Goal: Task Accomplishment & Management: Manage account settings

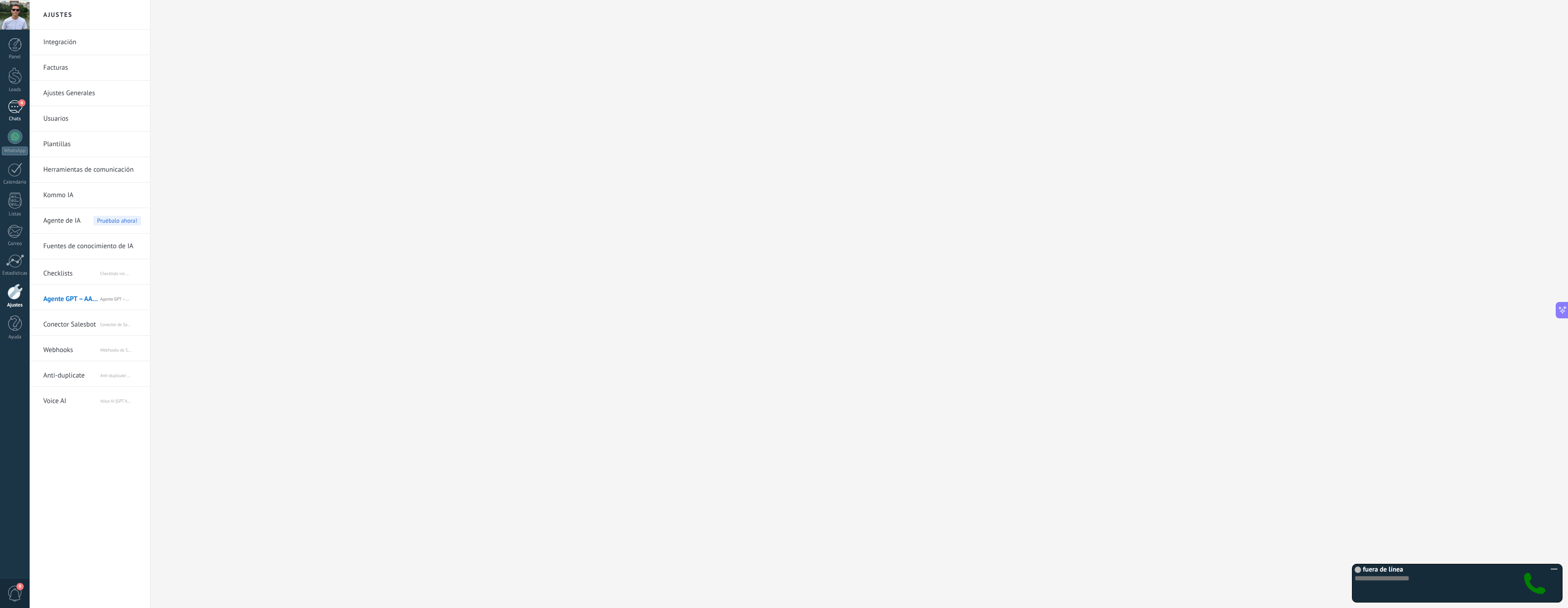
click at [15, 111] on div "4" at bounding box center [15, 107] width 15 height 13
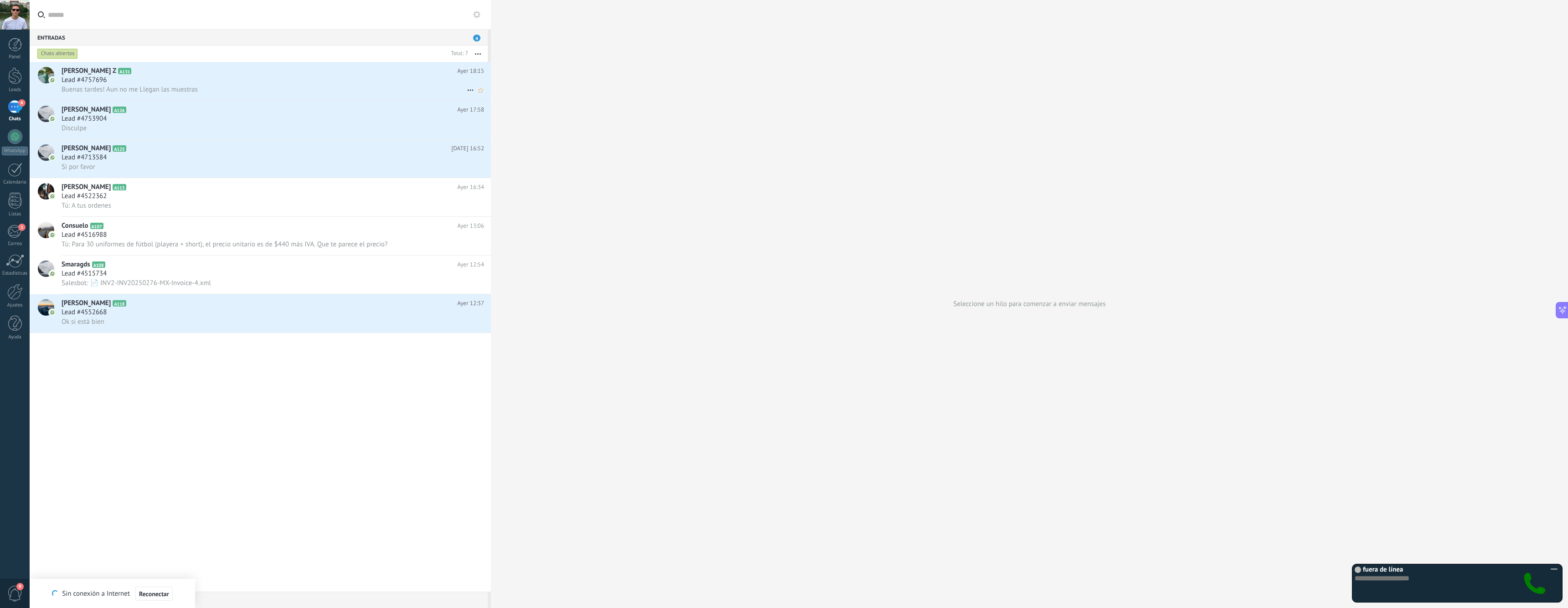
click at [183, 87] on span "Buenas tardes! Aun no me Llegan las muestras" at bounding box center [130, 89] width 136 height 9
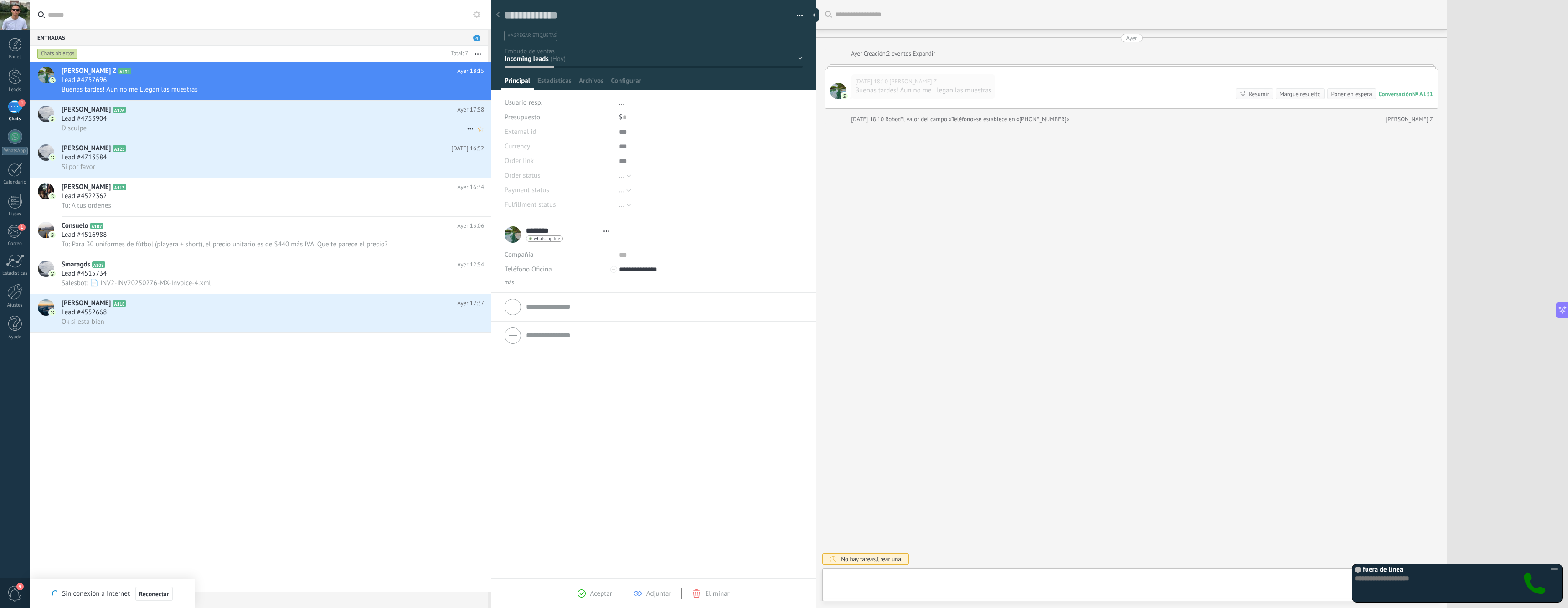
type textarea "**********"
click at [1555, 568] on icon at bounding box center [1554, 569] width 11 height 11
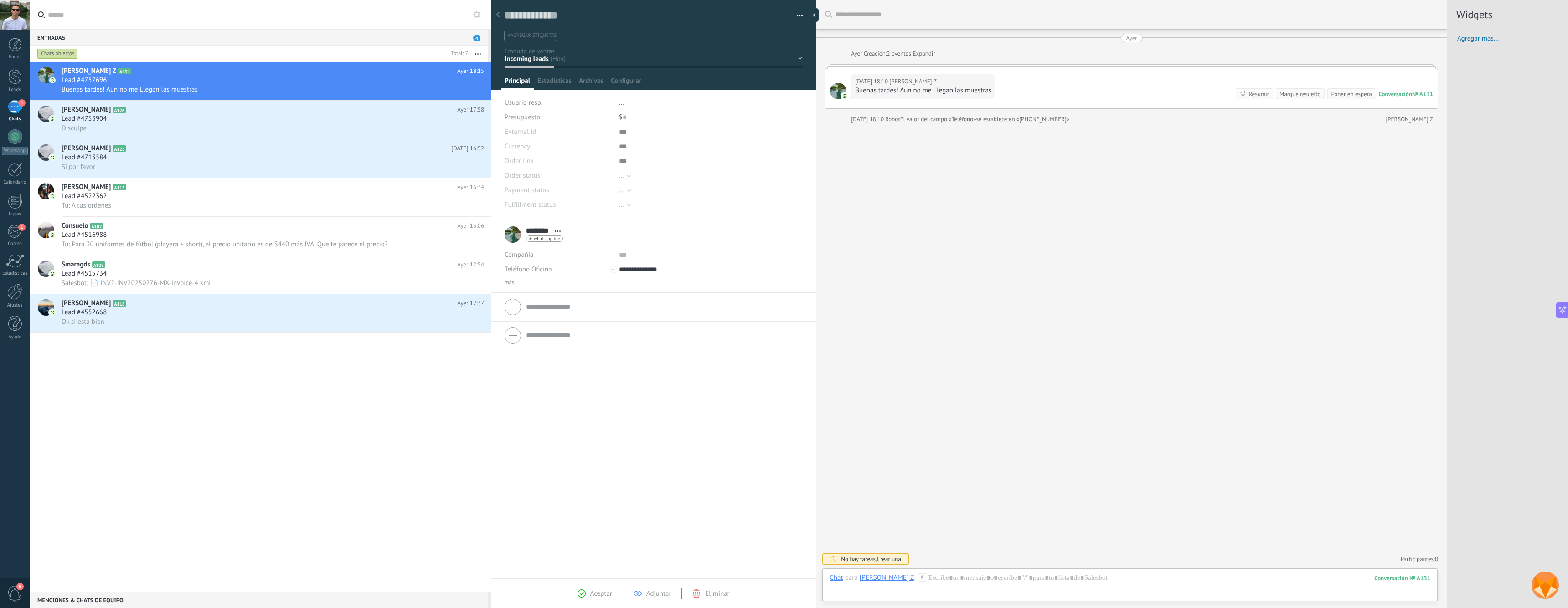
click at [1547, 585] on img at bounding box center [1545, 585] width 28 height 28
click at [1450, 583] on div "fuera de línea marcación por tonos" at bounding box center [1446, 582] width 187 height 36
click at [1394, 579] on input "text" at bounding box center [1389, 578] width 68 height 7
click at [11, 297] on div at bounding box center [15, 292] width 15 height 16
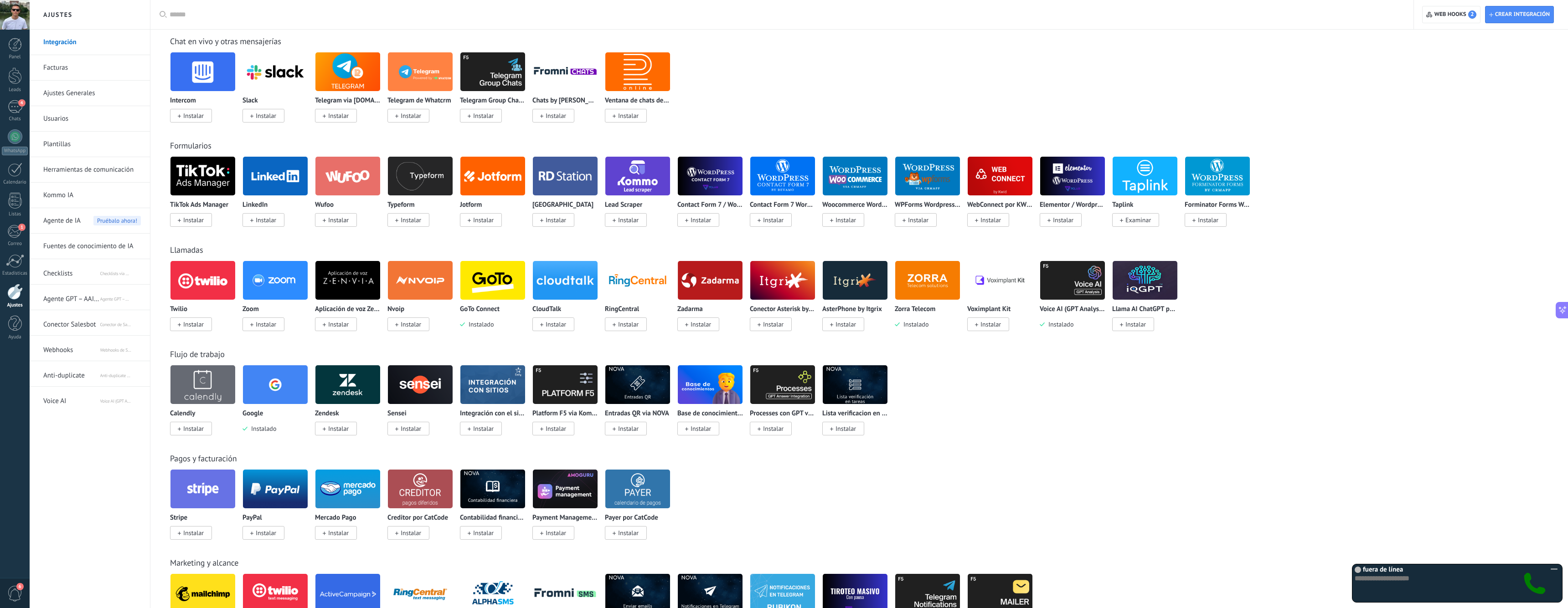
scroll to position [497, 0]
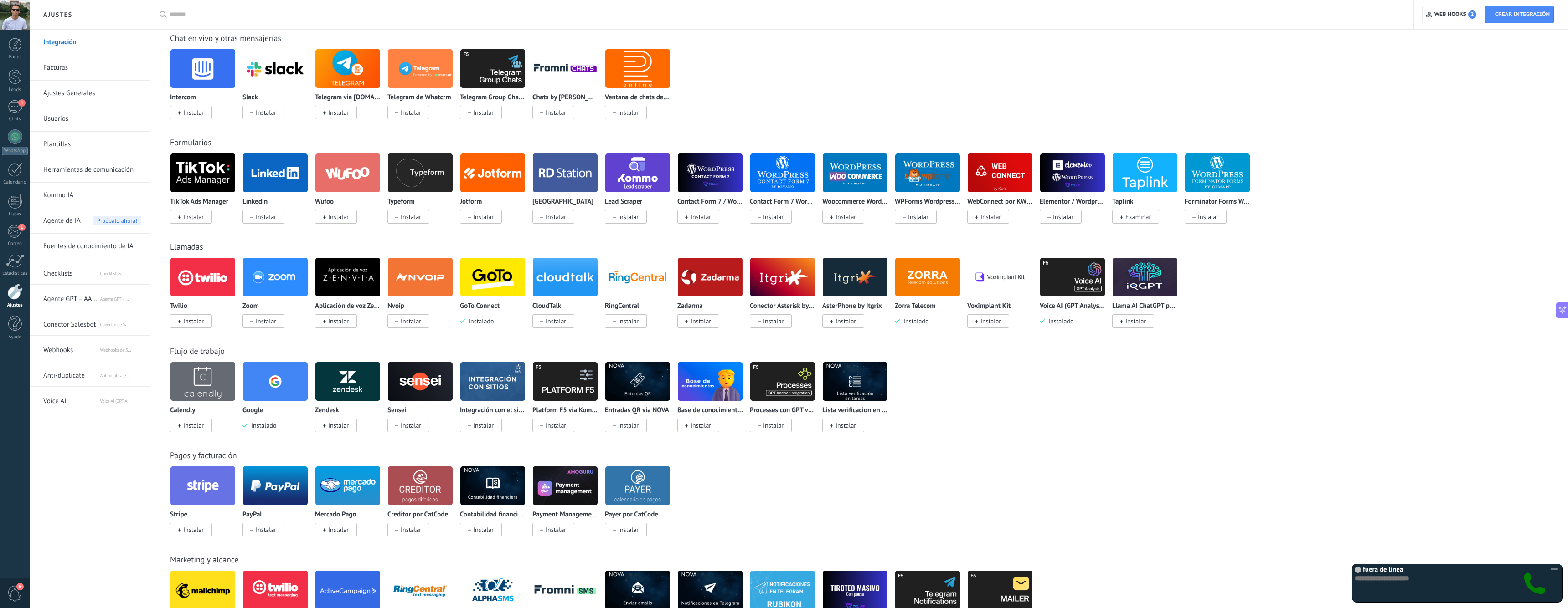
click at [579, 271] on img at bounding box center [565, 277] width 64 height 44
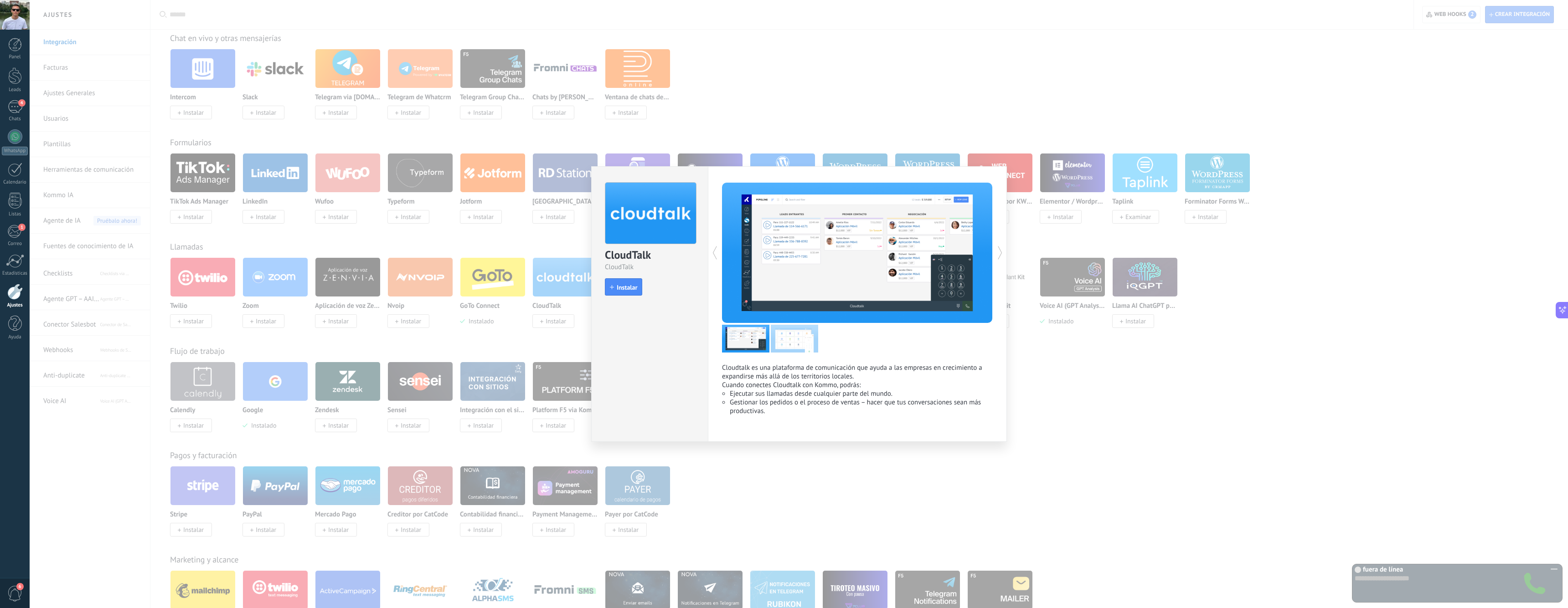
click at [805, 351] on img at bounding box center [794, 338] width 48 height 28
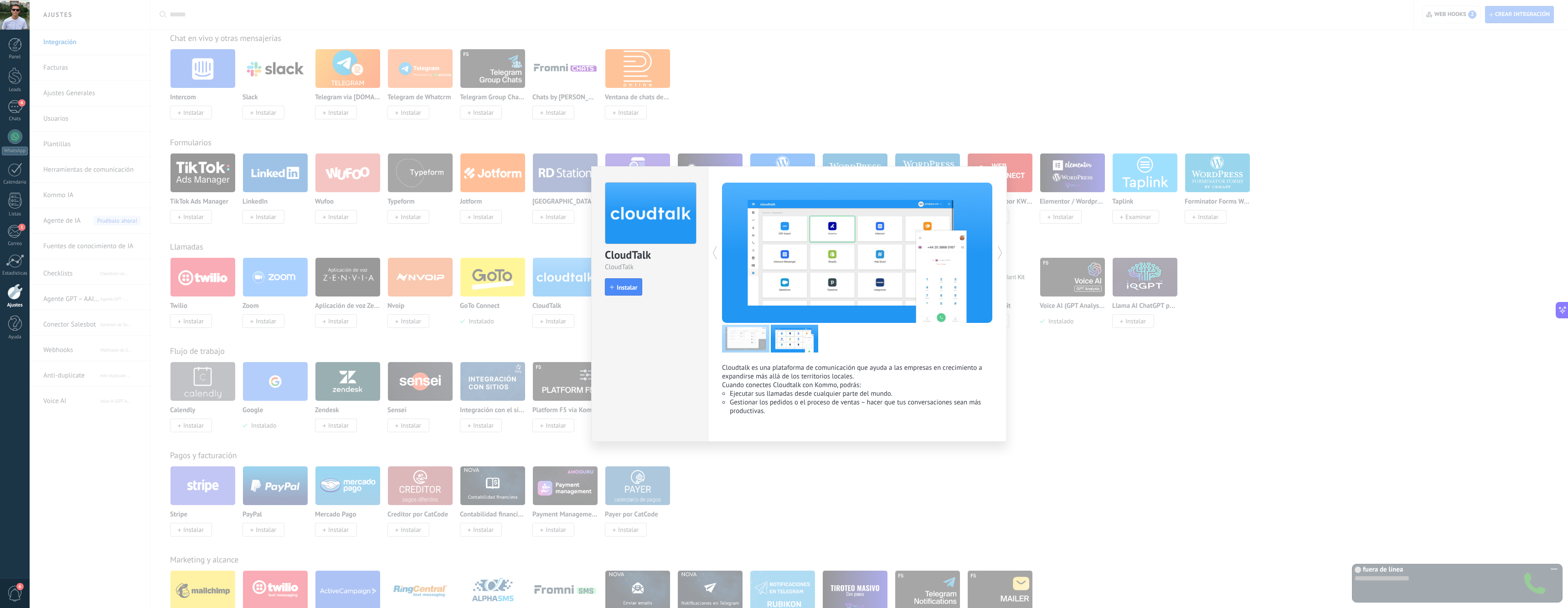
click at [760, 346] on img at bounding box center [745, 338] width 48 height 28
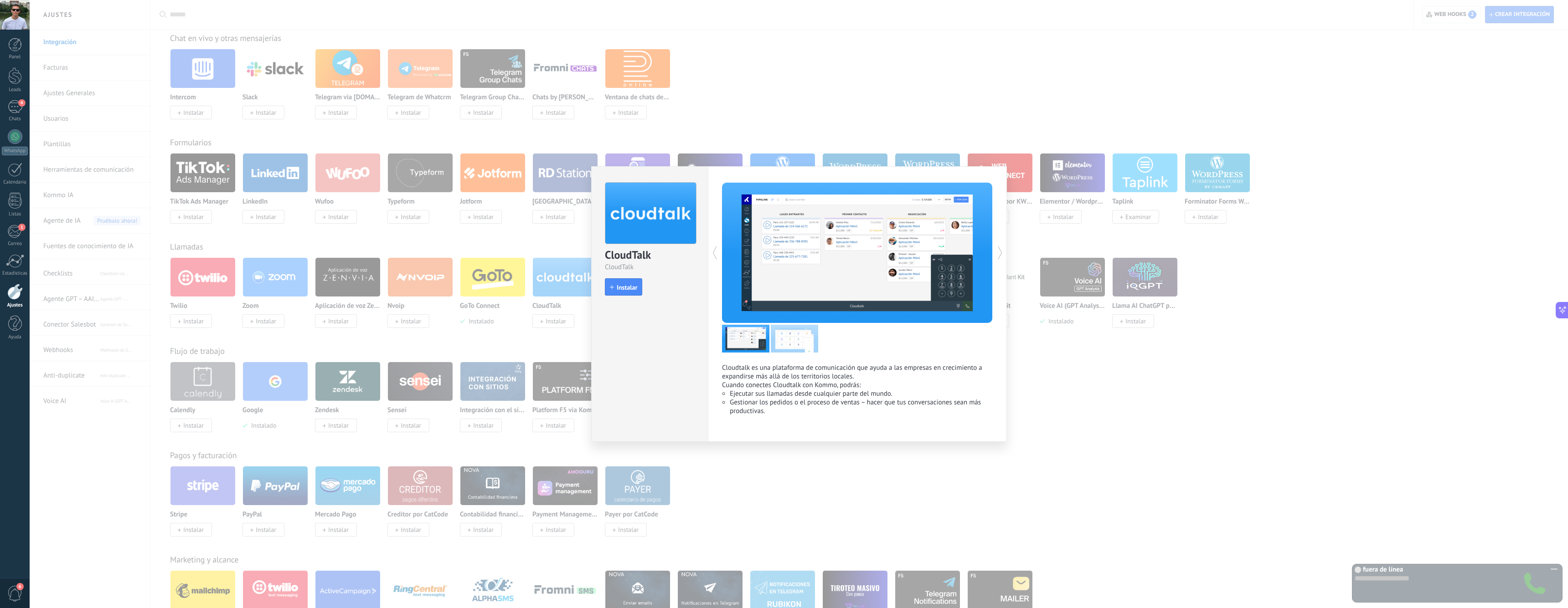
click at [753, 343] on img at bounding box center [745, 338] width 48 height 28
click at [745, 342] on img at bounding box center [745, 338] width 48 height 28
click at [620, 286] on span "Instalar" at bounding box center [627, 288] width 21 height 7
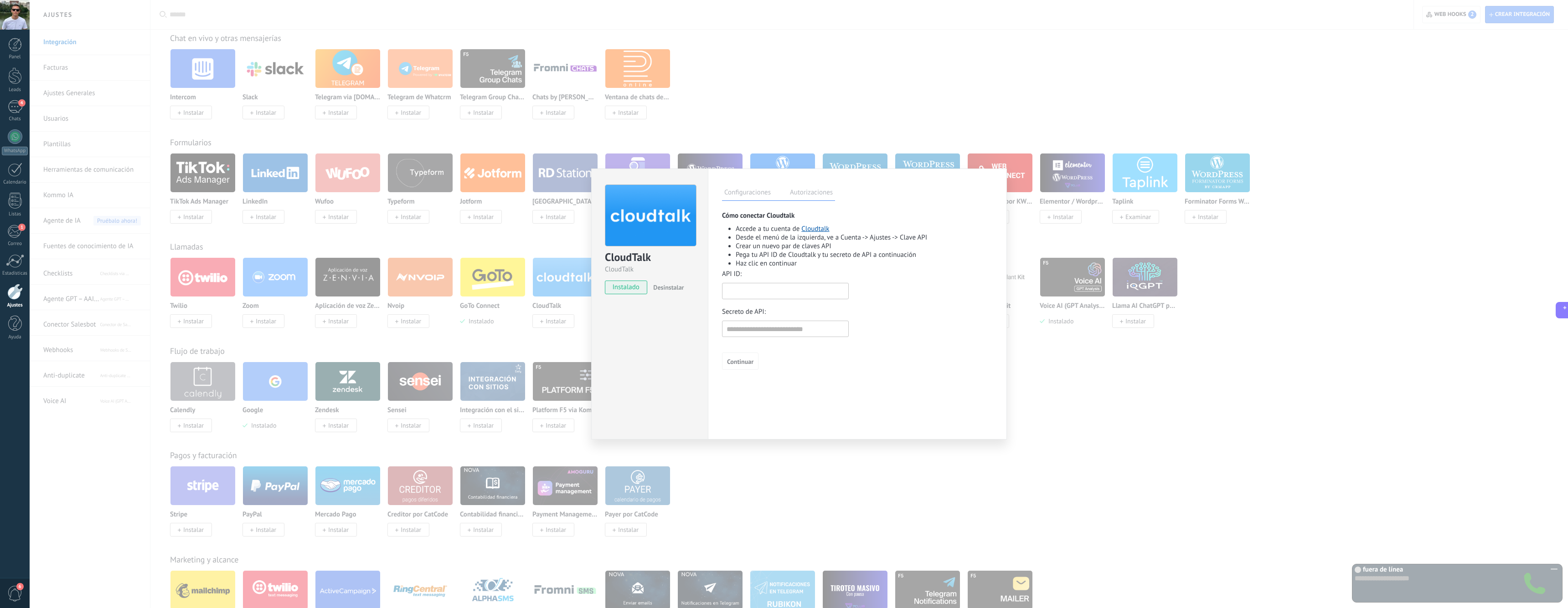
click at [782, 291] on input "text" at bounding box center [785, 291] width 127 height 16
click at [792, 260] on li "Haz clic en continuar" at bounding box center [864, 263] width 257 height 9
click at [813, 230] on link "Cloudtalk" at bounding box center [815, 229] width 28 height 9
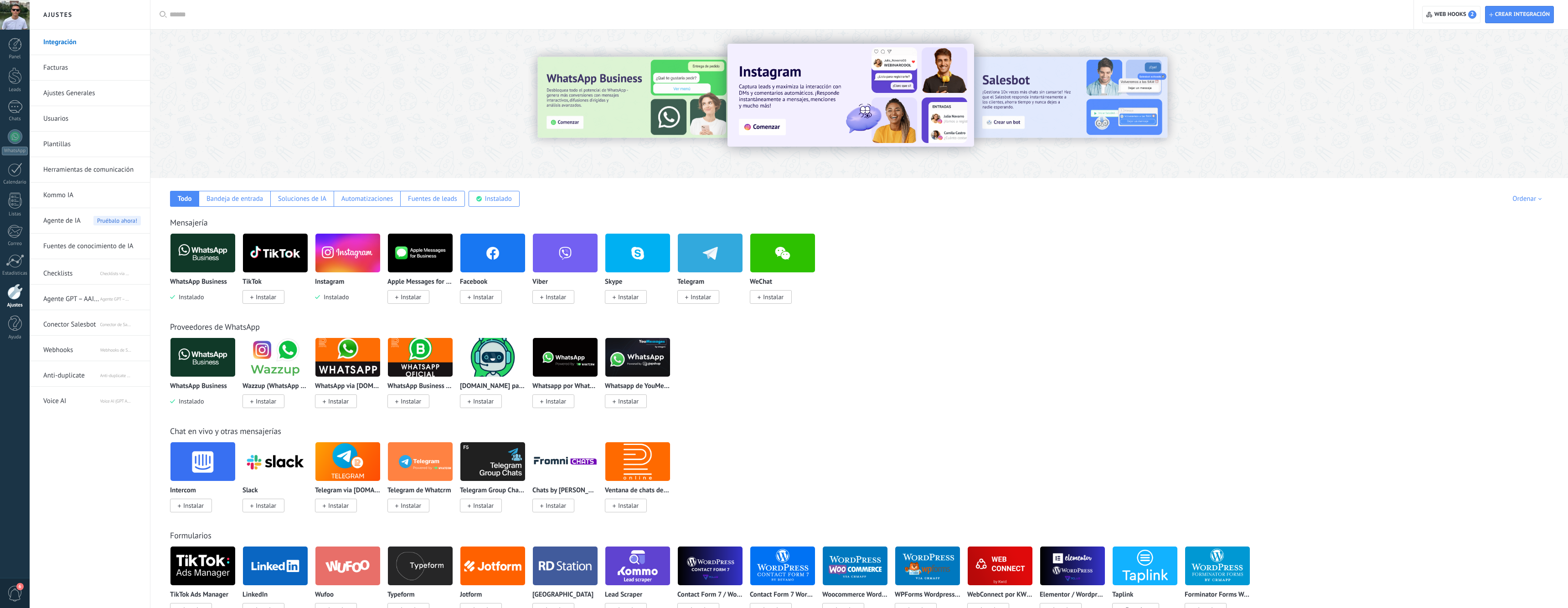
scroll to position [497, 0]
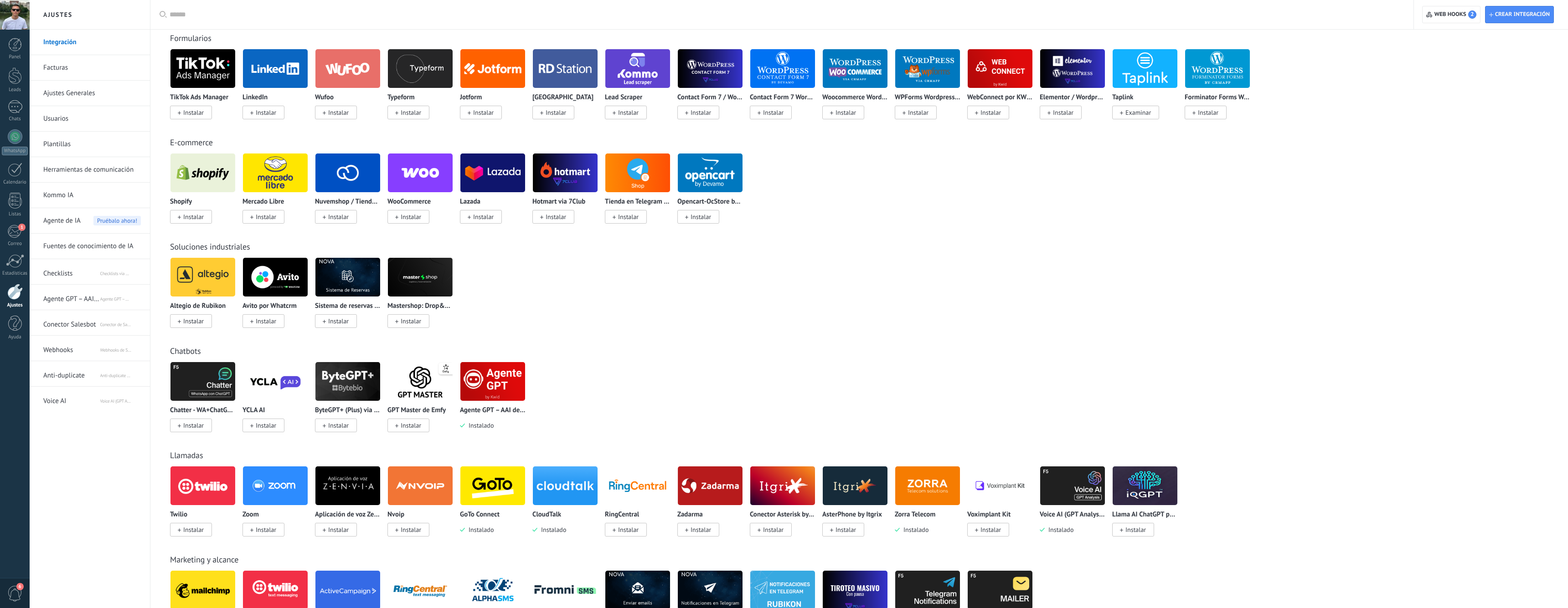
click at [549, 487] on img at bounding box center [565, 486] width 64 height 44
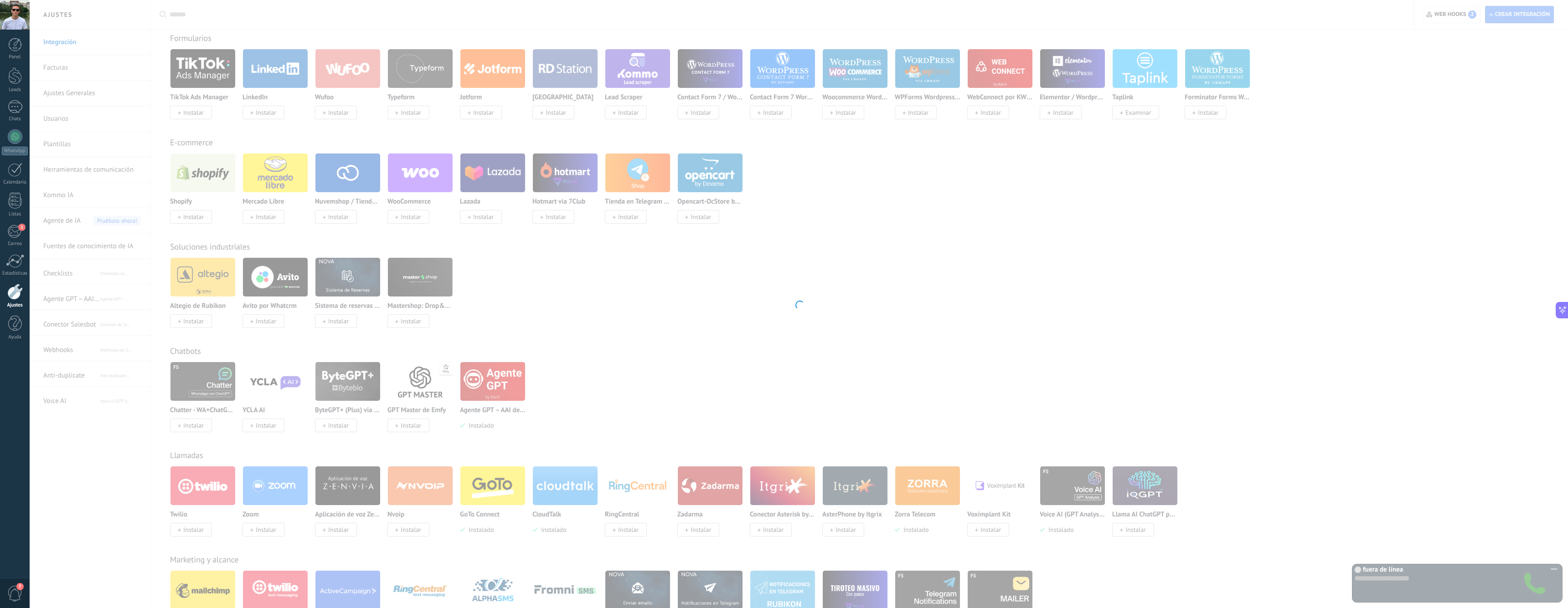
scroll to position [0, 0]
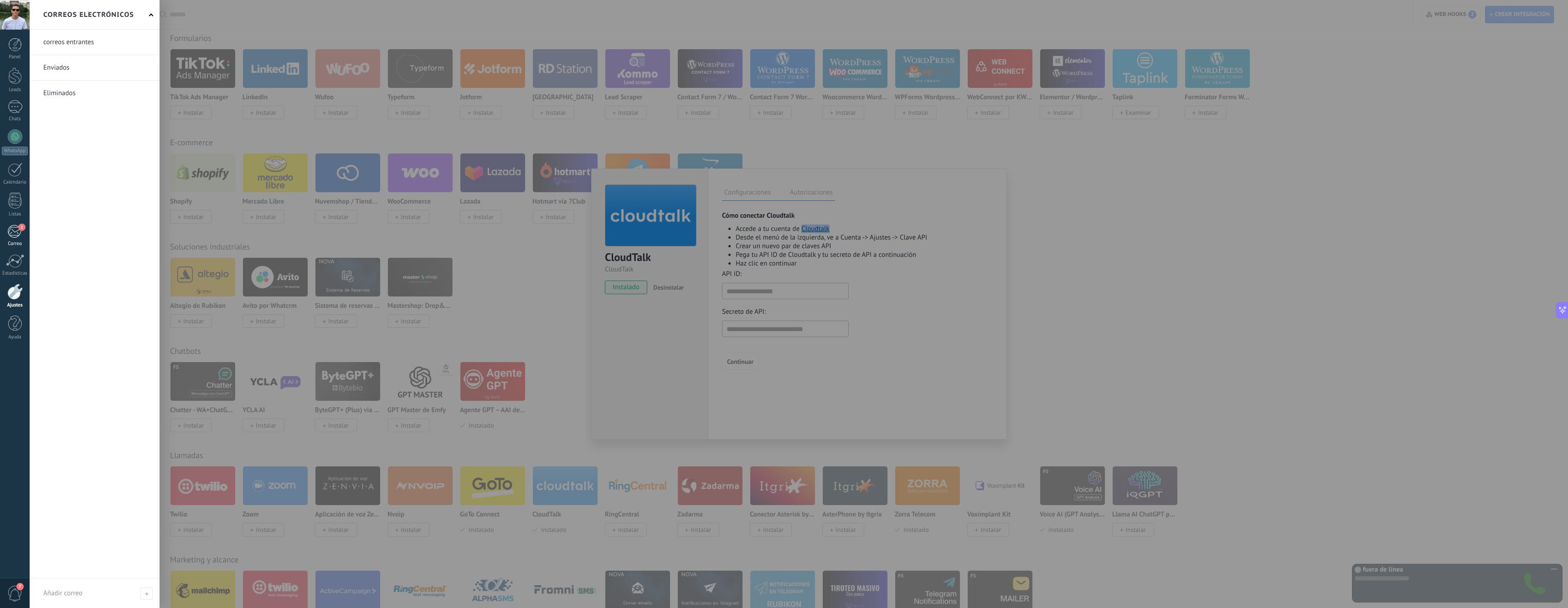
click at [17, 232] on div "1" at bounding box center [15, 232] width 15 height 13
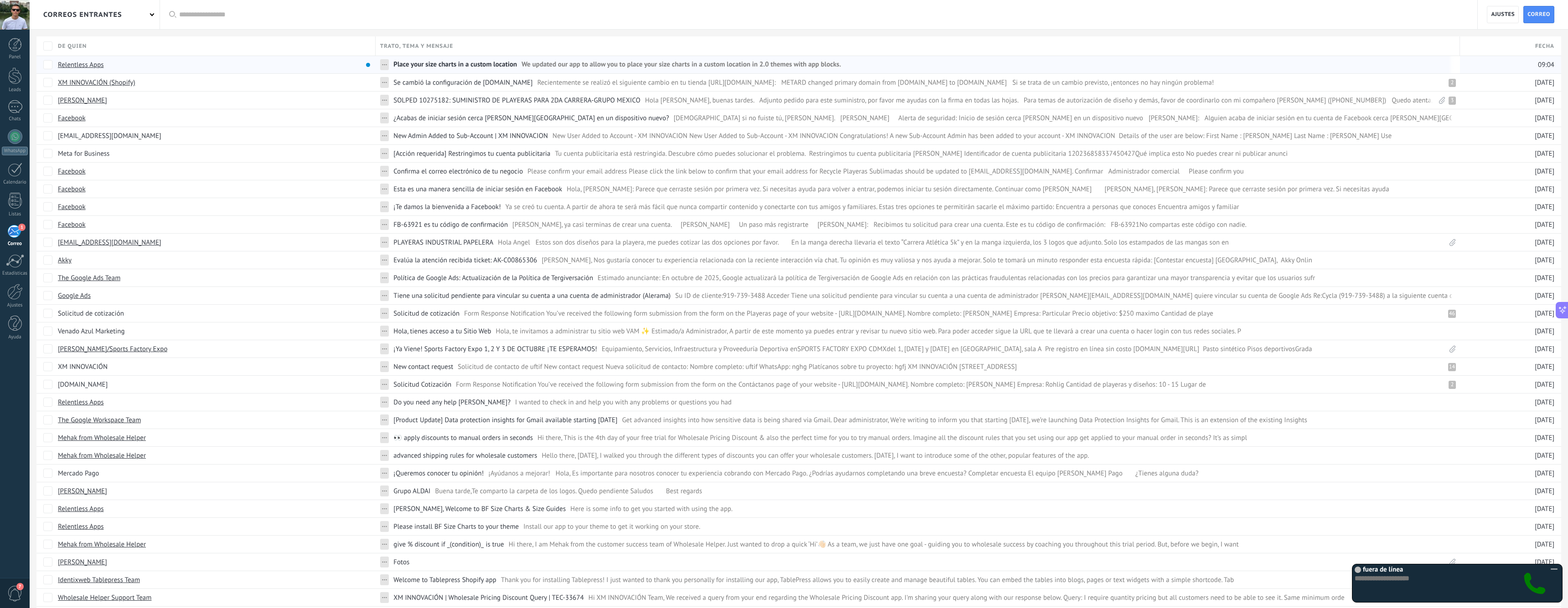
click at [244, 61] on div "Relentless Apps" at bounding box center [212, 65] width 318 height 17
click at [506, 63] on span "Place your size charts in a custom location" at bounding box center [455, 67] width 124 height 13
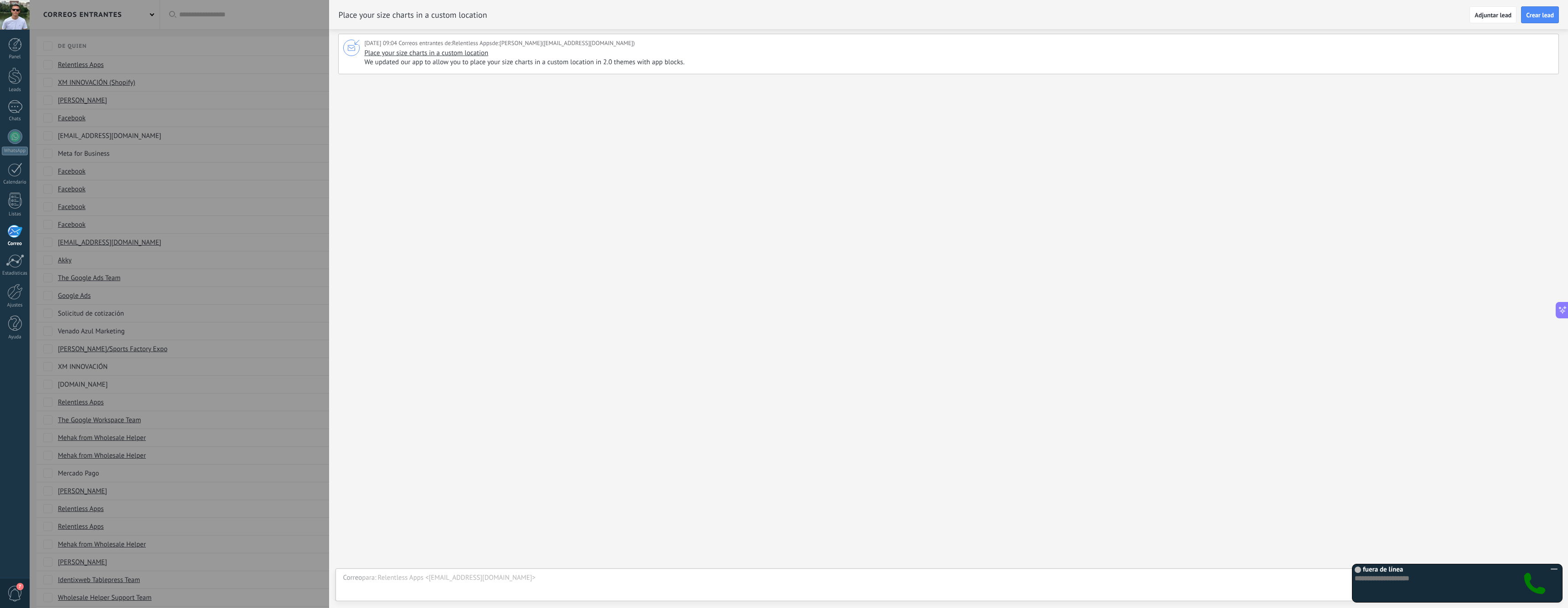
click at [271, 119] on div at bounding box center [784, 304] width 1568 height 608
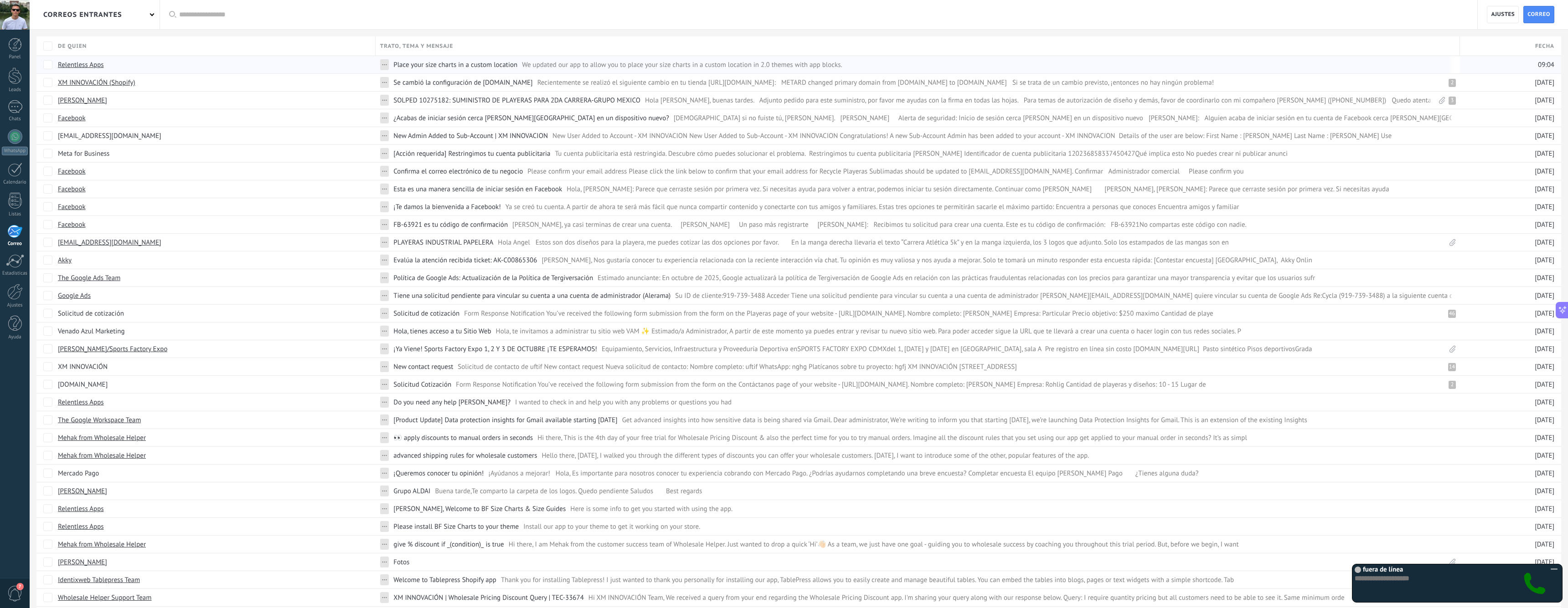
click at [74, 62] on link "Relentless Apps" at bounding box center [81, 64] width 46 height 8
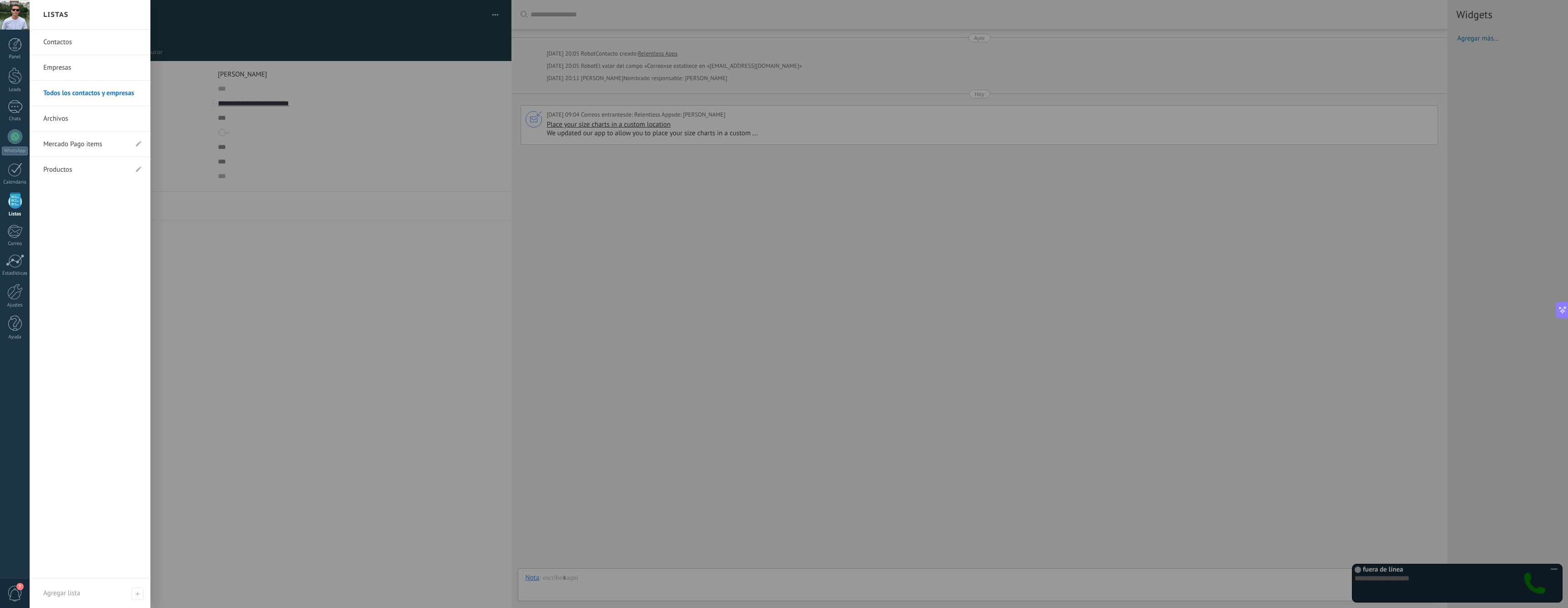
click at [16, 197] on div at bounding box center [15, 201] width 13 height 16
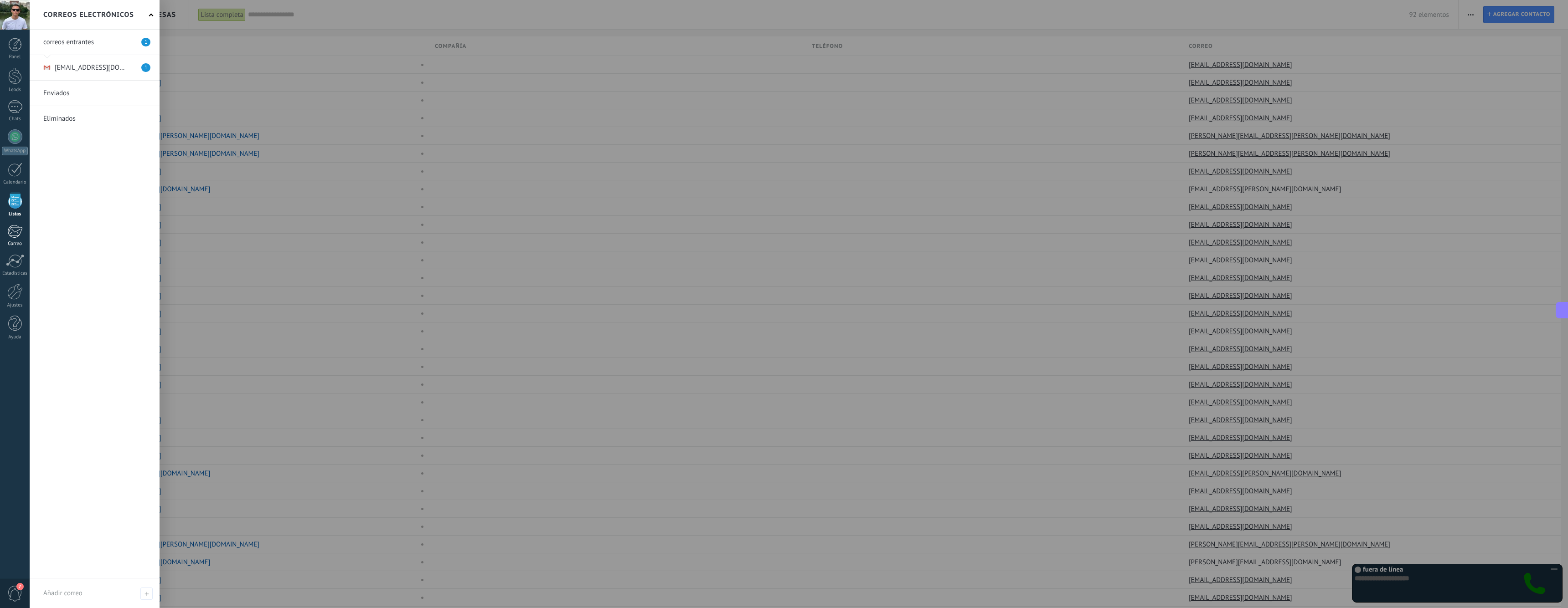
click at [9, 236] on div "1" at bounding box center [15, 232] width 15 height 13
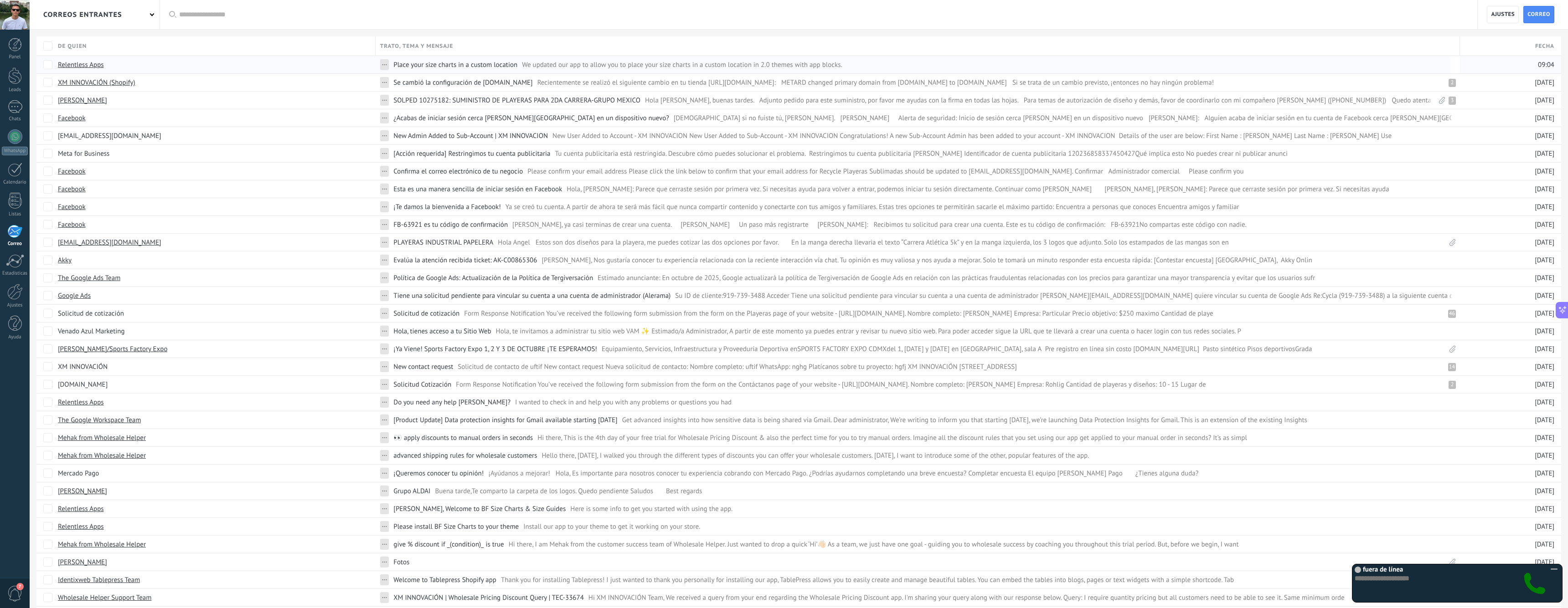
click at [382, 64] on span "..." at bounding box center [384, 63] width 5 height 9
click at [328, 62] on div "Relentless Apps" at bounding box center [212, 65] width 318 height 17
click at [541, 64] on span "We updated our app to allow you to place your size charts in a custom location …" at bounding box center [746, 64] width 449 height 8
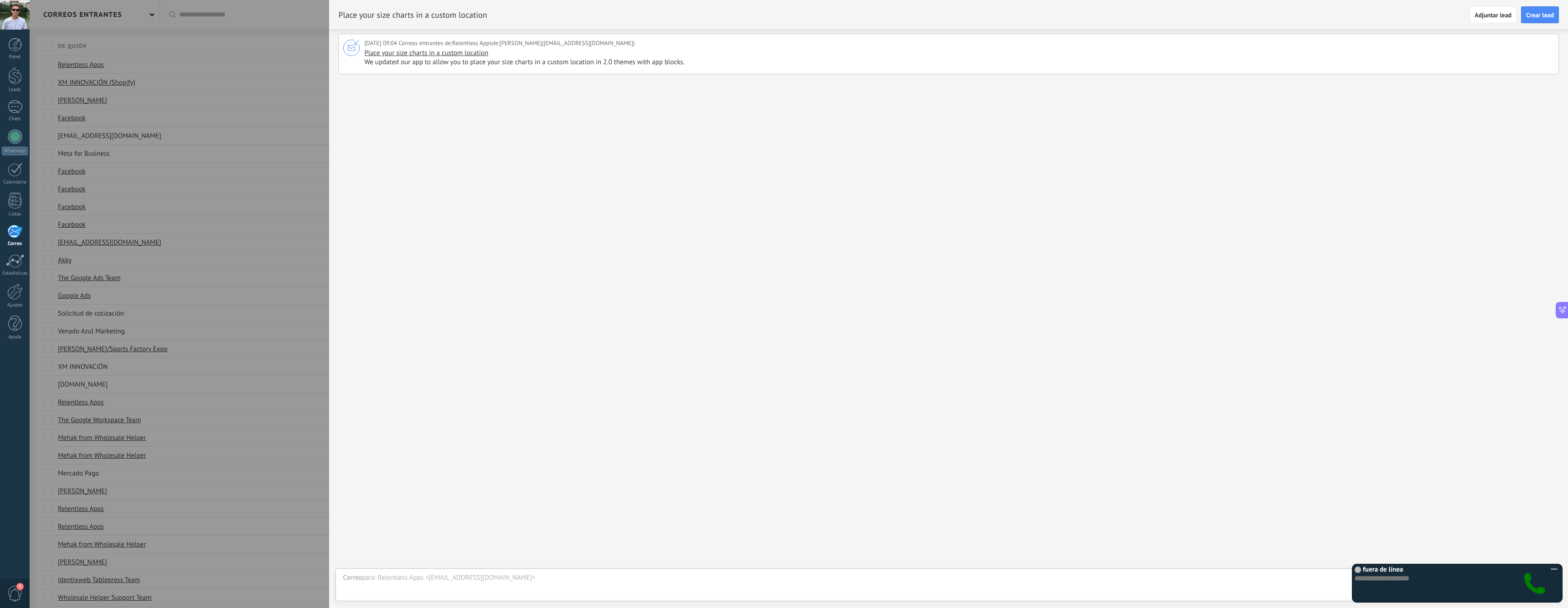
click at [467, 62] on span "We updated our app to allow you to place your size charts in a custom location …" at bounding box center [592, 62] width 457 height 9
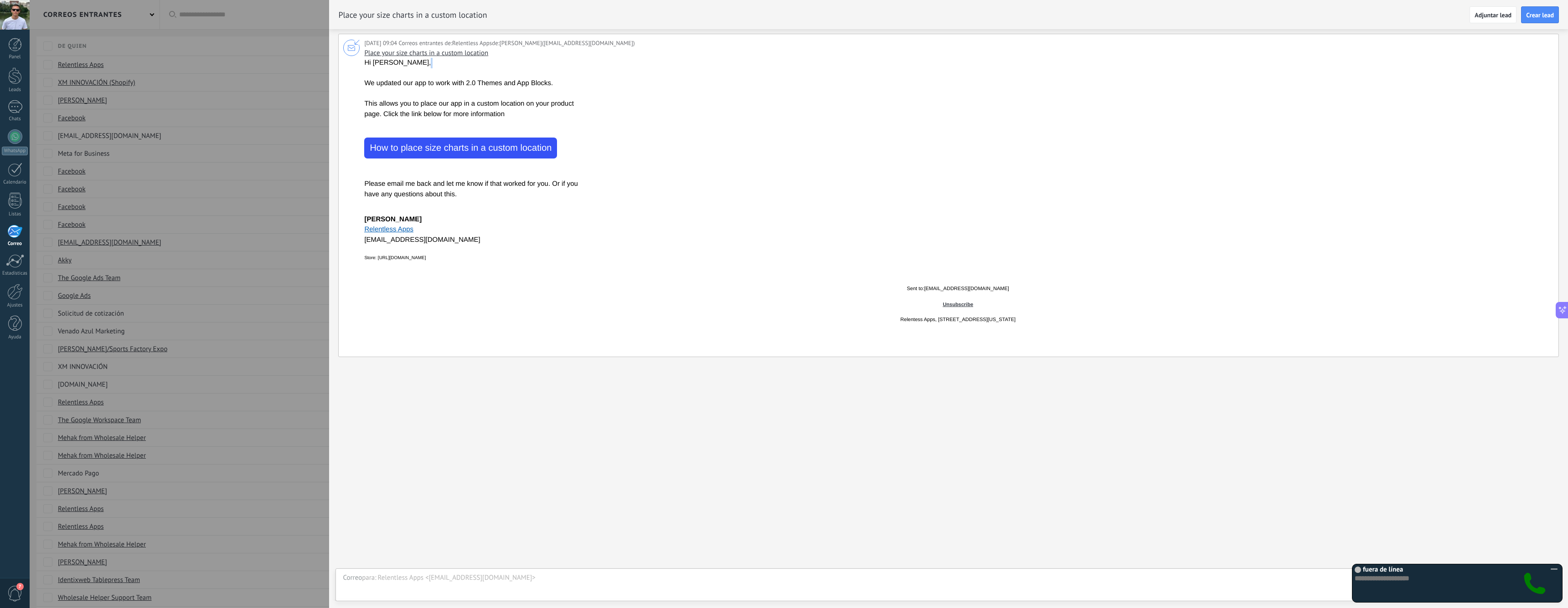
click at [467, 62] on p "Hi Alan Victoria, We updated our app to work with 2.0 Themes and App Blocks. Th…" at bounding box center [477, 89] width 228 height 62
click at [481, 91] on p "Hi Alan Victoria, We updated our app to work with 2.0 Themes and App Blocks. Th…" at bounding box center [477, 89] width 228 height 62
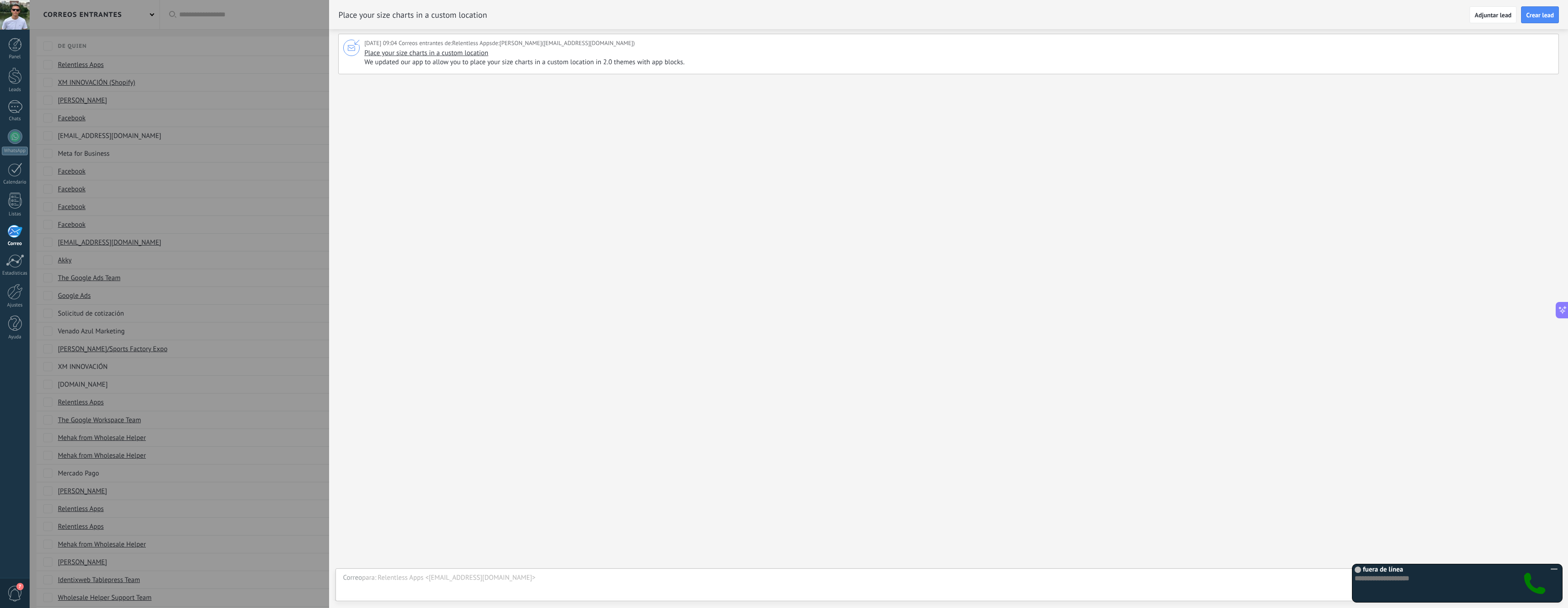
click at [453, 65] on span "We updated our app to allow you to place your size charts in a custom location …" at bounding box center [592, 62] width 457 height 9
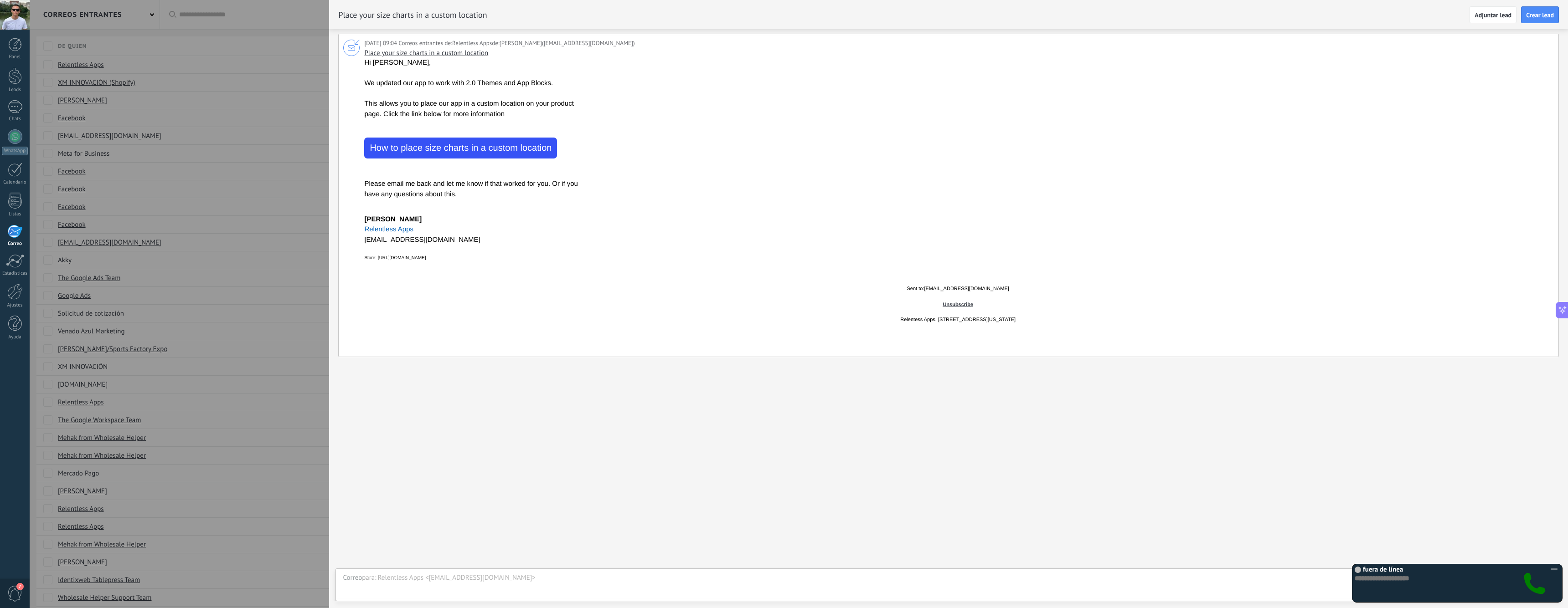
click at [287, 137] on div at bounding box center [784, 304] width 1568 height 608
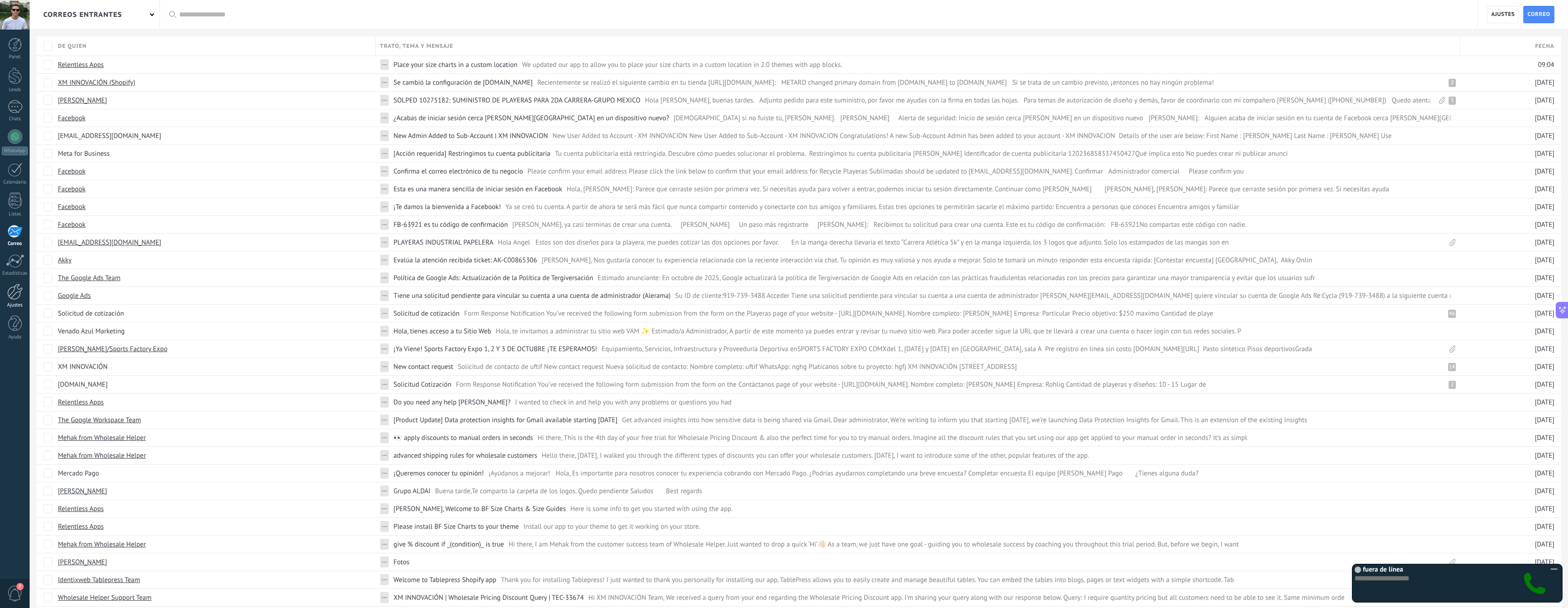
click at [13, 291] on div at bounding box center [15, 292] width 15 height 16
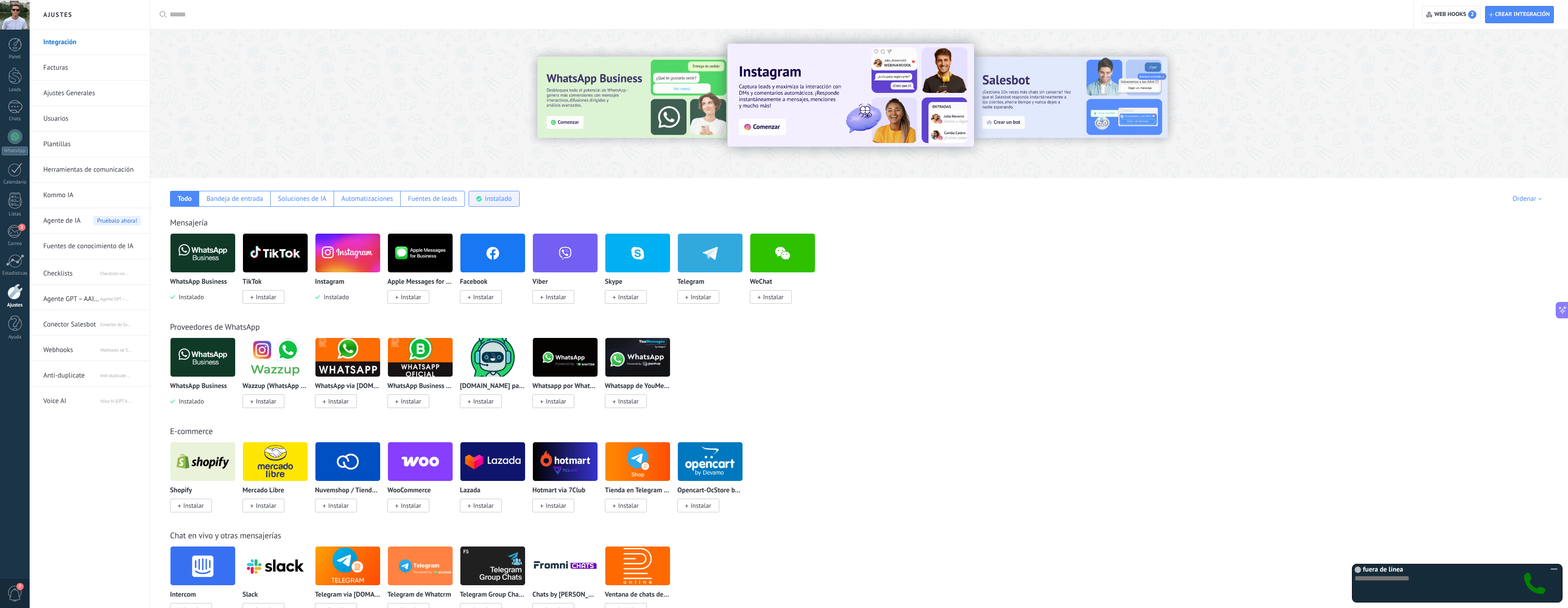
click at [509, 193] on div "Instalado" at bounding box center [494, 199] width 51 height 16
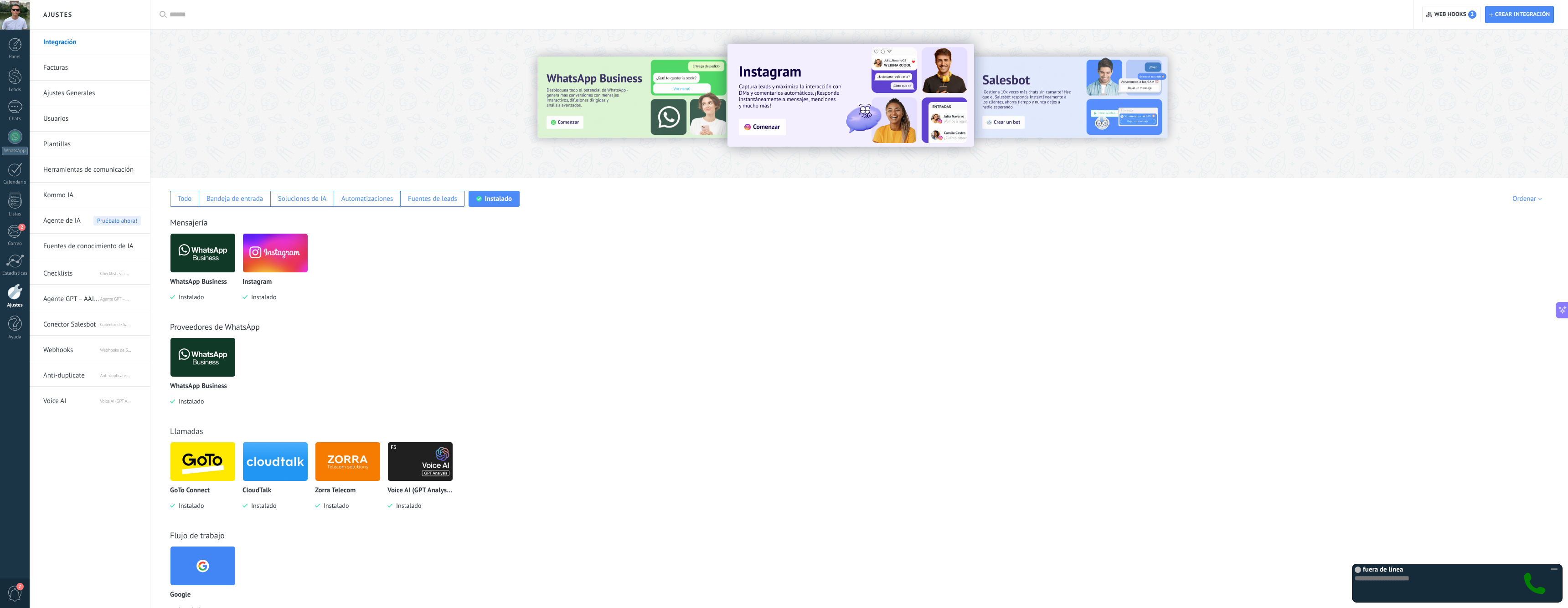
click at [185, 454] on img at bounding box center [203, 462] width 64 height 44
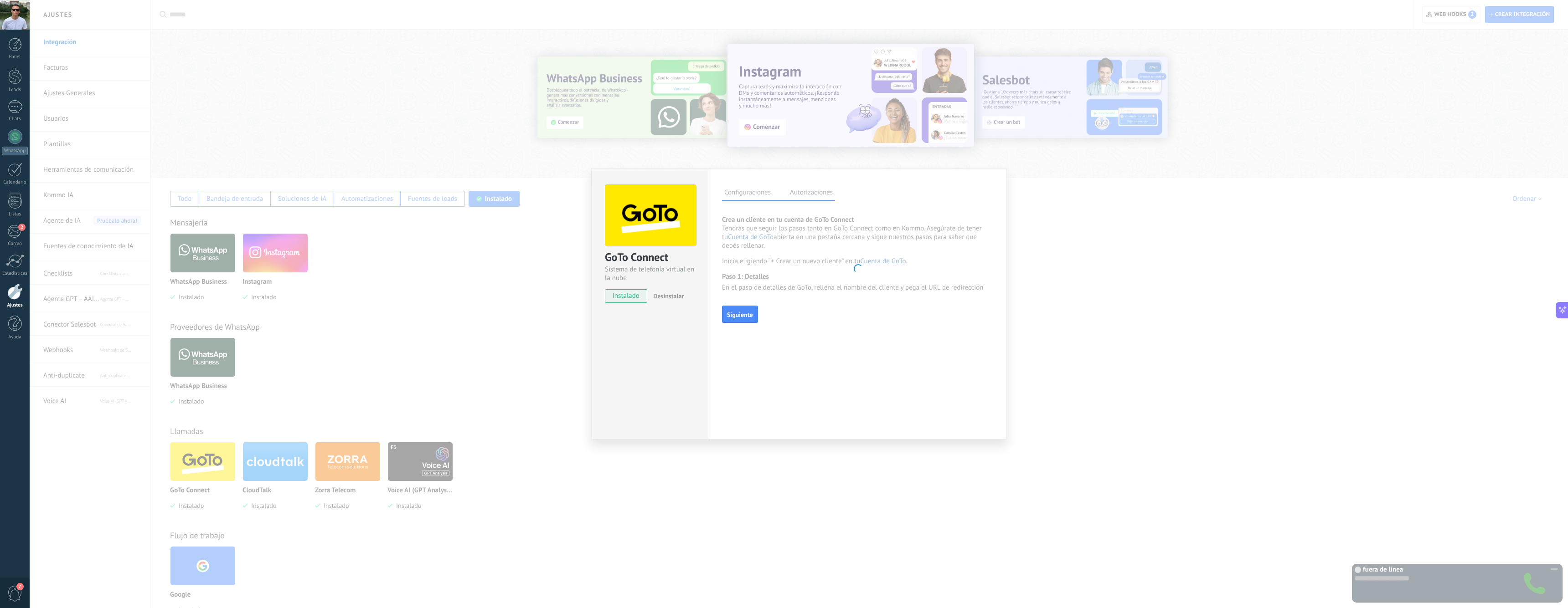
click at [668, 298] on span "Desinstalar" at bounding box center [668, 296] width 30 height 8
click at [513, 357] on div "GoTo Connect Sistema de telefonía virtual en la nube instalado Desinstalar Conf…" at bounding box center [798, 304] width 1538 height 608
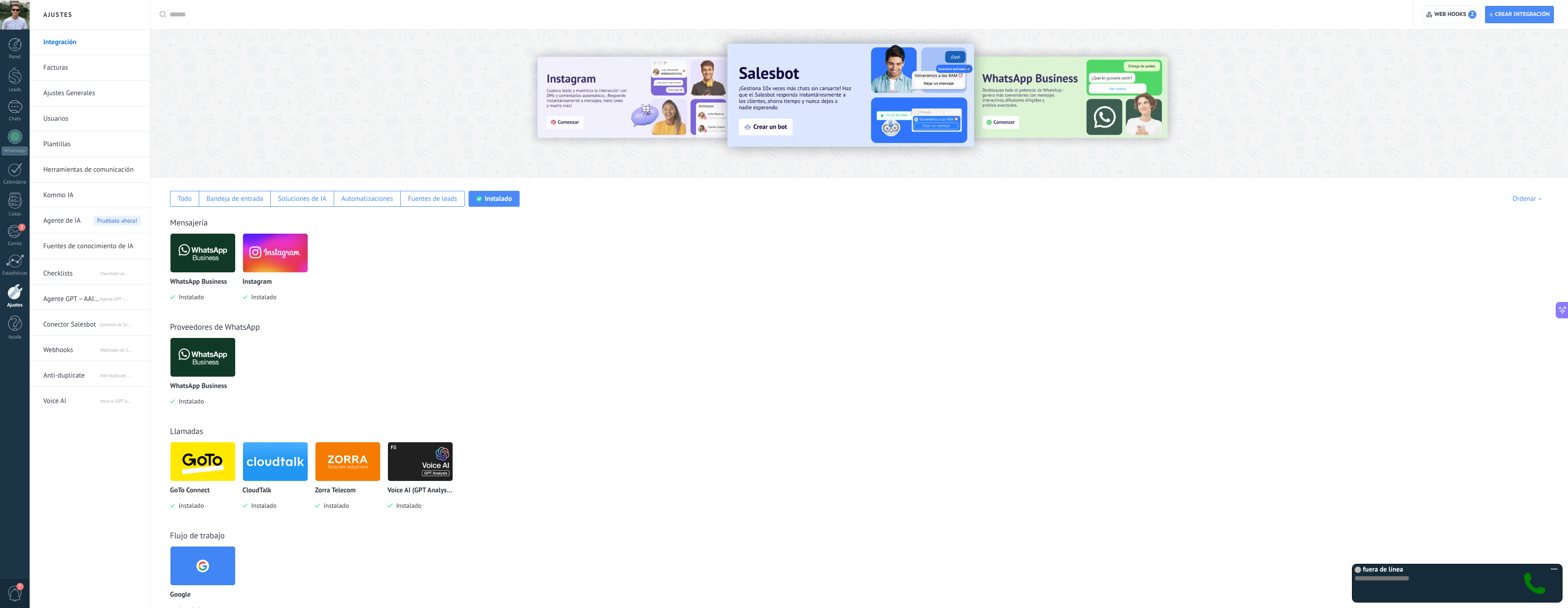
click at [337, 467] on img at bounding box center [348, 462] width 64 height 44
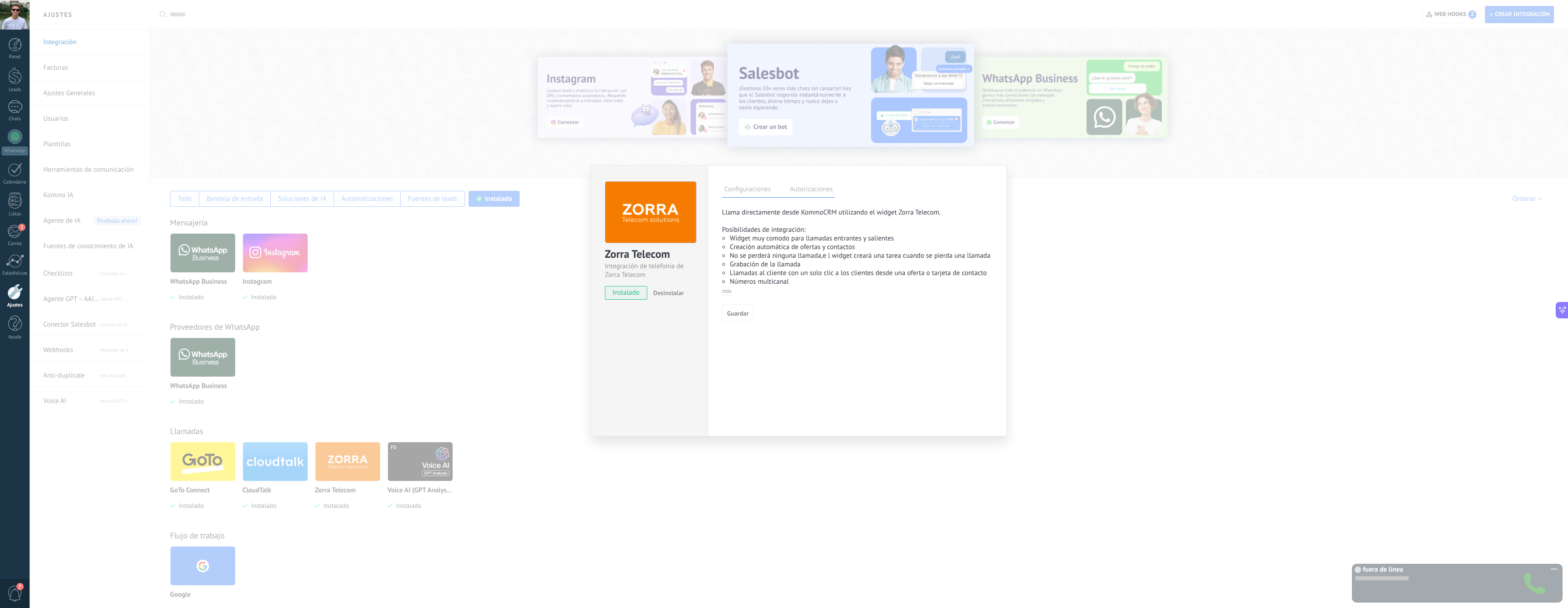
click at [671, 289] on span "Desinstalar" at bounding box center [668, 293] width 30 height 8
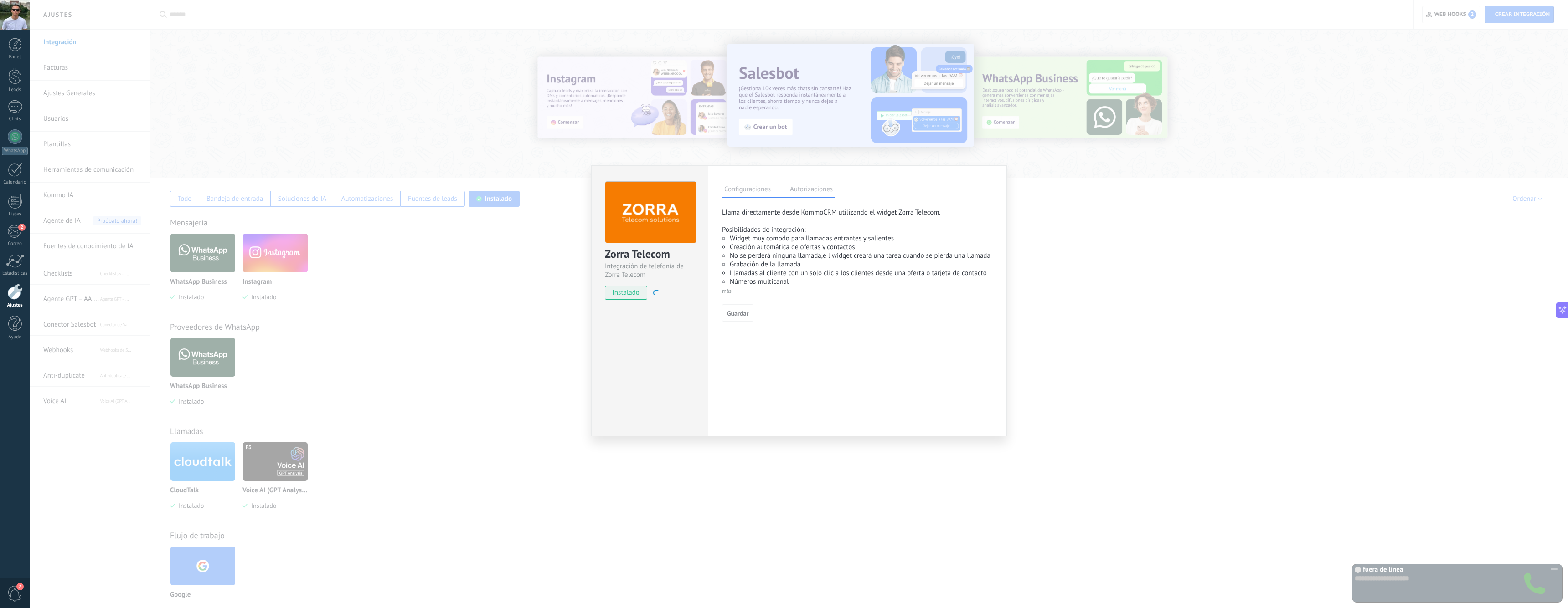
click at [477, 338] on div "Zorra Telecom Integración de telefonía de Zorra Telecom instalado Desinstalar C…" at bounding box center [798, 304] width 1538 height 608
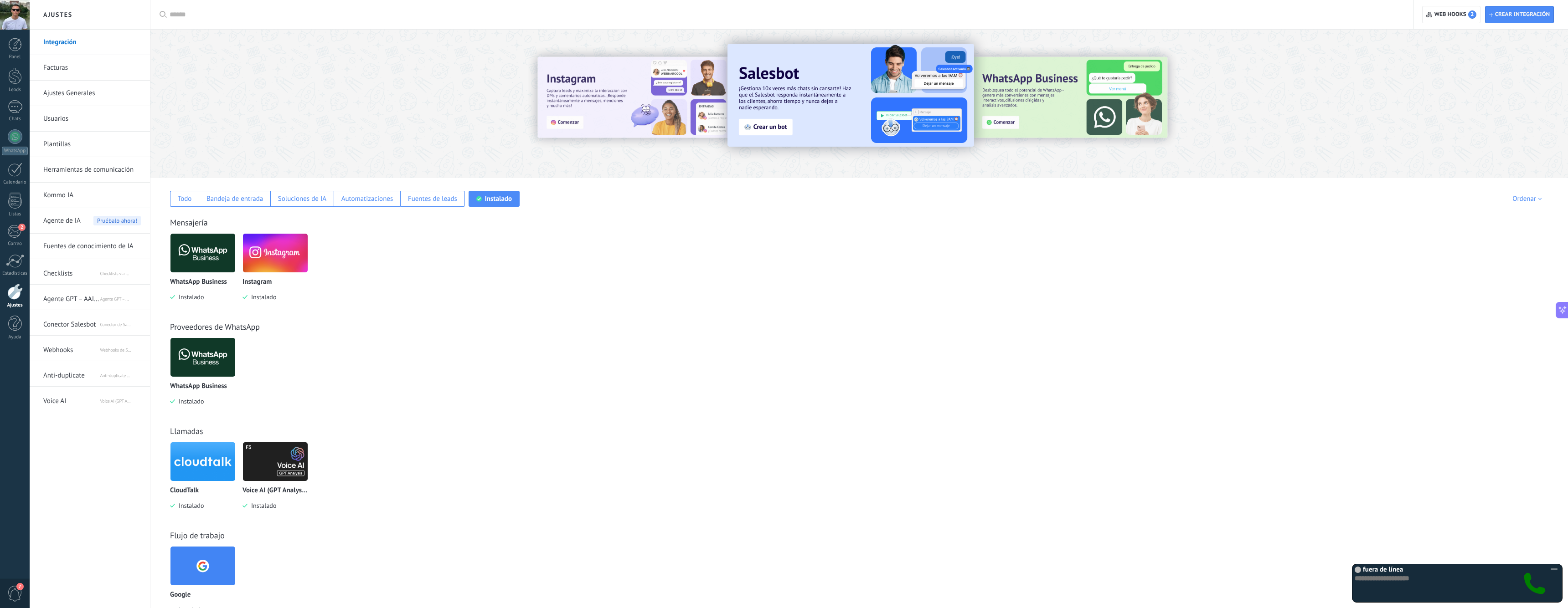
click at [363, 3] on div at bounding box center [786, 14] width 1232 height 29
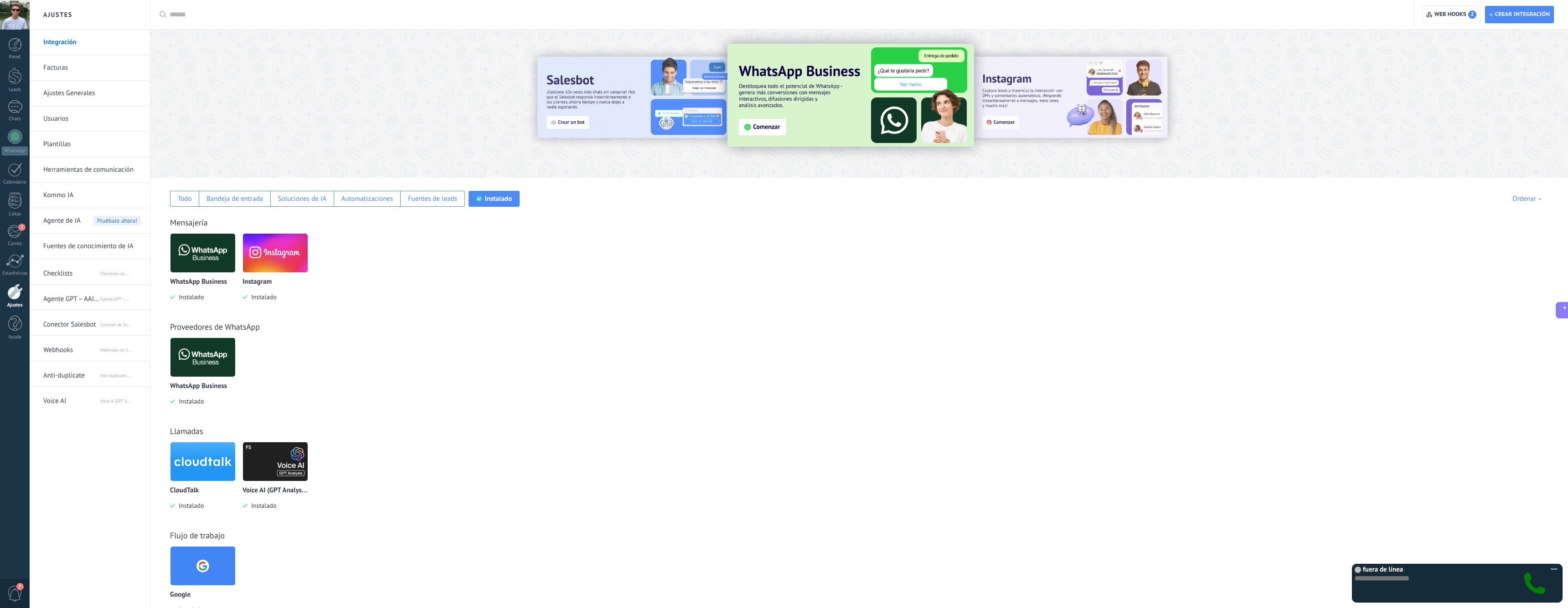
click at [199, 458] on img at bounding box center [203, 462] width 64 height 44
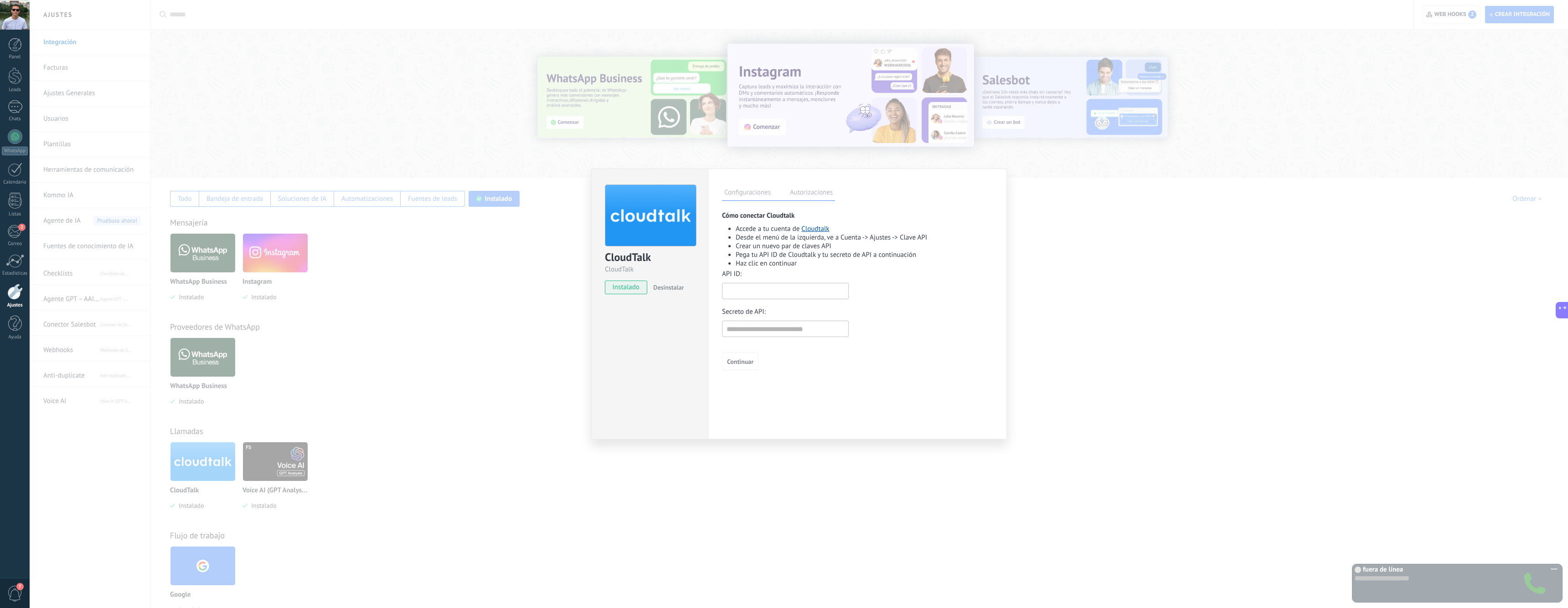
click at [749, 290] on input "text" at bounding box center [785, 291] width 127 height 16
click at [763, 240] on li "Desde el menú de la izquierda, ve a Cuenta -> Ajustes -> Clave API" at bounding box center [864, 238] width 257 height 9
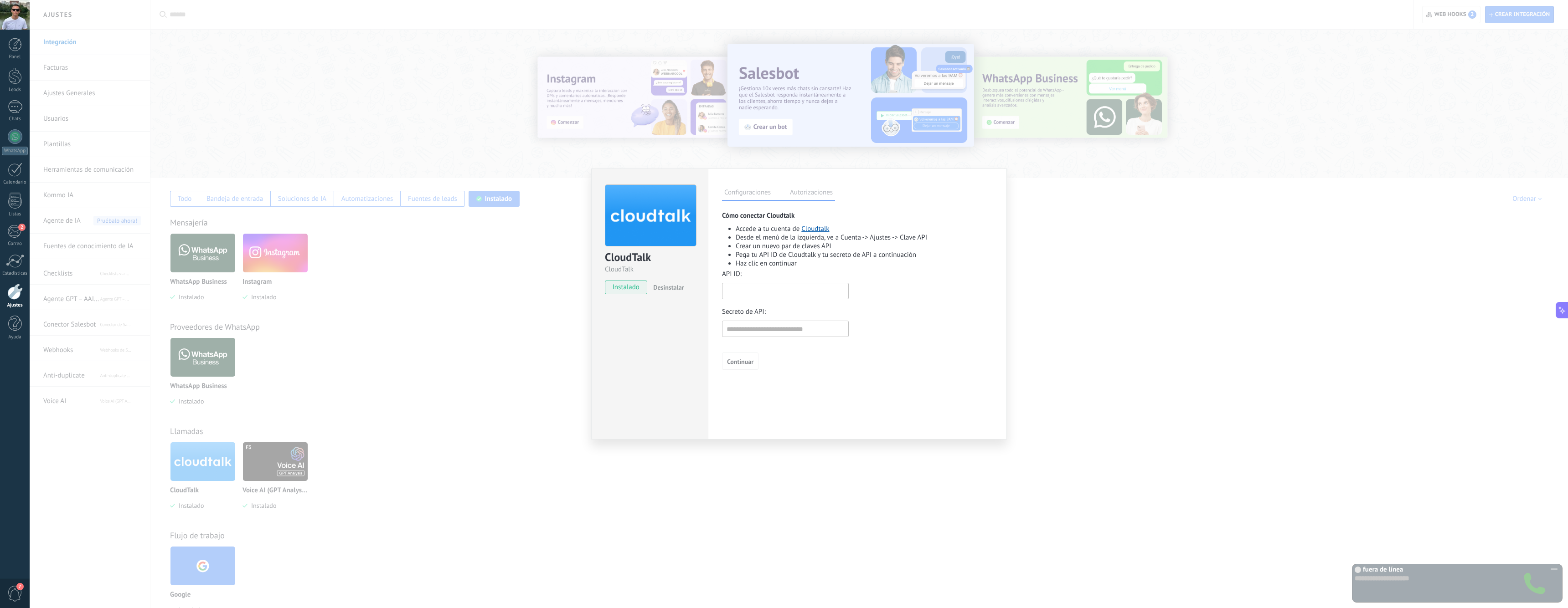
click at [763, 297] on input "text" at bounding box center [785, 291] width 127 height 16
paste input "**********"
type input "**********"
click at [753, 330] on input "text" at bounding box center [785, 329] width 127 height 16
paste input "**********"
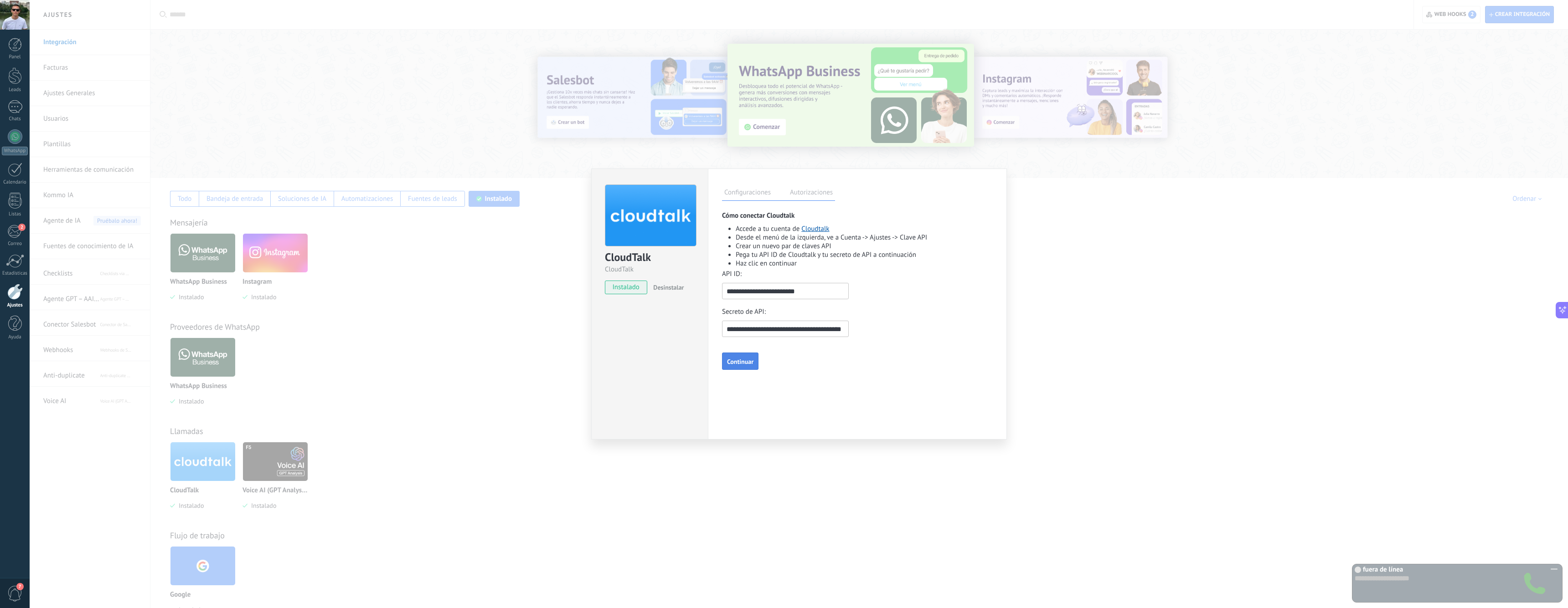
type input "**********"
click at [737, 364] on span "Continuar" at bounding box center [740, 362] width 26 height 7
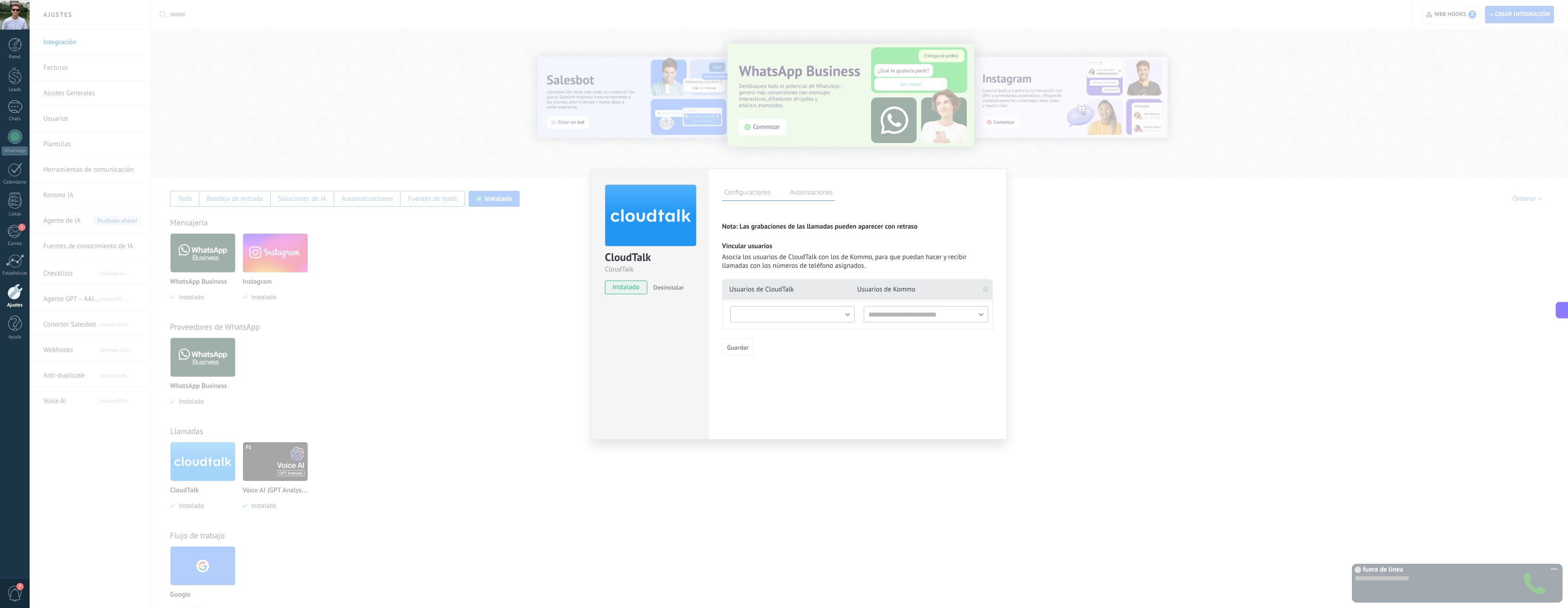
click at [750, 312] on input "text" at bounding box center [792, 314] width 124 height 16
click at [762, 332] on li "[PERSON_NAME]" at bounding box center [792, 330] width 124 height 13
type input "**********"
click at [894, 317] on input "text" at bounding box center [926, 314] width 124 height 16
click at [893, 328] on li "[PERSON_NAME]" at bounding box center [926, 330] width 124 height 13
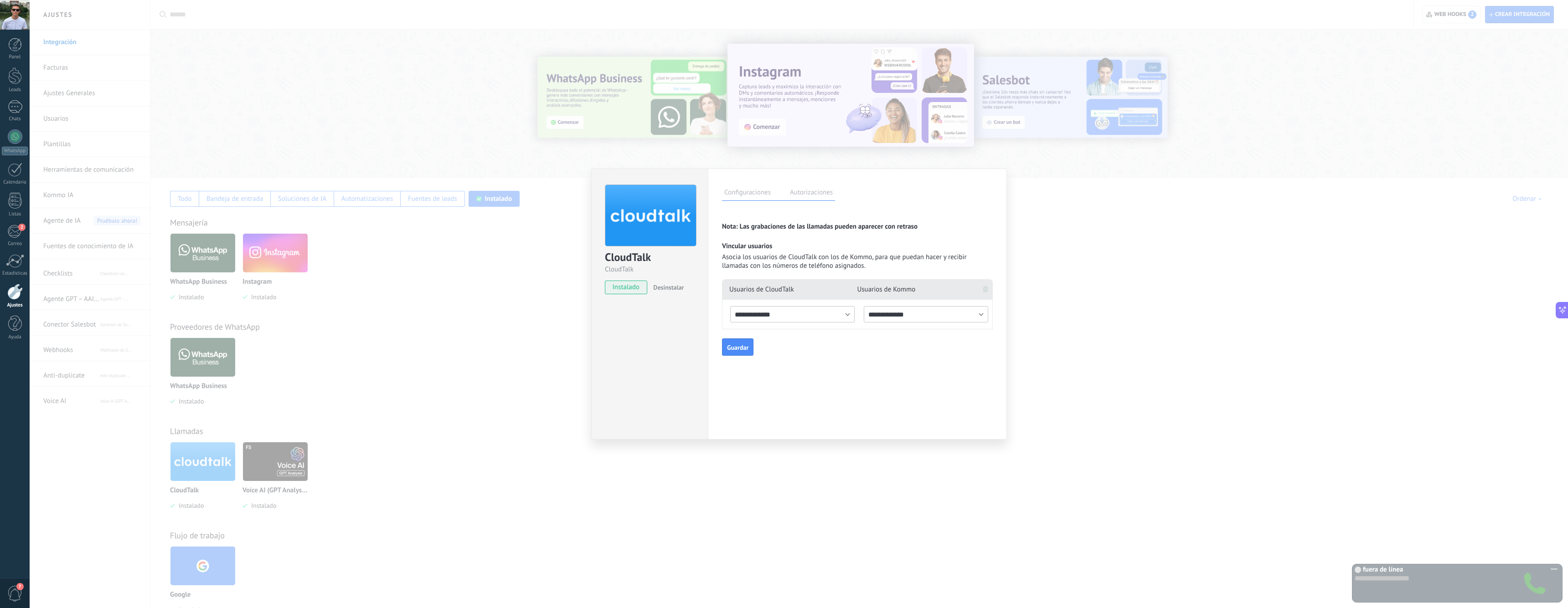
type input "**********"
click at [736, 348] on span "Guardar" at bounding box center [738, 348] width 21 height 7
click at [766, 353] on div "Guardar" at bounding box center [857, 346] width 271 height 16
click at [740, 346] on span "Guardar" at bounding box center [738, 348] width 21 height 7
click at [797, 191] on label "Autorizaciones" at bounding box center [811, 194] width 48 height 13
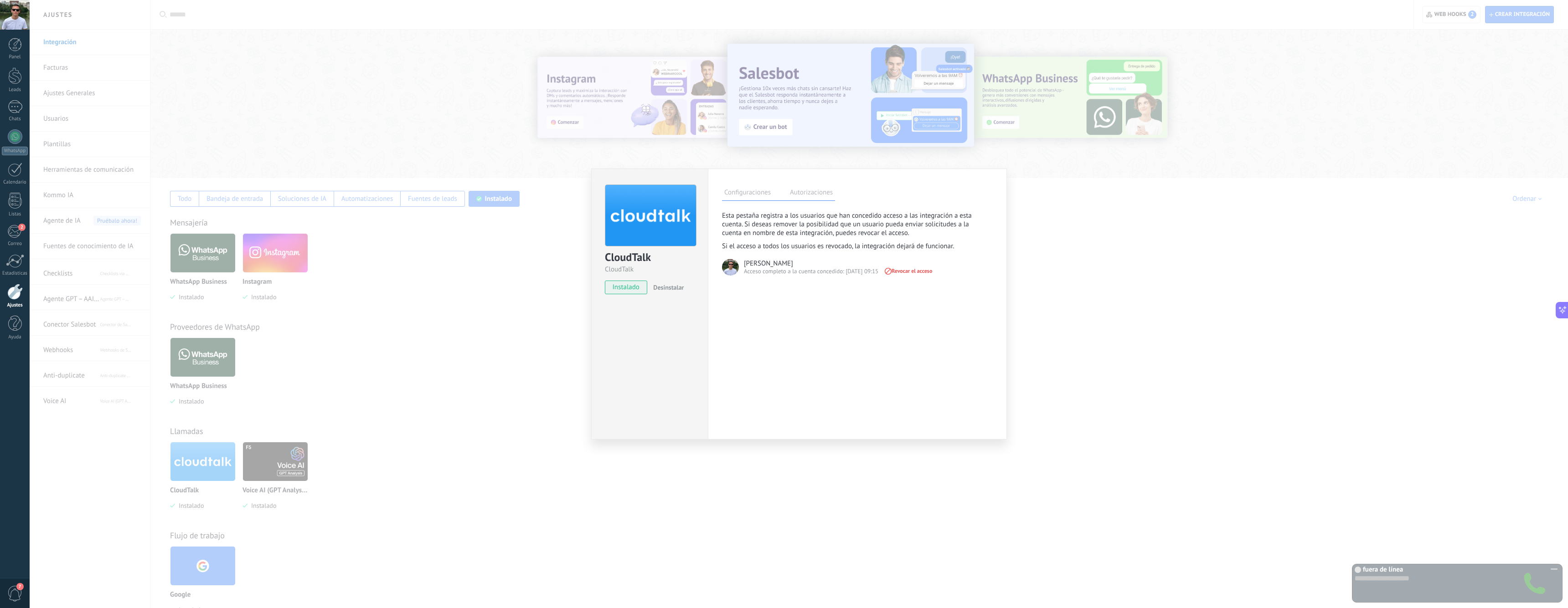
click at [750, 199] on label "Configuraciones" at bounding box center [747, 194] width 51 height 13
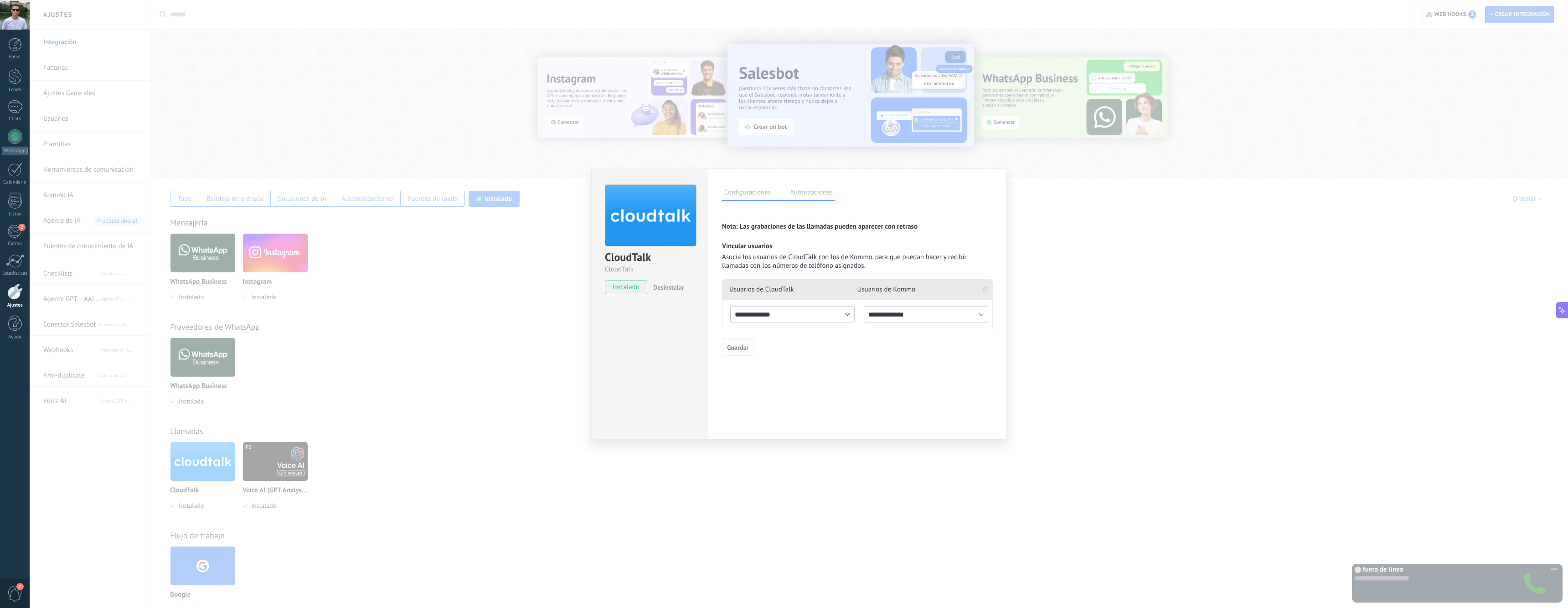
click at [743, 346] on span "Guardar" at bounding box center [738, 348] width 21 height 7
click at [549, 190] on div "**********" at bounding box center [798, 304] width 1538 height 608
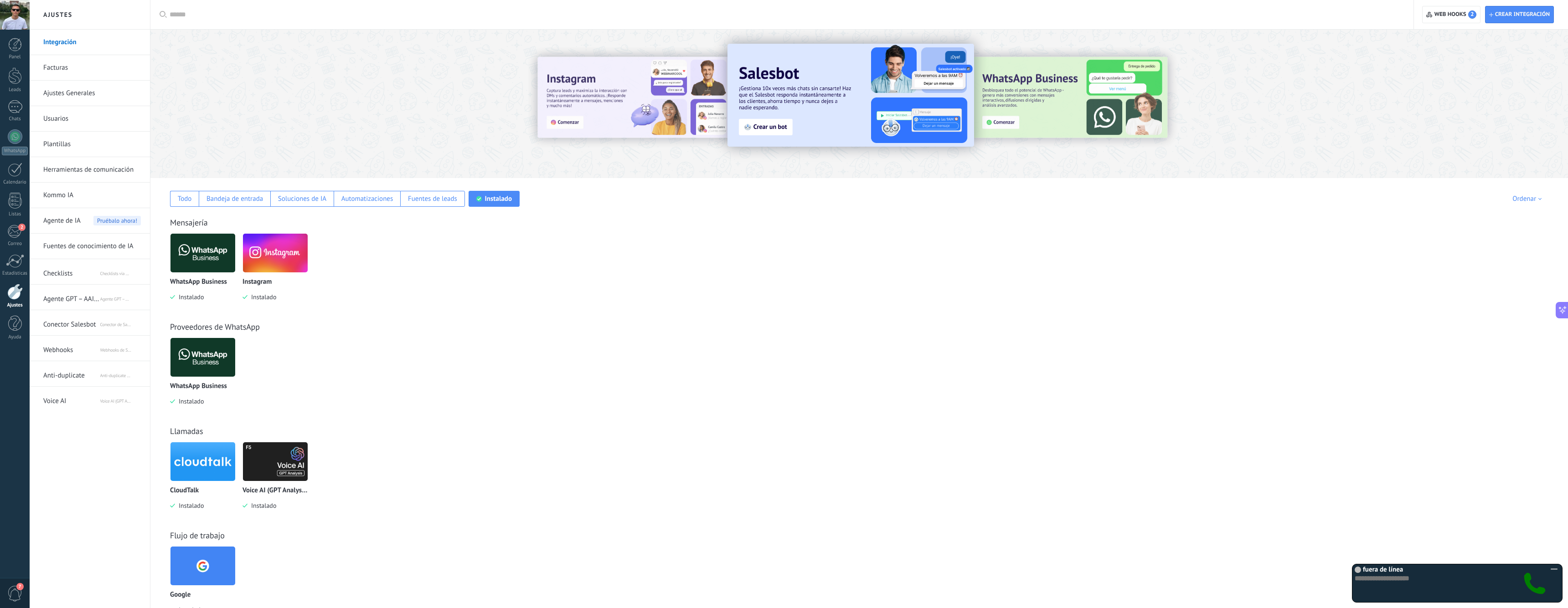
click at [15, 291] on div at bounding box center [15, 292] width 15 height 16
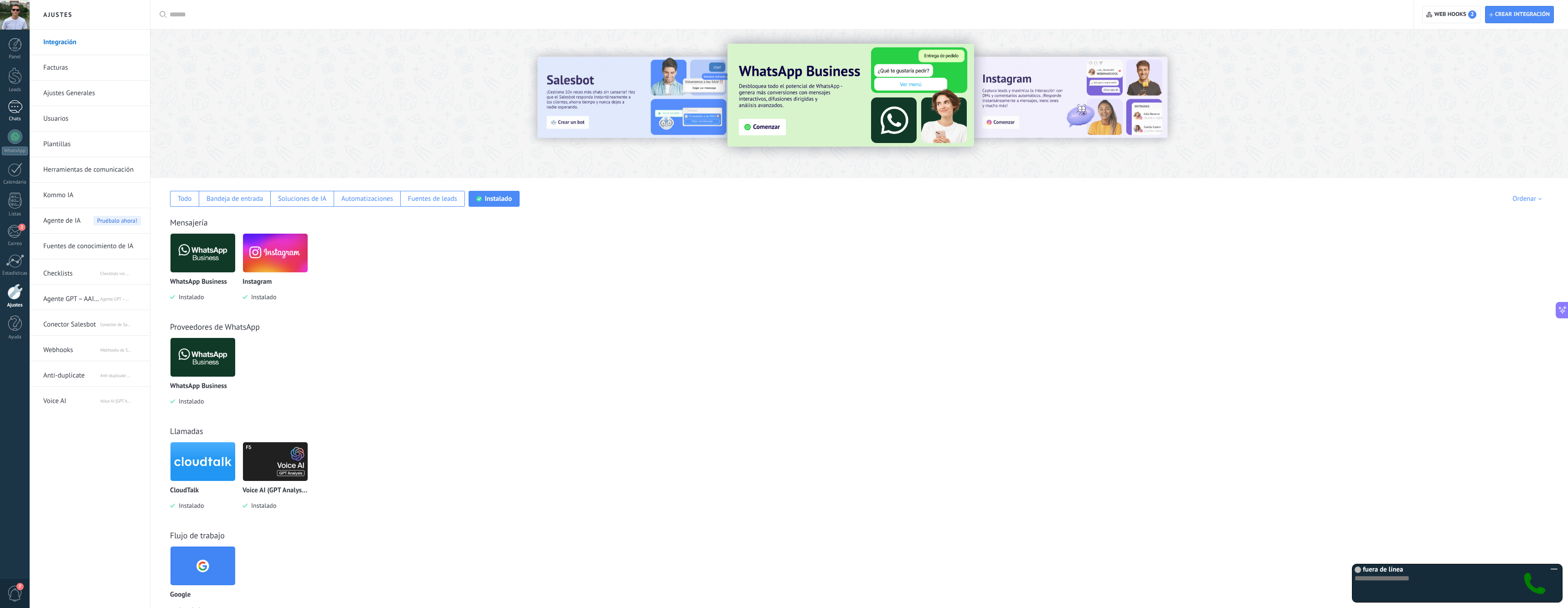
click at [16, 113] on div at bounding box center [15, 107] width 15 height 13
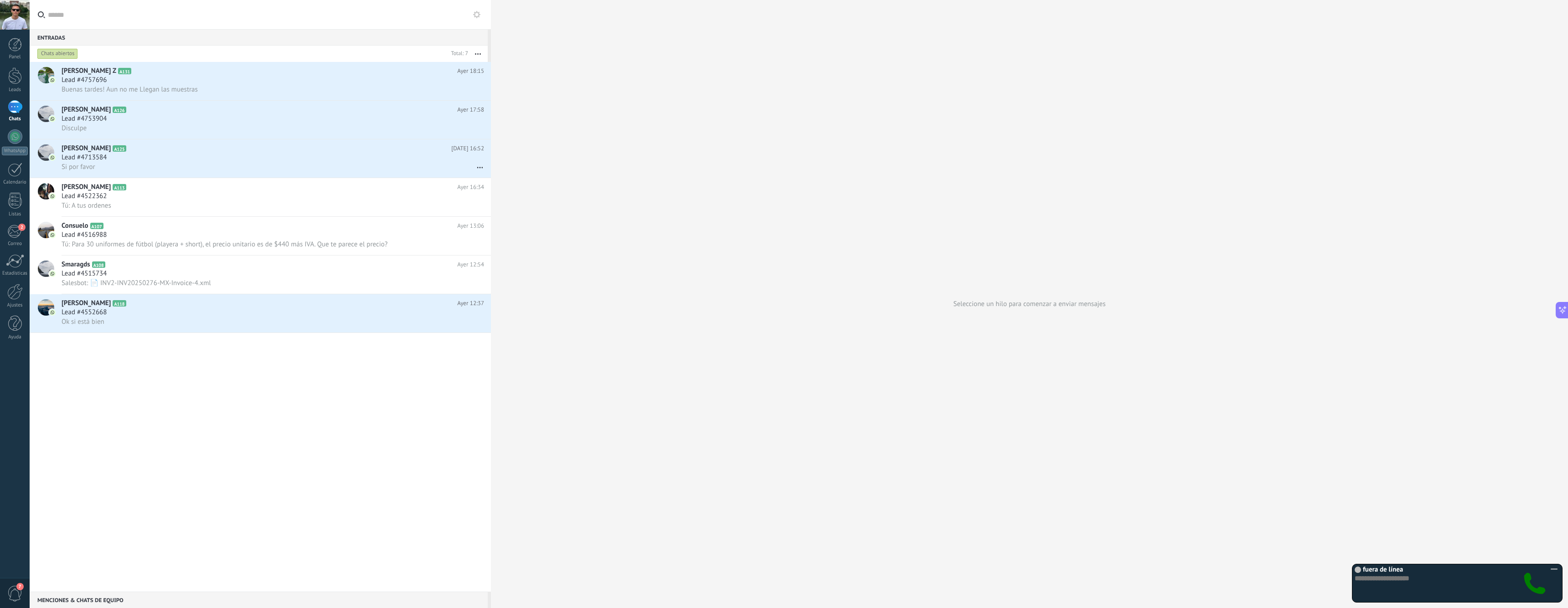
click at [265, 507] on div "Efrain Z A131 Ayer 18:15 Lead #4757696 Buenas tardes! Aun no me Llegan las mues…" at bounding box center [260, 327] width 461 height 530
click at [1541, 579] on icon at bounding box center [1535, 584] width 23 height 23
click at [1553, 566] on icon at bounding box center [1554, 569] width 11 height 11
click at [694, 407] on div "Seleccione un hilo para comenzar a enviar mensajes" at bounding box center [1029, 304] width 1077 height 608
click at [5, 293] on link "Ajustes" at bounding box center [15, 296] width 30 height 25
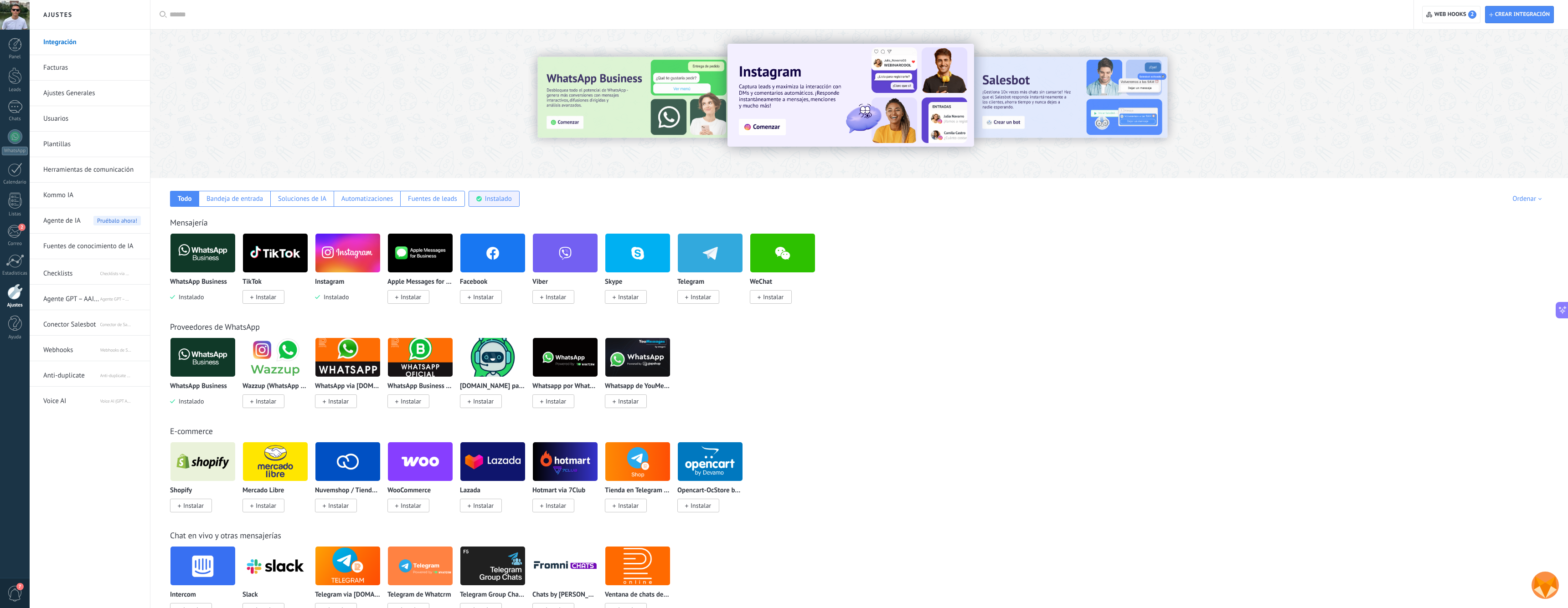
click at [505, 195] on div "Instalado" at bounding box center [498, 199] width 27 height 9
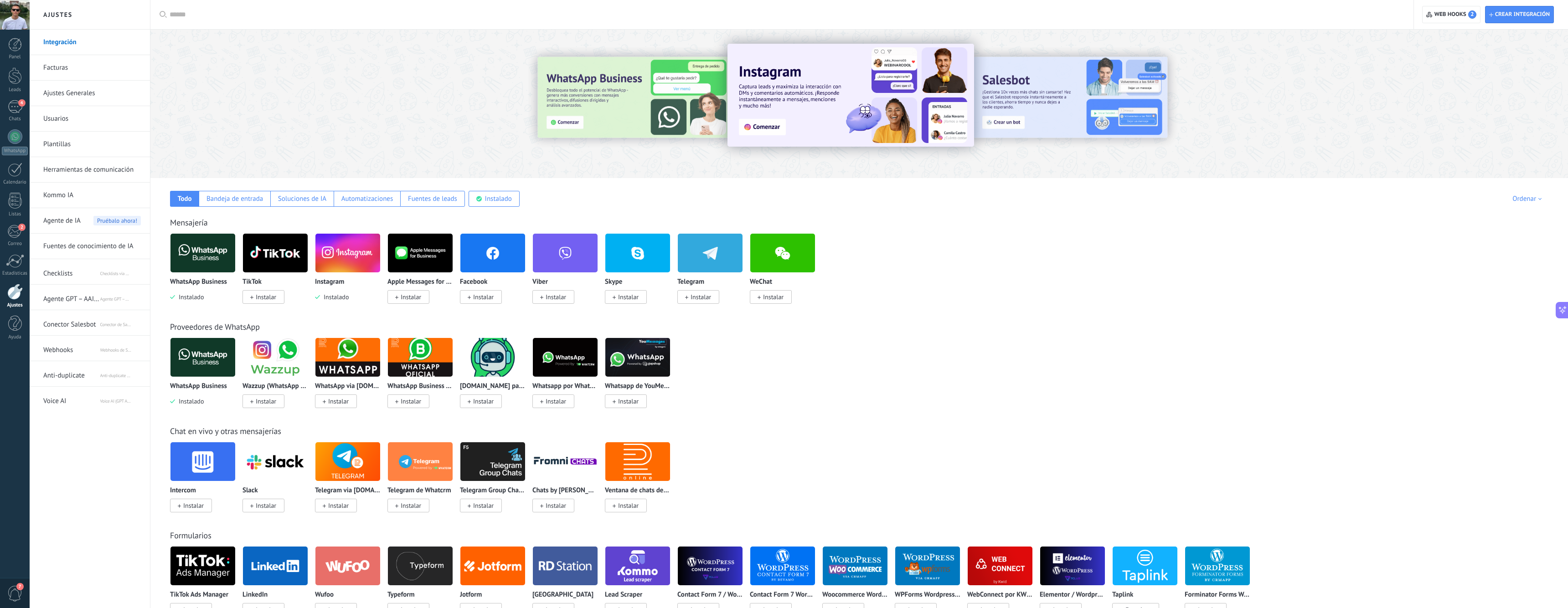
scroll to position [16, 0]
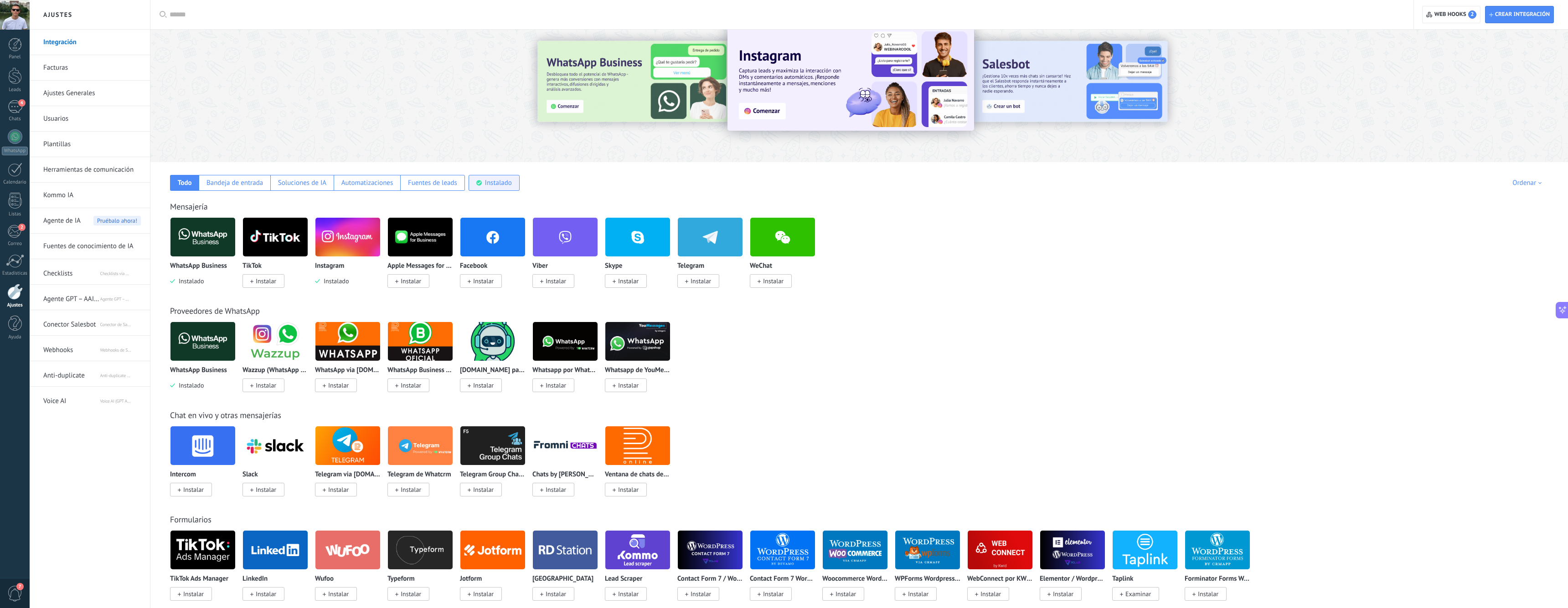
click at [498, 185] on div "Instalado" at bounding box center [498, 183] width 27 height 9
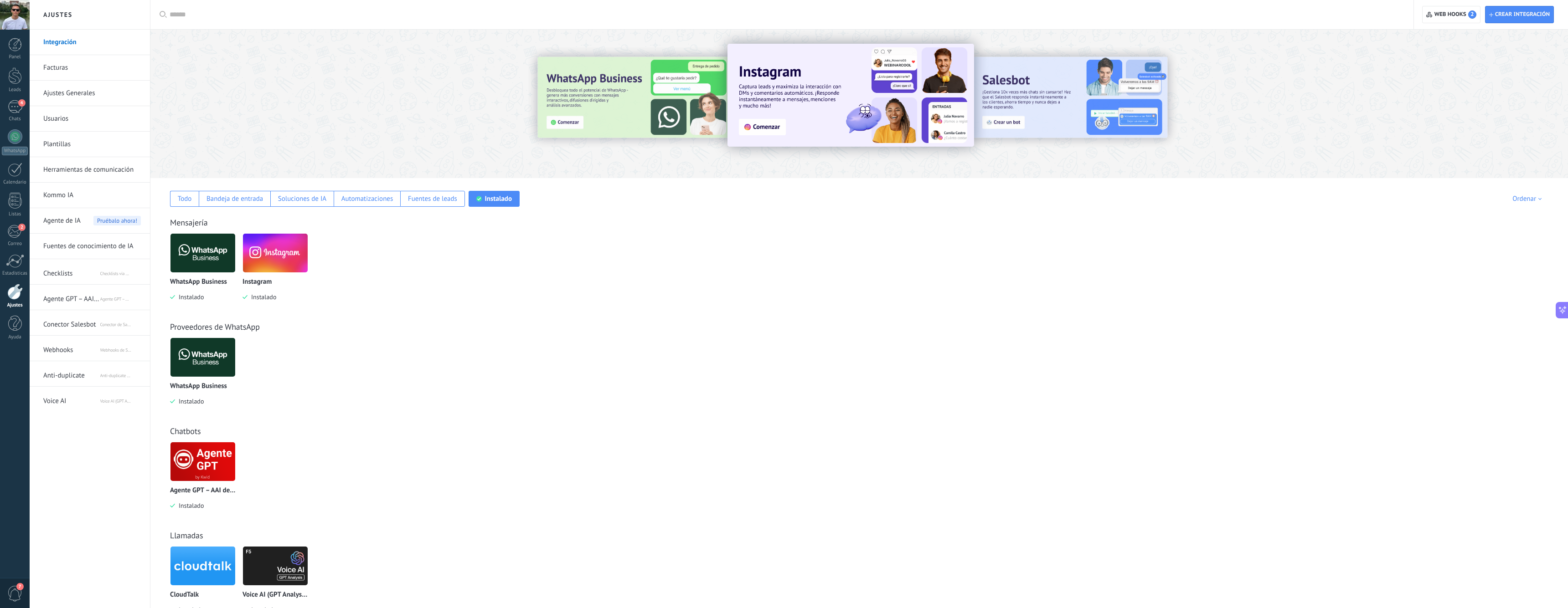
scroll to position [0, 0]
click at [202, 556] on img at bounding box center [203, 566] width 64 height 44
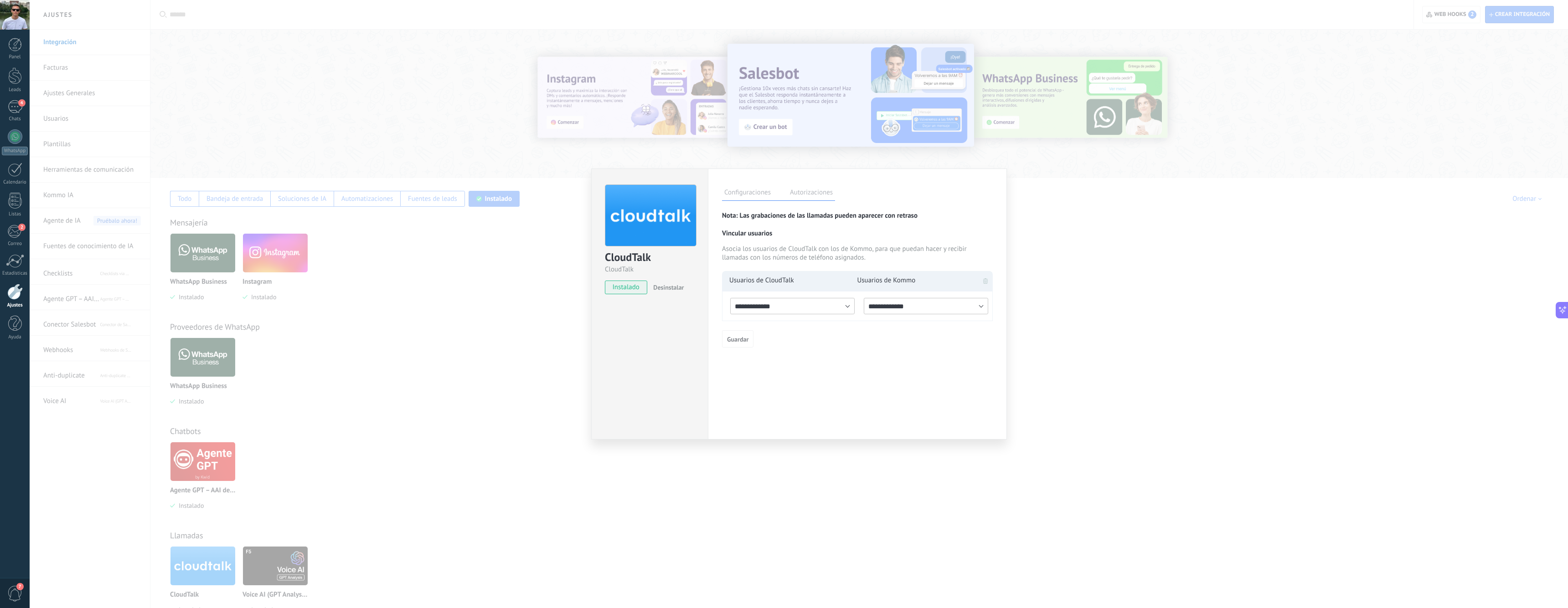
click at [801, 217] on h3 "Nota: Las grabaciones de las llamadas pueden aparecer con retraso" at bounding box center [857, 215] width 271 height 9
click at [823, 217] on h3 "Nota: Las grabaciones de las llamadas pueden aparecer con retraso" at bounding box center [857, 215] width 271 height 9
click at [546, 278] on div "**********" at bounding box center [798, 304] width 1538 height 608
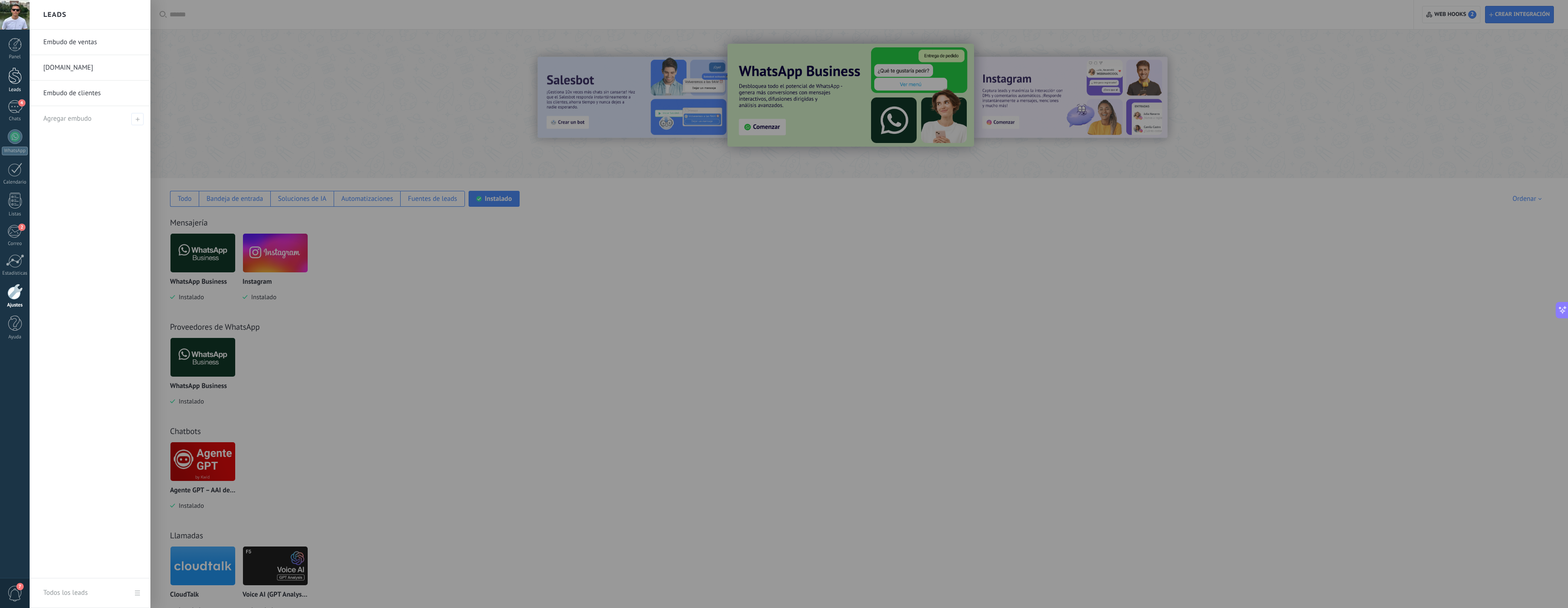
click at [13, 75] on div at bounding box center [15, 75] width 13 height 17
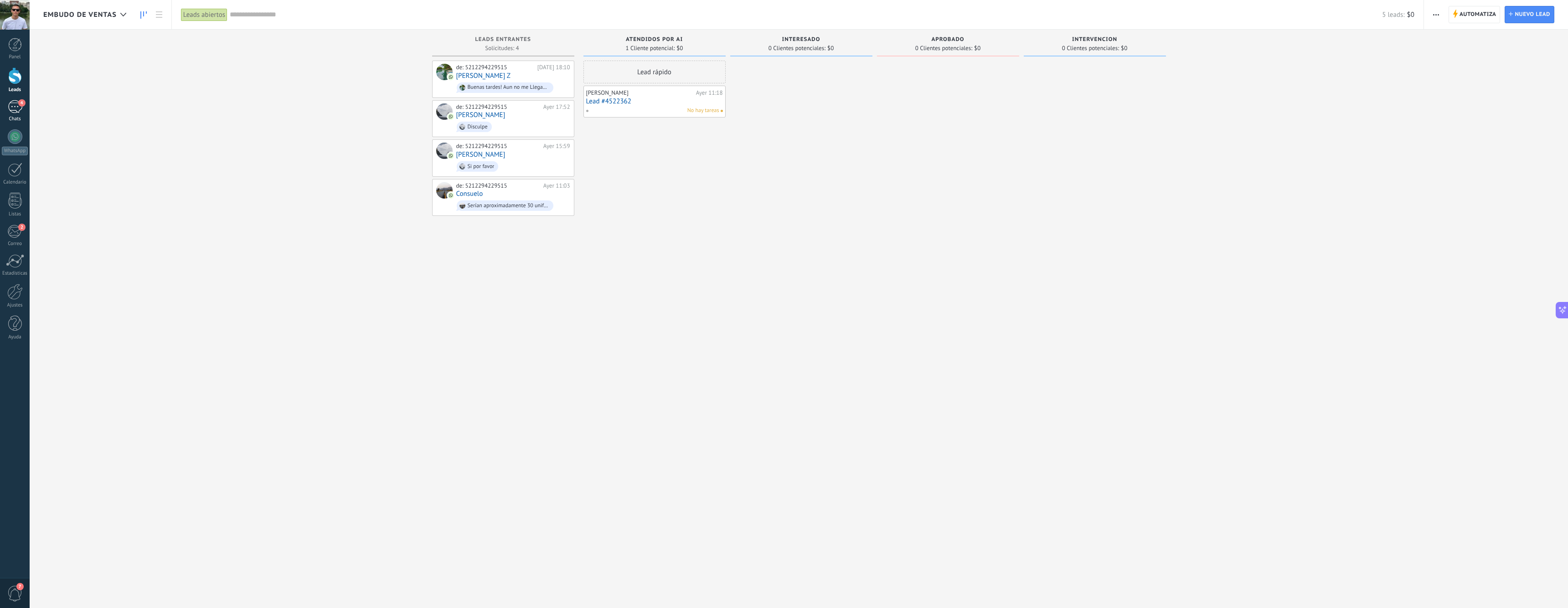
click at [7, 108] on link "4 Chats" at bounding box center [15, 111] width 30 height 22
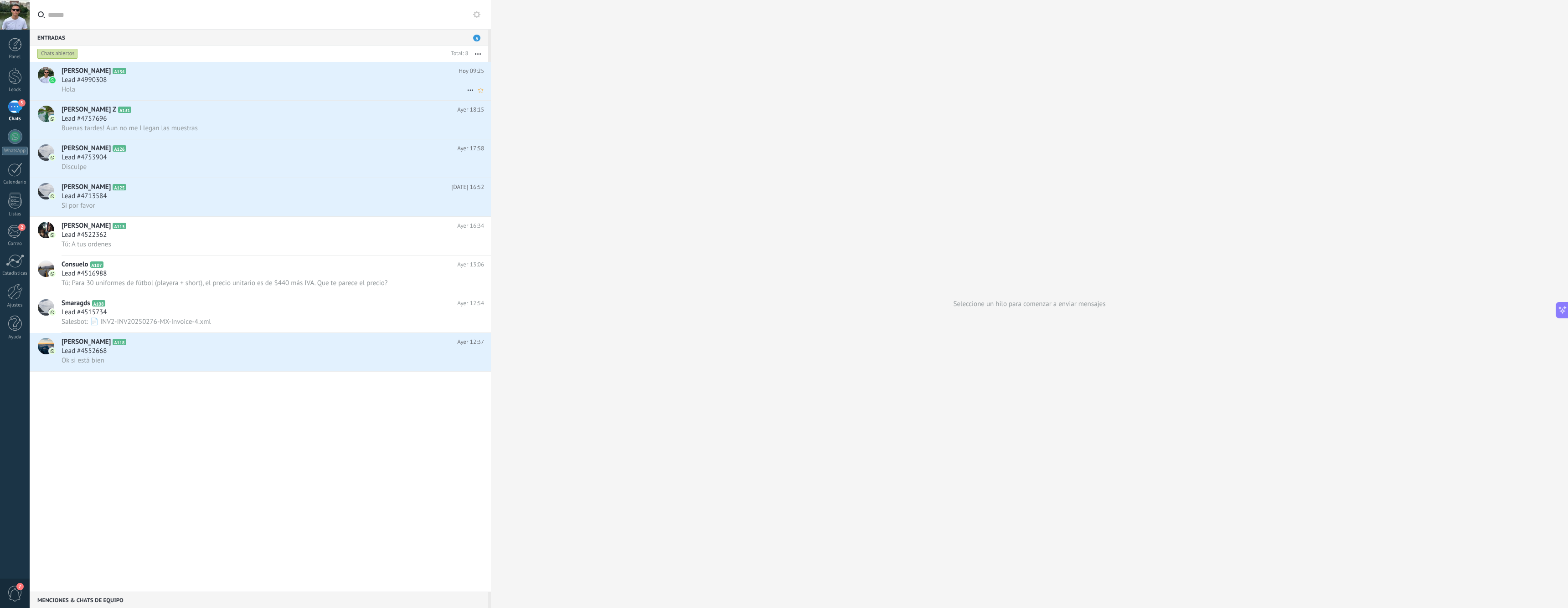
click at [82, 77] on span "Lead #4990308" at bounding box center [84, 81] width 45 height 9
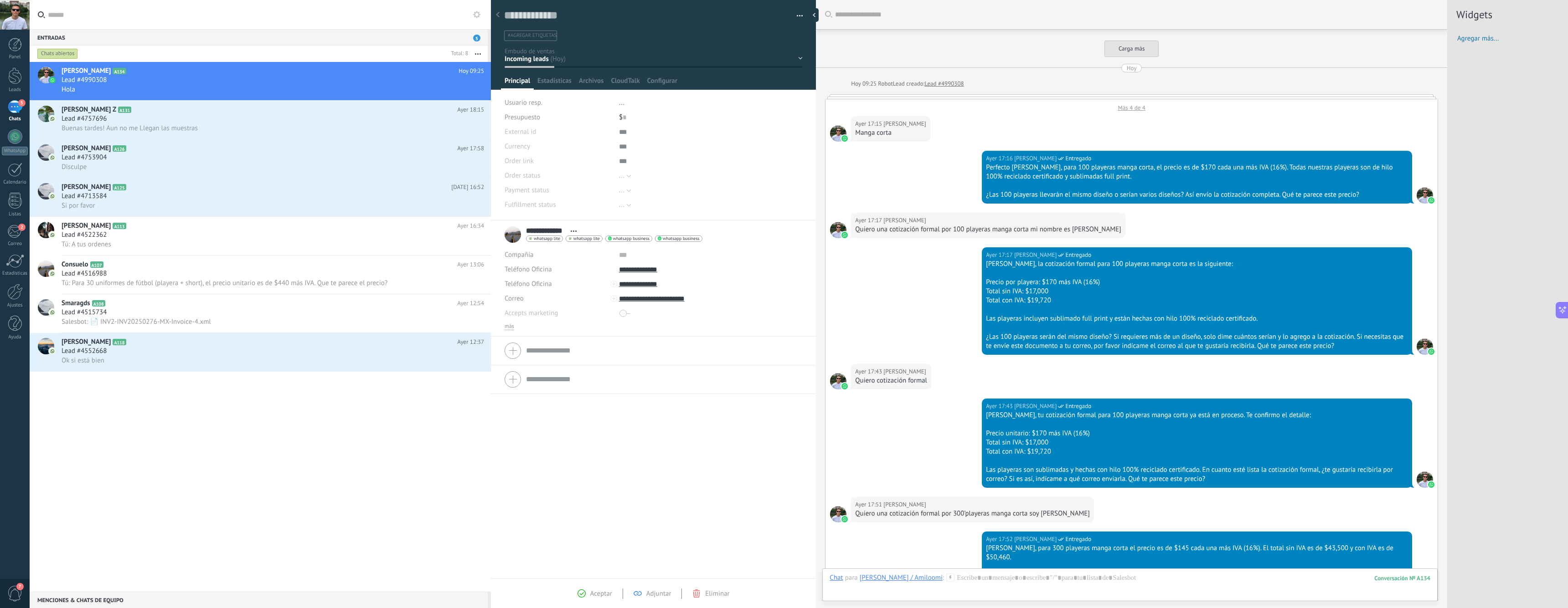
scroll to position [13, 0]
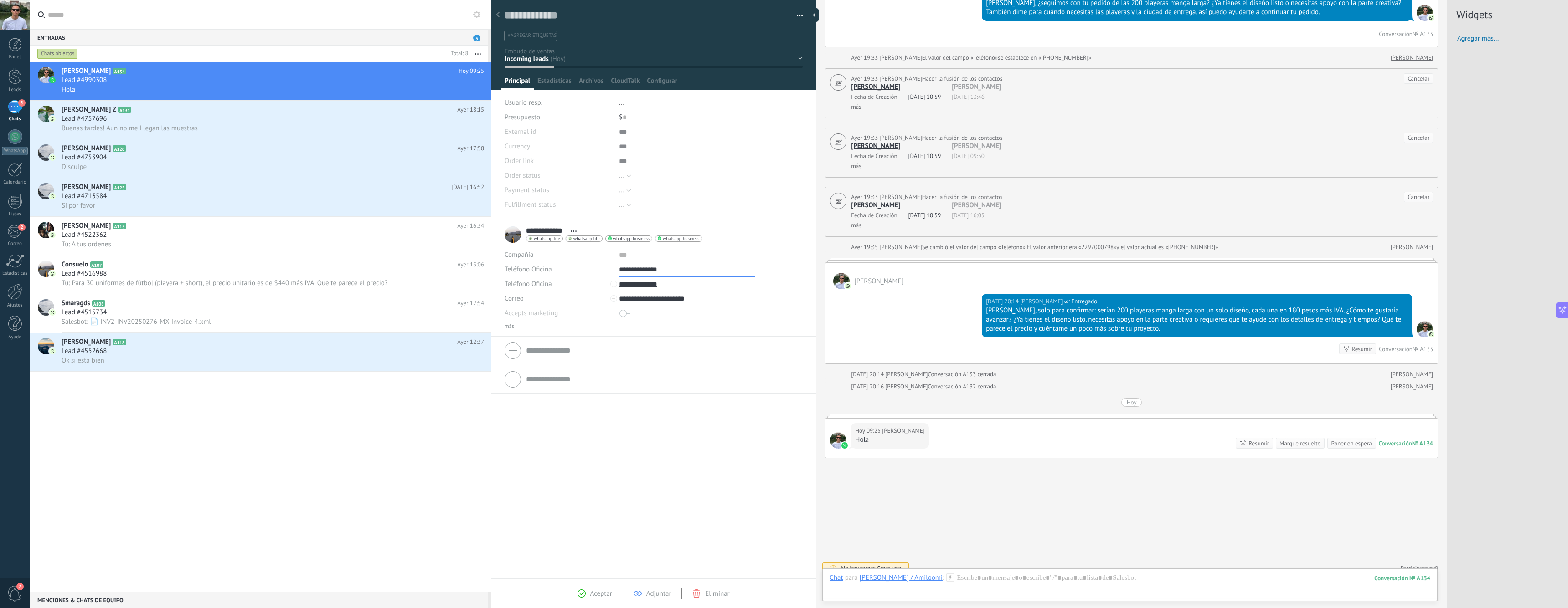
click at [643, 270] on input "**********" at bounding box center [687, 270] width 136 height 15
click at [692, 286] on div "Llamar usando CloudTalk" at bounding box center [676, 285] width 113 height 15
click at [134, 148] on h2 "Gabriela García A126" at bounding box center [259, 149] width 396 height 9
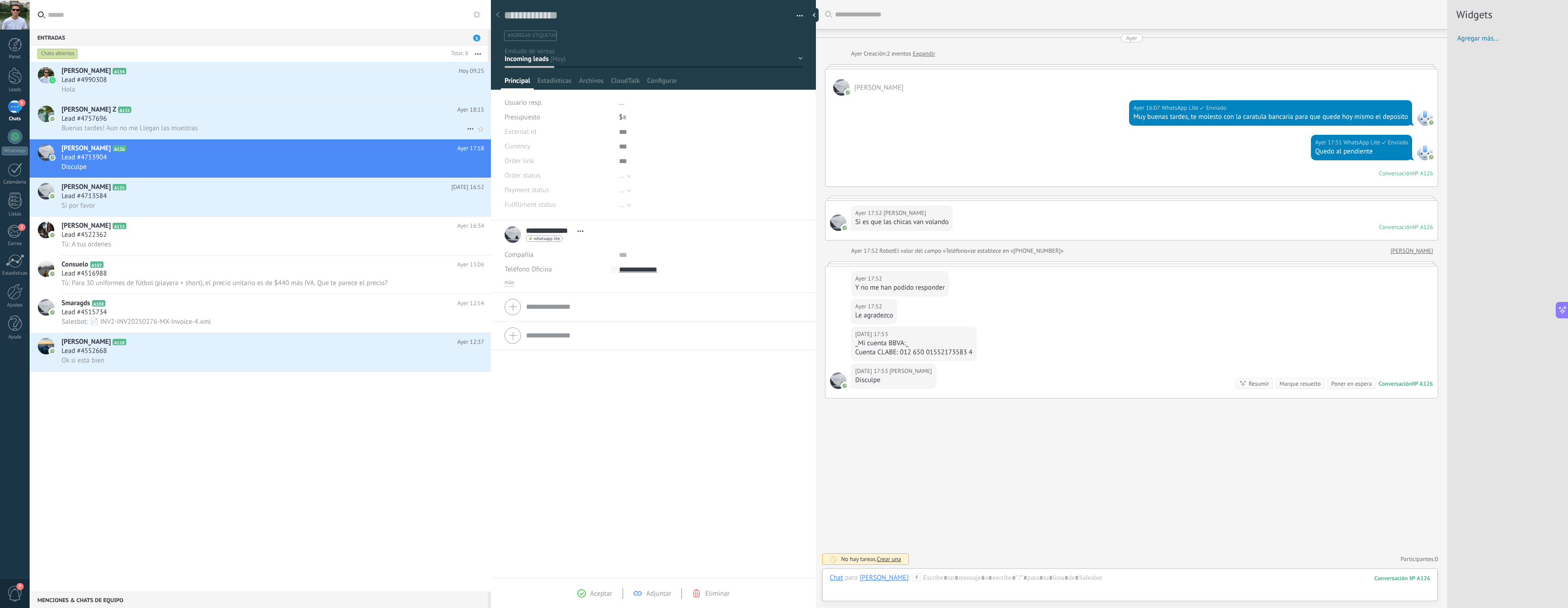
scroll to position [13, 0]
click at [9, 296] on div at bounding box center [15, 292] width 15 height 16
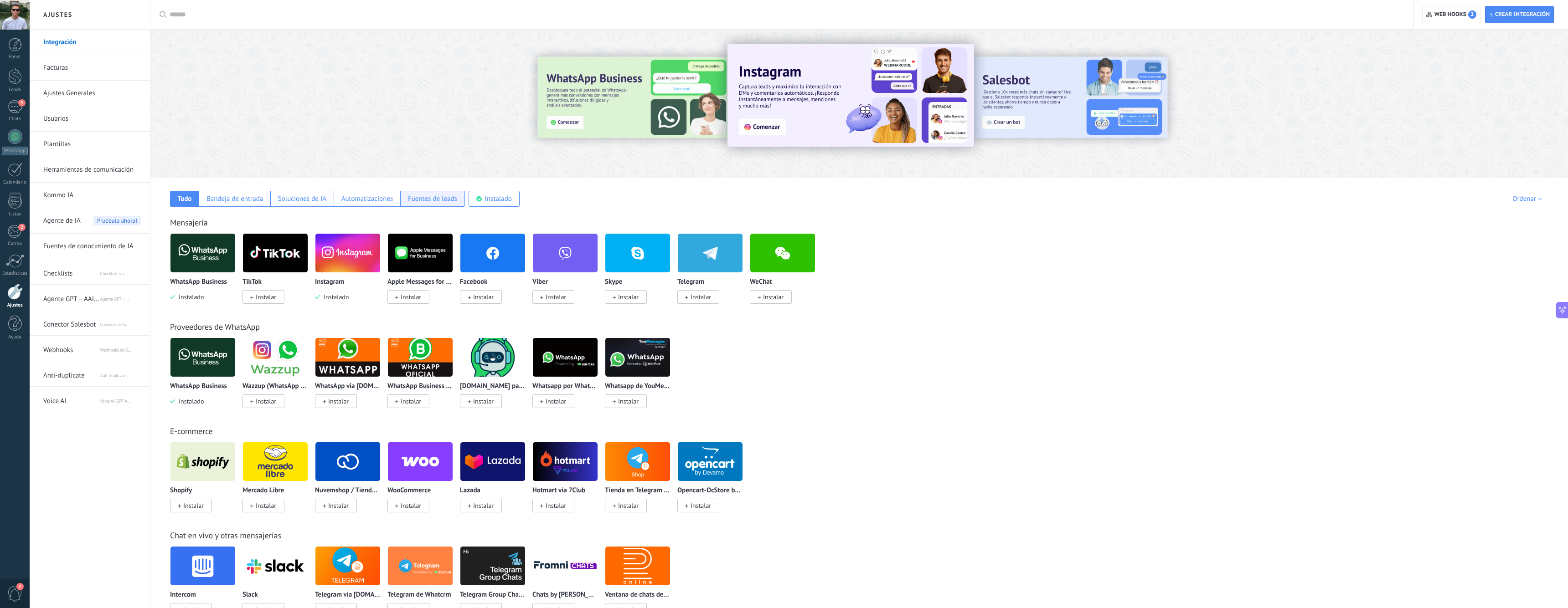
click at [438, 197] on div "Fuentes de leads" at bounding box center [432, 199] width 49 height 9
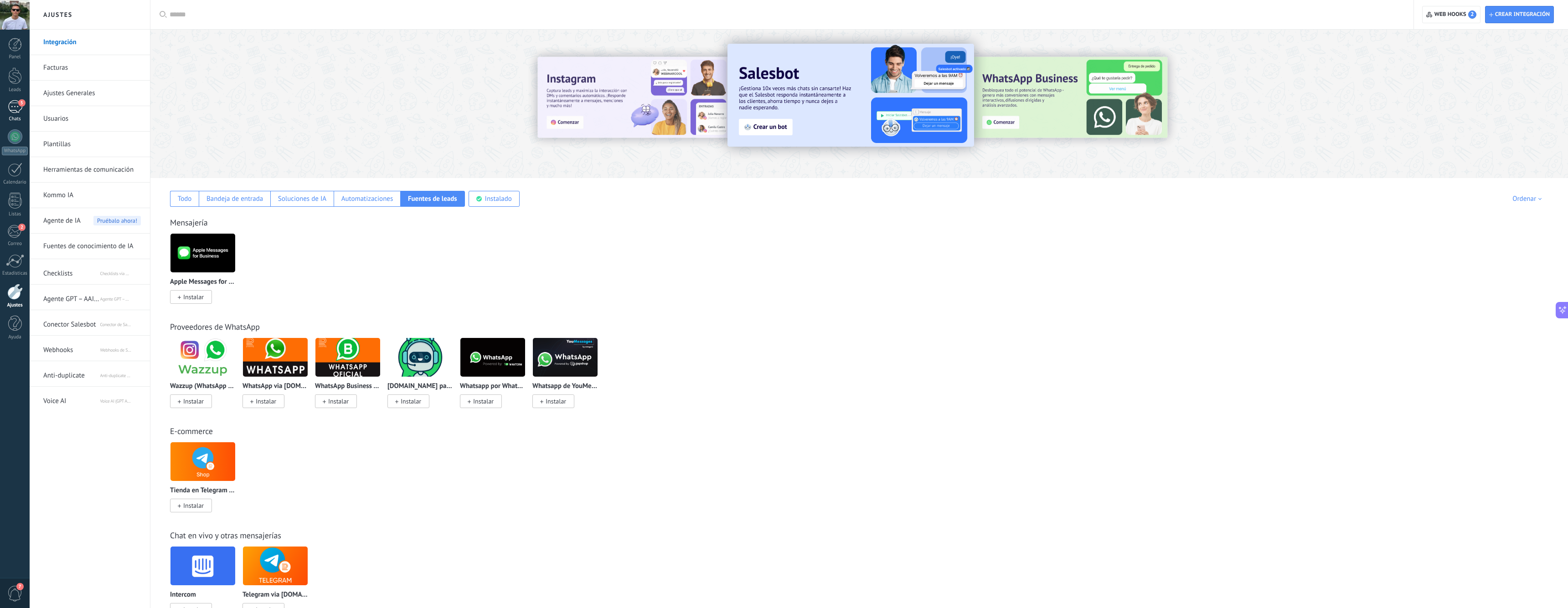
click at [19, 113] on div "5" at bounding box center [15, 107] width 15 height 13
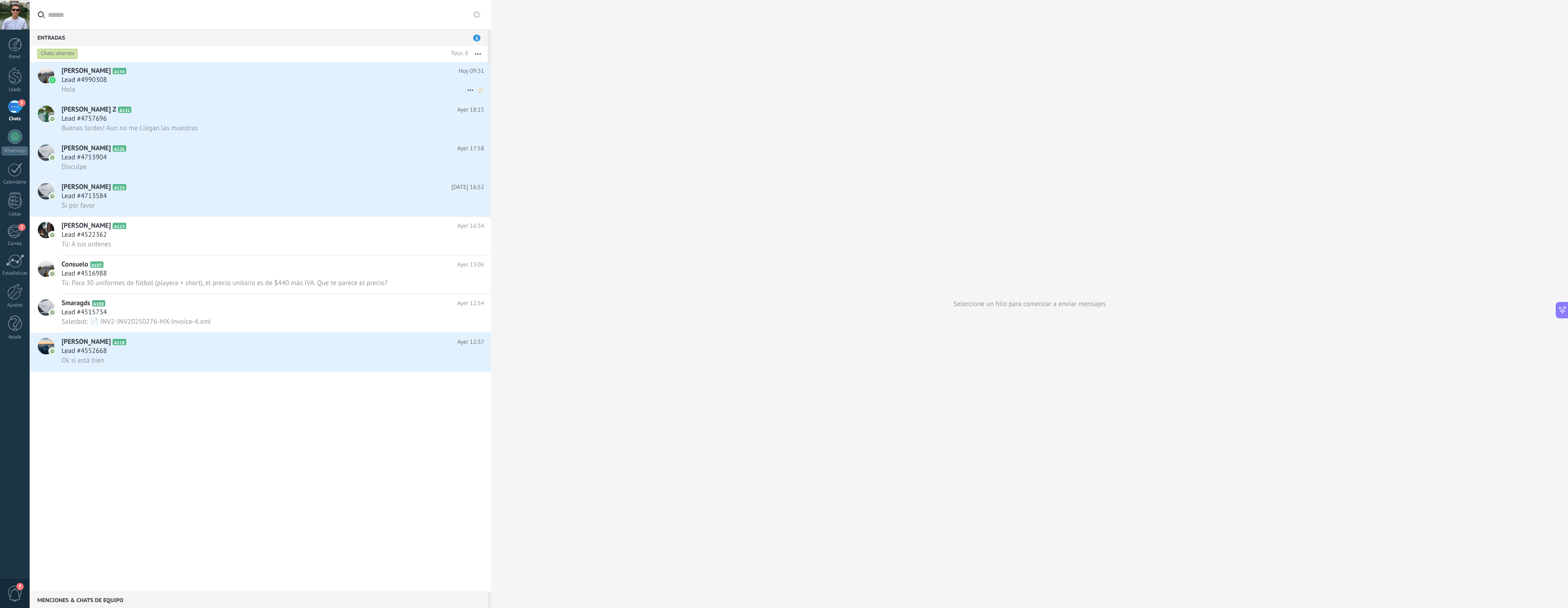
click at [144, 89] on div "Hola" at bounding box center [273, 89] width 422 height 9
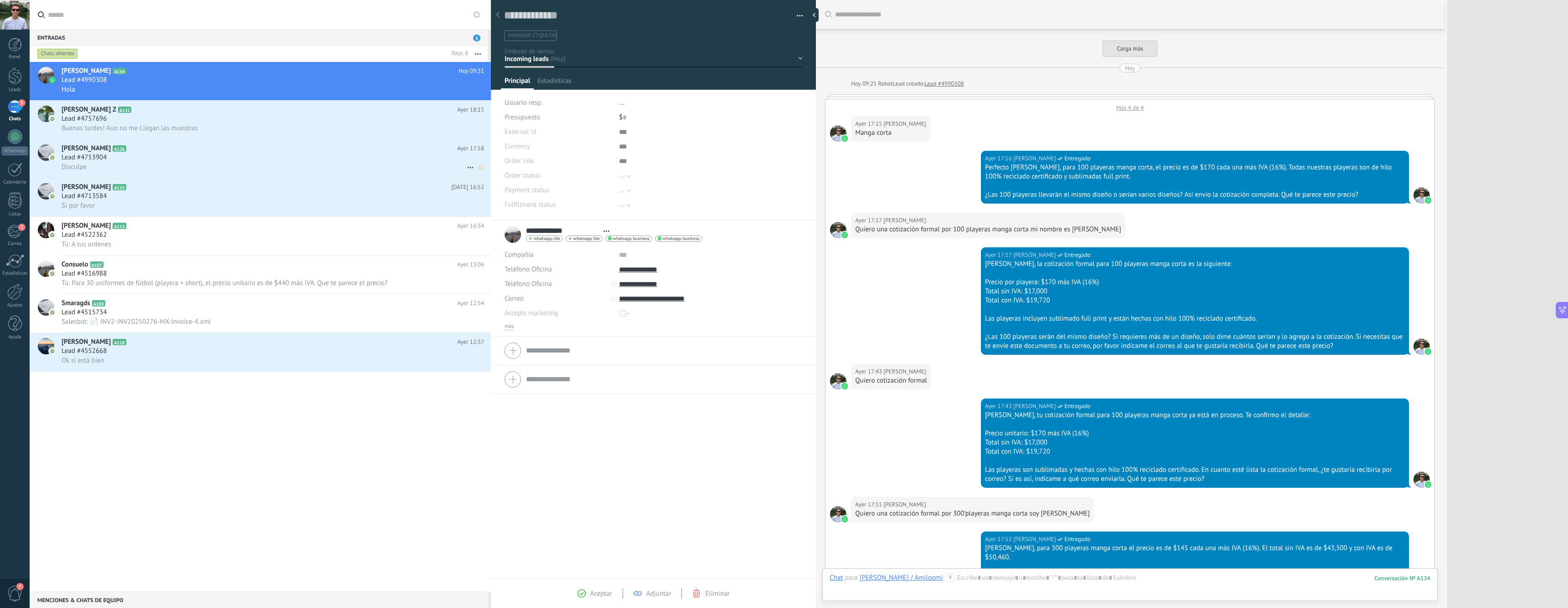
type textarea "**********"
click at [641, 270] on input "**********" at bounding box center [687, 270] width 136 height 15
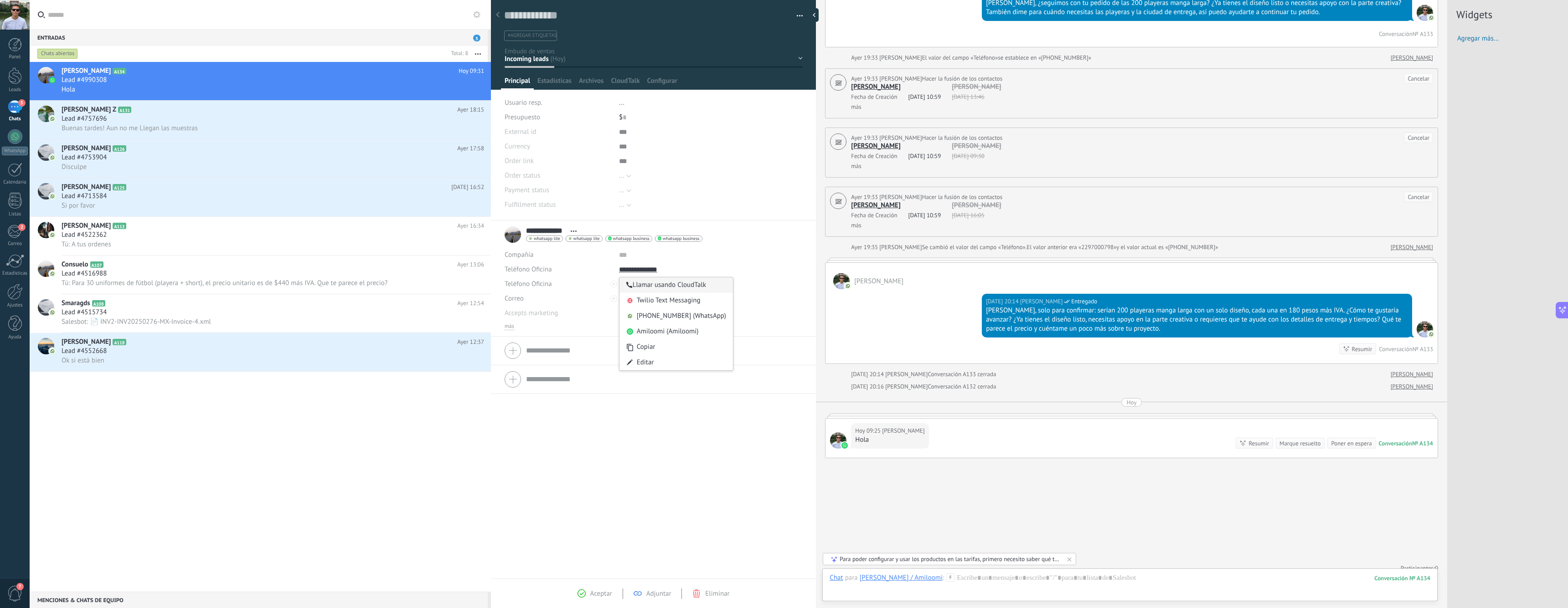
click at [662, 286] on div "Llamar usando CloudTalk" at bounding box center [676, 285] width 113 height 15
click at [643, 269] on input "**********" at bounding box center [687, 270] width 136 height 15
click at [668, 283] on div "Llamar usando CloudTalk" at bounding box center [676, 285] width 113 height 15
click at [17, 293] on div at bounding box center [15, 292] width 15 height 16
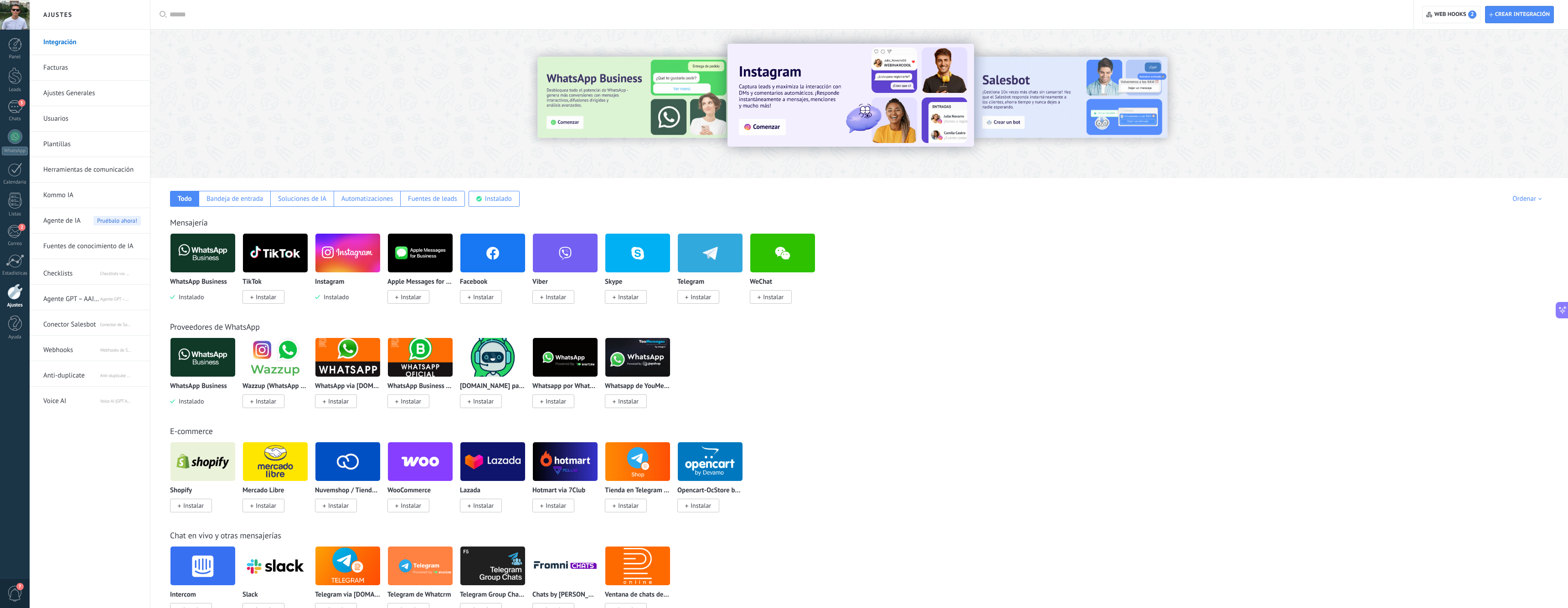
click at [381, 12] on input "text" at bounding box center [786, 15] width 1232 height 9
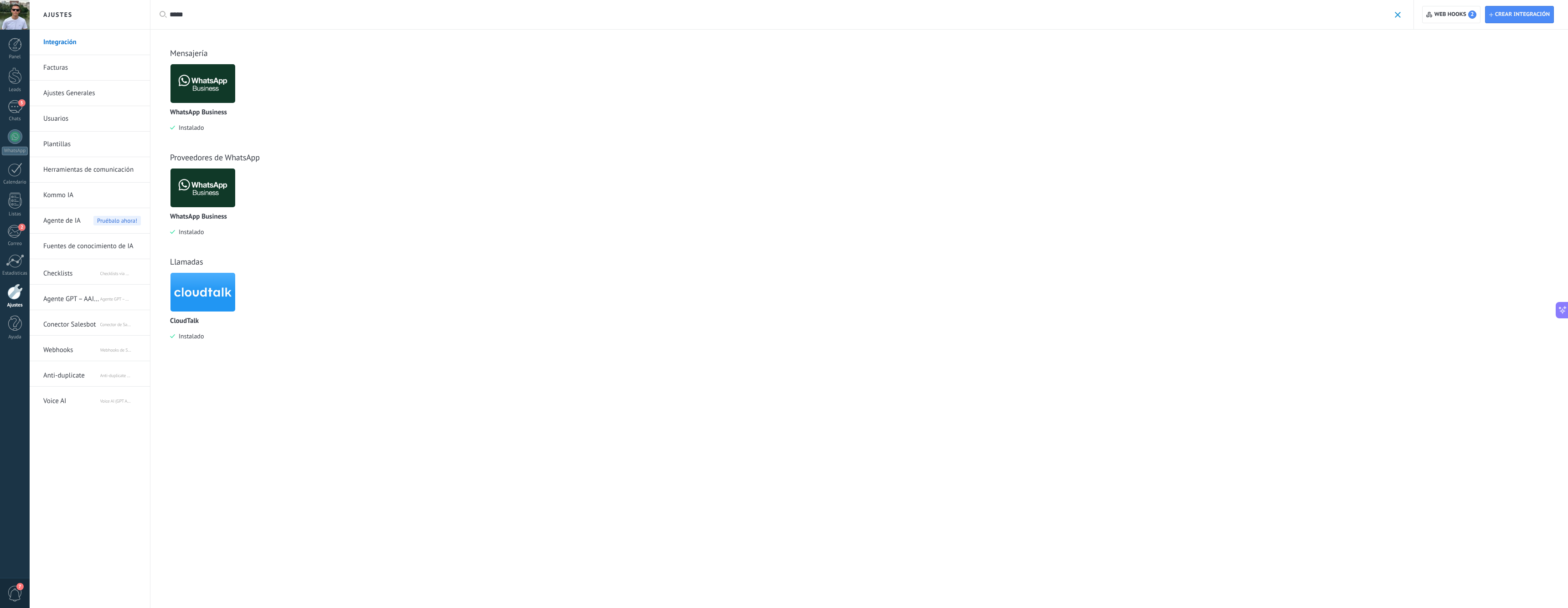
type input "*****"
click at [208, 289] on img at bounding box center [203, 293] width 64 height 44
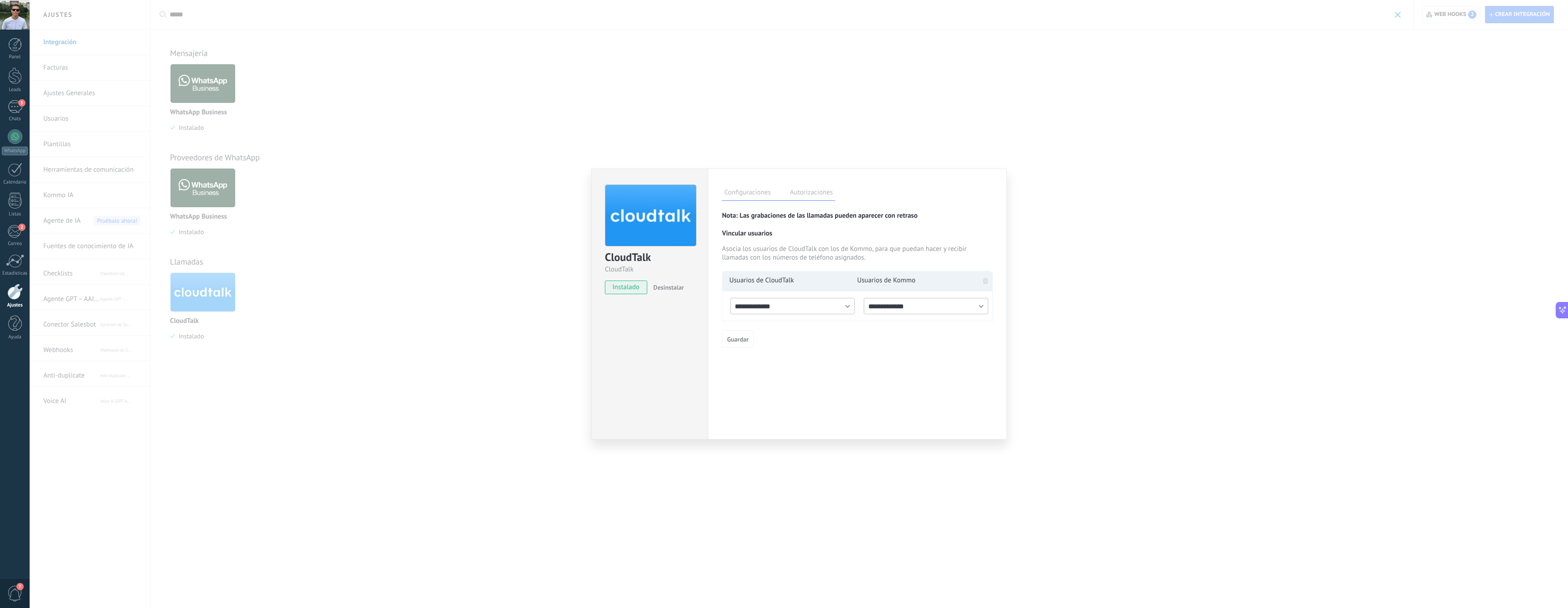
click at [807, 248] on div "Asocia los usuarios de CloudTalk con los de Kommo, para que puedan hacer y reci…" at bounding box center [851, 254] width 260 height 17
click at [802, 256] on div "Asocia los usuarios de CloudTalk con los de Kommo, para que puedan hacer y reci…" at bounding box center [851, 254] width 260 height 17
click at [784, 244] on div "Vincular usuarios Asocia los usuarios de CloudTalk con los de Kommo, para que p…" at bounding box center [857, 245] width 271 height 33
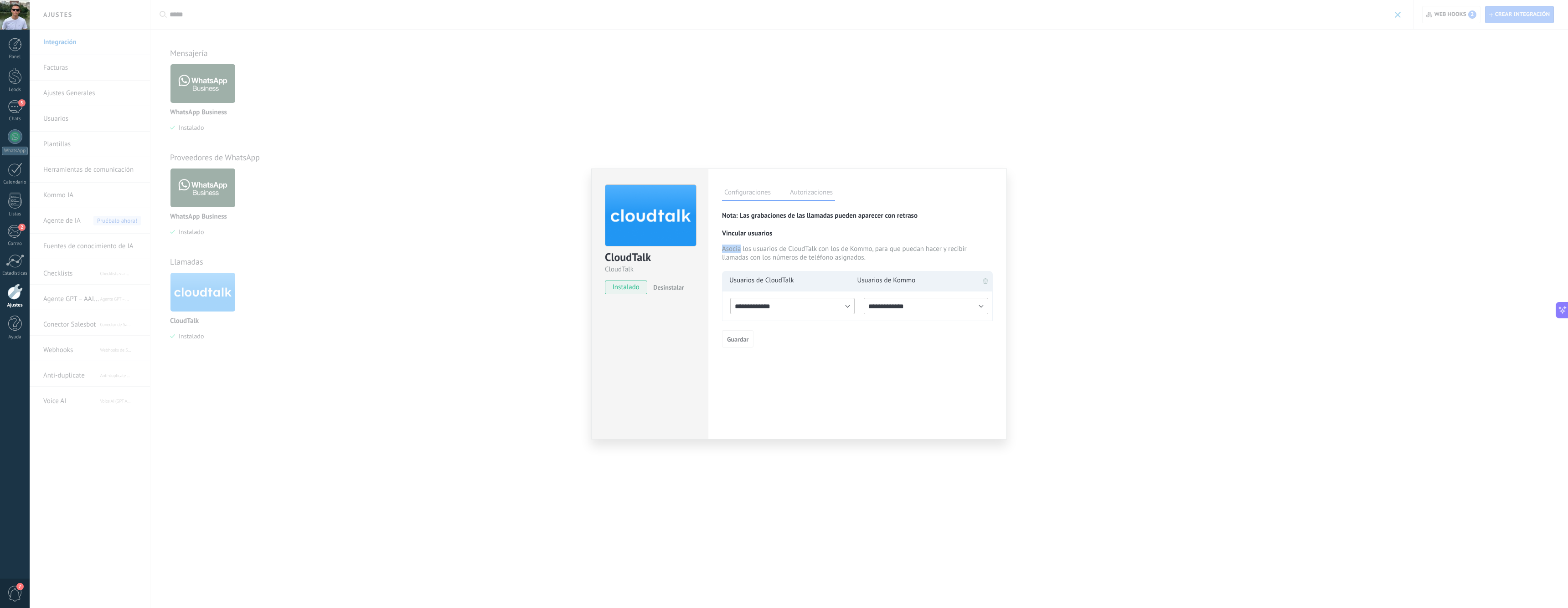
click at [784, 244] on div "Vincular usuarios Asocia los usuarios de CloudTalk con los de Kommo, para que p…" at bounding box center [857, 245] width 271 height 33
click at [804, 246] on div "Asocia los usuarios de CloudTalk con los de Kommo, para que puedan hacer y reci…" at bounding box center [851, 254] width 260 height 17
click at [782, 246] on div "Asocia los usuarios de CloudTalk con los de Kommo, para que puedan hacer y reci…" at bounding box center [851, 254] width 260 height 17
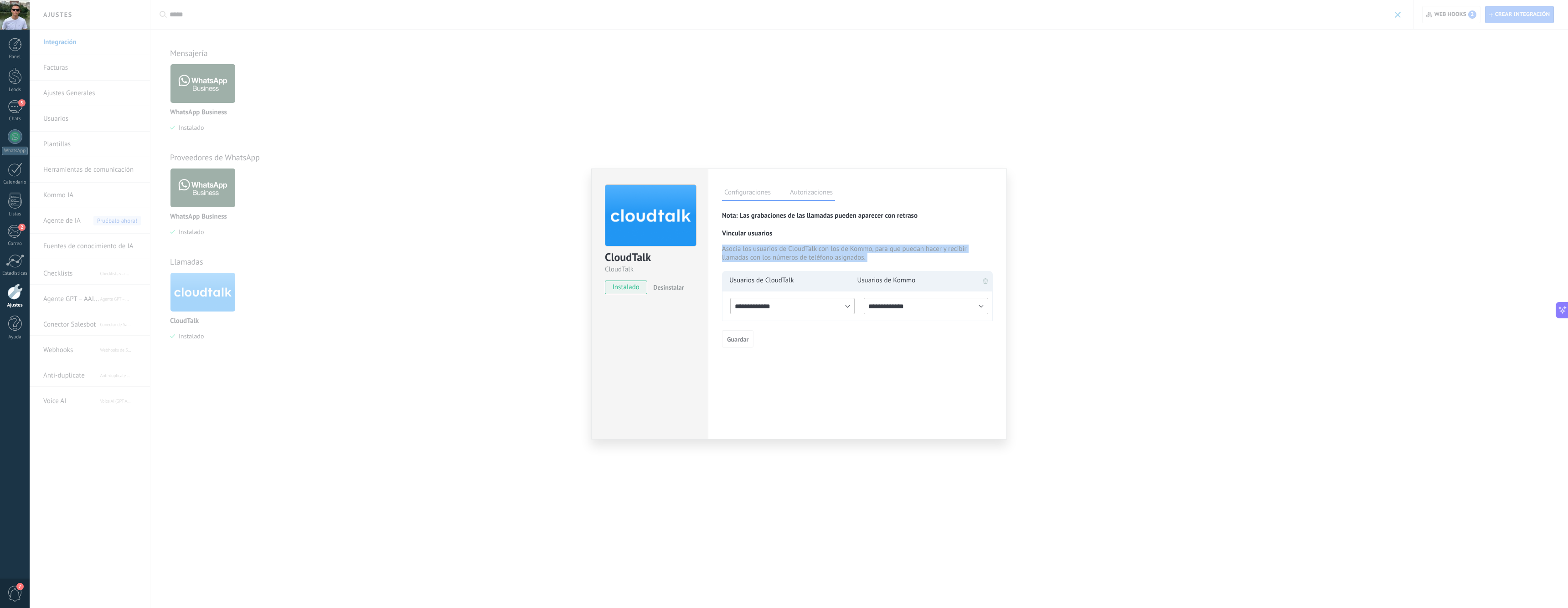
click at [782, 246] on div "Asocia los usuarios de CloudTalk con los de Kommo, para que puedan hacer y reci…" at bounding box center [851, 254] width 260 height 17
click at [766, 250] on div "Asocia los usuarios de CloudTalk con los de Kommo, para que puedan hacer y reci…" at bounding box center [851, 254] width 260 height 17
click at [778, 250] on div "Asocia los usuarios de CloudTalk con los de Kommo, para que puedan hacer y reci…" at bounding box center [851, 254] width 260 height 17
click at [778, 250] on div "Asocia los usuarios de CloudTalk con los de Kommo, para que puedan hacer y reci…" at bounding box center [851, 254] width 260 height 17
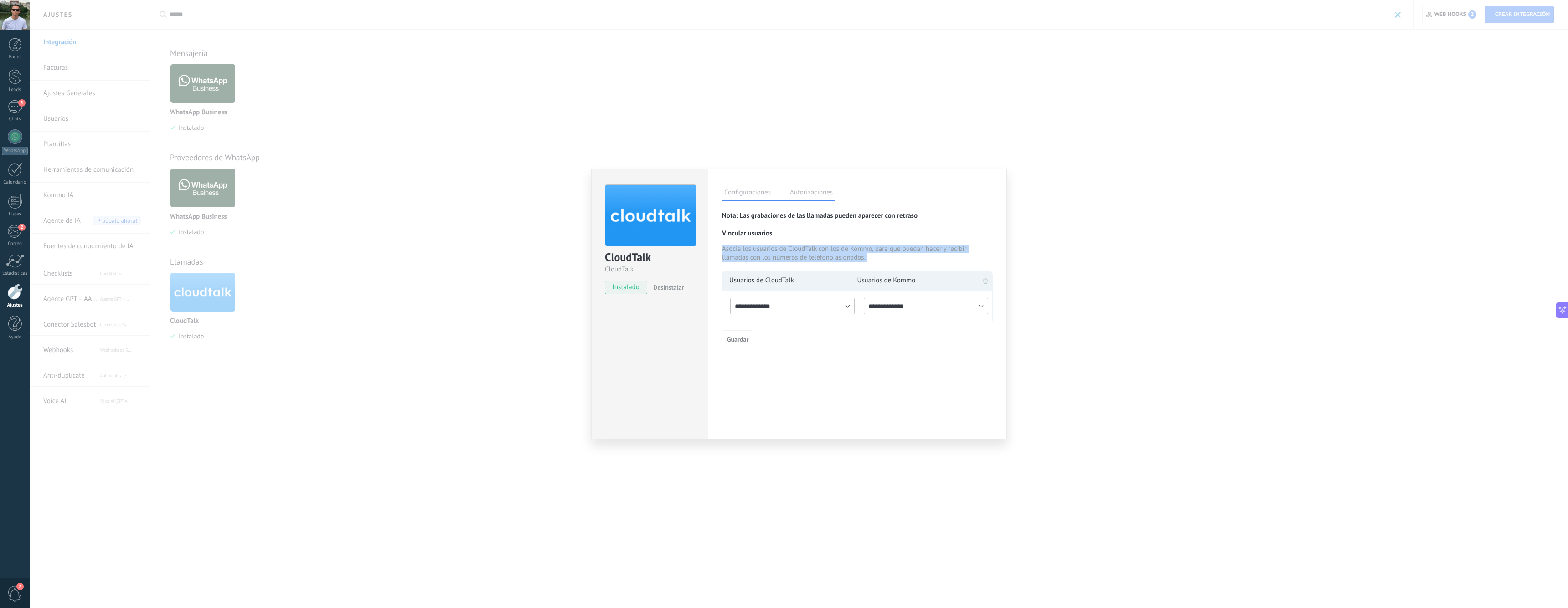
click at [778, 250] on div "Asocia los usuarios de CloudTalk con los de Kommo, para que puedan hacer y reci…" at bounding box center [851, 254] width 260 height 17
click at [790, 250] on div "Asocia los usuarios de CloudTalk con los de Kommo, para que puedan hacer y reci…" at bounding box center [851, 254] width 260 height 17
click at [800, 199] on label "Autorizaciones" at bounding box center [811, 194] width 48 height 13
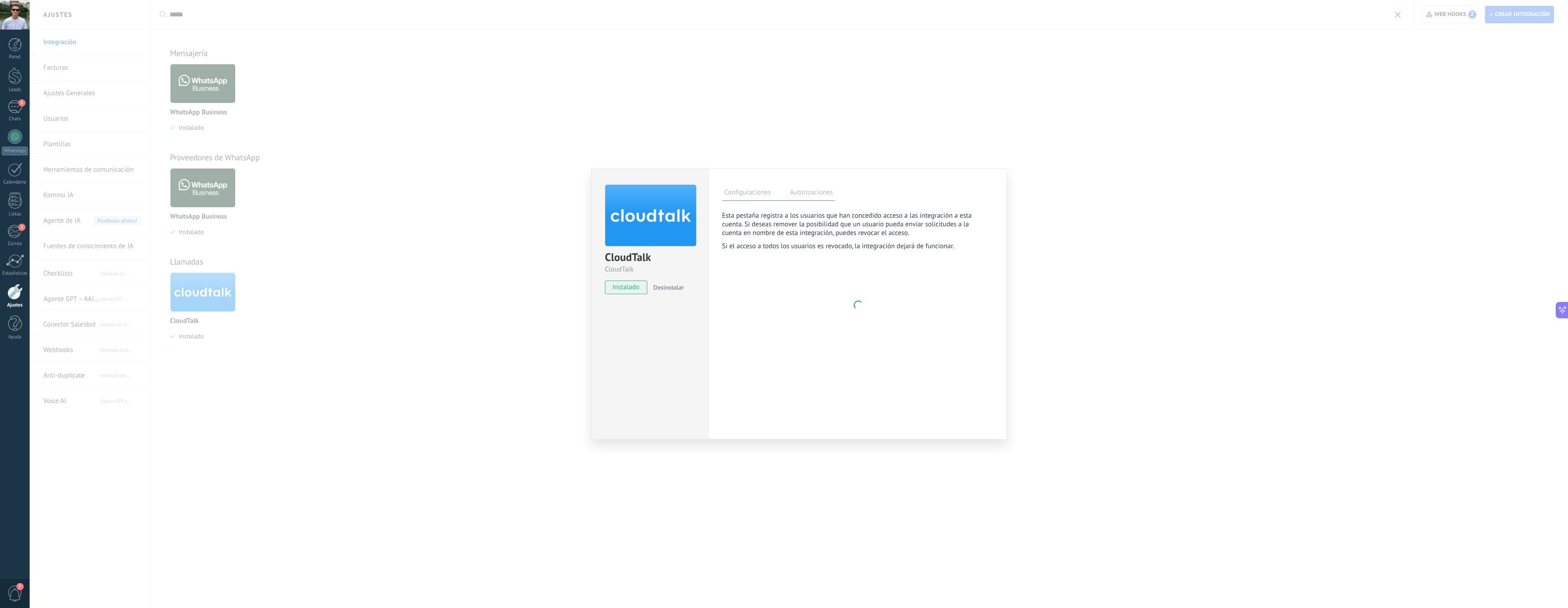
click at [765, 199] on label "Configuraciones" at bounding box center [747, 194] width 51 height 13
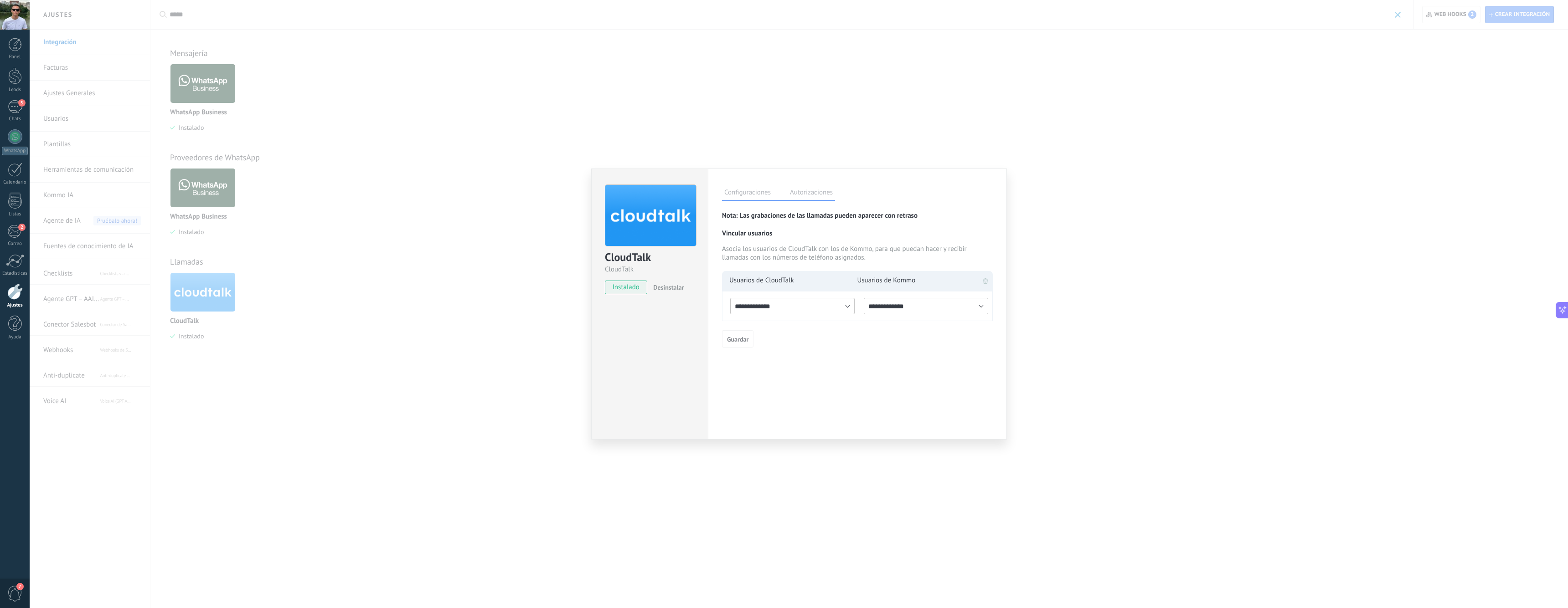
click at [778, 132] on div "**********" at bounding box center [798, 304] width 1538 height 608
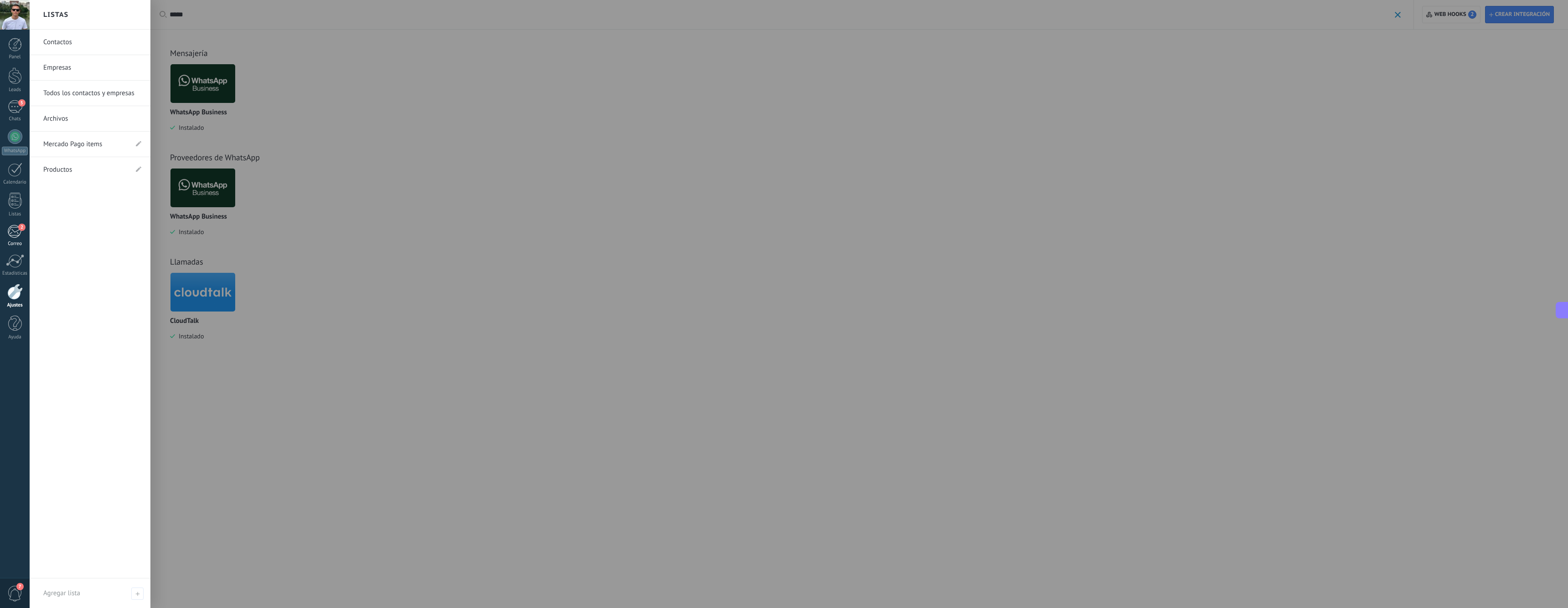
click at [7, 234] on link "2 Correo" at bounding box center [15, 236] width 30 height 22
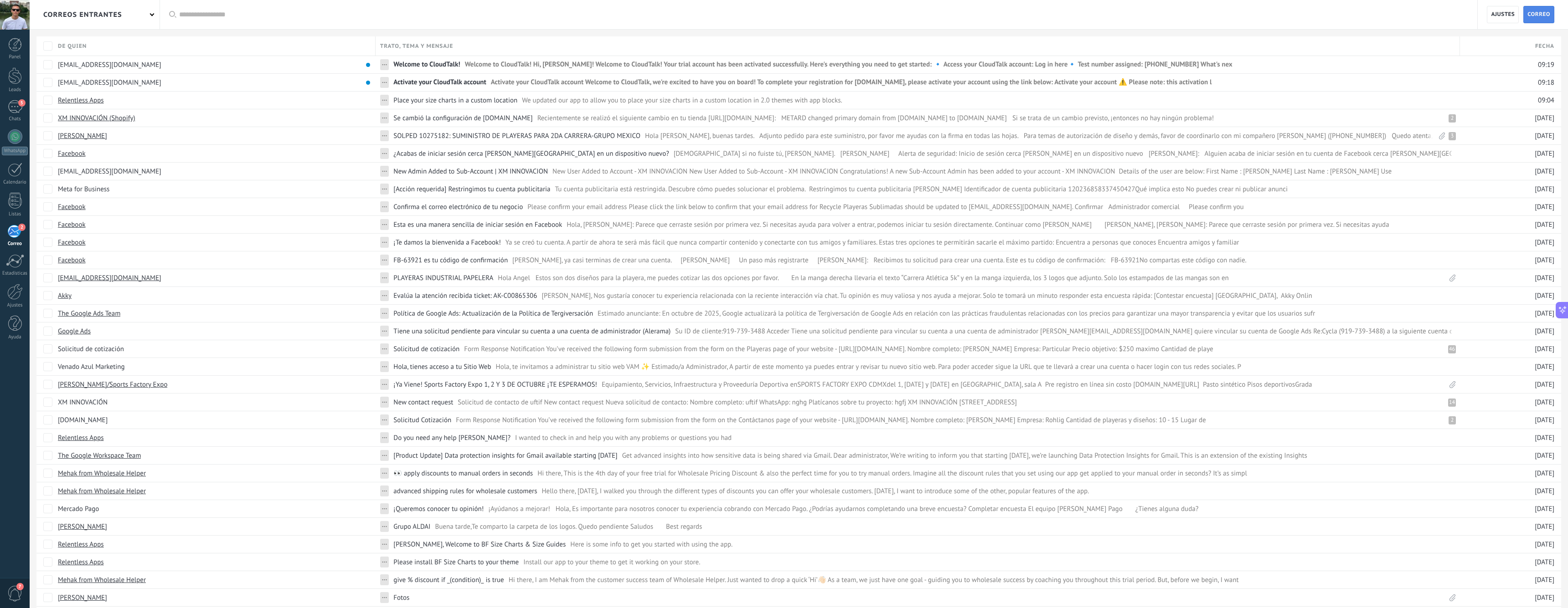
click at [1540, 15] on span "Correo" at bounding box center [1539, 15] width 23 height 16
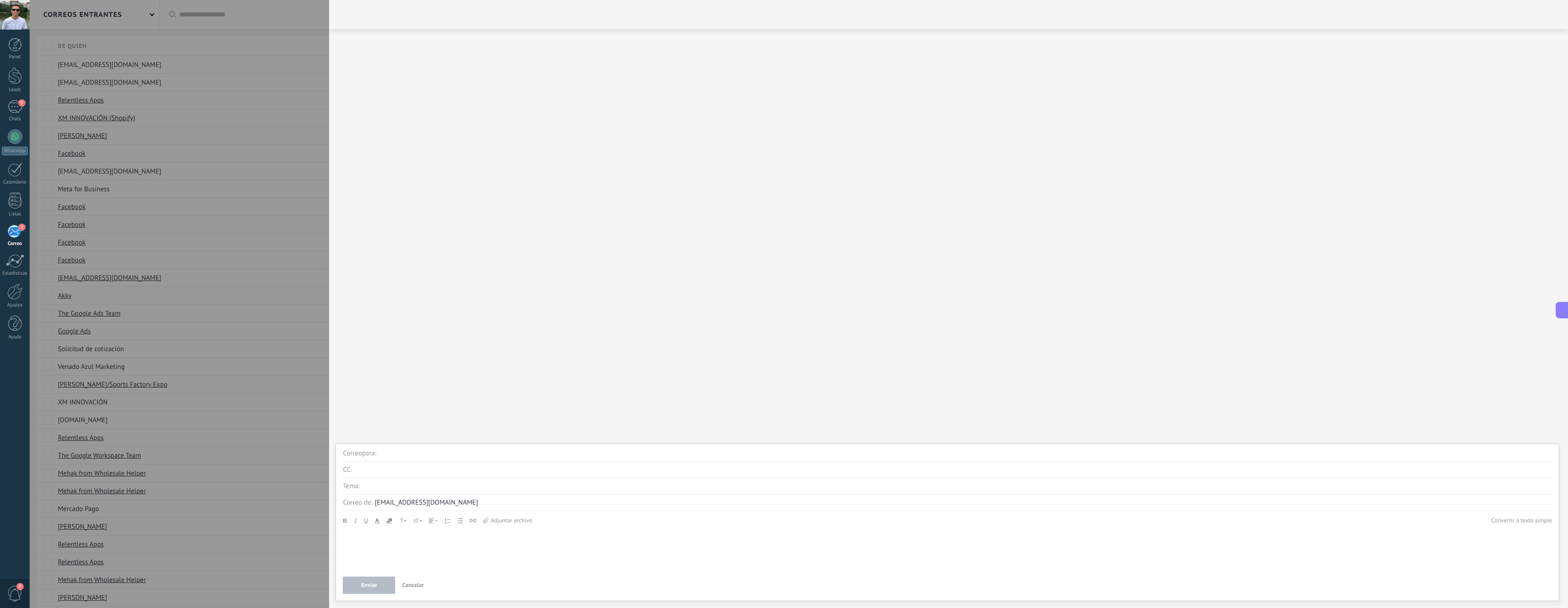
click at [370, 459] on div "Correo para :" at bounding box center [948, 454] width 1209 height 16
click at [381, 456] on input "text" at bounding box center [965, 454] width 1173 height 16
paste input "**********"
type input "**********"
click at [413, 474] on input "4" at bounding box center [954, 470] width 1198 height 16
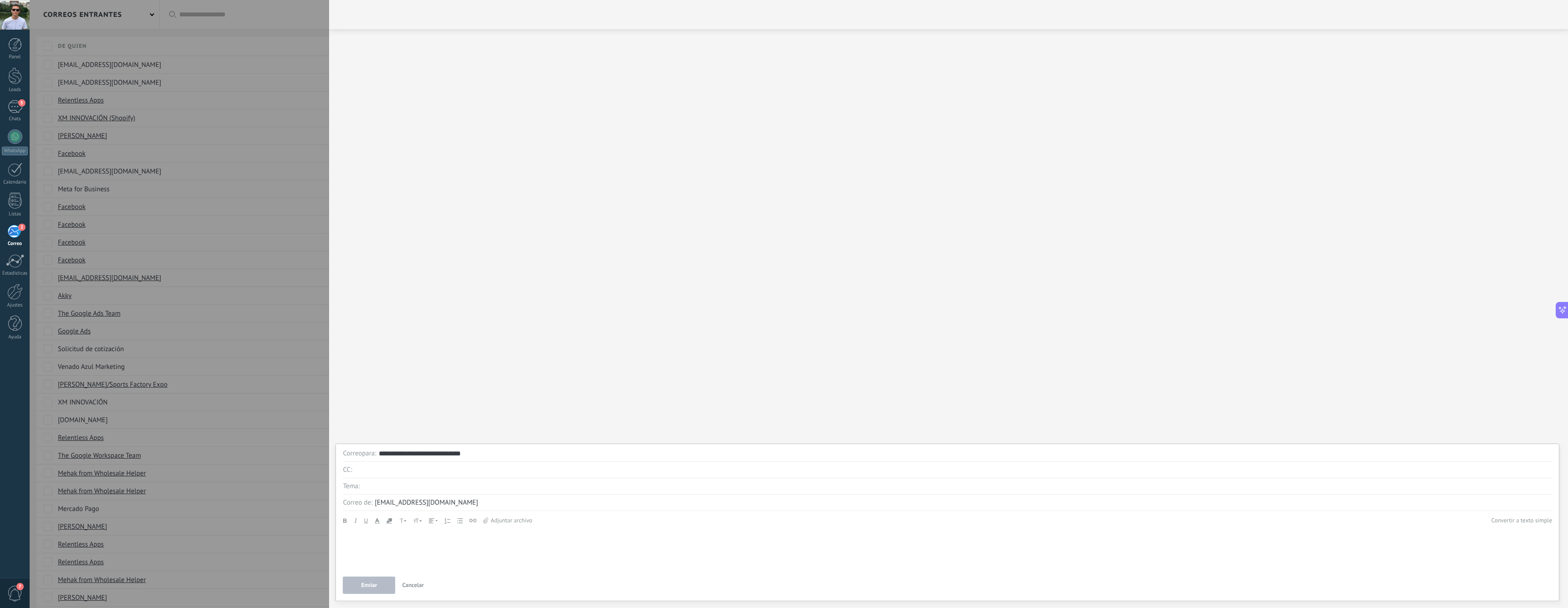
click at [413, 495] on div "ventas@re-cycla.com" at bounding box center [964, 503] width 1178 height 16
click at [415, 487] on input "text" at bounding box center [957, 487] width 1191 height 16
type input "*"
type input "**********"
click at [430, 553] on div at bounding box center [948, 550] width 1209 height 40
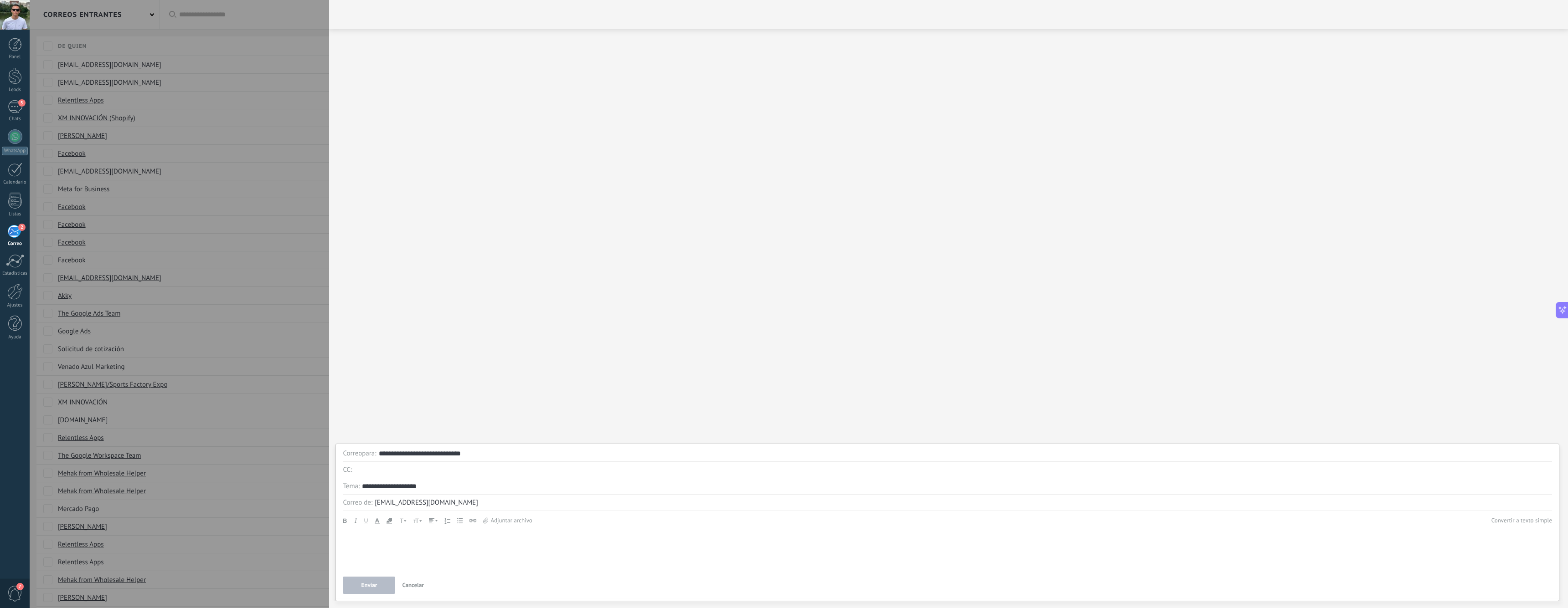
click at [438, 550] on div at bounding box center [948, 550] width 1209 height 40
click at [396, 540] on div at bounding box center [948, 550] width 1209 height 40
click at [424, 550] on div at bounding box center [948, 550] width 1209 height 40
click at [457, 503] on div "ventas@re-cycla.com" at bounding box center [964, 503] width 1178 height 16
click at [523, 529] on div "Andale Mono Arial Arial Black Book Antiqua Comic Sans MS Courier New Helvetica …" at bounding box center [948, 543] width 1209 height 54
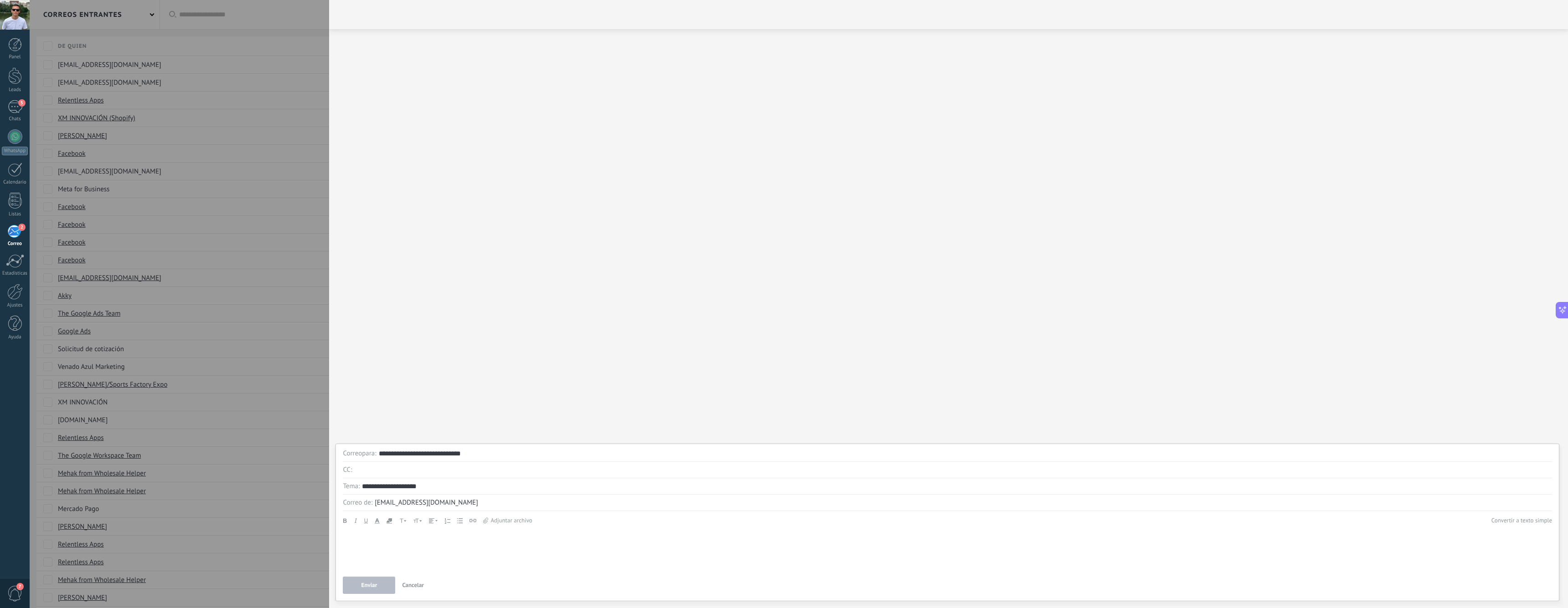
click at [482, 496] on div "ventas@re-cycla.com" at bounding box center [964, 503] width 1178 height 16
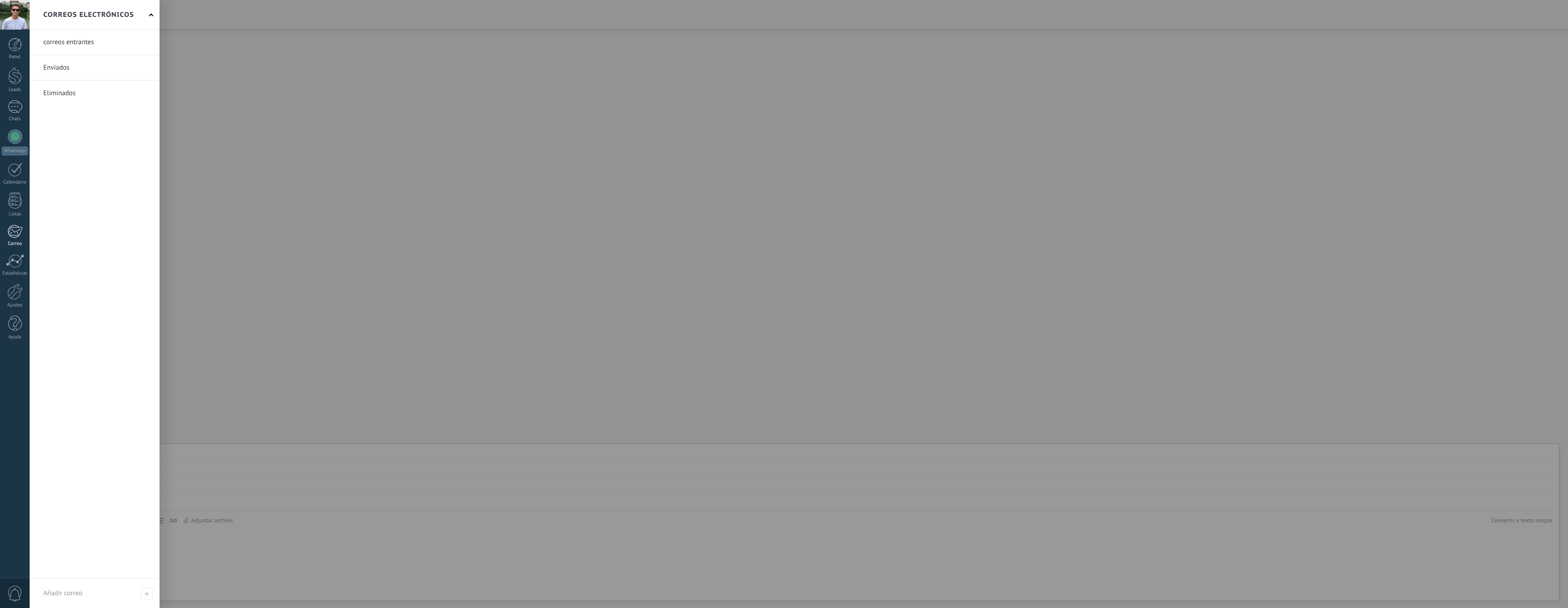
click at [9, 235] on div at bounding box center [15, 232] width 15 height 13
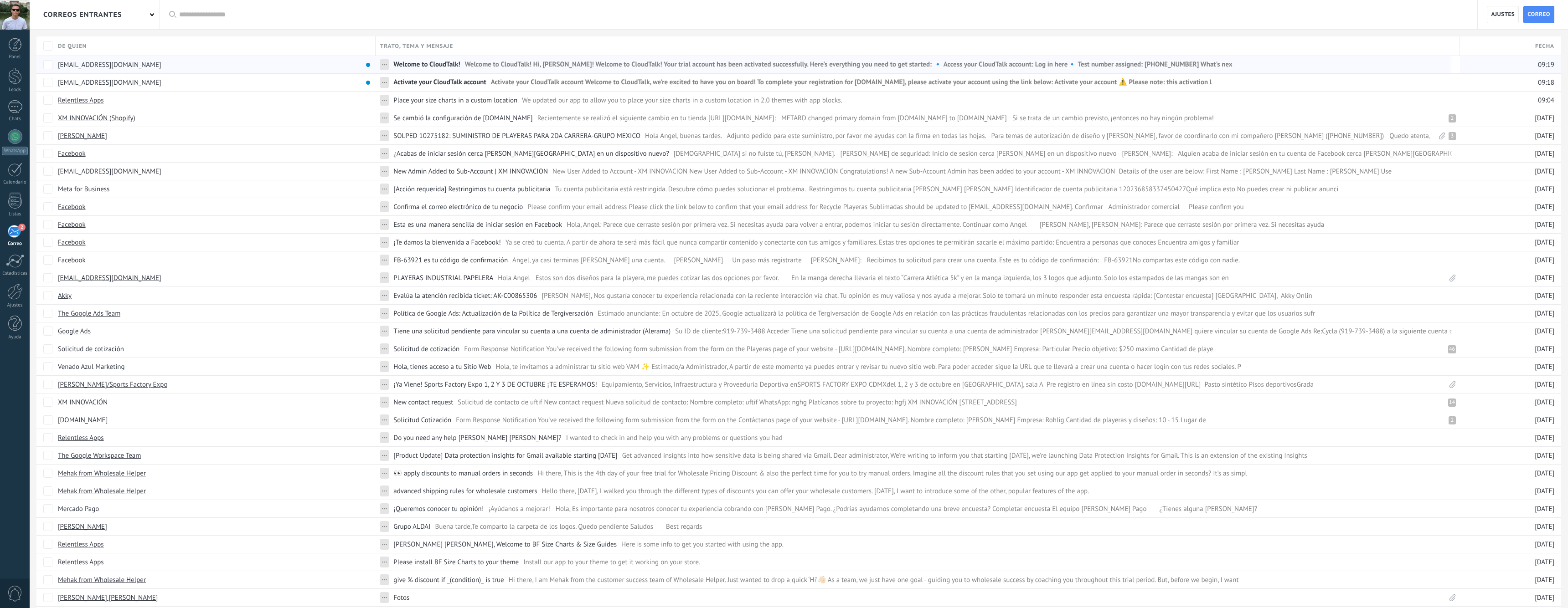
click at [257, 68] on div "support@cloudtalk.io" at bounding box center [212, 65] width 318 height 17
click at [556, 85] on span "Activate your CloudTalk account Welcome to CloudTalk, we're excited to have you…" at bounding box center [851, 85] width 721 height 13
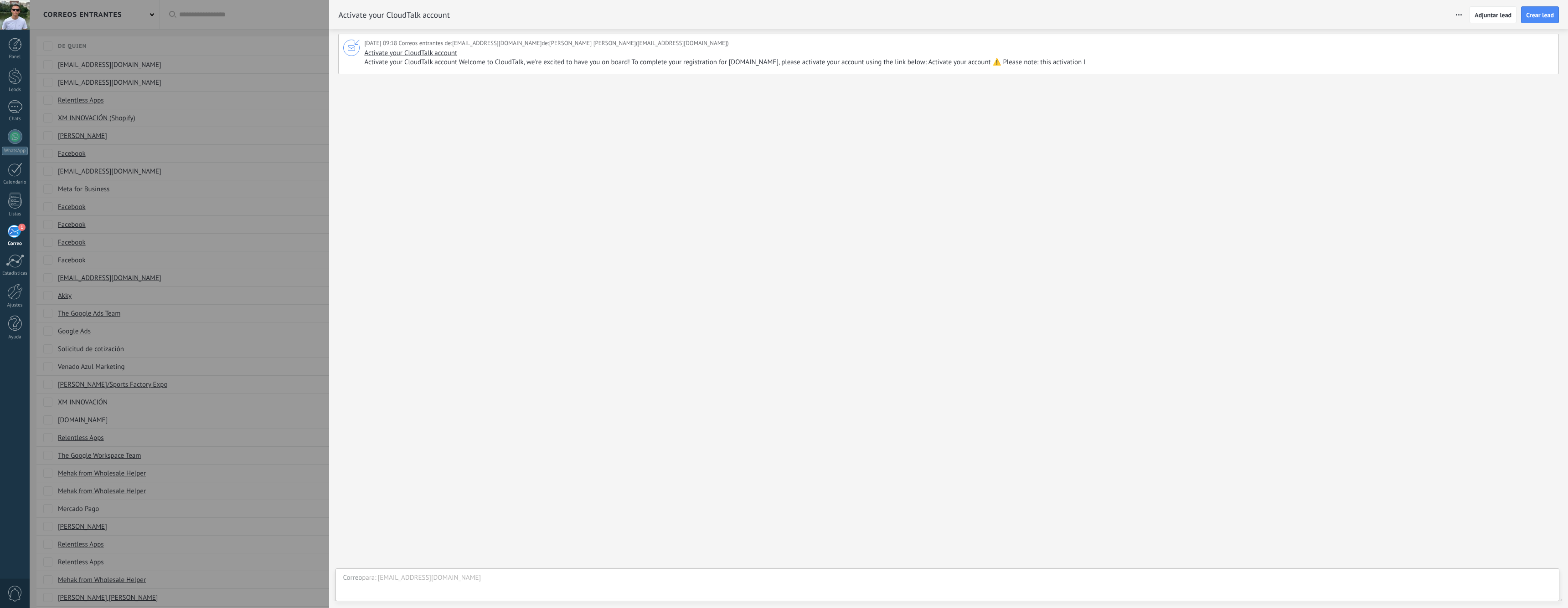
click at [901, 64] on span "Activate your CloudTalk account Welcome to CloudTalk, we're excited to have you…" at bounding box center [728, 62] width 728 height 9
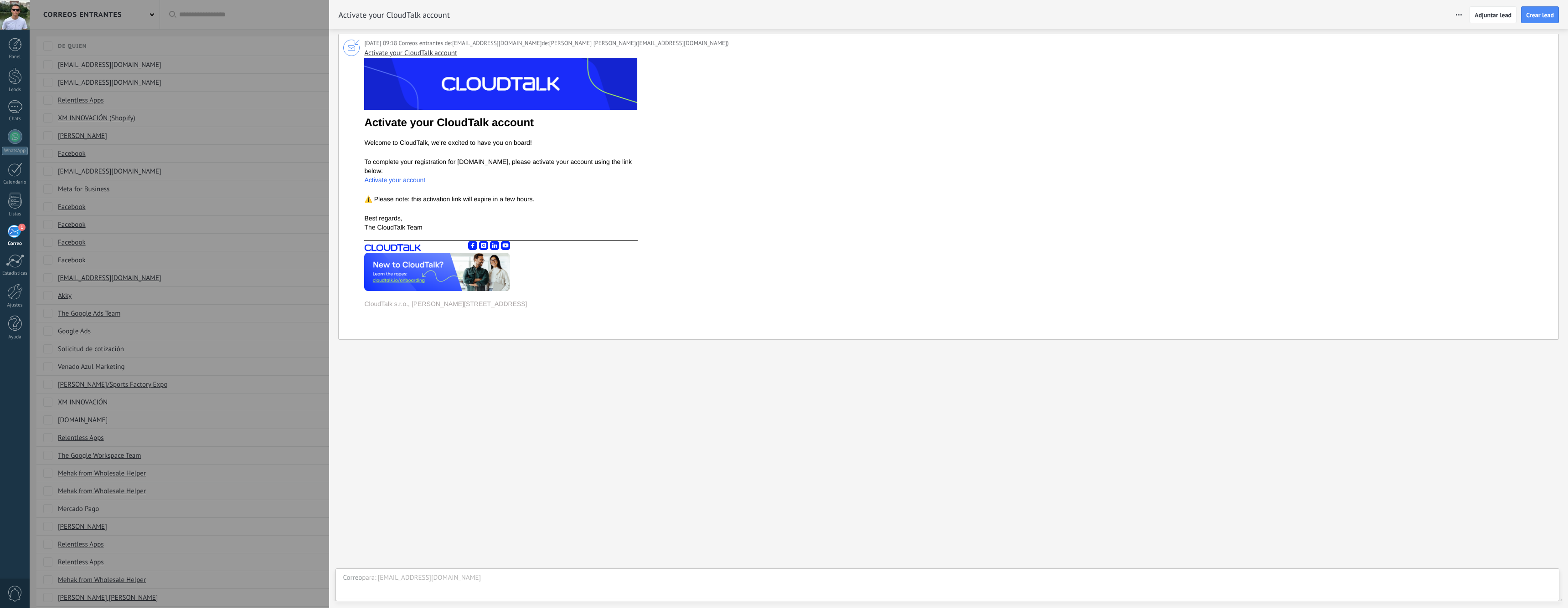
click at [396, 176] on link "Activate your account" at bounding box center [394, 180] width 61 height 7
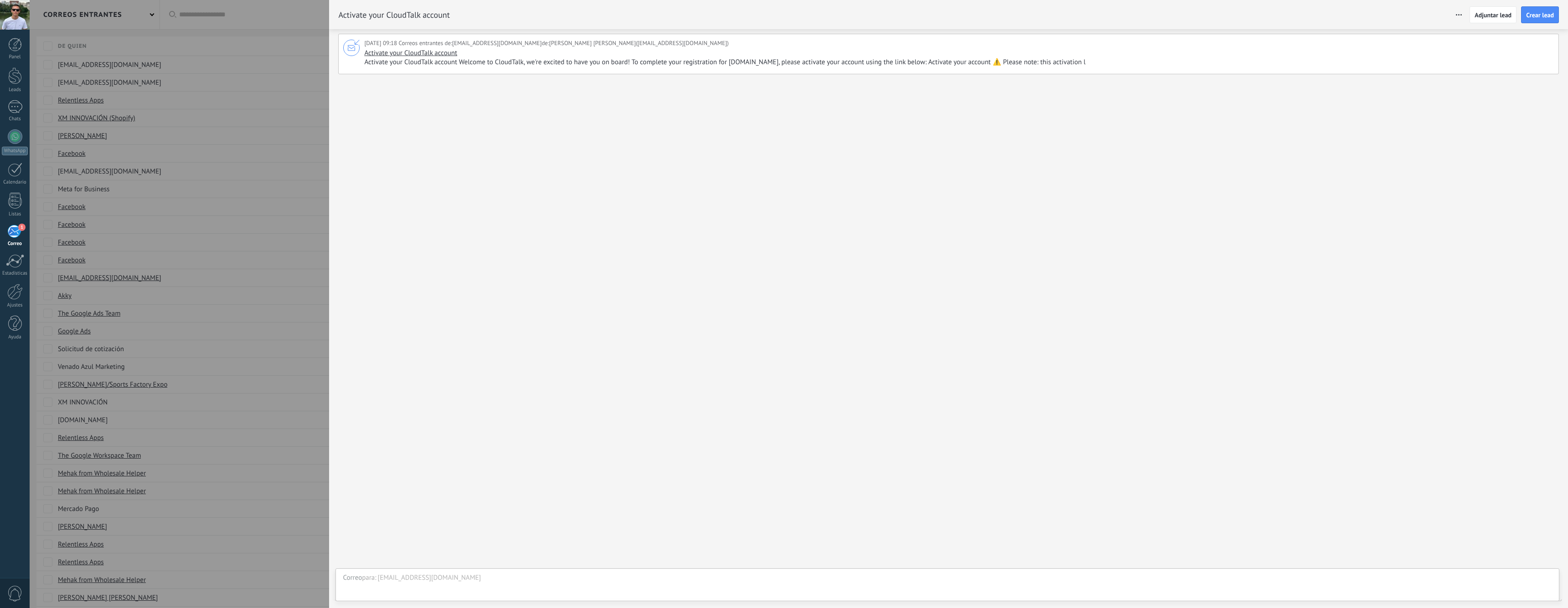
click at [285, 72] on div at bounding box center [784, 304] width 1568 height 608
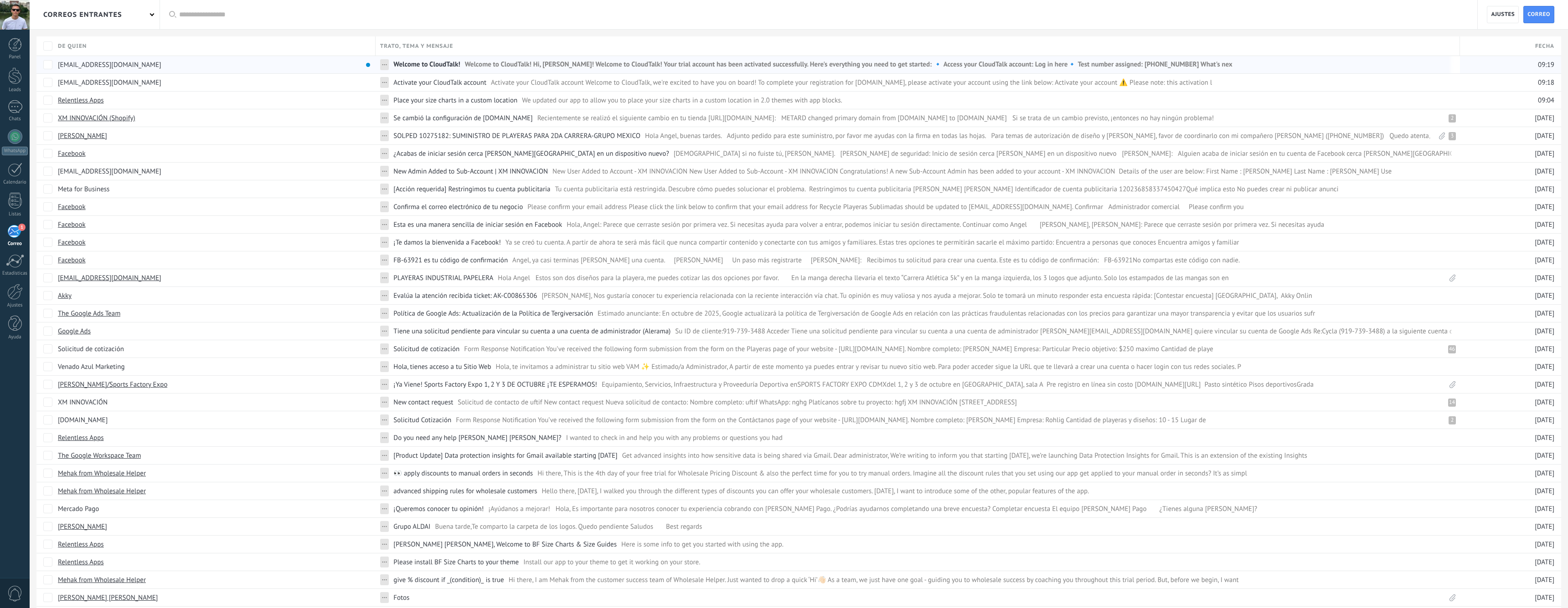
click at [214, 66] on div "support@cloudtalk.io" at bounding box center [212, 65] width 318 height 17
click at [790, 60] on span "Welcome to CloudTalk! Hi, Alan! Welcome to CloudTalk! Your trial account has be…" at bounding box center [848, 67] width 768 height 13
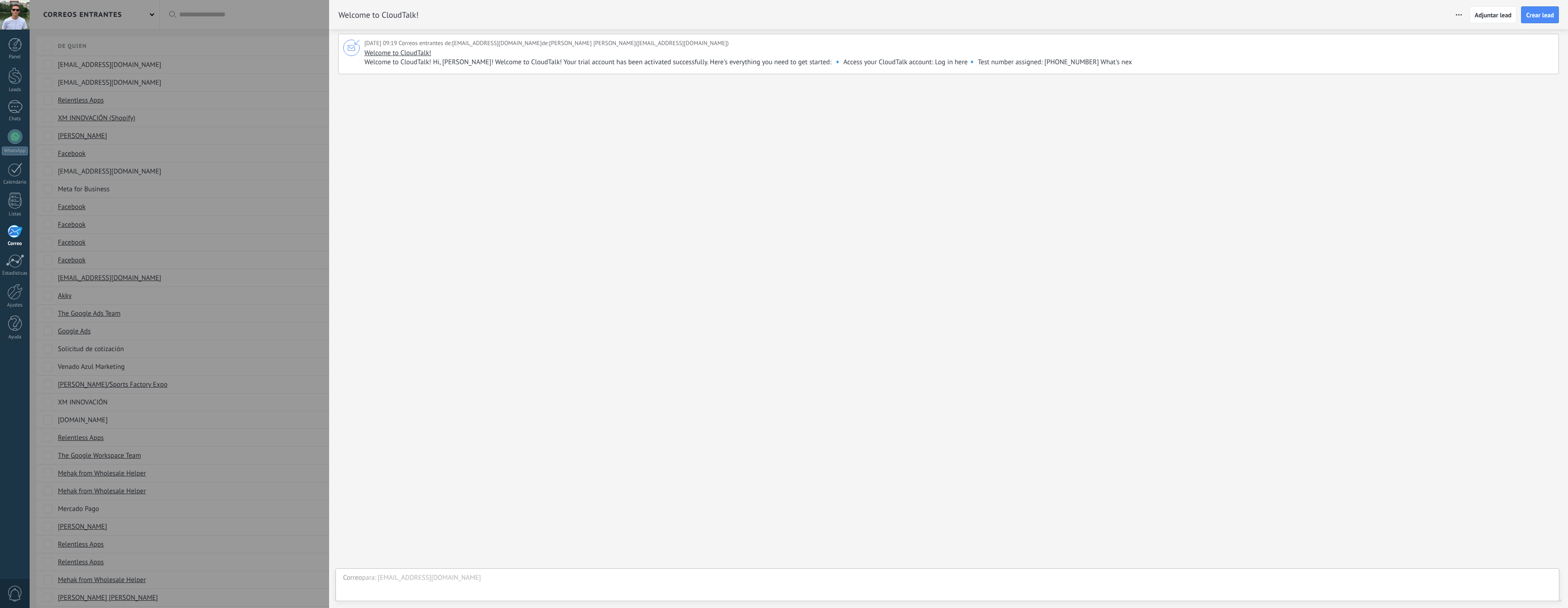
click at [768, 56] on div "Welcome to CloudTalk! Welcome to CloudTalk! Hi, Alan! Welcome to CloudTalk! You…" at bounding box center [958, 58] width 1188 height 18
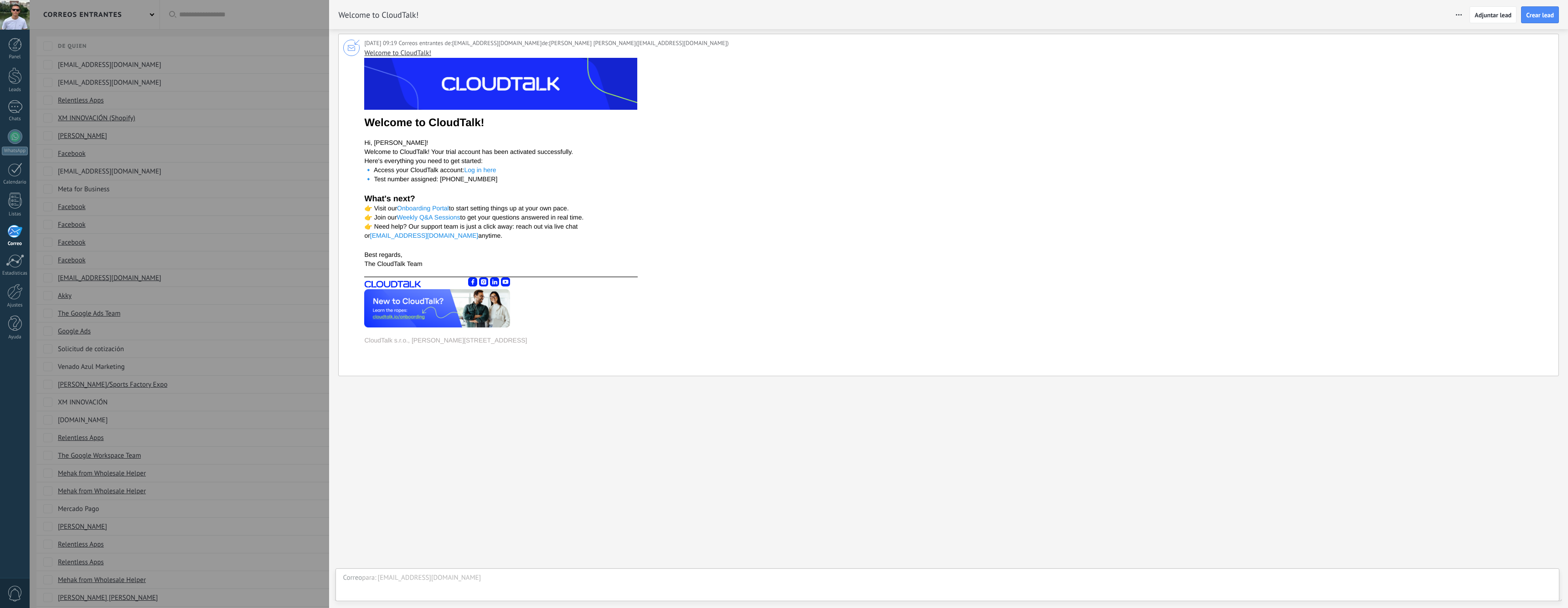
click at [299, 199] on div at bounding box center [784, 304] width 1568 height 608
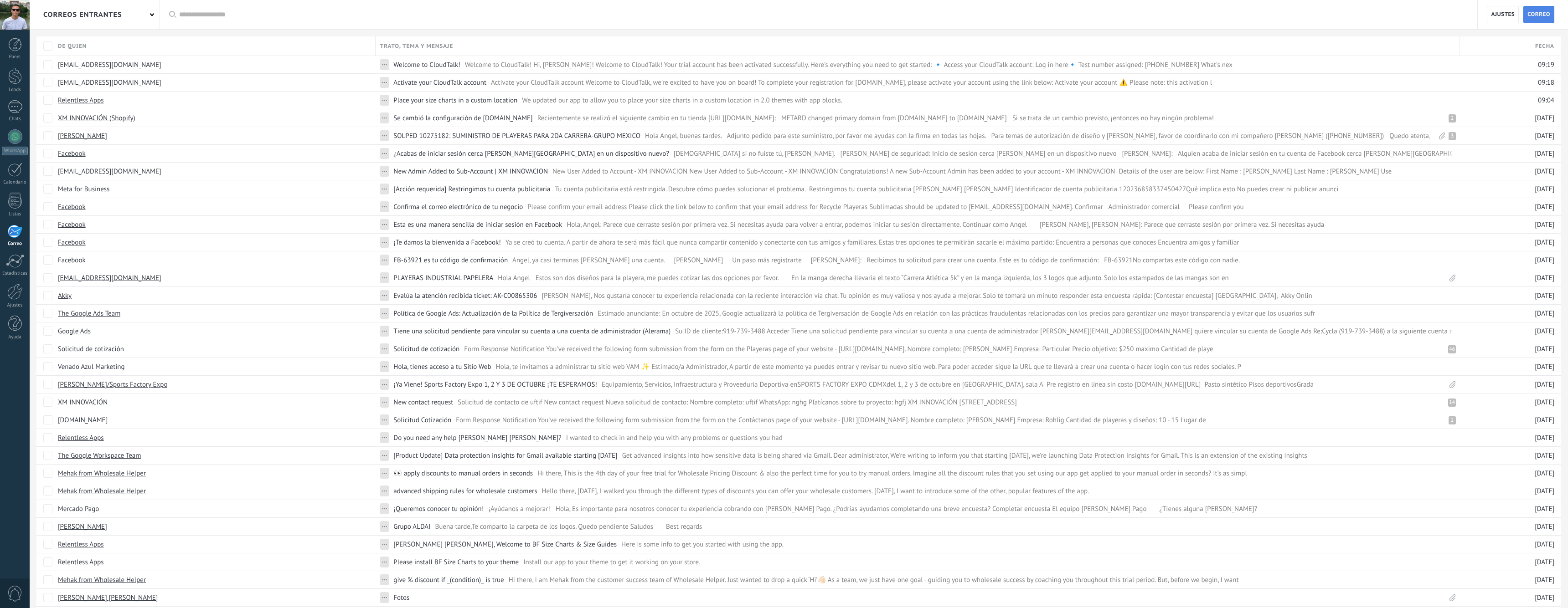
click at [1541, 12] on span "Correo" at bounding box center [1539, 15] width 23 height 16
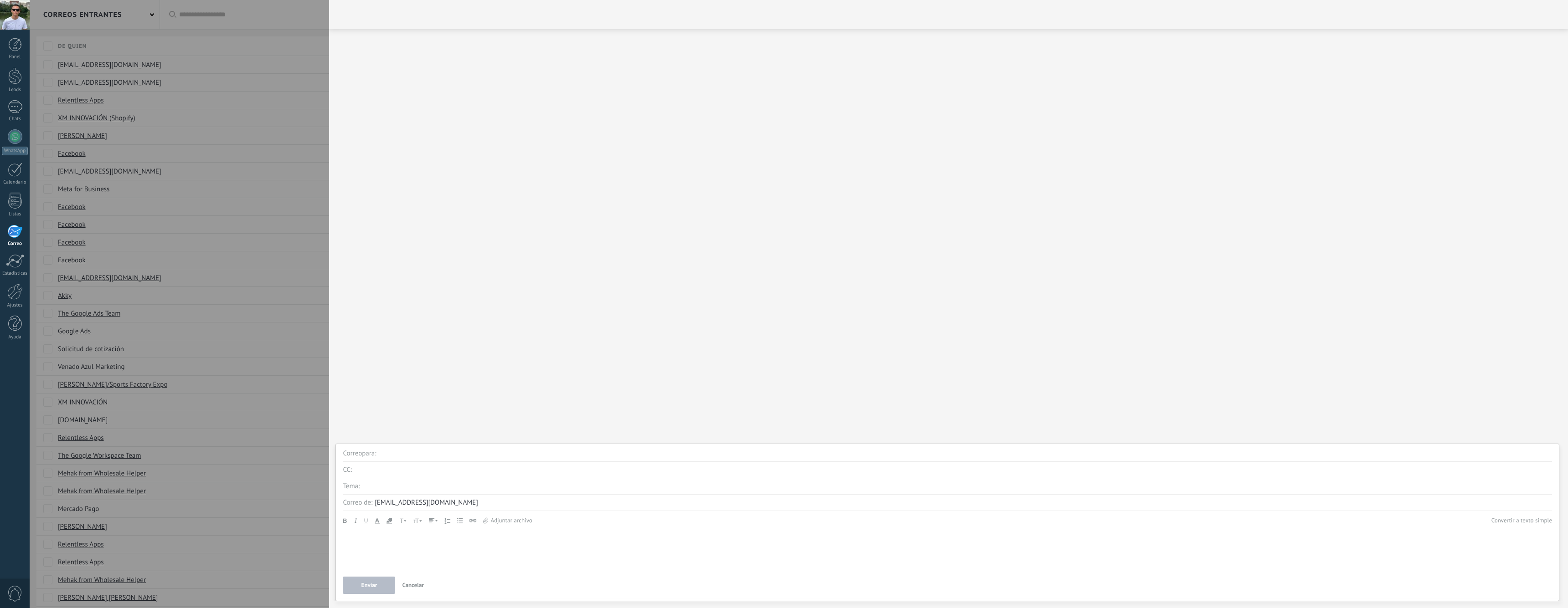
click at [414, 452] on input "text" at bounding box center [965, 454] width 1173 height 16
click at [113, 61] on div at bounding box center [784, 304] width 1568 height 608
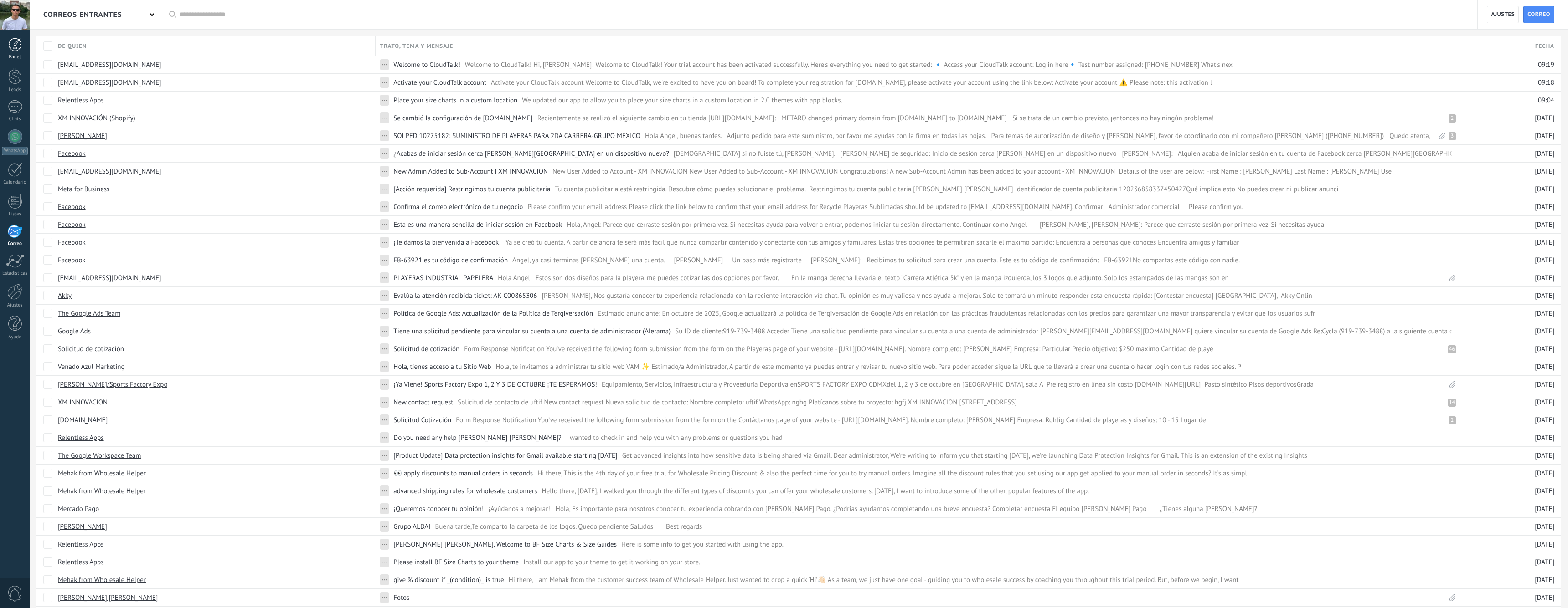
click at [15, 52] on link "Panel" at bounding box center [15, 48] width 30 height 22
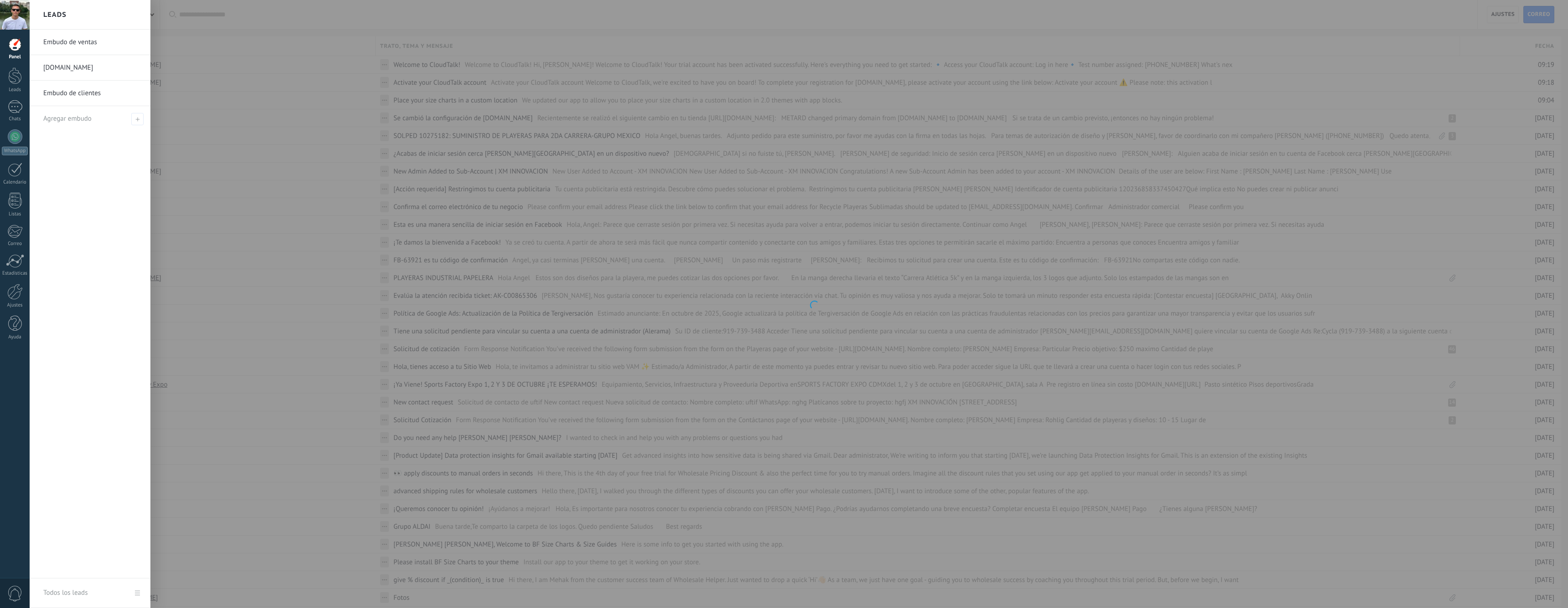
click at [13, 45] on div at bounding box center [15, 44] width 13 height 13
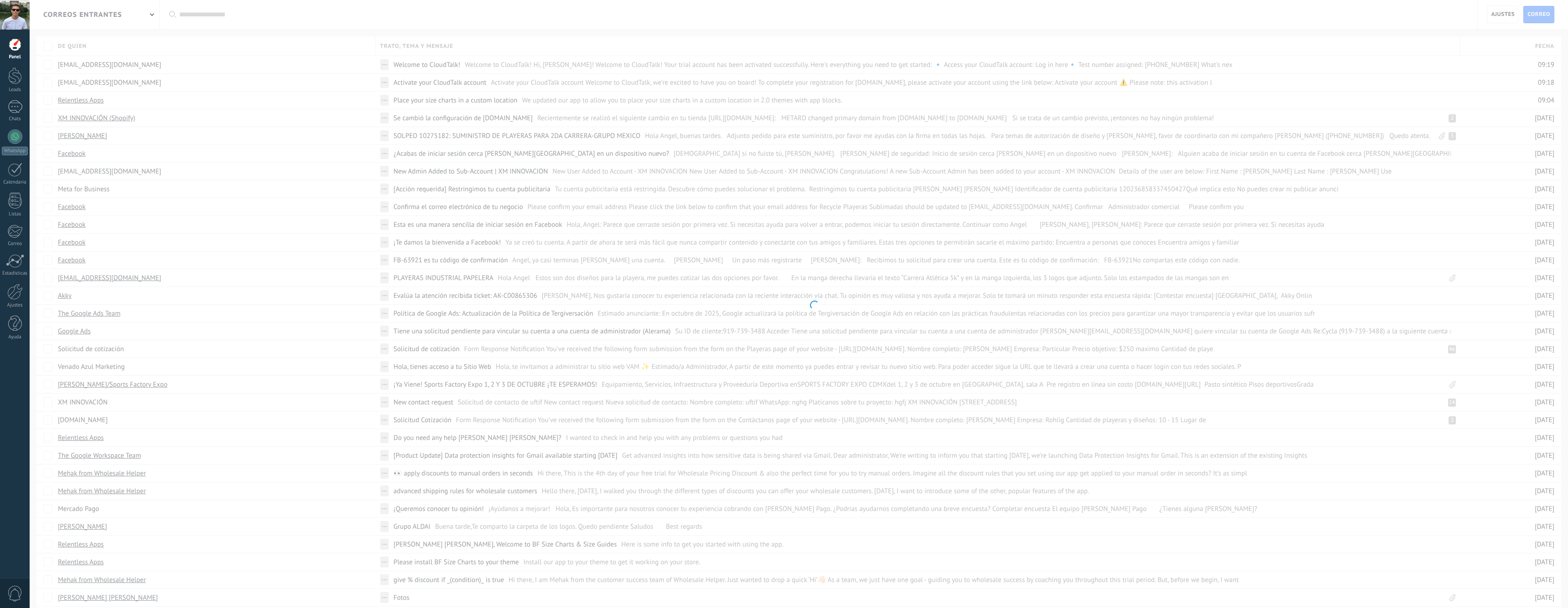
click at [15, 45] on div at bounding box center [15, 44] width 13 height 13
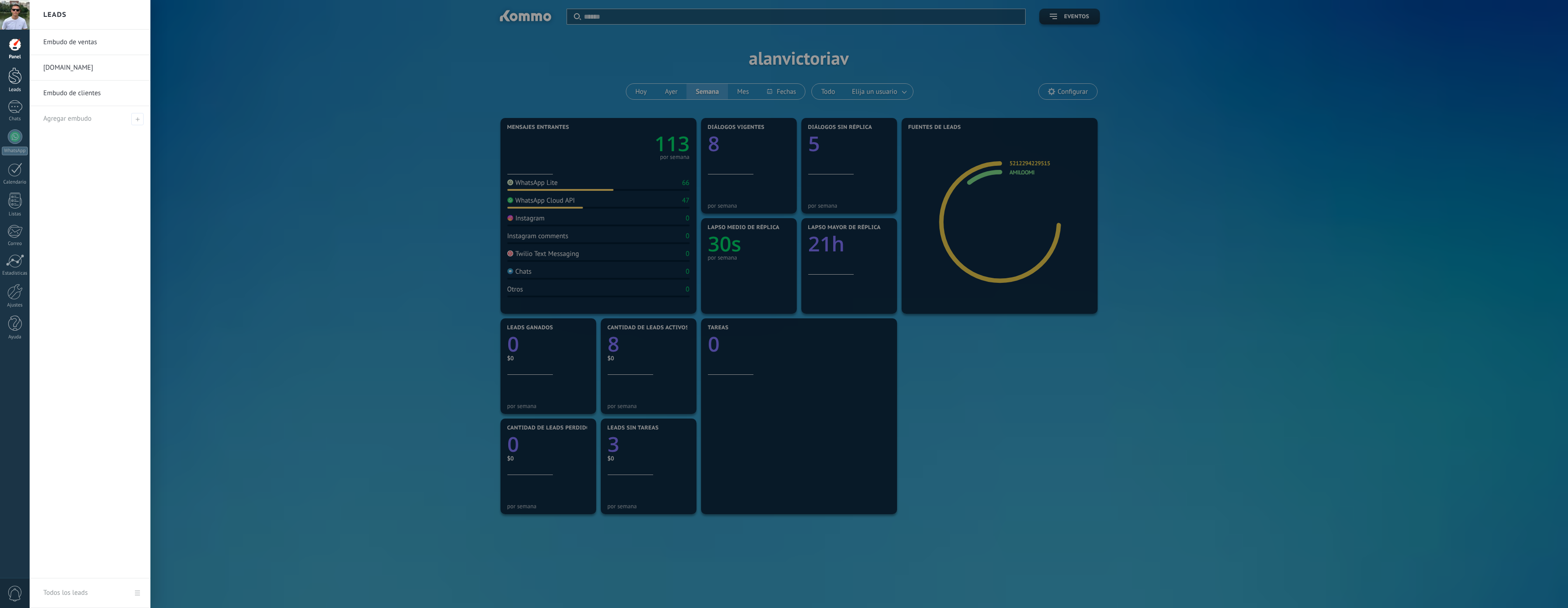
click at [15, 85] on link "Leads" at bounding box center [15, 80] width 30 height 26
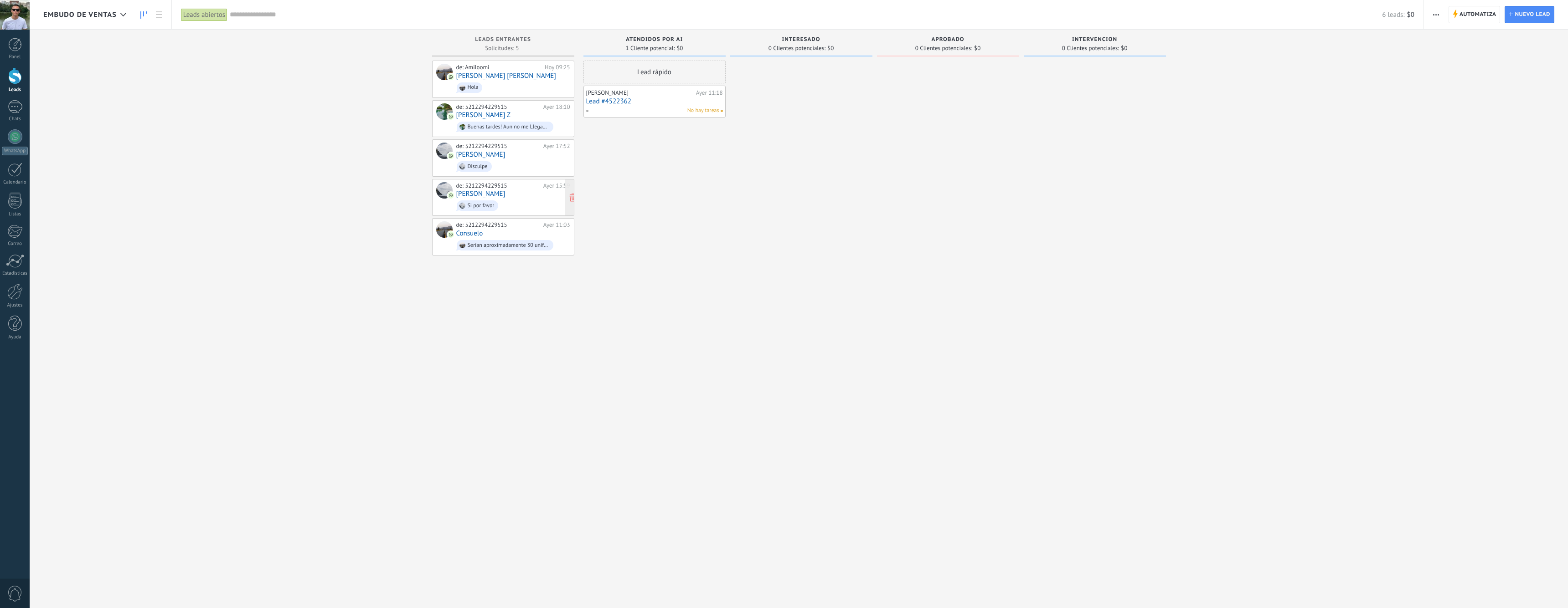
click at [508, 194] on div "de: 5212294229515 Ayer 15:59 Tiziana Renzi Si por favor" at bounding box center [514, 198] width 114 height 31
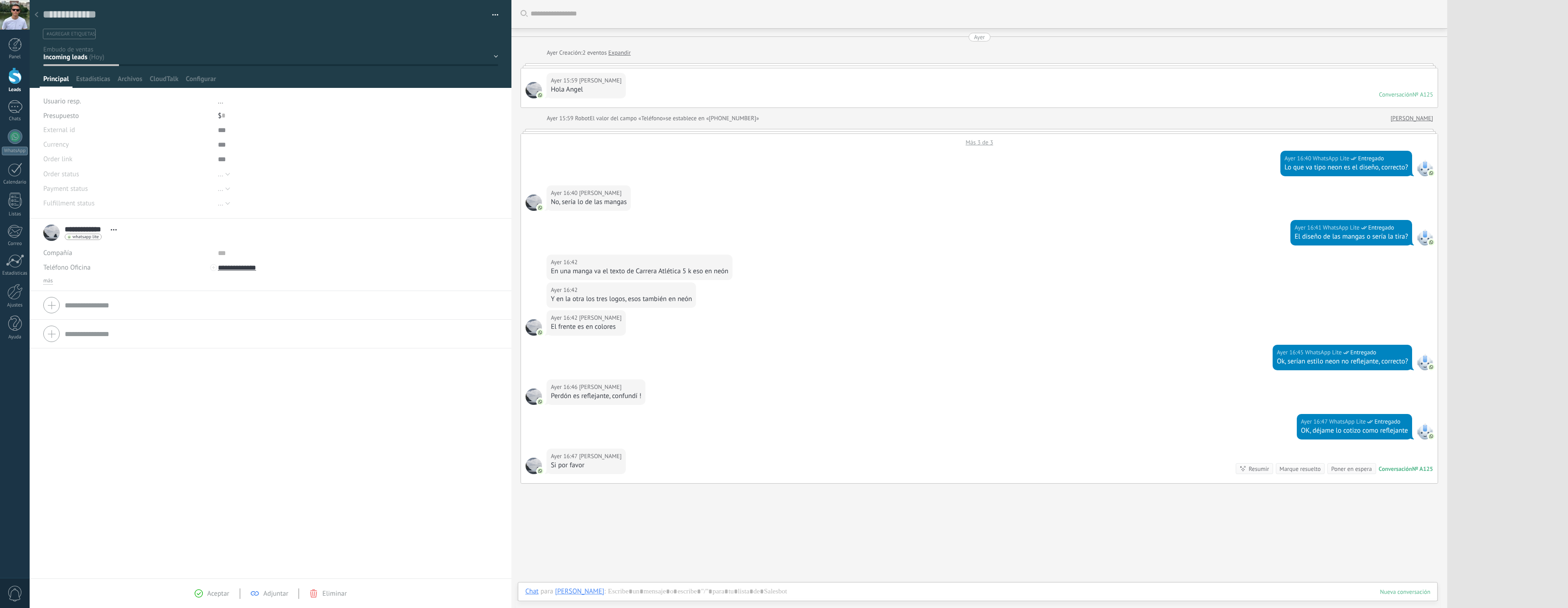
scroll to position [13, 0]
click at [1252, 472] on div "Resumir" at bounding box center [1259, 468] width 21 height 9
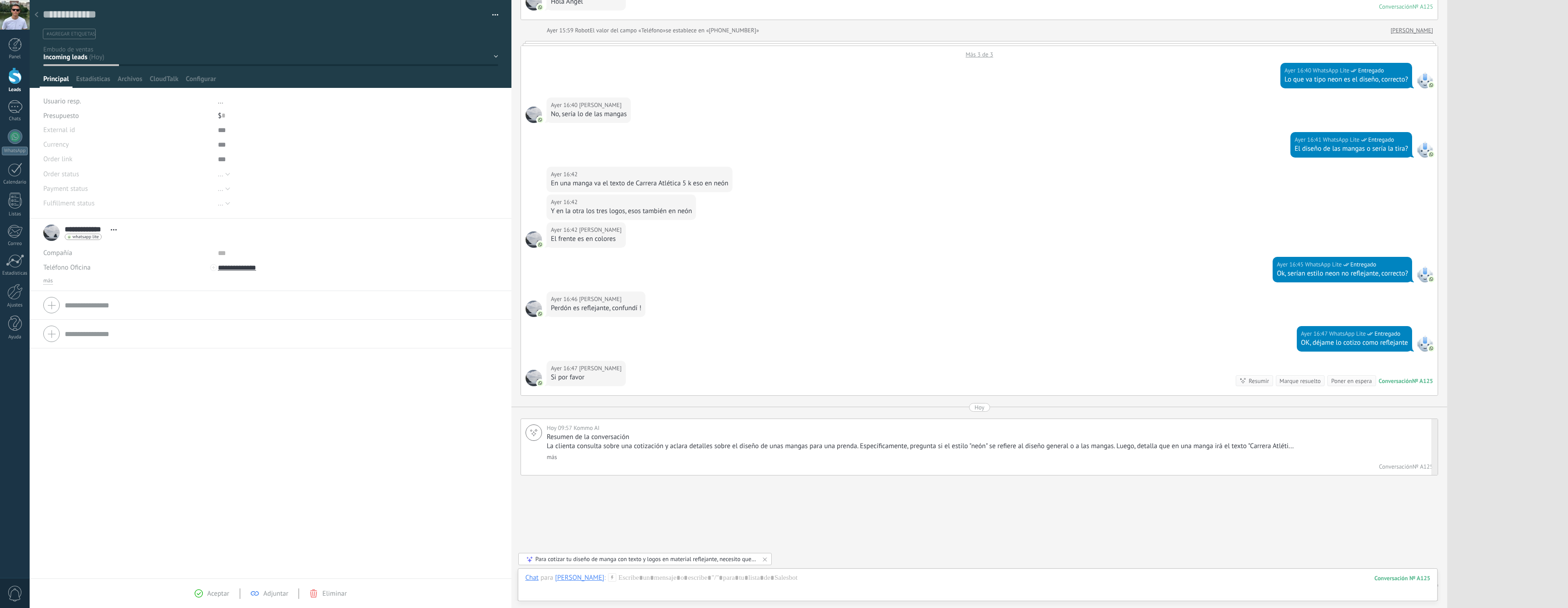
click at [551, 459] on link "más" at bounding box center [551, 458] width 10 height 8
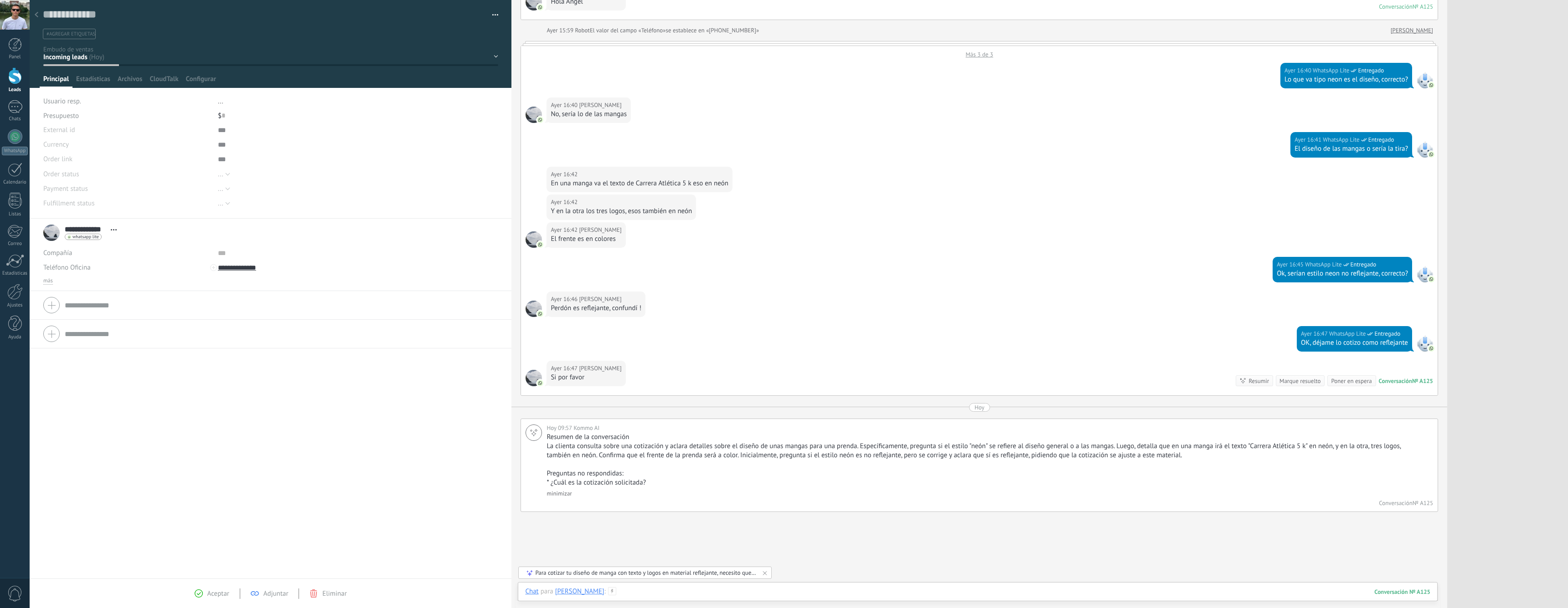
click at [686, 591] on div at bounding box center [978, 601] width 905 height 28
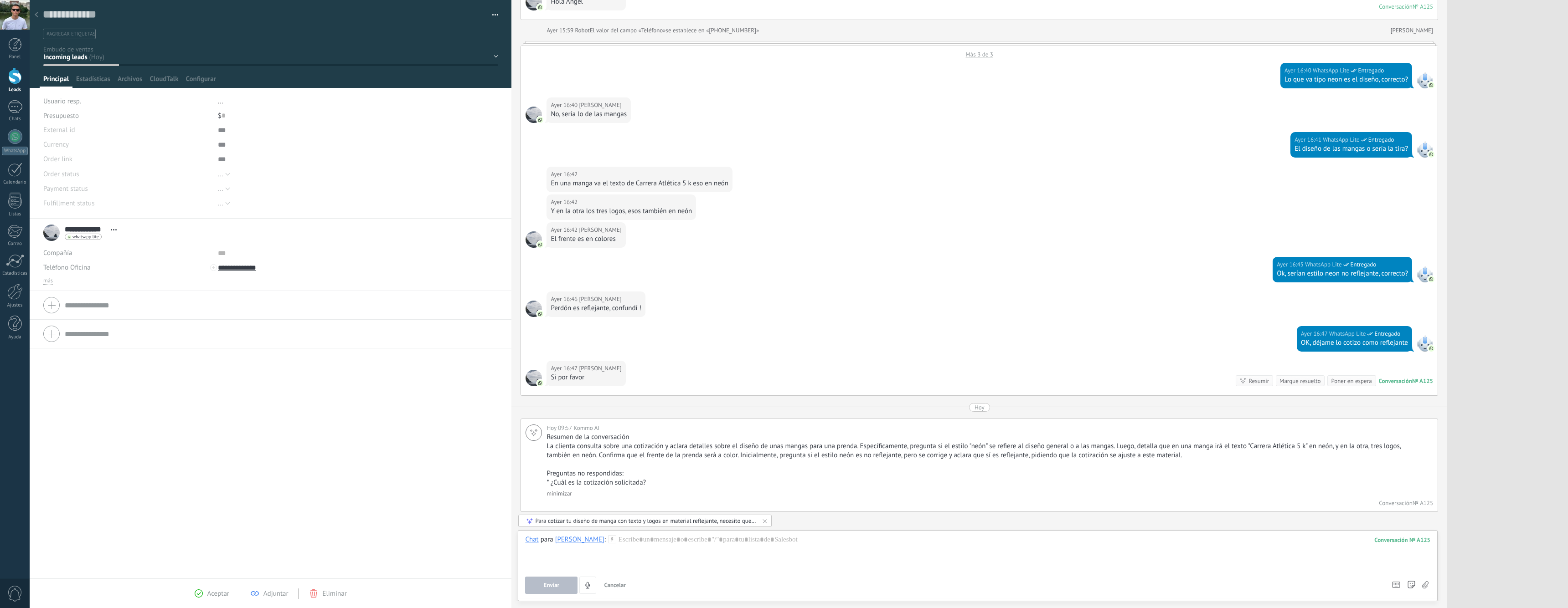
click at [638, 519] on div "Para cotizar tu diseño de manga con texto y logos en material reflejante, neces…" at bounding box center [645, 521] width 221 height 8
click at [567, 511] on span "Añadir como borrador" at bounding box center [560, 512] width 59 height 7
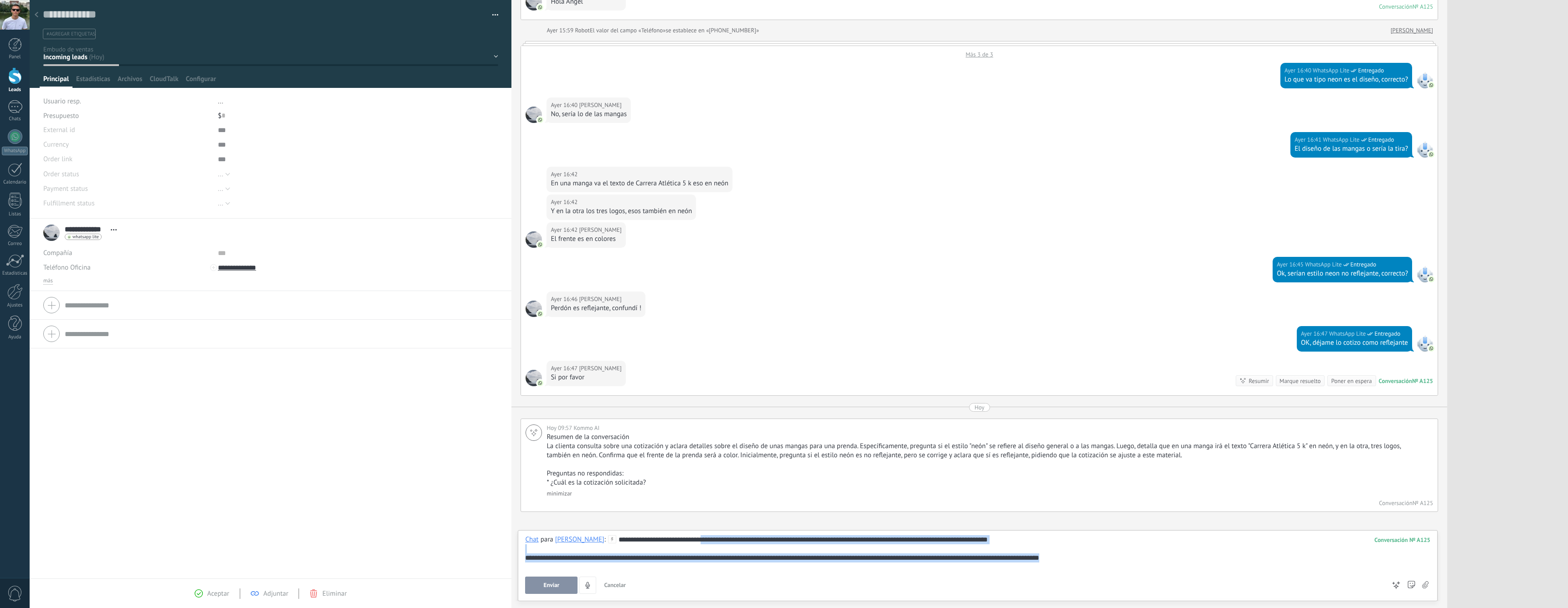
drag, startPoint x: 699, startPoint y: 542, endPoint x: 1042, endPoint y: 575, distance: 344.6
click at [1042, 575] on div "**********" at bounding box center [978, 565] width 905 height 59
click at [1160, 561] on div "**********" at bounding box center [978, 553] width 905 height 35
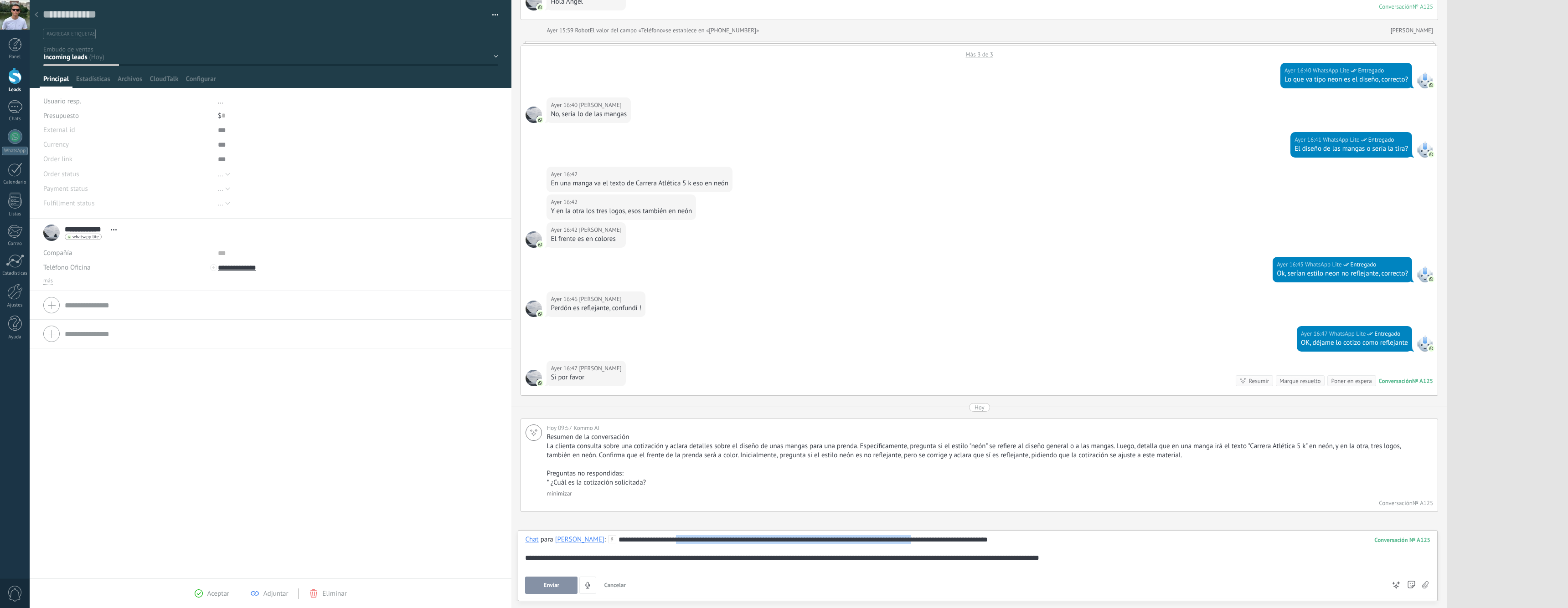
drag, startPoint x: 667, startPoint y: 540, endPoint x: 920, endPoint y: 538, distance: 253.0
click at [920, 538] on div "**********" at bounding box center [978, 553] width 905 height 35
drag, startPoint x: 550, startPoint y: 560, endPoint x: 827, endPoint y: 560, distance: 277.0
click at [827, 560] on div "**********" at bounding box center [978, 553] width 905 height 35
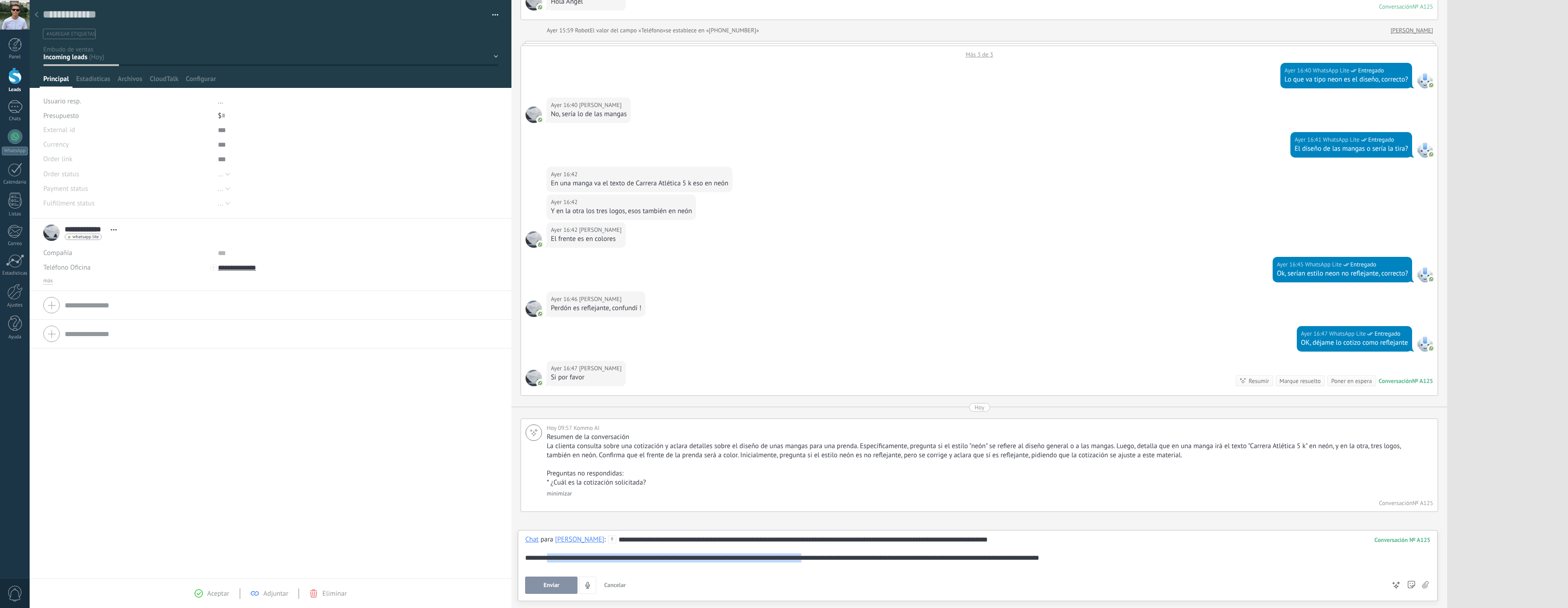
click at [827, 560] on div "**********" at bounding box center [978, 553] width 905 height 35
drag, startPoint x: 779, startPoint y: 560, endPoint x: 929, endPoint y: 550, distance: 150.3
click at [914, 553] on div "**********" at bounding box center [978, 553] width 905 height 35
click at [929, 550] on div "**********" at bounding box center [978, 553] width 905 height 35
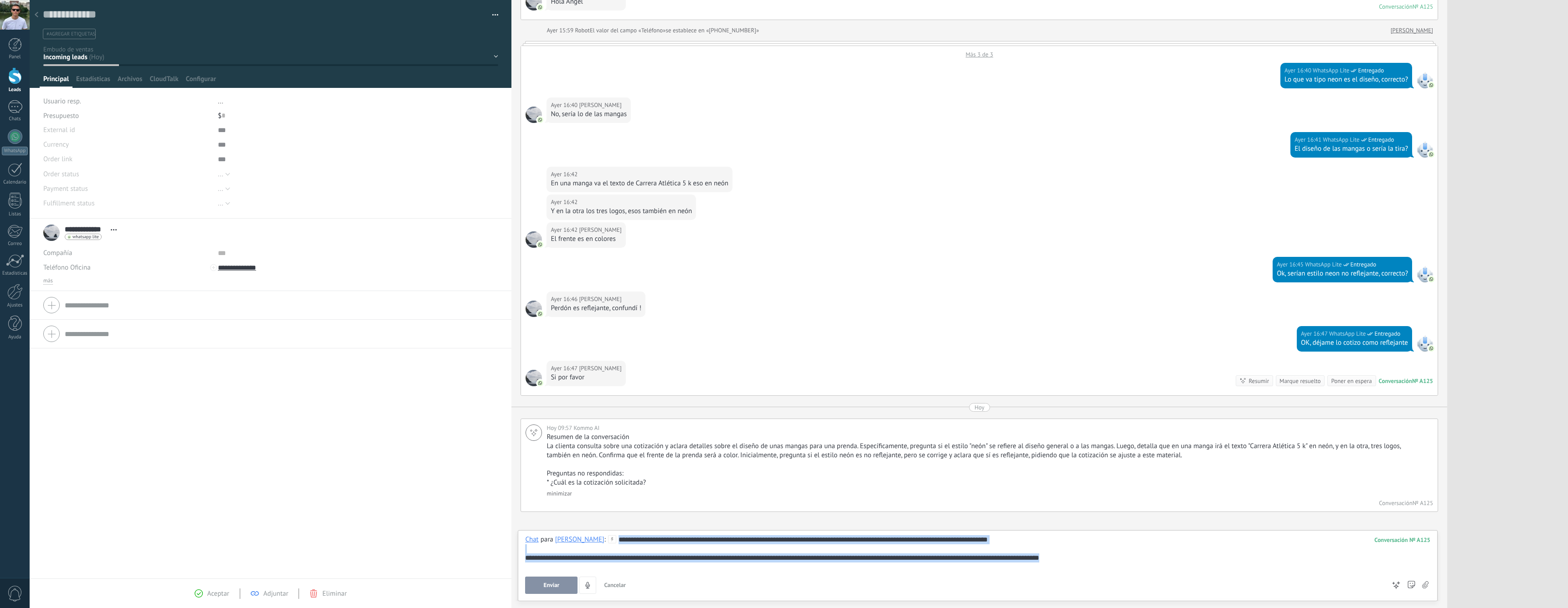
drag, startPoint x: 1099, startPoint y: 560, endPoint x: 455, endPoint y: 534, distance: 644.5
click at [455, 534] on div "Guardar y crear Imprimir Administrar etiquetas" at bounding box center [798, 304] width 1538 height 608
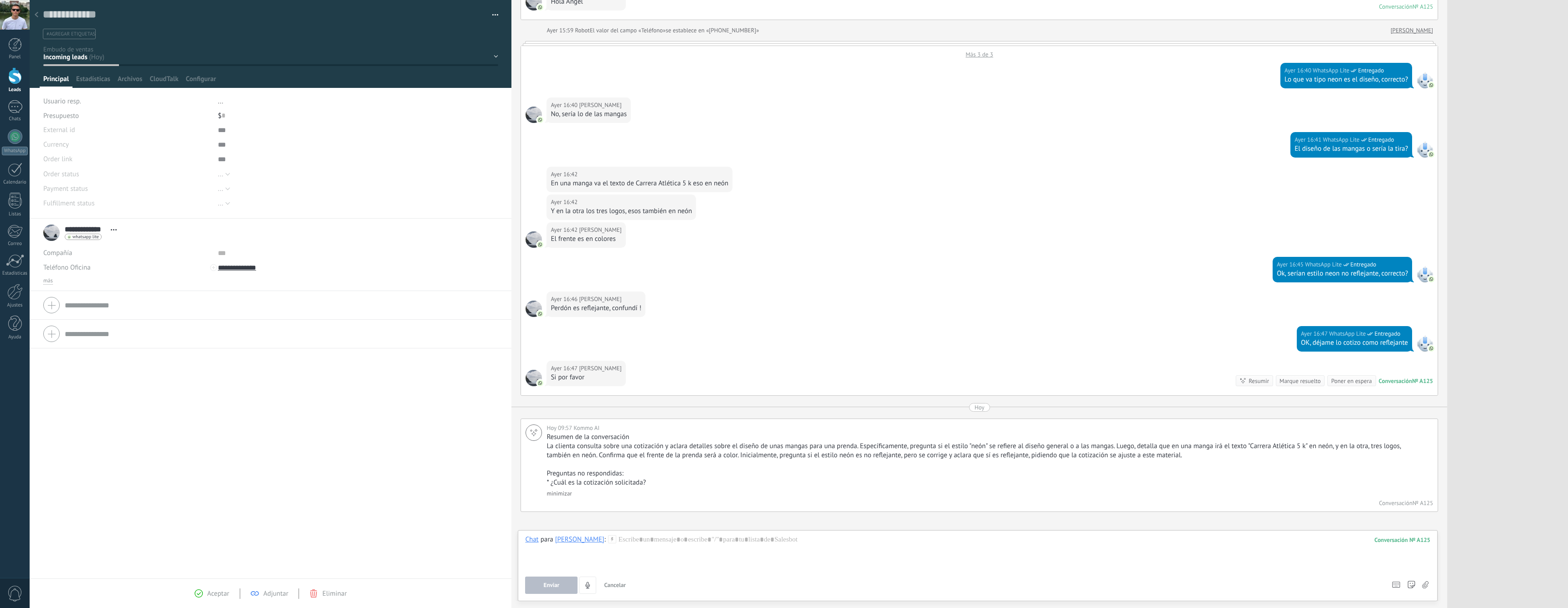
click at [210, 450] on div "**********" at bounding box center [271, 399] width 482 height 360
click at [15, 85] on link "Leads" at bounding box center [15, 80] width 30 height 26
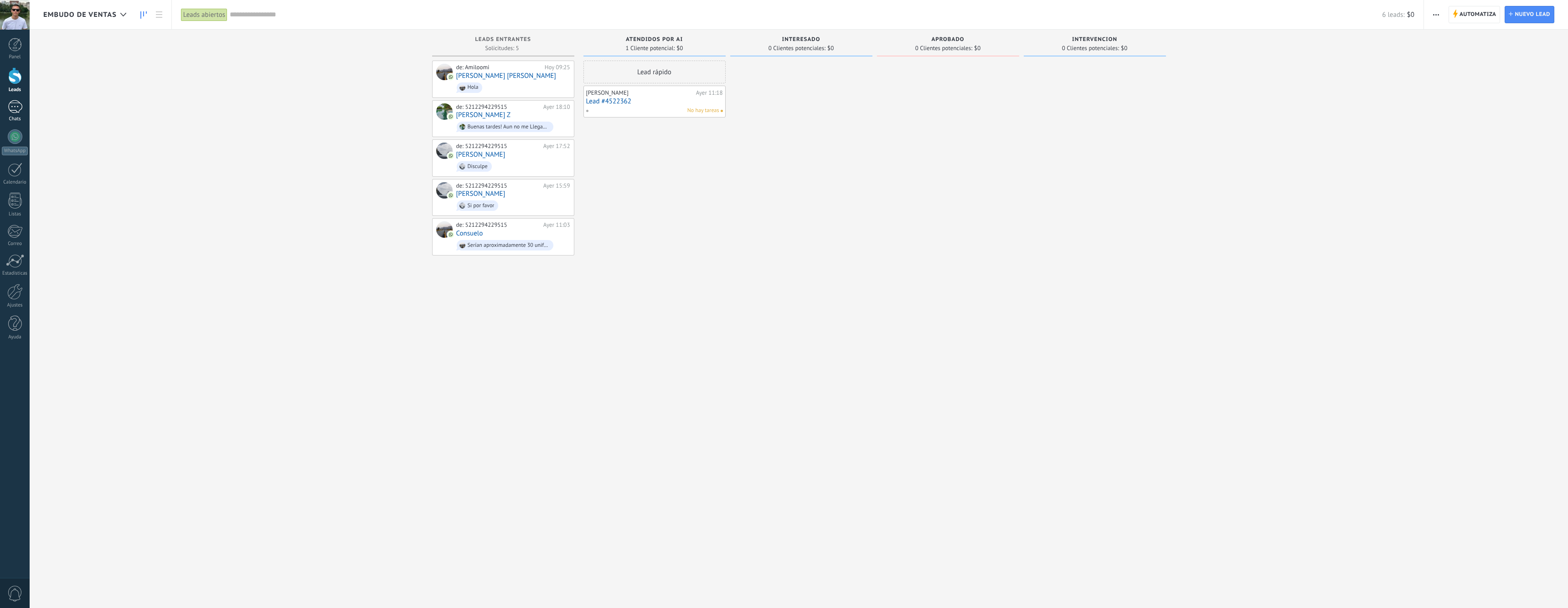
click at [16, 107] on div at bounding box center [15, 107] width 15 height 13
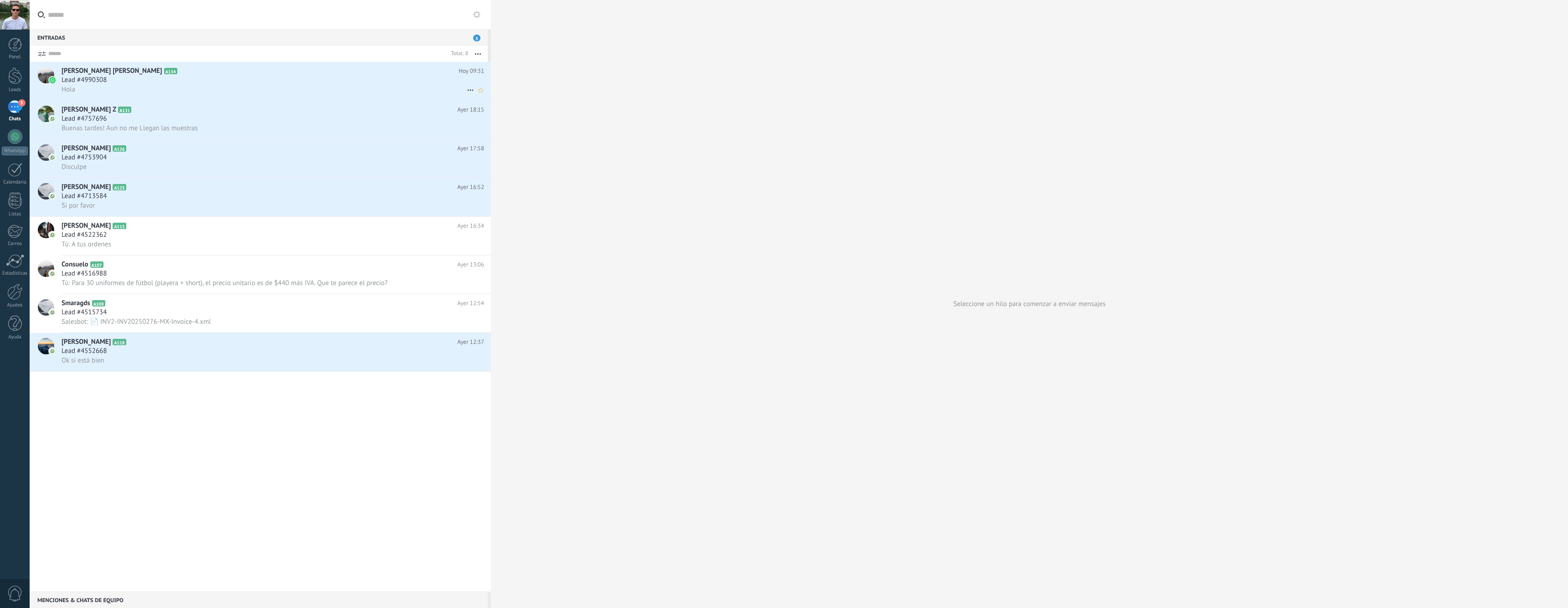
click at [137, 83] on div "Lead #4990308" at bounding box center [273, 81] width 422 height 9
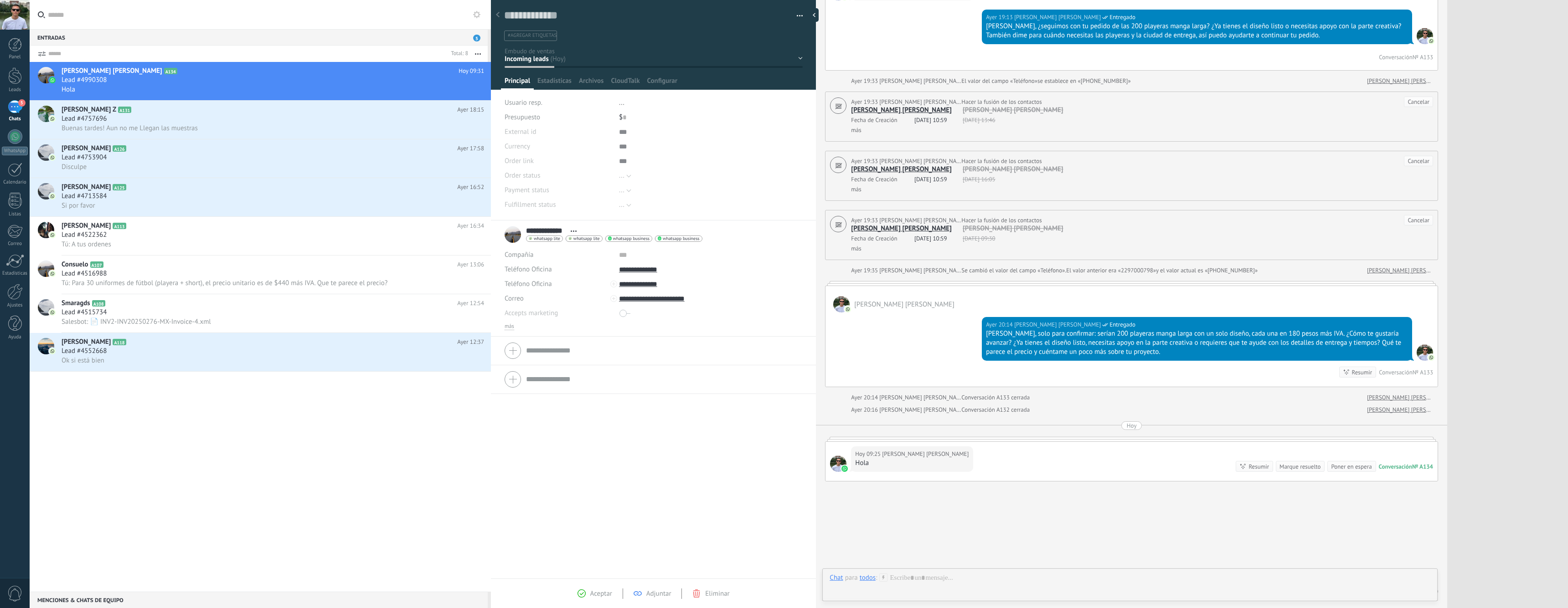
scroll to position [1987, 0]
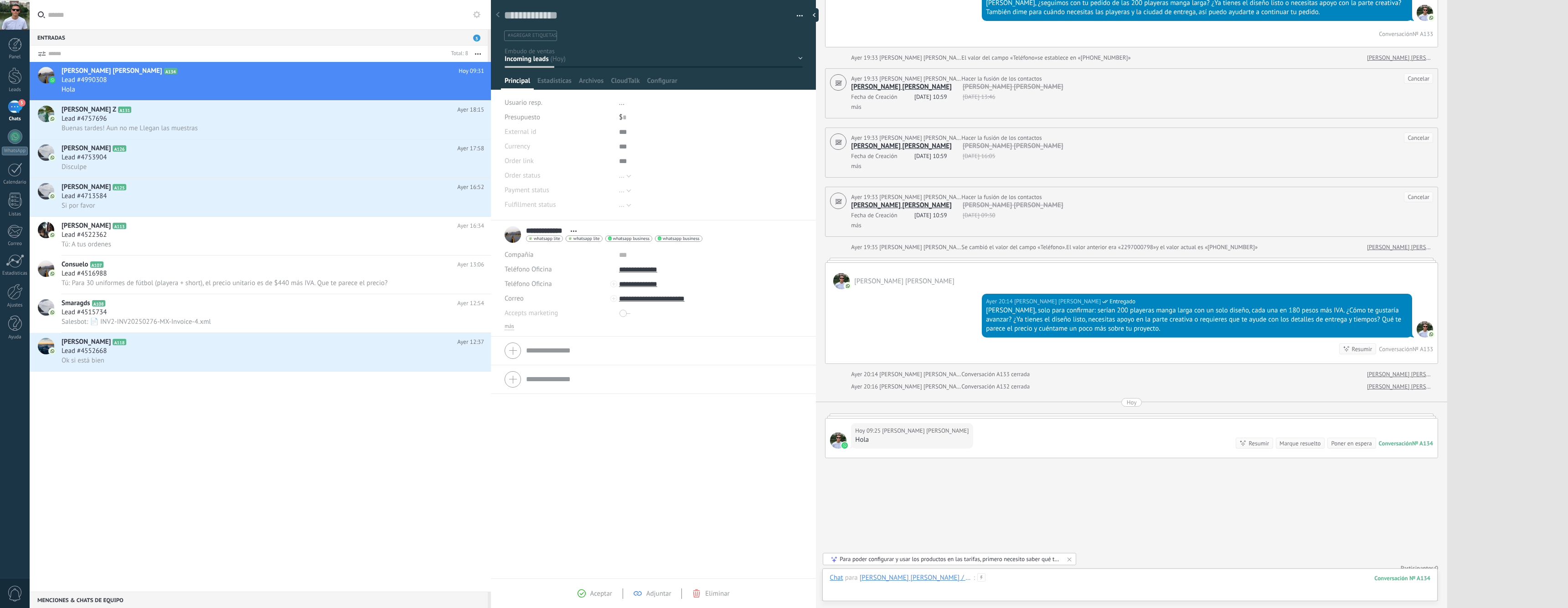
click at [1343, 582] on div at bounding box center [1130, 587] width 601 height 28
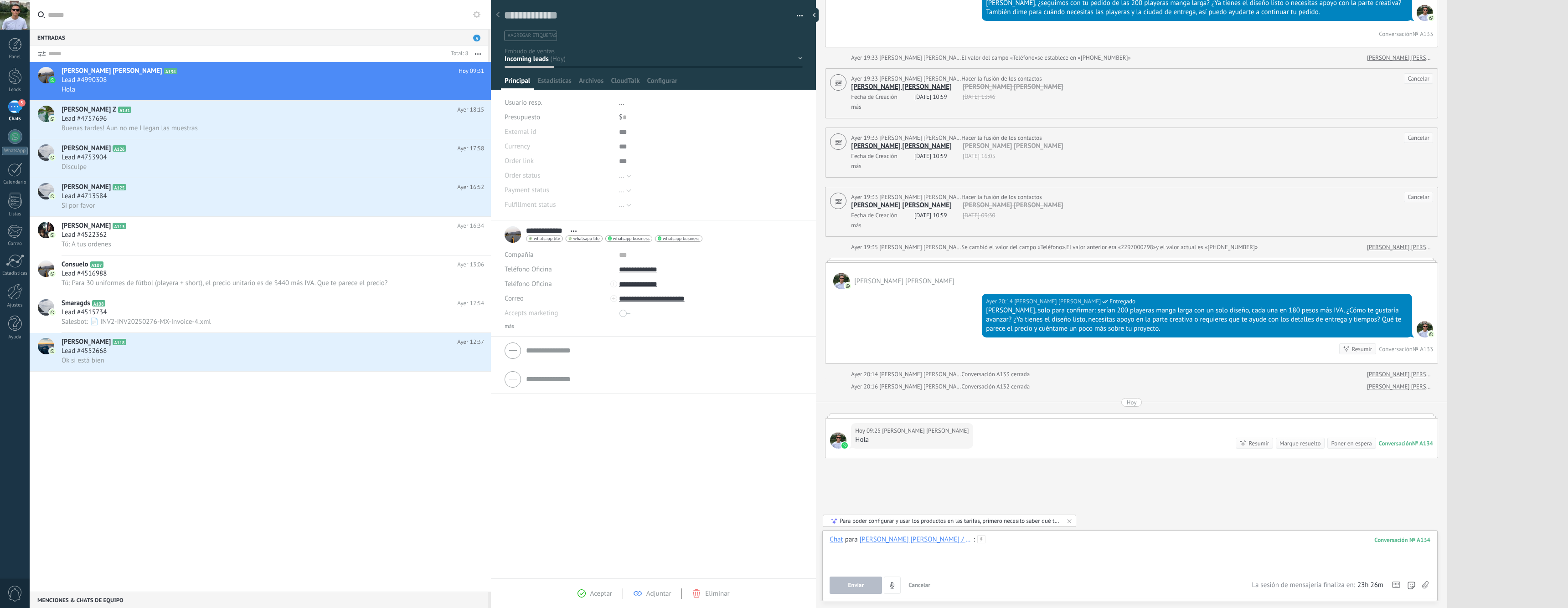
click at [1002, 543] on div at bounding box center [1130, 553] width 601 height 35
click at [0, 0] on div "Atendidos por AI Interesado aprobado Intervencion ganado perdido" at bounding box center [0, 0] width 0 height 0
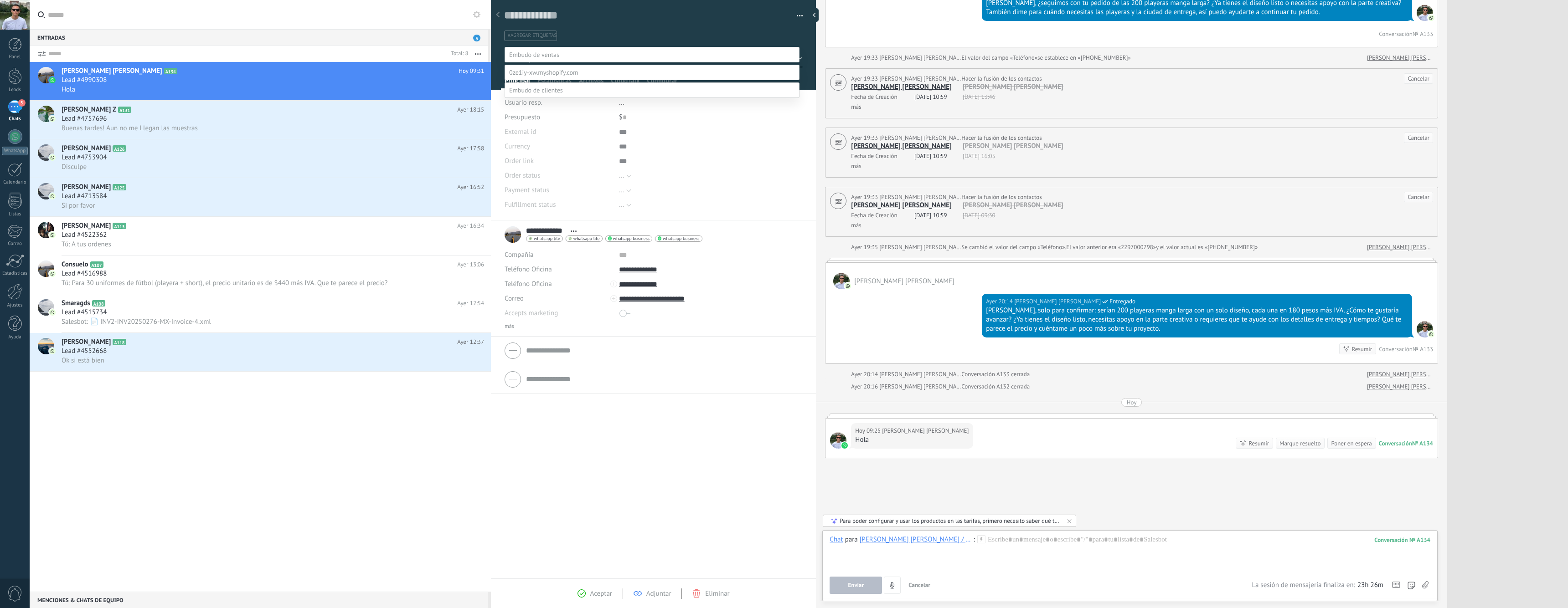
click at [0, 0] on label "Atendidos por AI" at bounding box center [0, 0] width 0 height 0
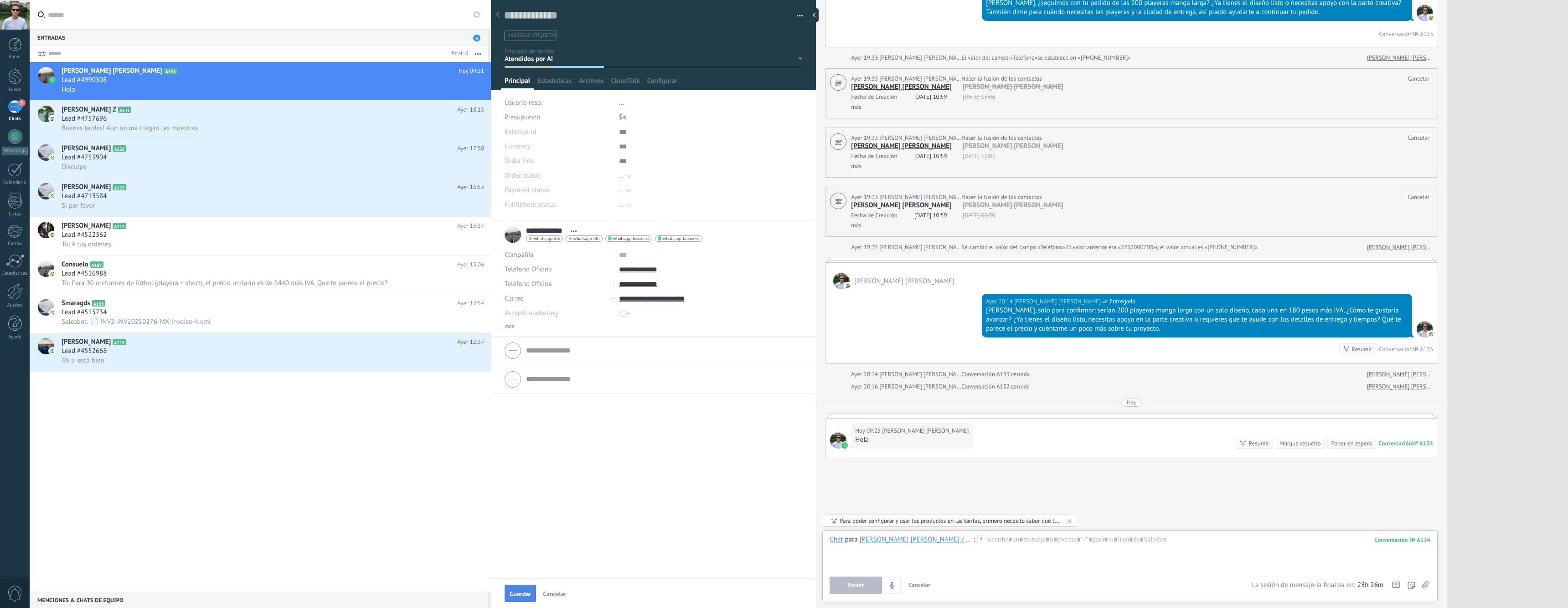
click at [524, 590] on button "Guardar" at bounding box center [520, 594] width 32 height 17
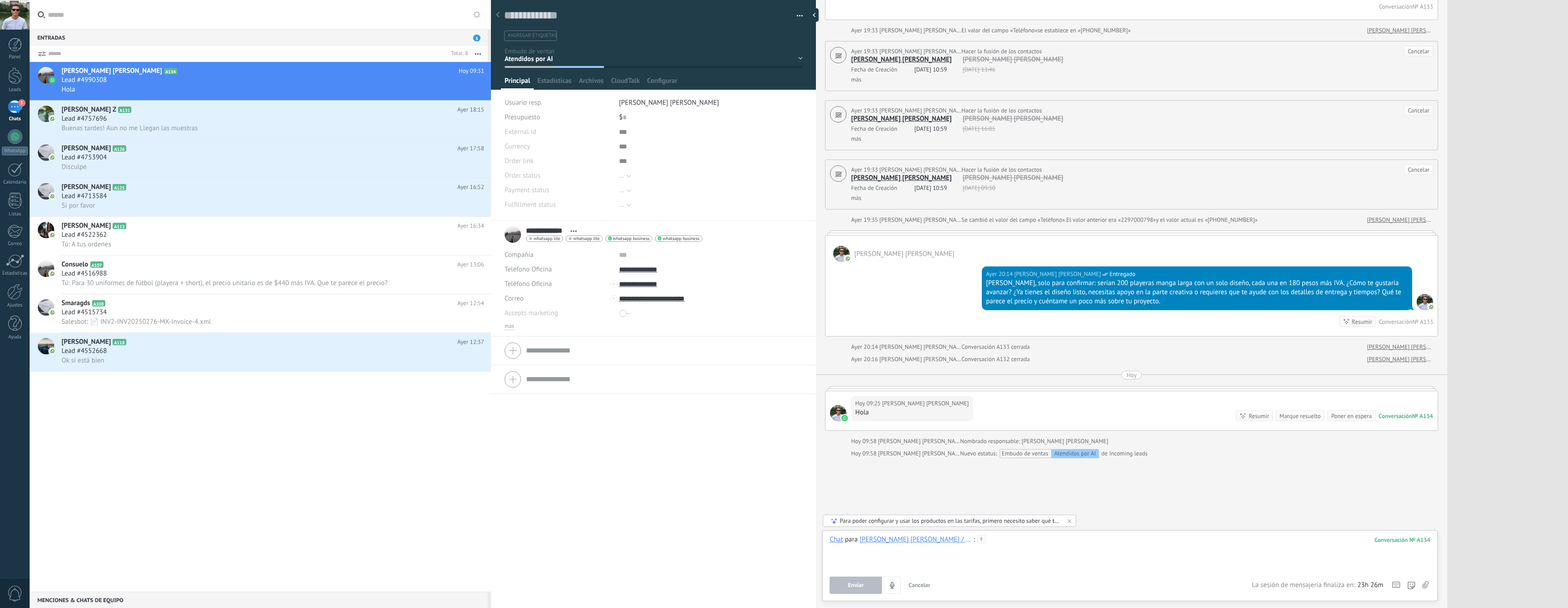
click at [1269, 556] on div at bounding box center [1130, 553] width 601 height 35
click at [12, 293] on div at bounding box center [15, 292] width 15 height 16
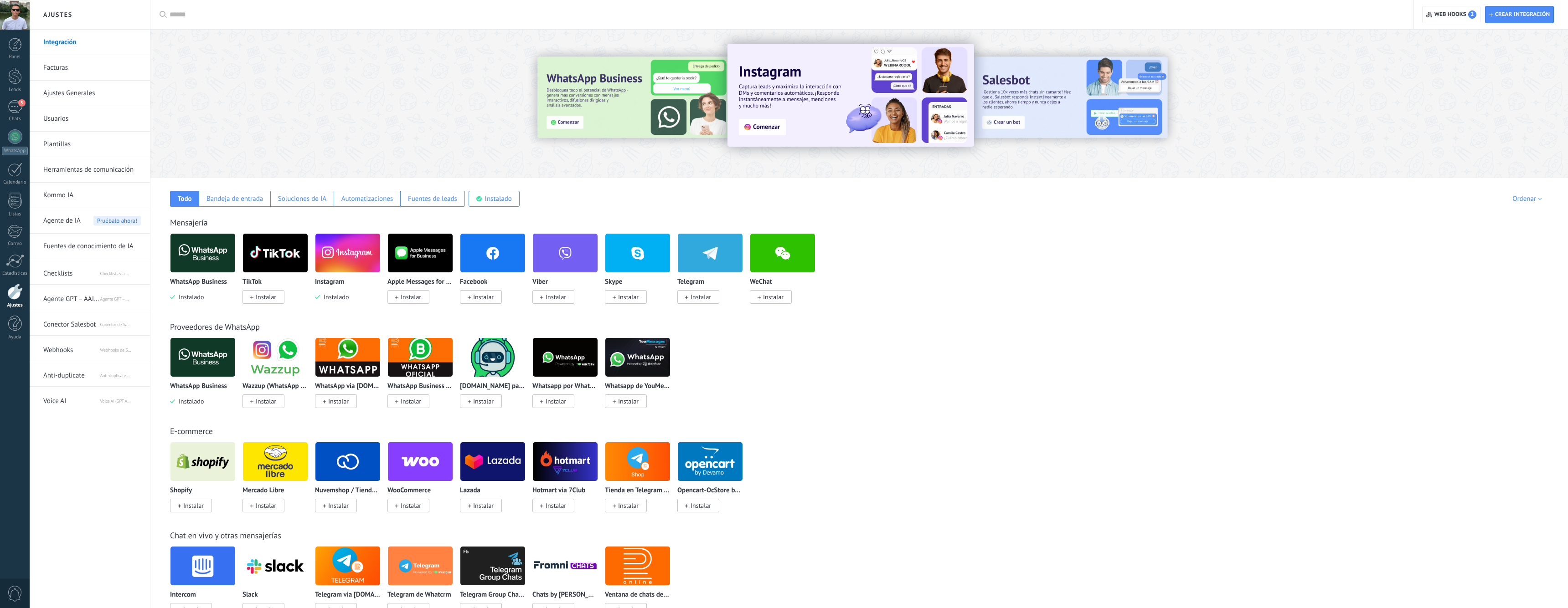
click at [70, 299] on span "Agente GPT – AAI de KWID" at bounding box center [71, 297] width 56 height 22
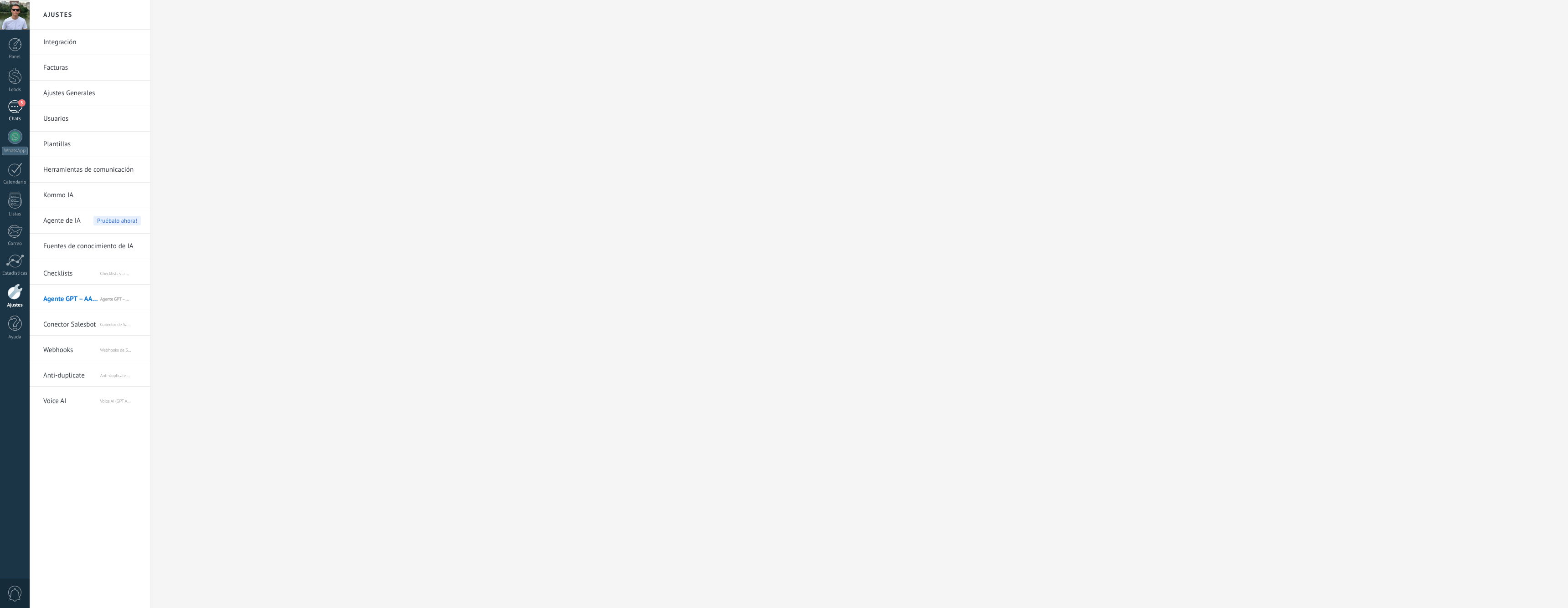
click at [12, 102] on div "5" at bounding box center [15, 107] width 15 height 13
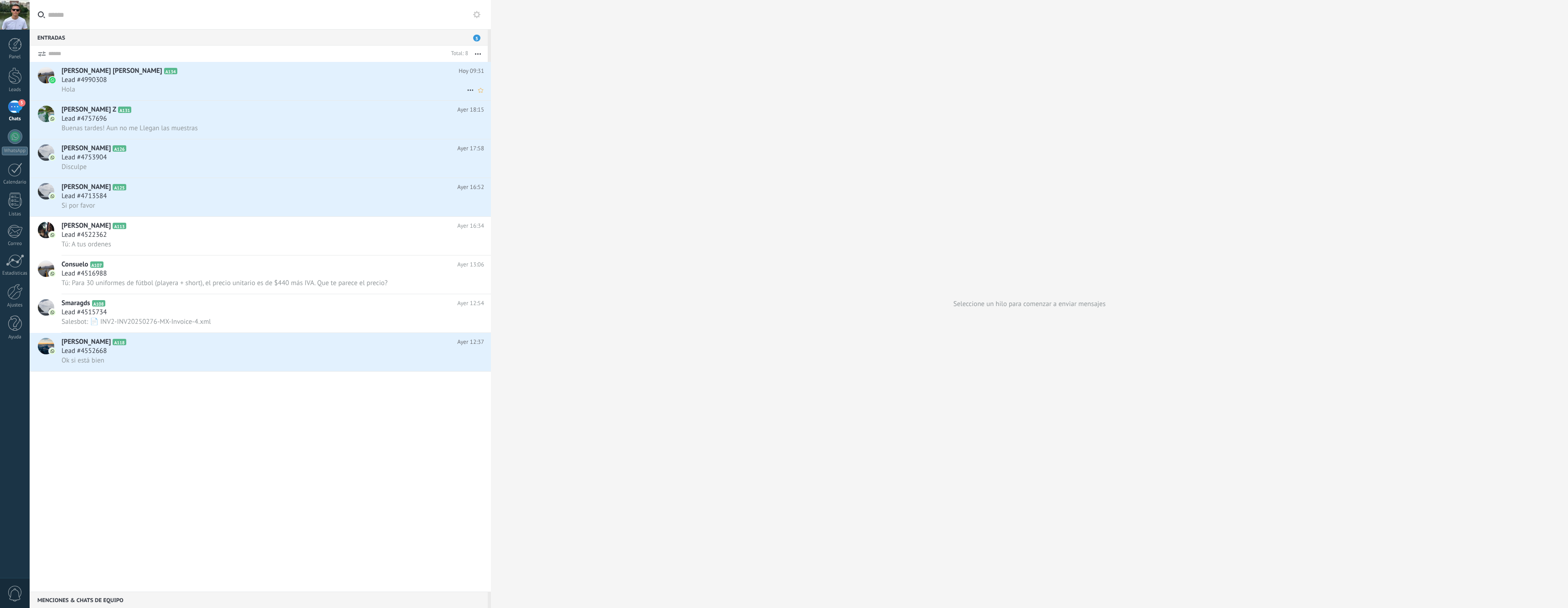
click at [324, 83] on div "Lead #4990308" at bounding box center [273, 81] width 422 height 9
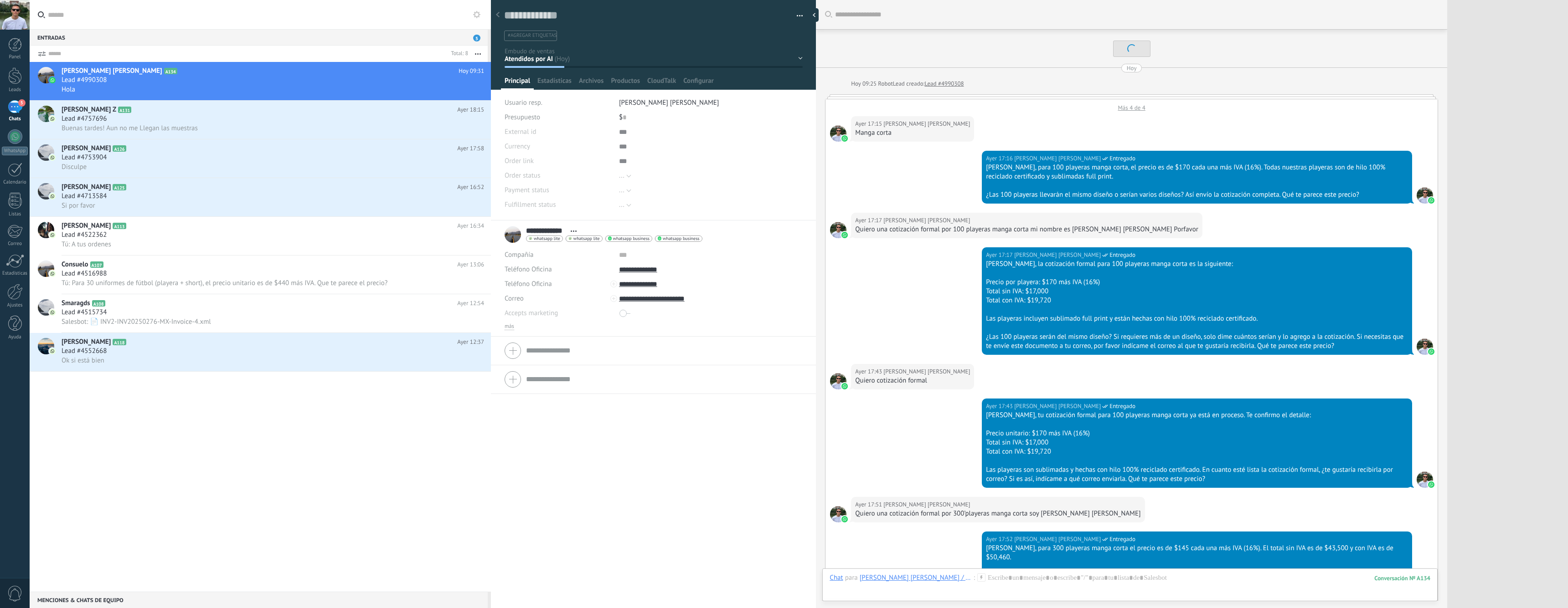
scroll to position [2014, 0]
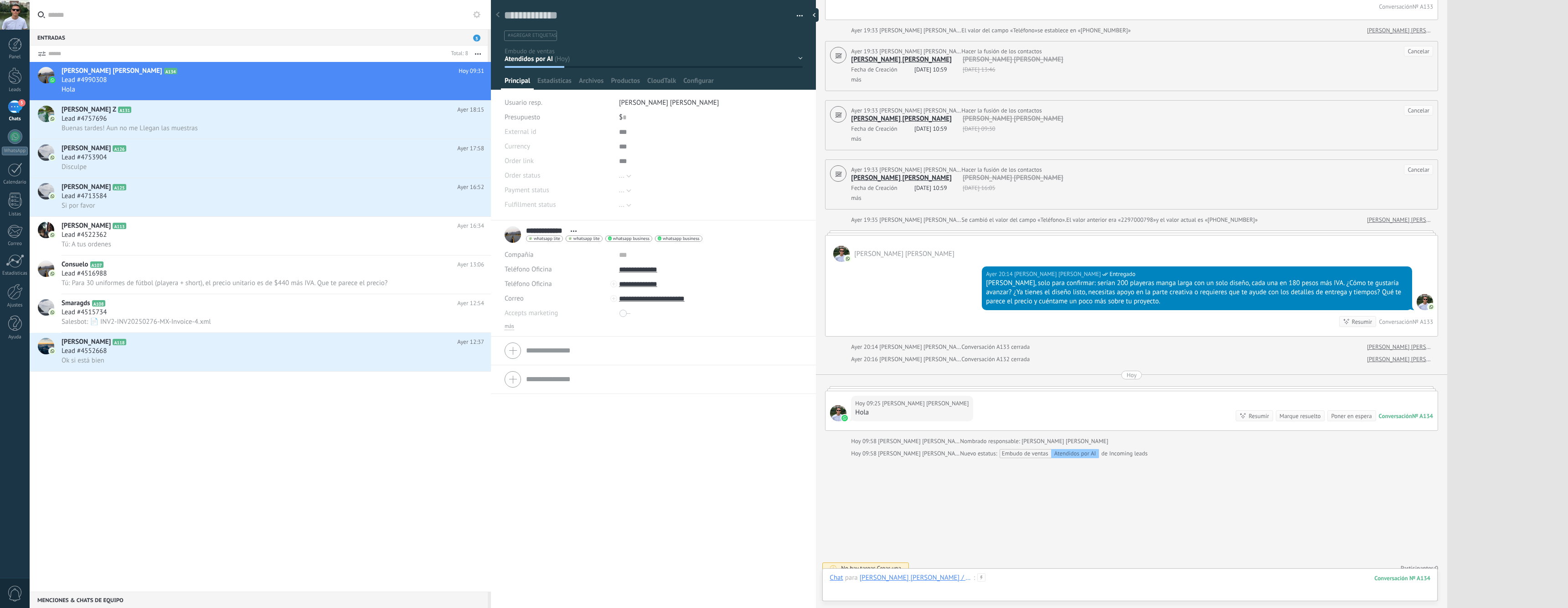
click at [1007, 581] on div at bounding box center [1130, 587] width 601 height 28
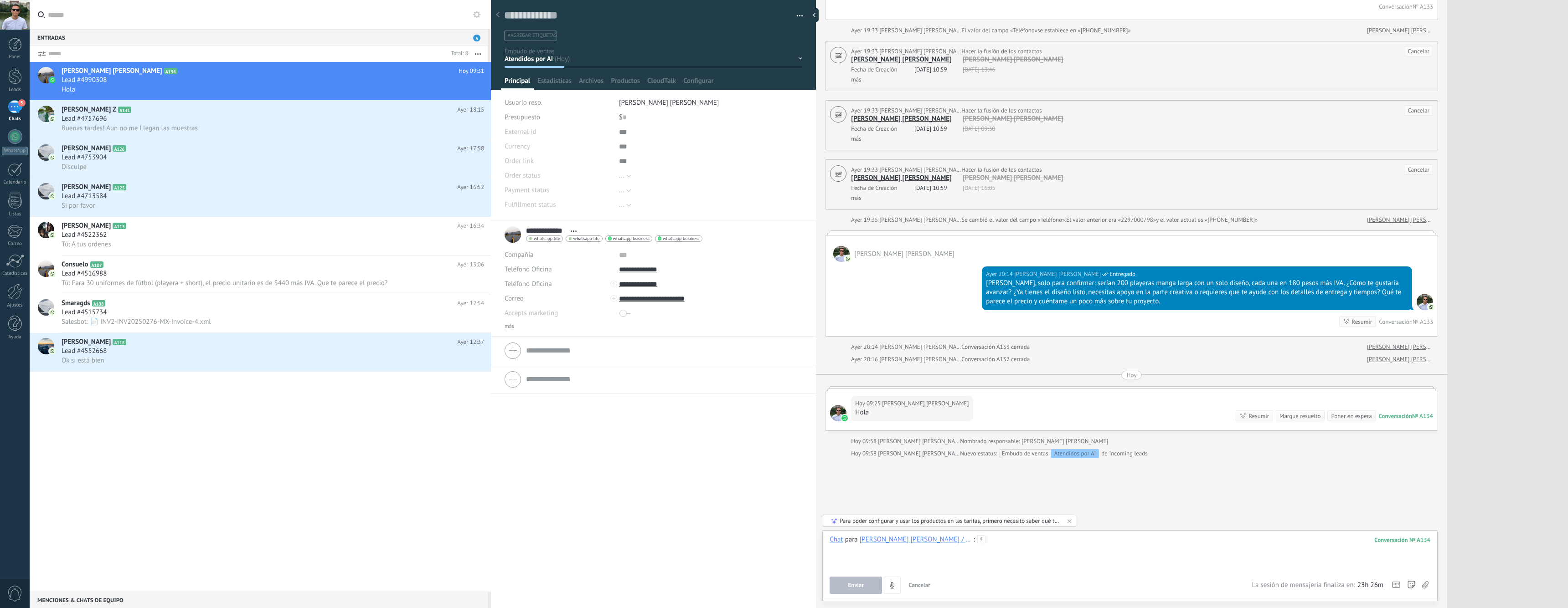
click at [1227, 549] on div at bounding box center [1130, 553] width 601 height 35
click at [1330, 557] on div at bounding box center [1130, 553] width 601 height 35
click at [212, 118] on div "Lead #4757696" at bounding box center [273, 119] width 422 height 9
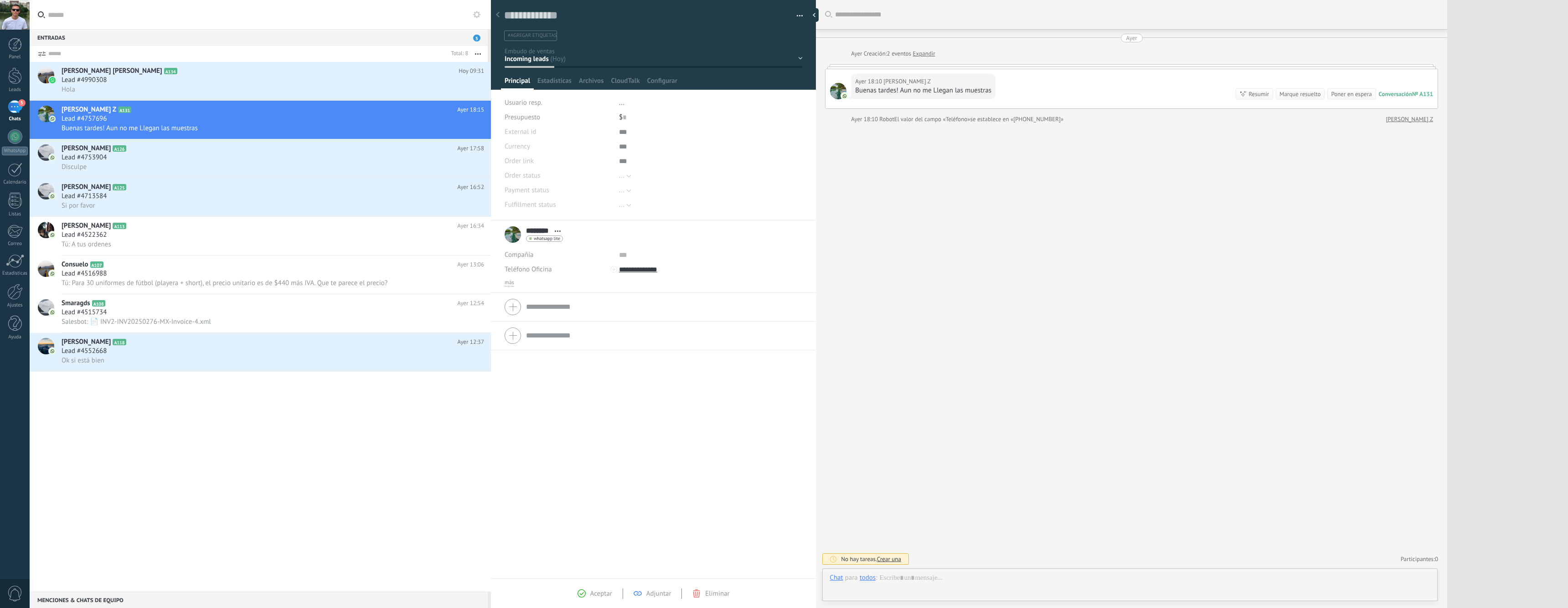
scroll to position [13, 0]
click at [990, 578] on div at bounding box center [1130, 587] width 601 height 28
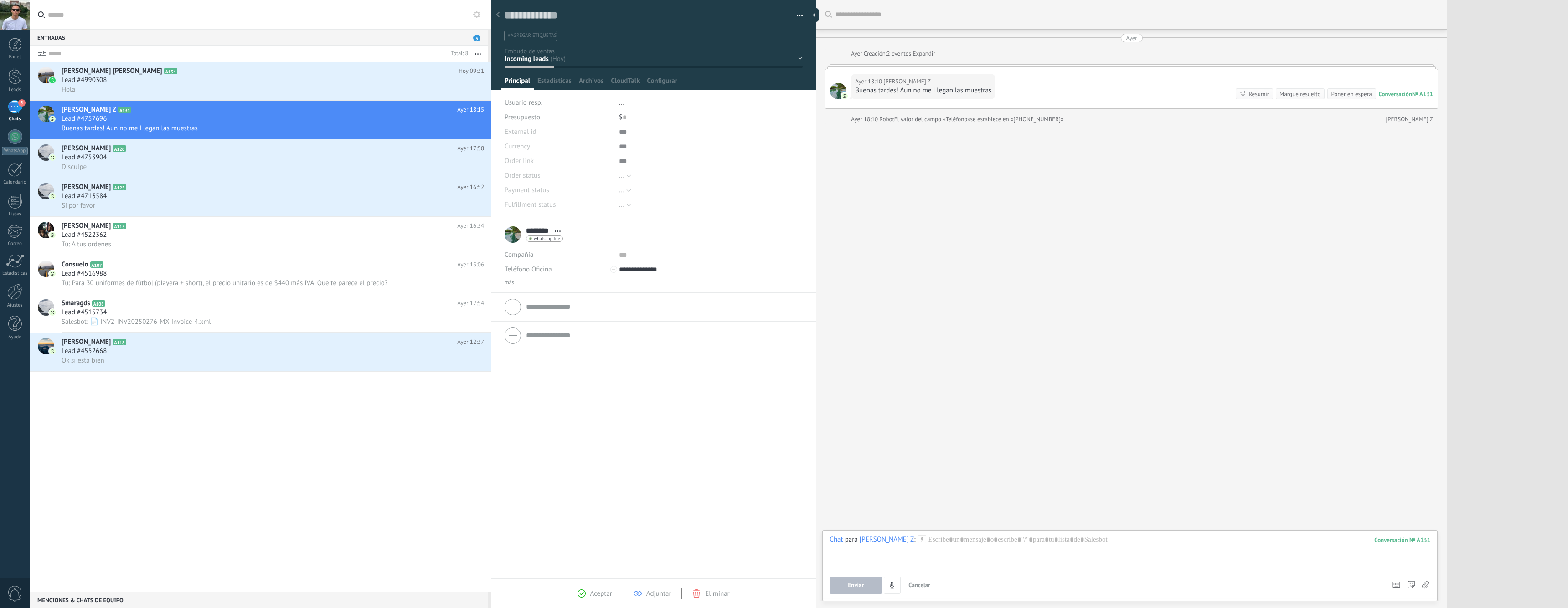
click at [1182, 574] on div "Chat para Efrain Z : 131 Enviar Cancelar Rastrear clics en links ? Reducir link…" at bounding box center [1130, 565] width 601 height 59
click at [1117, 557] on div at bounding box center [1130, 553] width 601 height 35
click at [215, 127] on div "Buenas tardes! Aun no me Llegan las muestras" at bounding box center [273, 128] width 422 height 9
click at [992, 541] on div at bounding box center [1130, 553] width 601 height 35
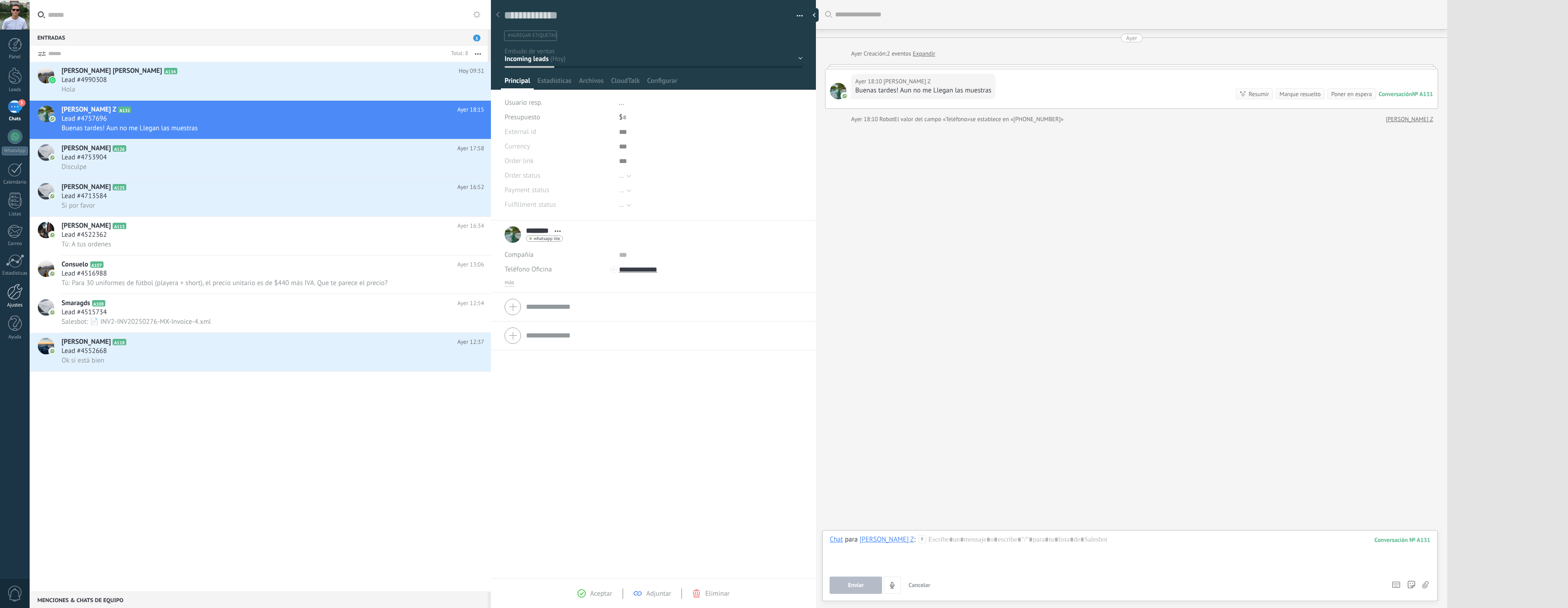
click at [14, 295] on div at bounding box center [15, 292] width 15 height 16
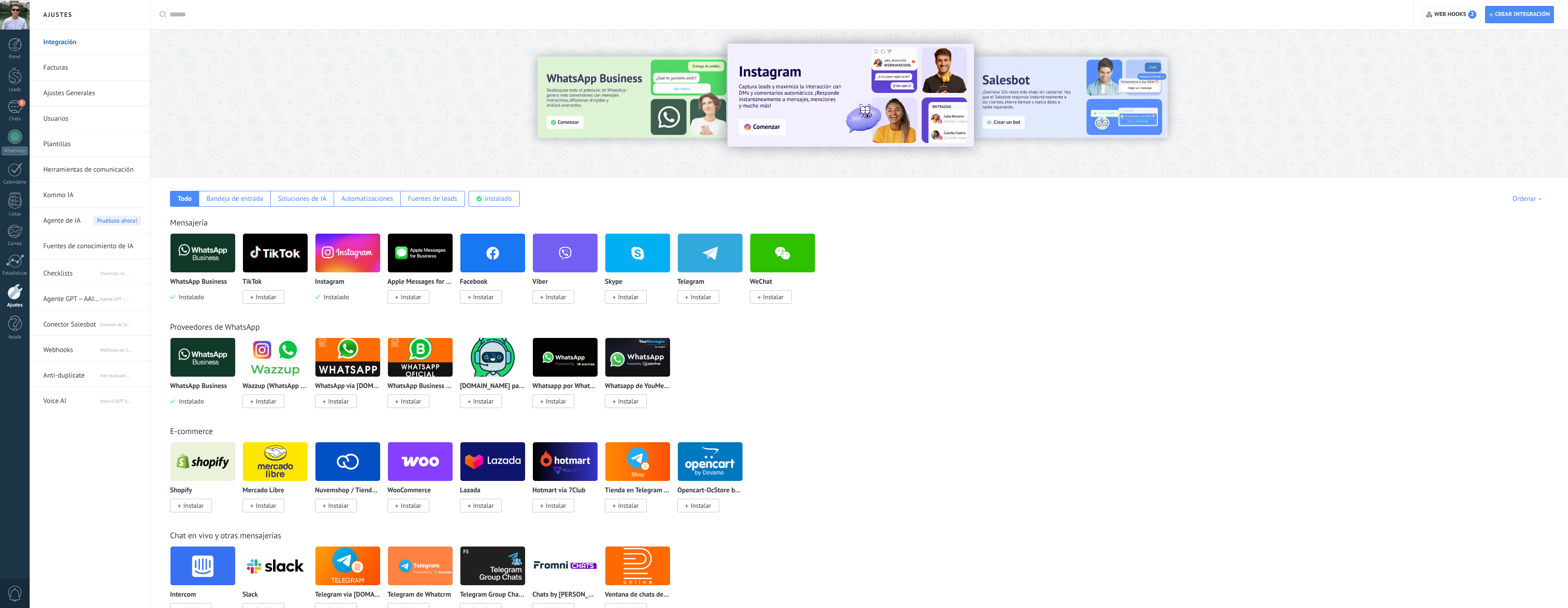
click at [71, 323] on span "Conector Salesbot" at bounding box center [71, 323] width 56 height 22
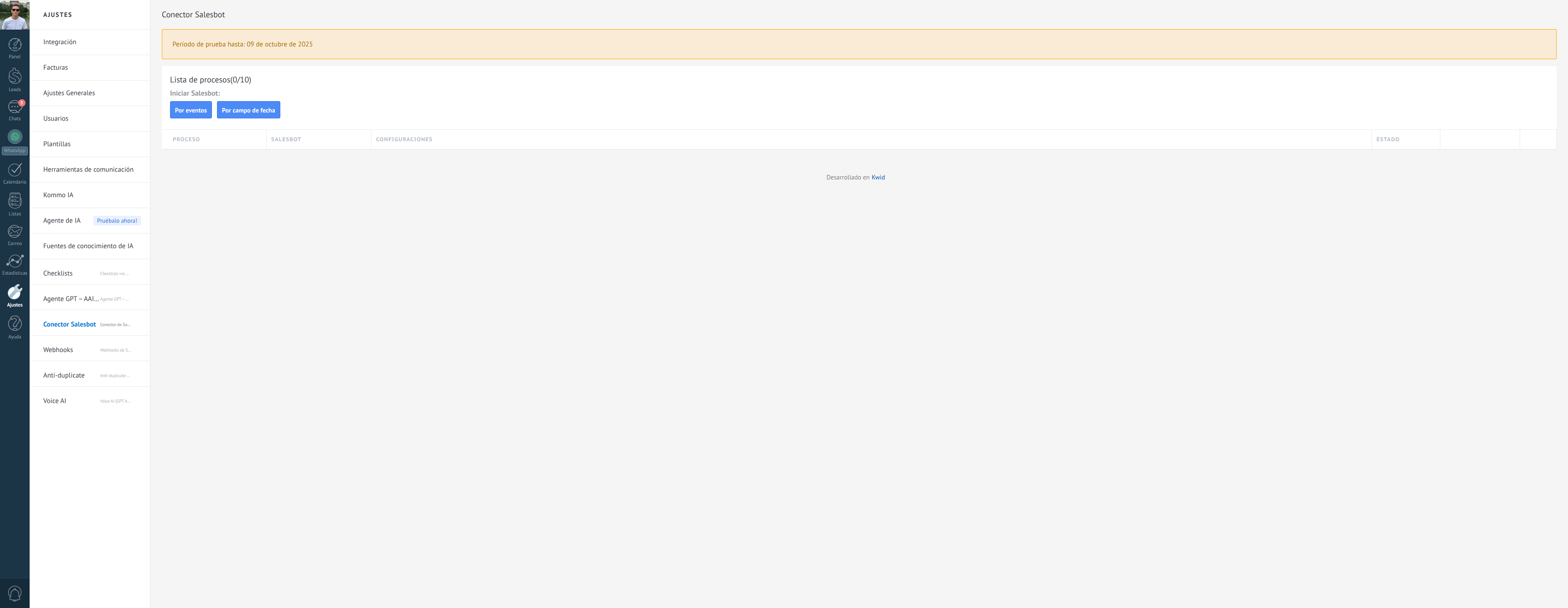
click at [77, 299] on span "Agente GPT – AAI de KWID" at bounding box center [71, 297] width 56 height 22
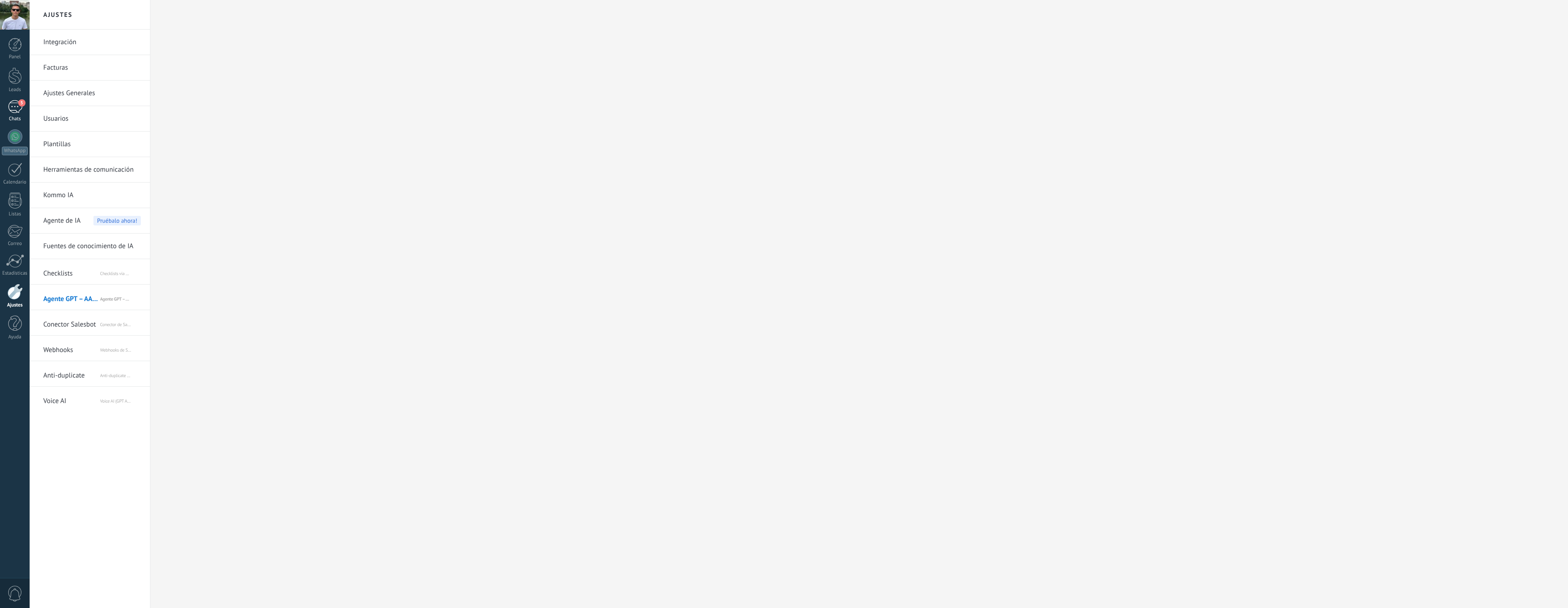
click at [12, 111] on div "5" at bounding box center [15, 107] width 15 height 13
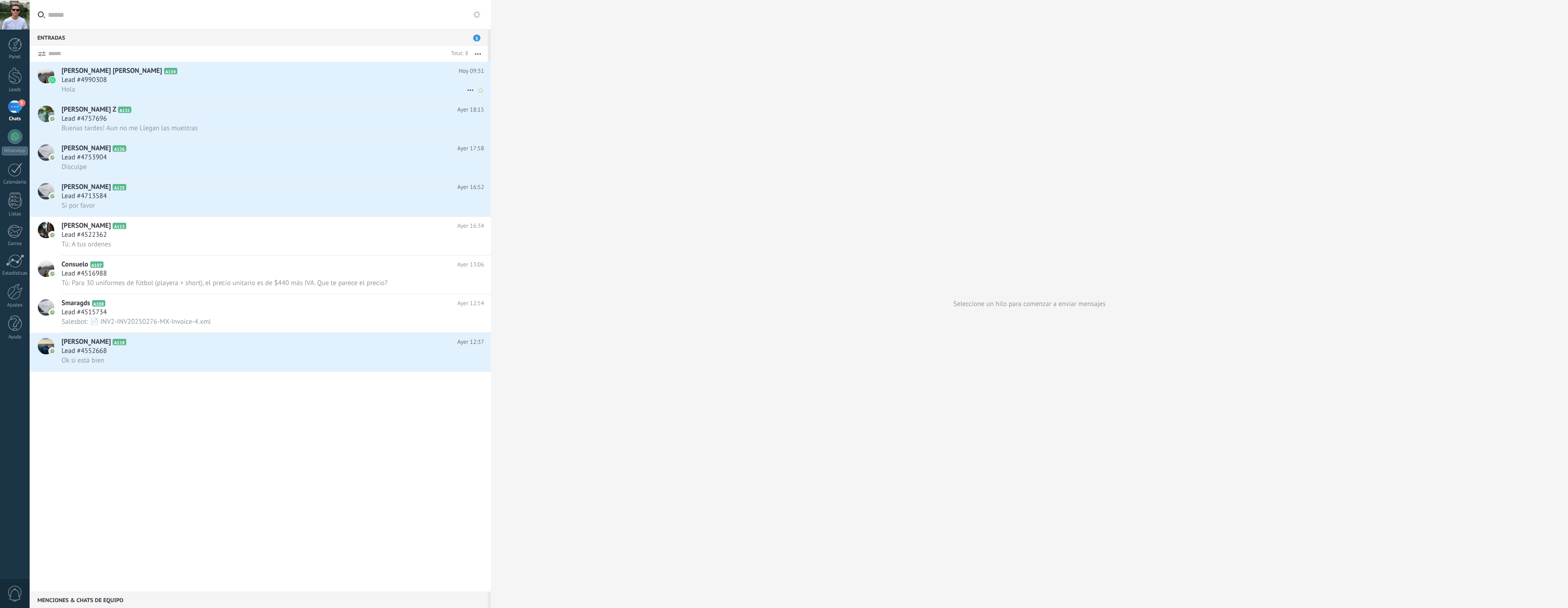
click at [170, 89] on div "Hola" at bounding box center [273, 89] width 422 height 9
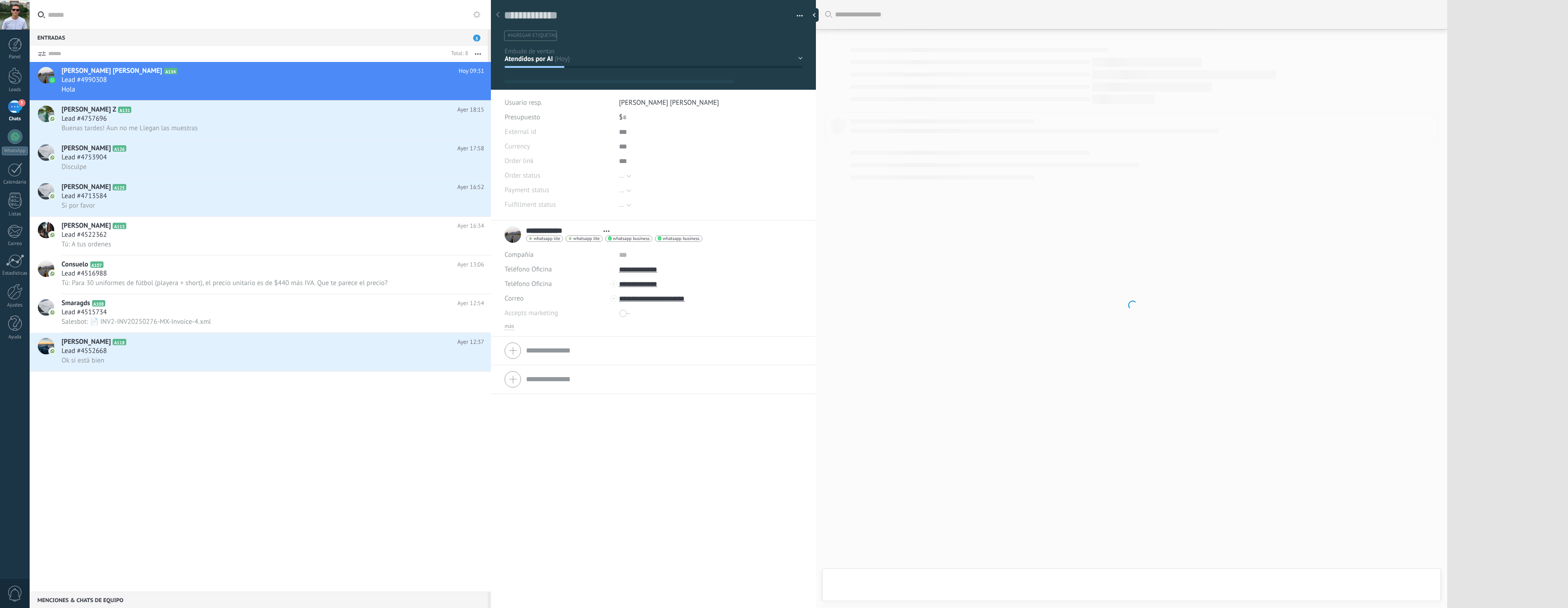
scroll to position [2003, 0]
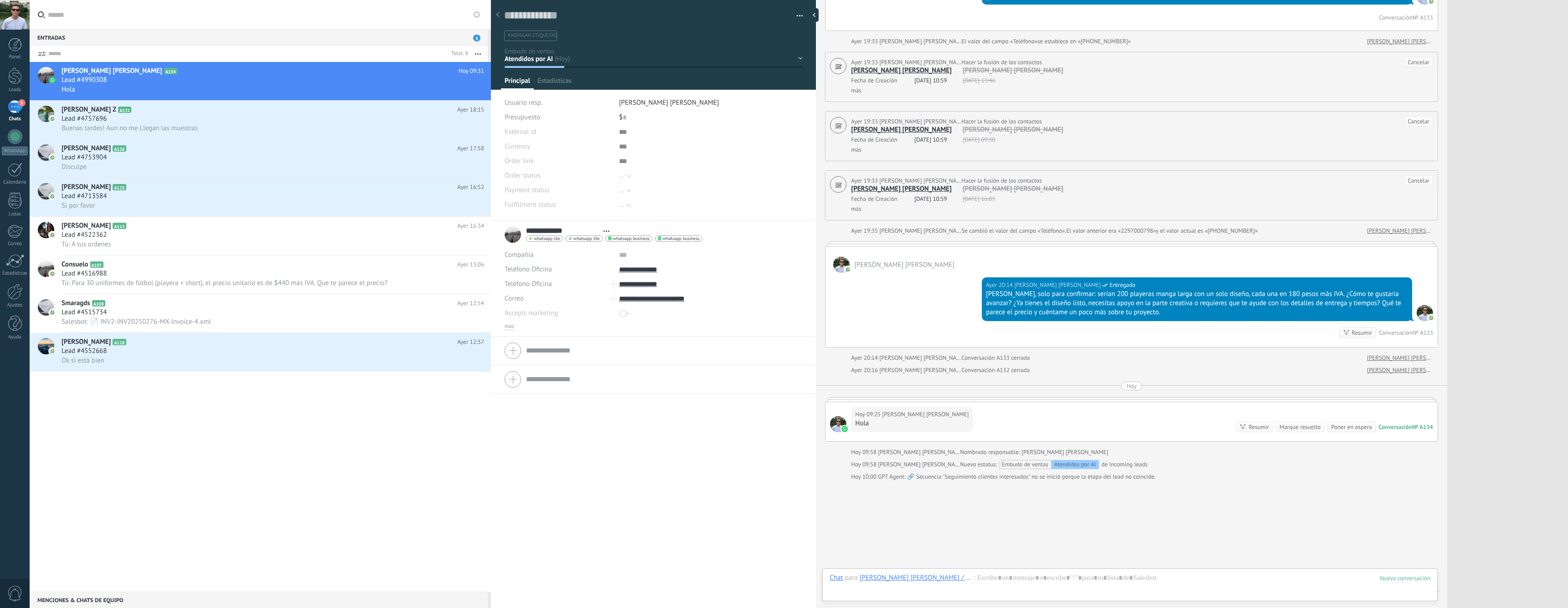
type textarea "**********"
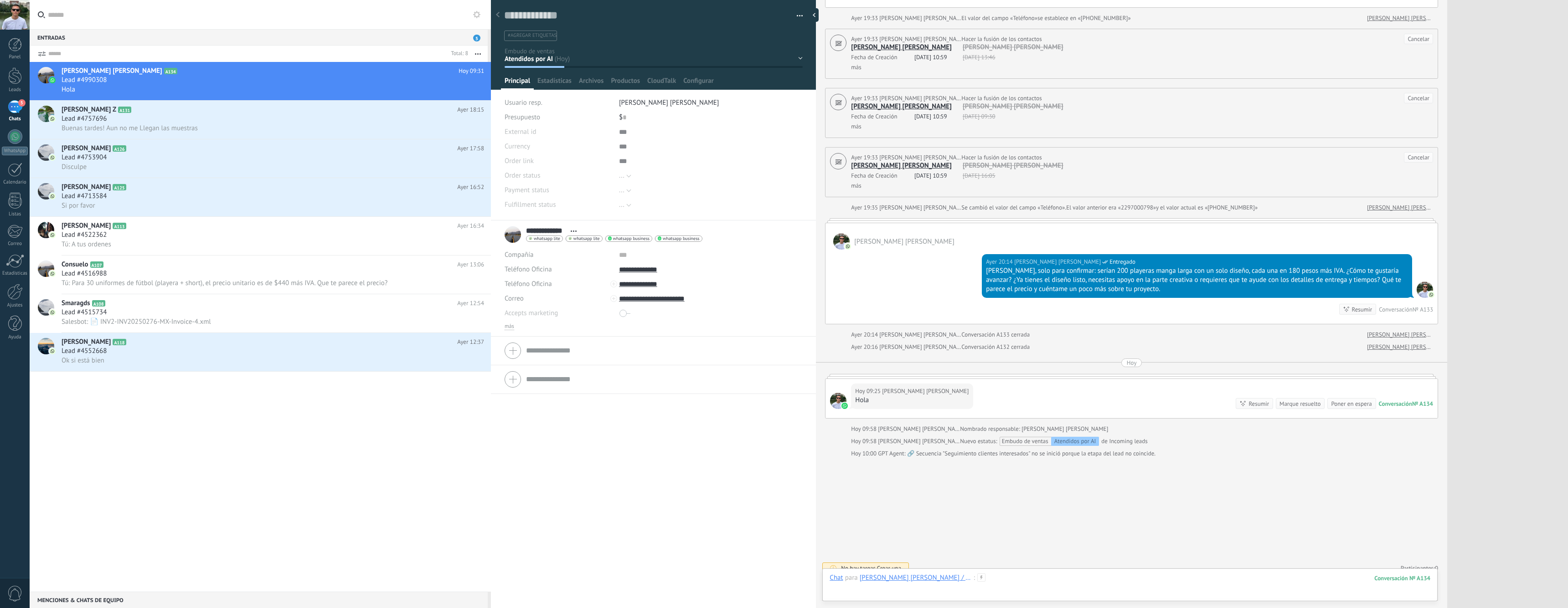
click at [1174, 584] on div at bounding box center [1130, 587] width 601 height 28
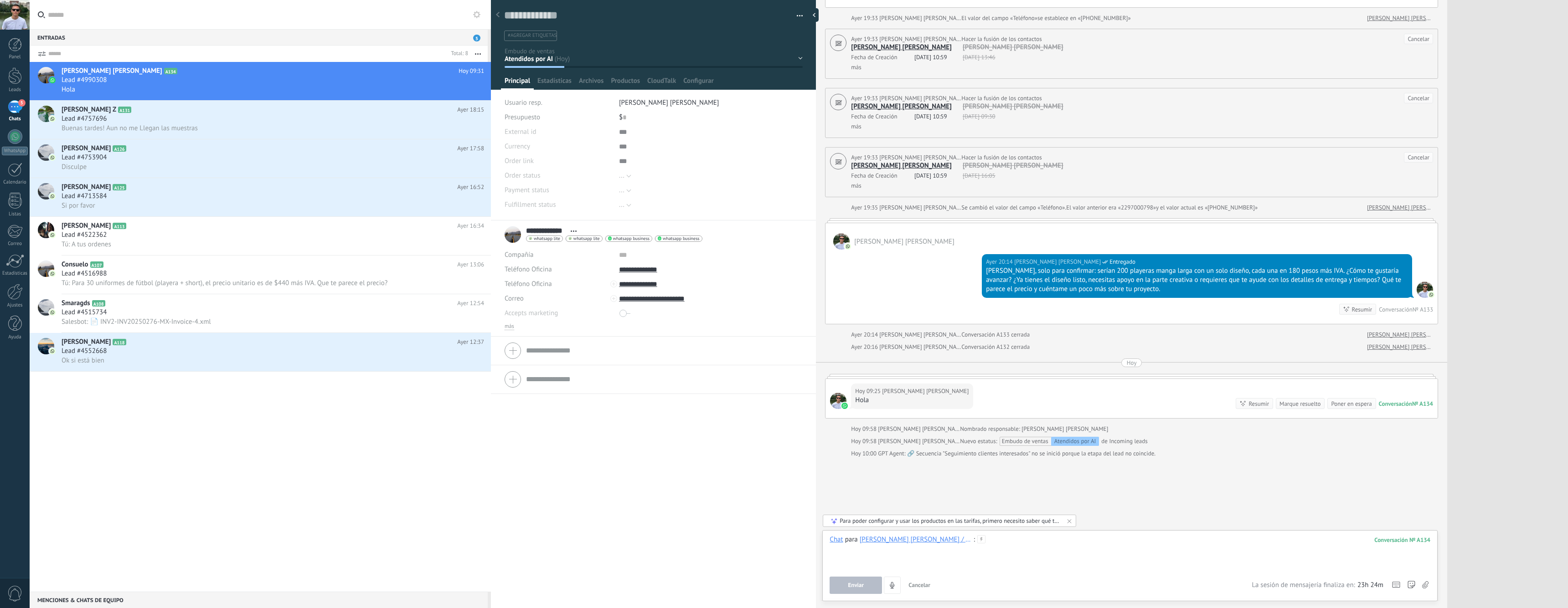
click at [1075, 553] on div at bounding box center [1130, 553] width 601 height 35
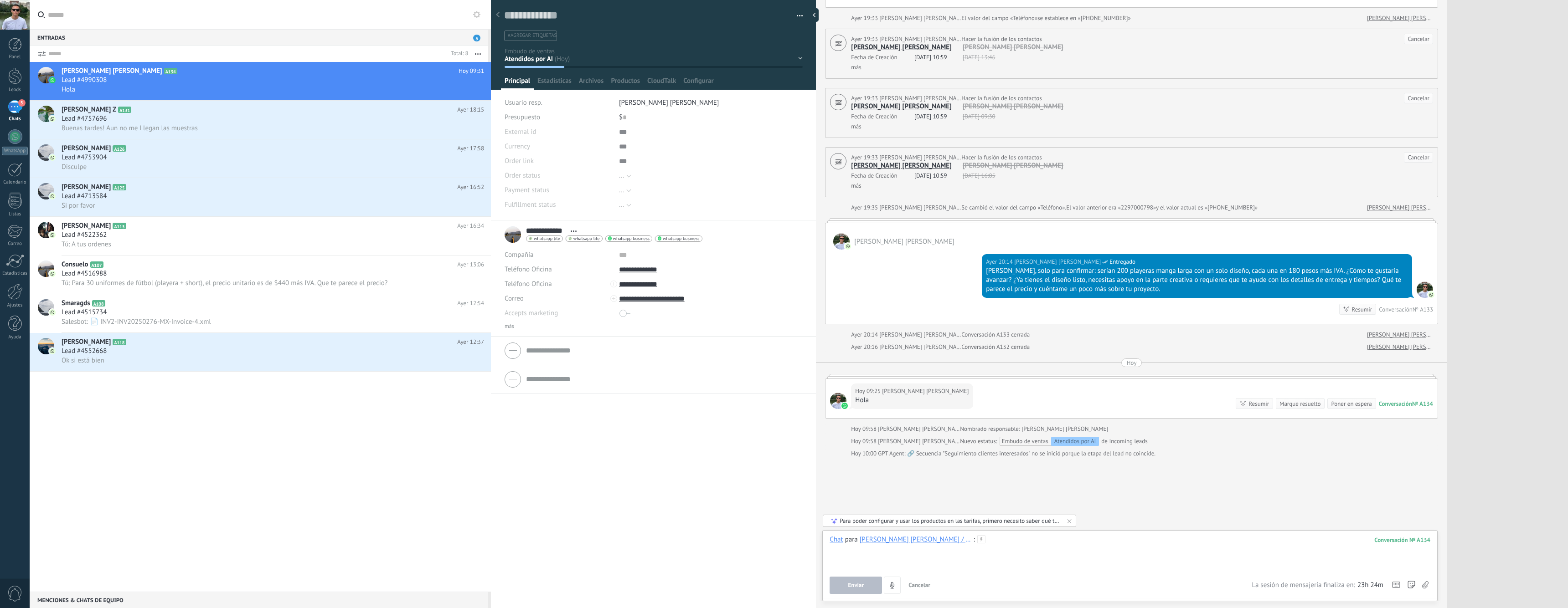
click at [1075, 553] on div at bounding box center [1130, 553] width 601 height 35
click at [938, 449] on div "GPT Agent: 🔗 Secuencia "Seguimiento clientes interesados" no se inició porque l…" at bounding box center [1017, 454] width 277 height 9
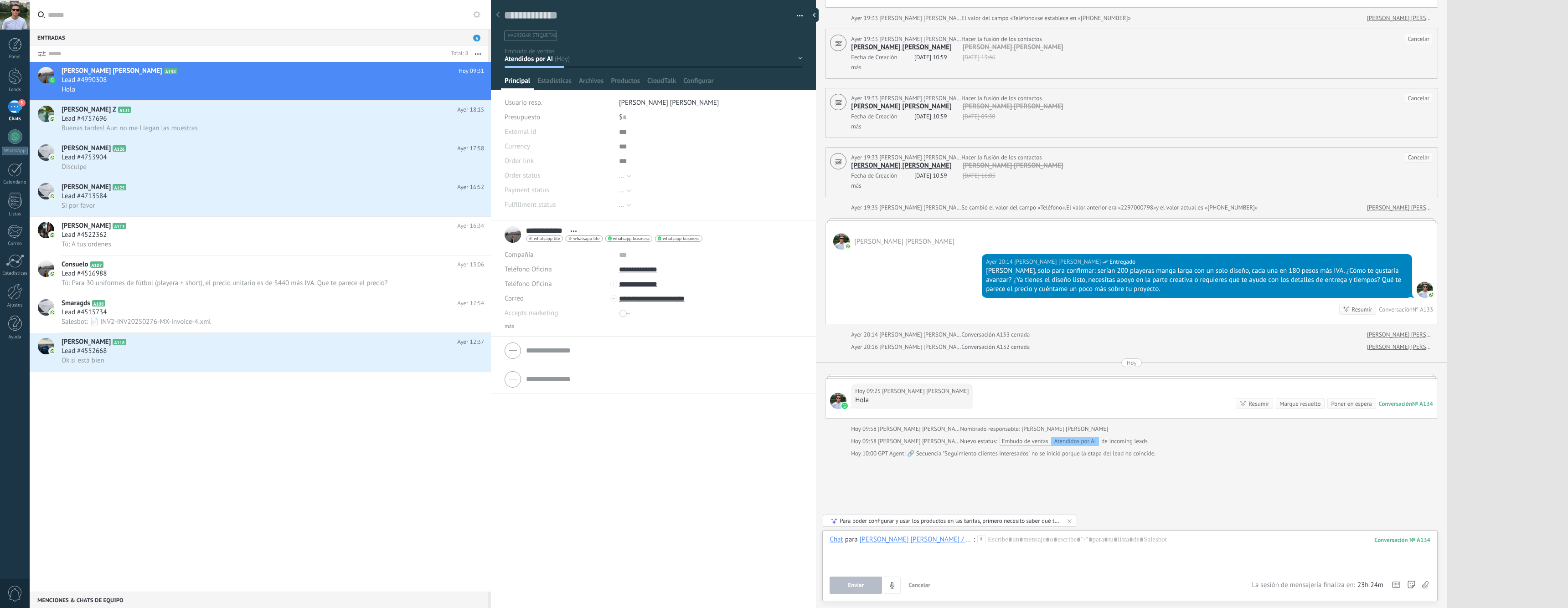
click at [997, 449] on div "GPT Agent: 🔗 Secuencia "Seguimiento clientes interesados" no se inició porque l…" at bounding box center [1017, 454] width 277 height 9
click at [1019, 449] on div "GPT Agent: 🔗 Secuencia "Seguimiento clientes interesados" no se inició porque l…" at bounding box center [1017, 454] width 277 height 9
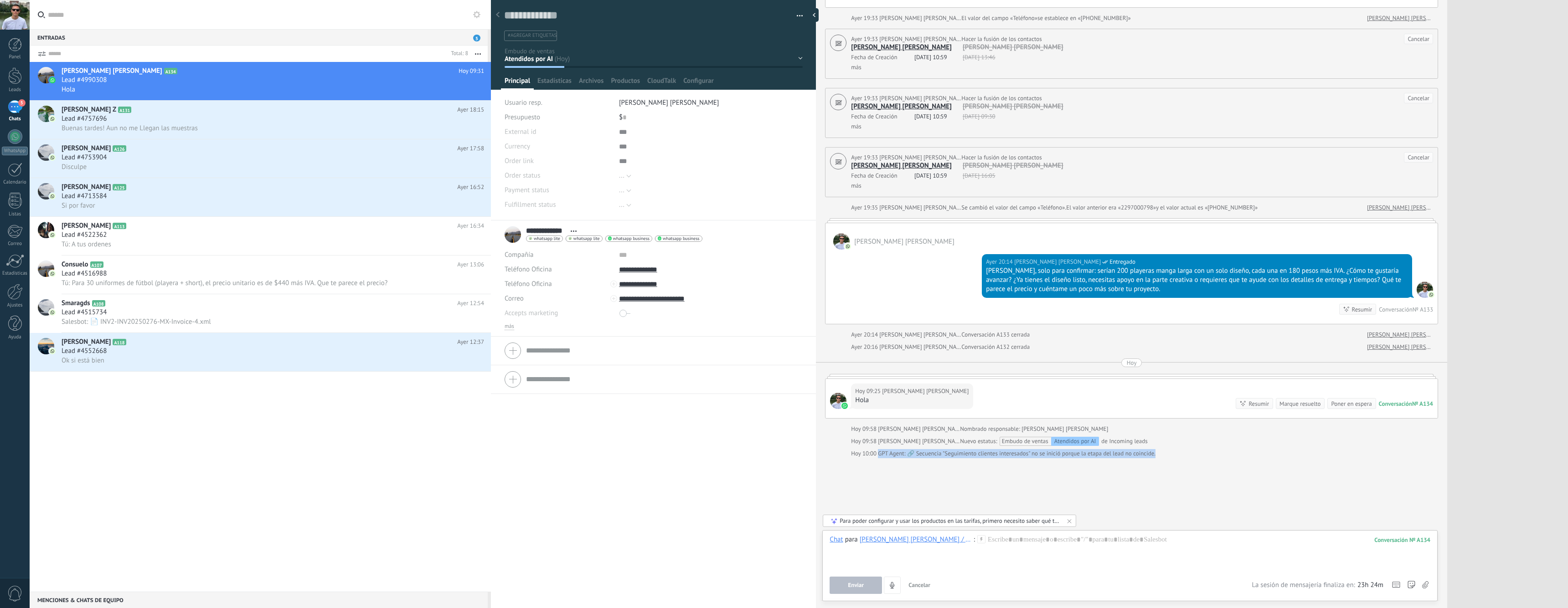
click at [1019, 449] on div "GPT Agent: 🔗 Secuencia "Seguimiento clientes interesados" no se inició porque l…" at bounding box center [1017, 454] width 277 height 9
click at [1080, 449] on div "GPT Agent: 🔗 Secuencia "Seguimiento clientes interesados" no se inició porque l…" at bounding box center [1017, 454] width 277 height 9
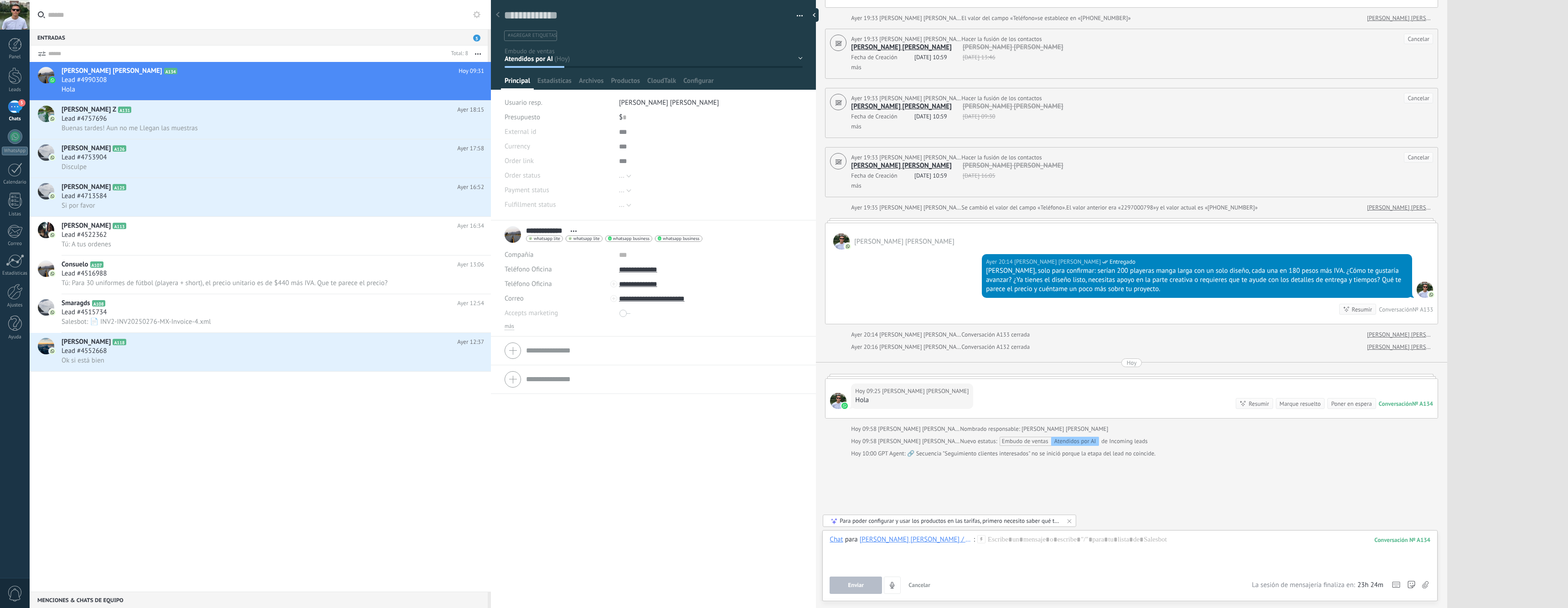
click at [1100, 449] on div "GPT Agent: 🔗 Secuencia "Seguimiento clientes interesados" no se inició porque l…" at bounding box center [1017, 454] width 277 height 9
click at [1117, 449] on div "GPT Agent: 🔗 Secuencia "Seguimiento clientes interesados" no se inició porque l…" at bounding box center [1017, 454] width 277 height 9
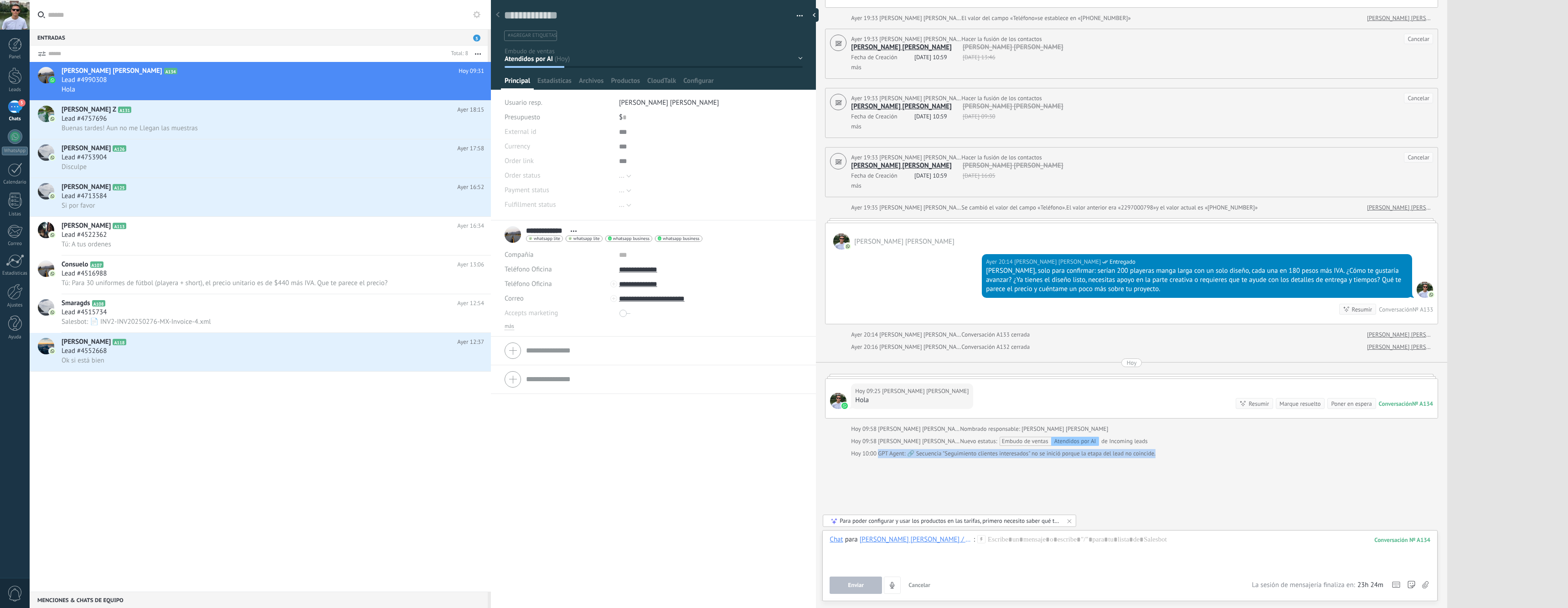
click at [1104, 449] on div "GPT Agent: 🔗 Secuencia "Seguimiento clientes interesados" no se inició porque l…" at bounding box center [1017, 454] width 277 height 9
click at [1052, 437] on div "Atendidos por AI" at bounding box center [1076, 442] width 48 height 9
click at [1025, 449] on div "GPT Agent: 🔗 Secuencia "Seguimiento clientes interesados" no se inició porque l…" at bounding box center [1017, 454] width 277 height 9
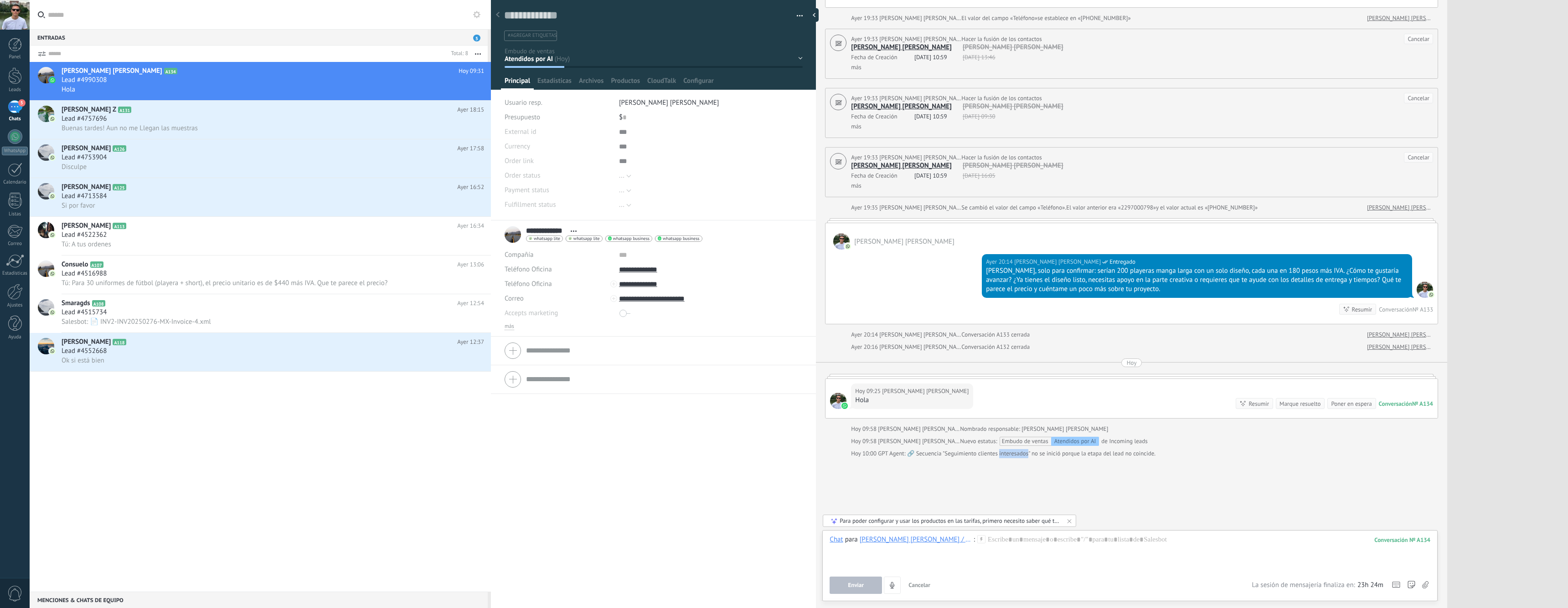
click at [1025, 449] on div "GPT Agent: 🔗 Secuencia "Seguimiento clientes interesados" no se inició porque l…" at bounding box center [1017, 454] width 277 height 9
click at [980, 449] on div "GPT Agent: 🔗 Secuencia "Seguimiento clientes interesados" no se inició porque l…" at bounding box center [1017, 454] width 277 height 9
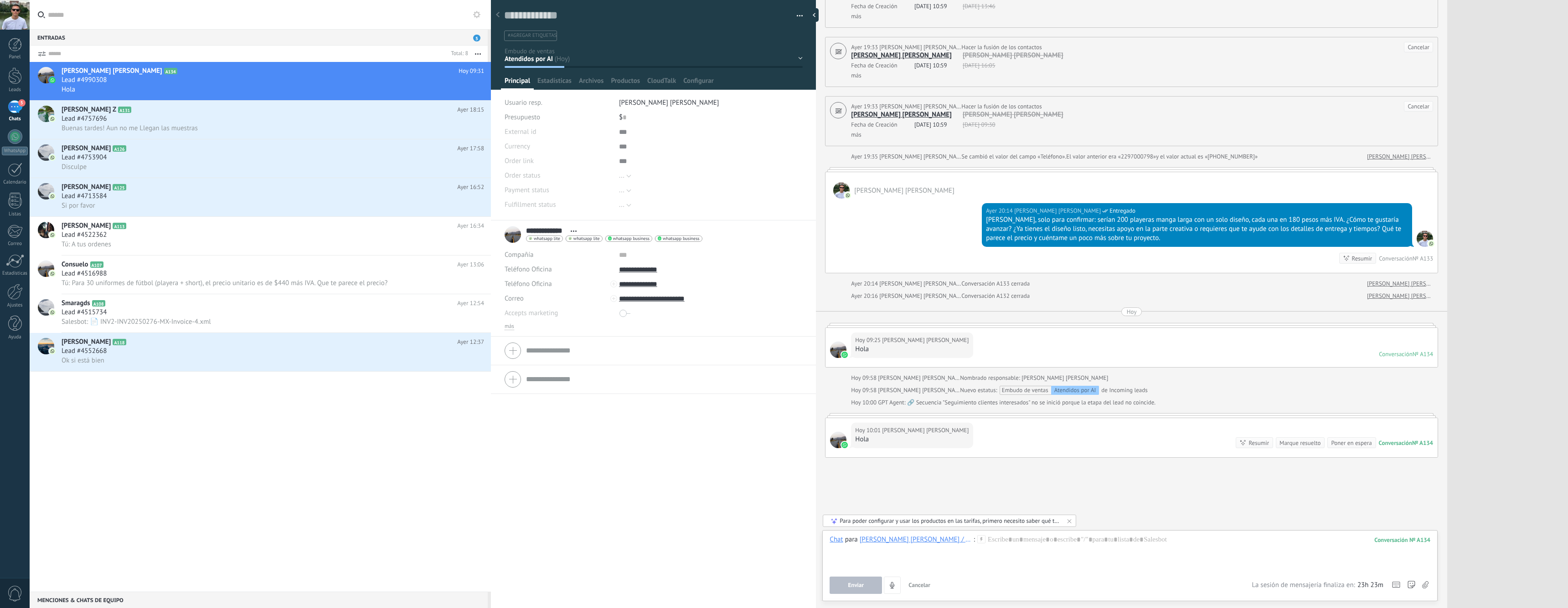
scroll to position [2077, 0]
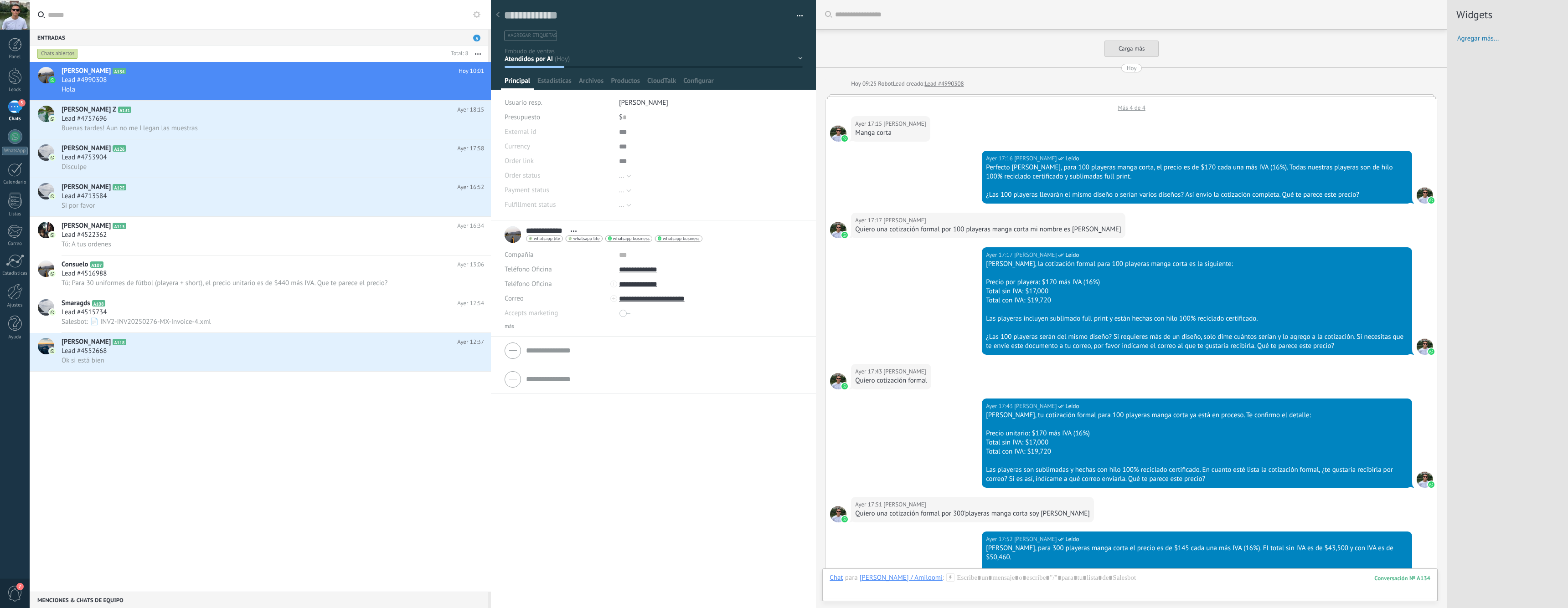
scroll to position [13, 0]
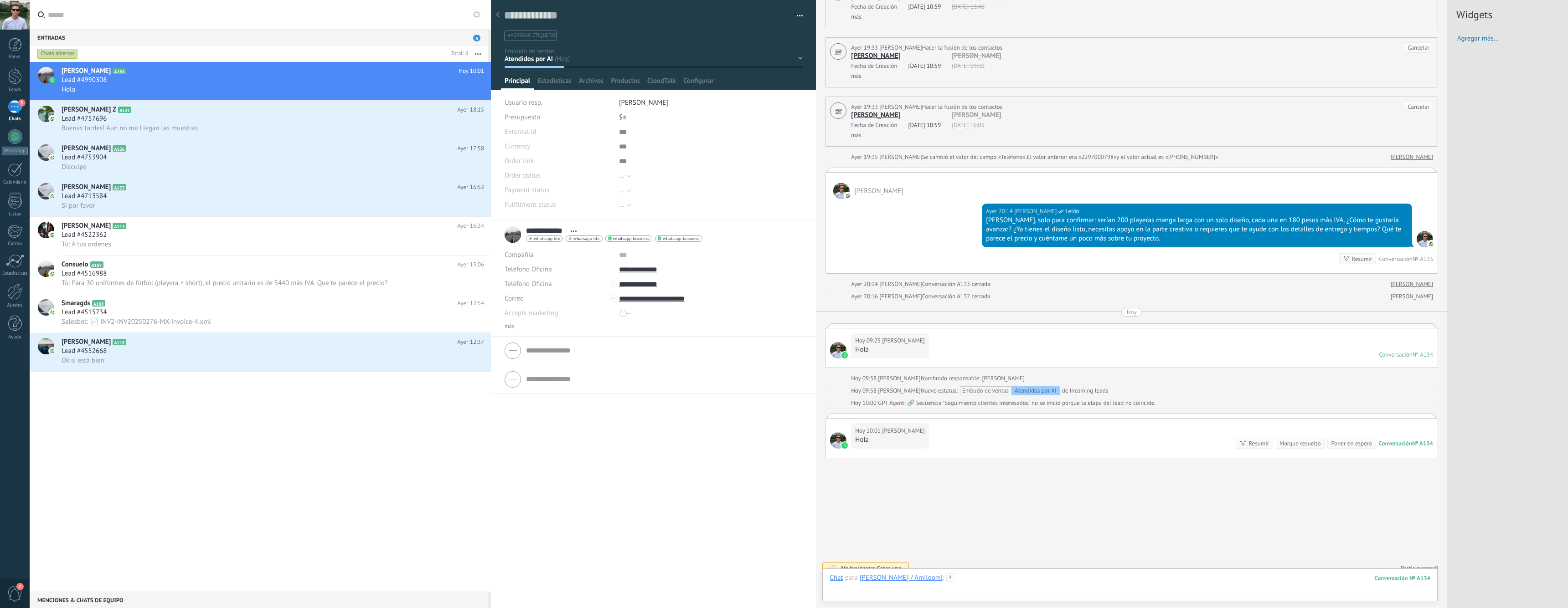
click at [1108, 581] on div at bounding box center [1130, 587] width 601 height 28
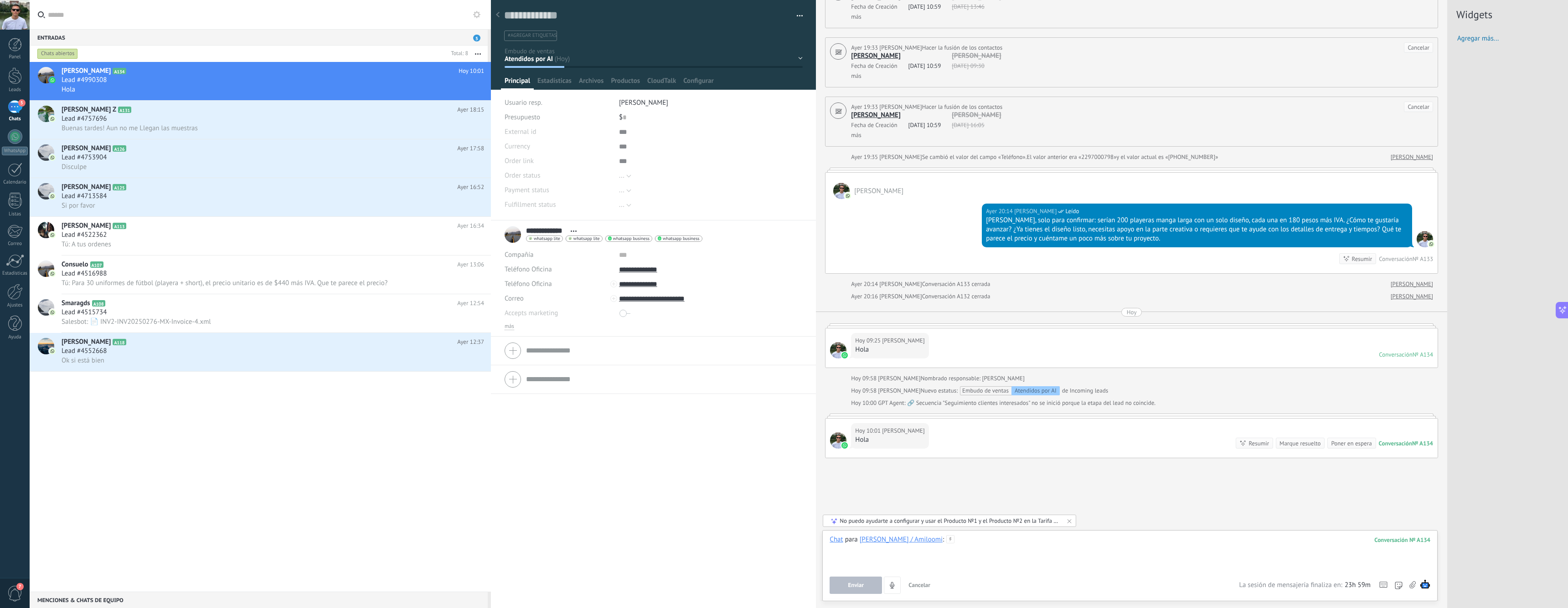
scroll to position [0, 0]
click at [1428, 561] on button "Reanudar agentes de IA" at bounding box center [1424, 562] width 142 height 15
click at [1105, 564] on div at bounding box center [1130, 553] width 601 height 35
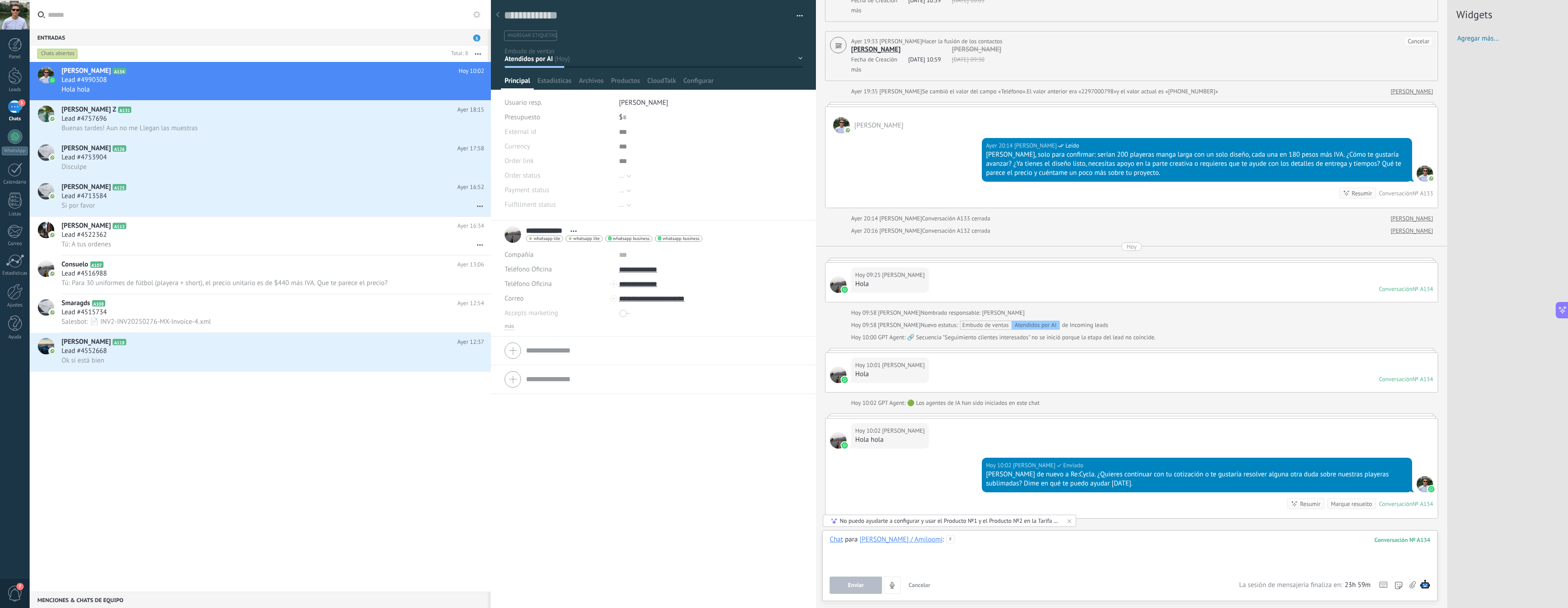
scroll to position [2203, 0]
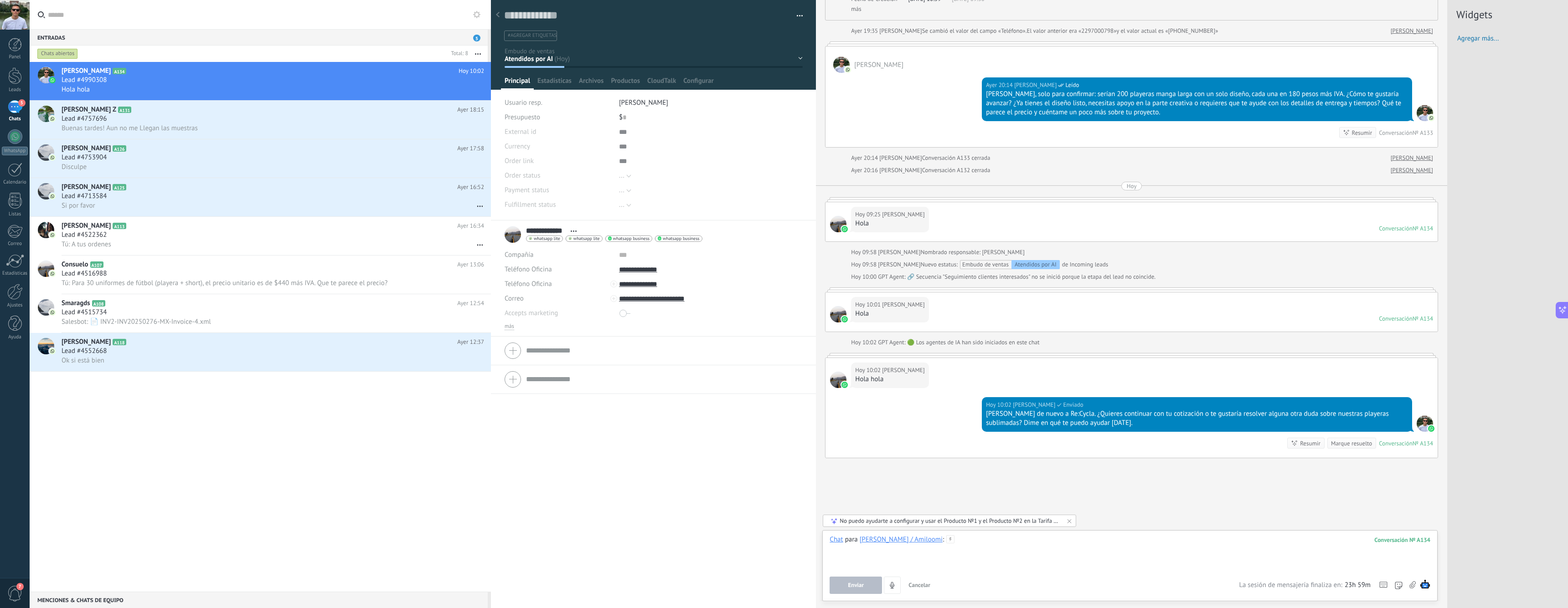
click at [1053, 551] on div at bounding box center [1130, 553] width 601 height 35
click at [126, 12] on input "text" at bounding box center [265, 14] width 436 height 29
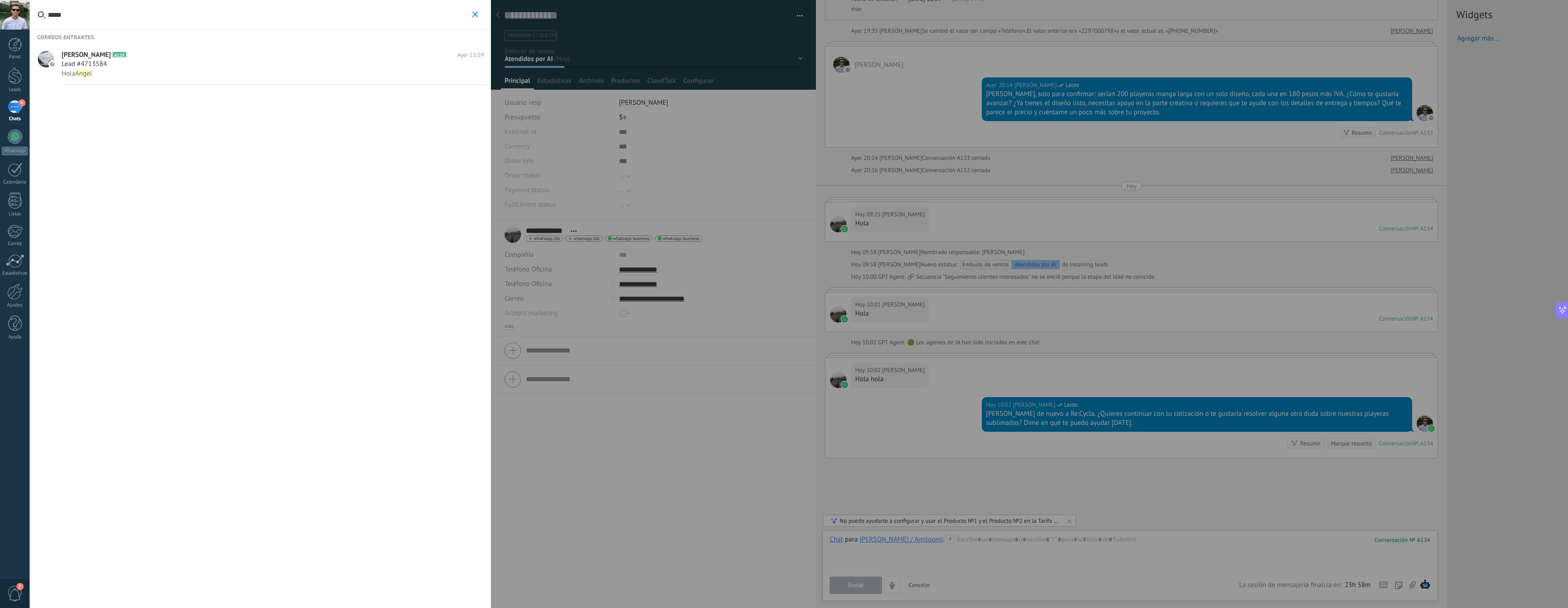
type input "*****"
click at [525, 232] on div at bounding box center [784, 304] width 1568 height 608
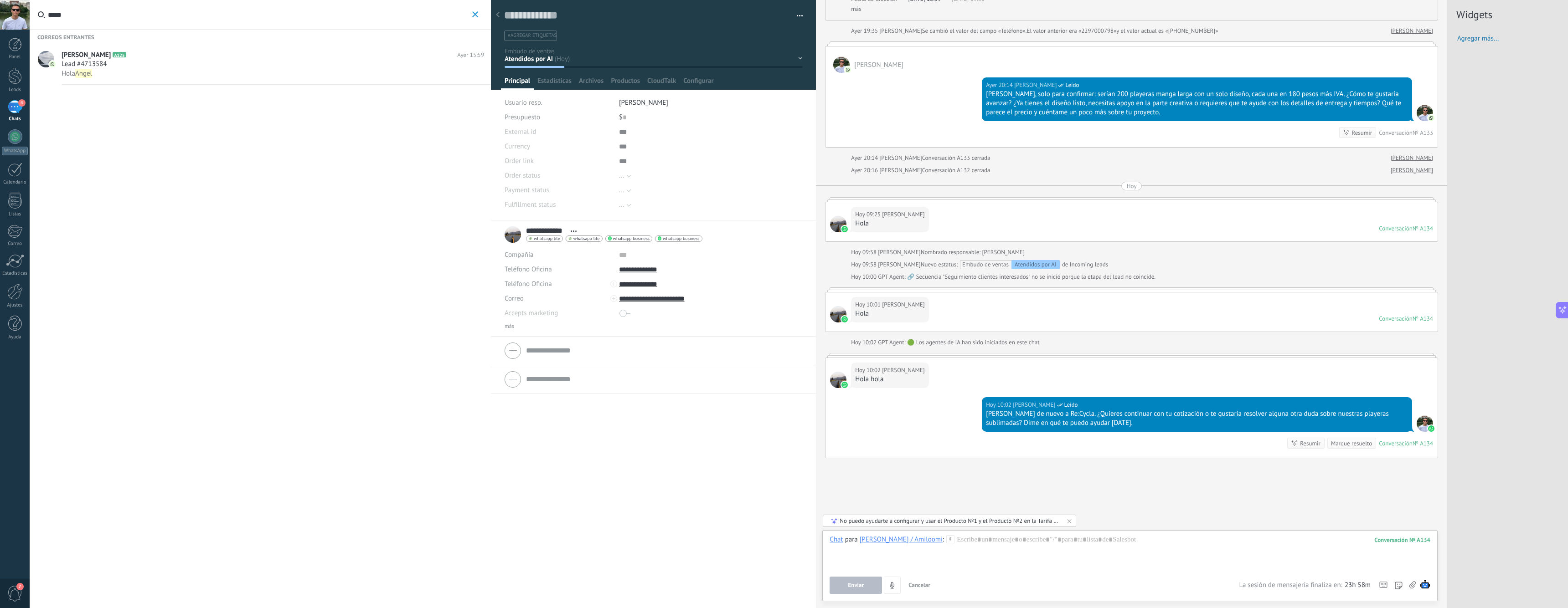
click at [475, 13] on icon "button" at bounding box center [475, 14] width 6 height 6
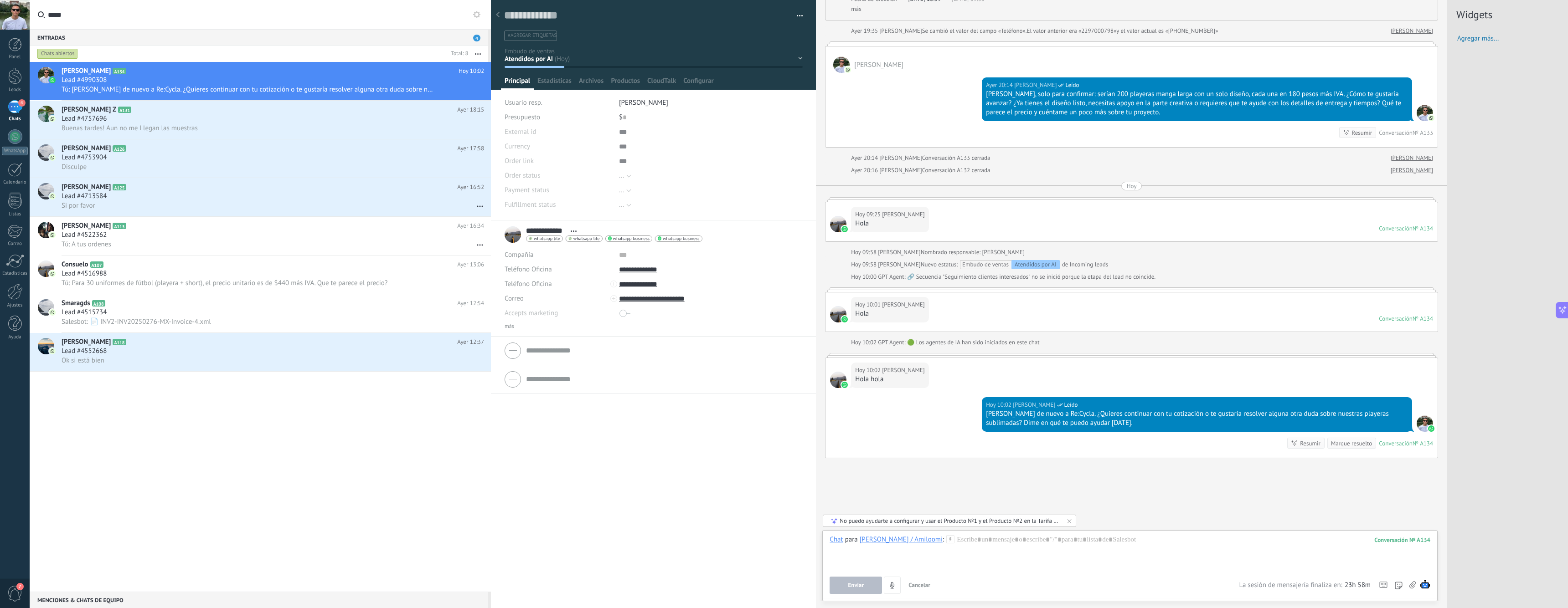
click at [620, 546] on div "**********" at bounding box center [653, 415] width 325 height 388
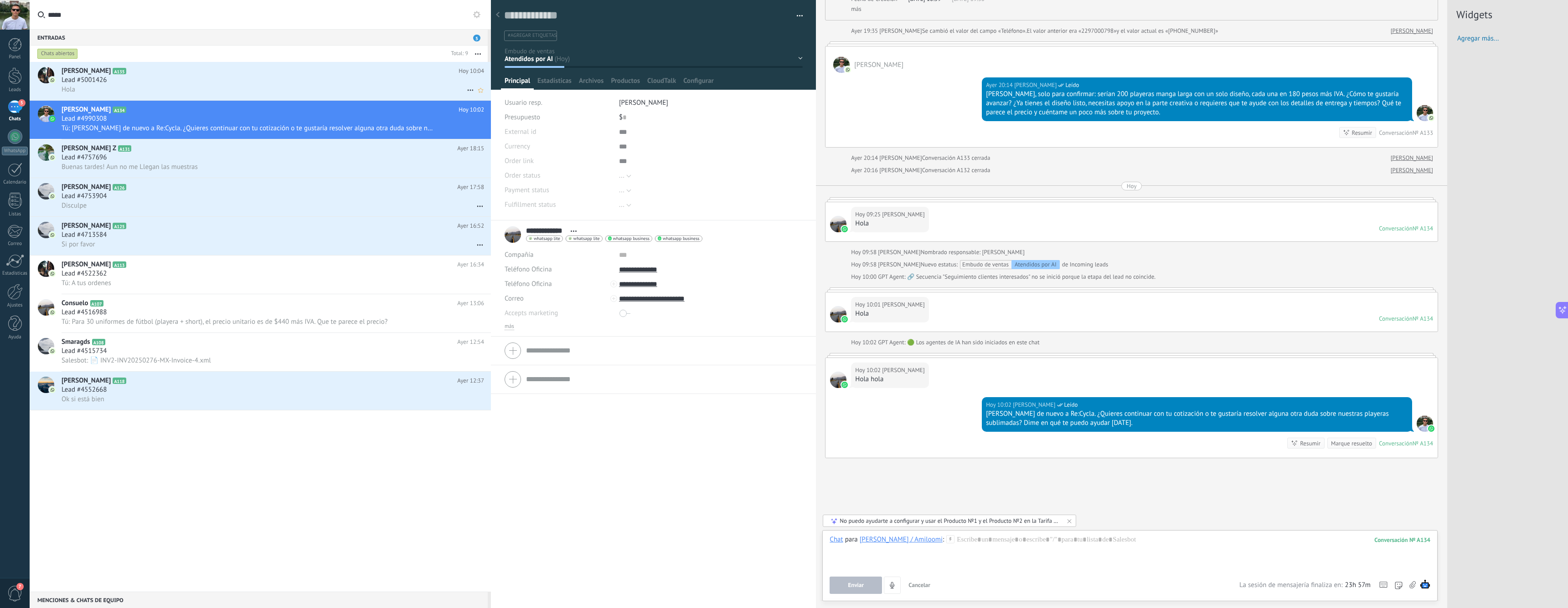
click at [124, 86] on div "Hola" at bounding box center [273, 89] width 422 height 9
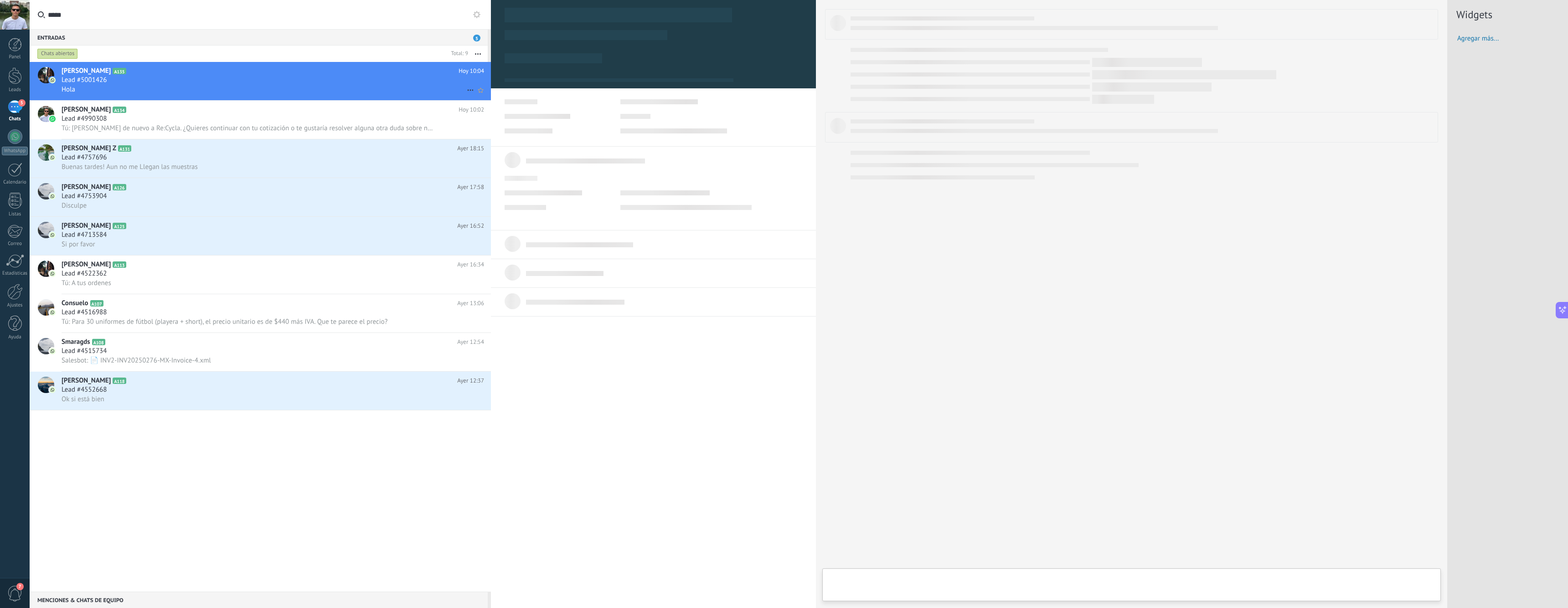
type textarea "**********"
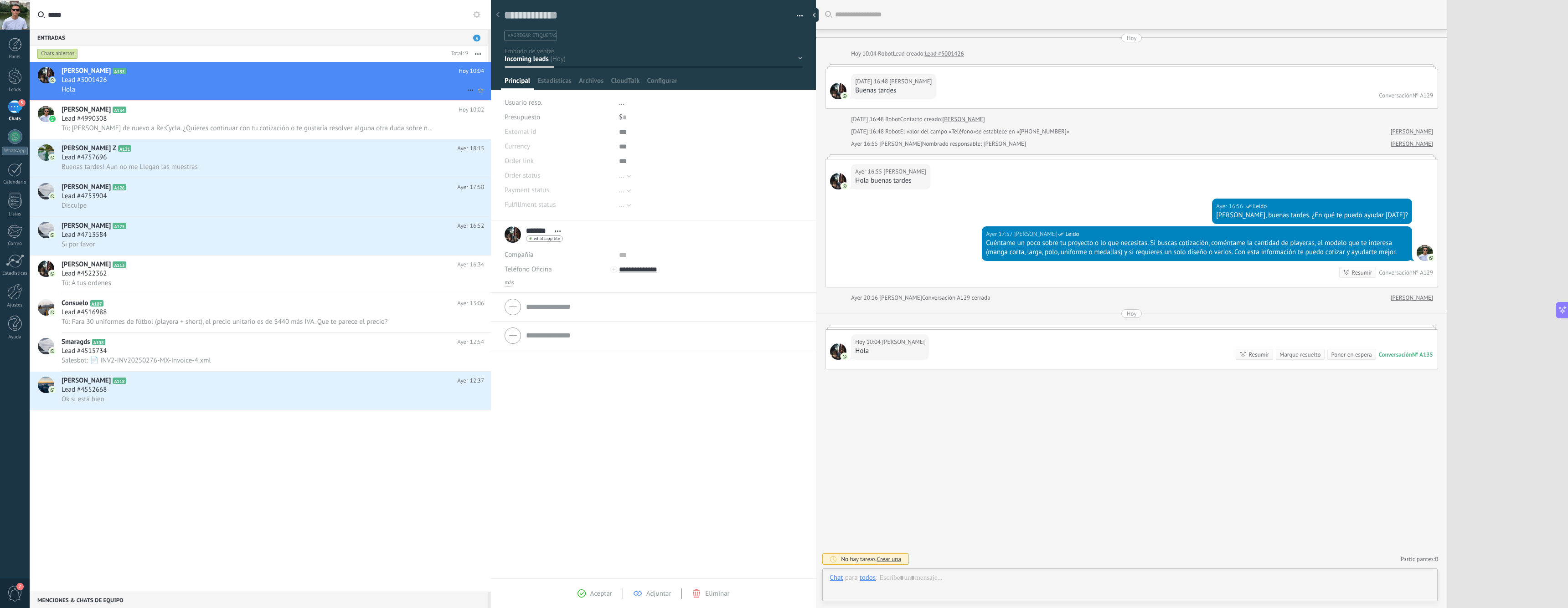
scroll to position [13, 0]
click at [509, 235] on div "******* [PERSON_NAME] ******* [PERSON_NAME] Abrir detalle Copie el nombre Desat…" at bounding box center [535, 235] width 60 height 23
click at [510, 235] on div "******* [PERSON_NAME] ******* [PERSON_NAME] Abrir detalle Copie el nombre Desat…" at bounding box center [535, 235] width 60 height 23
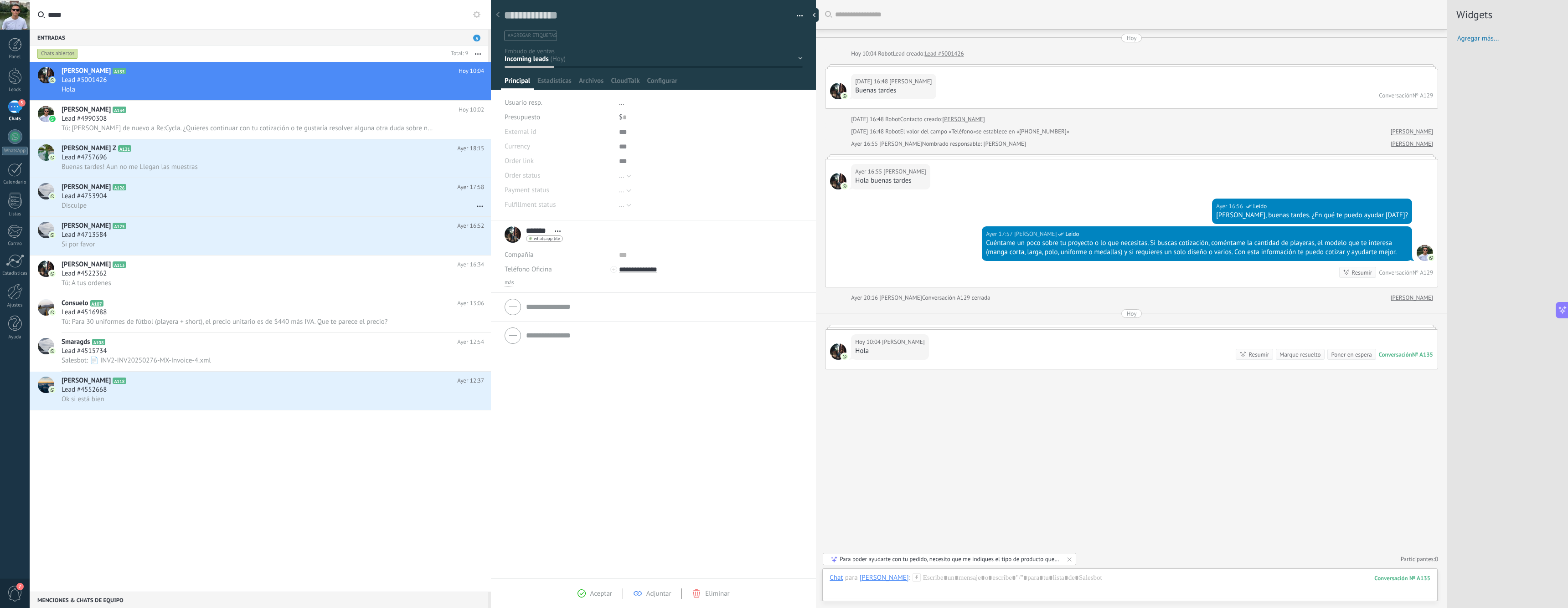
click at [750, 477] on div "******* [PERSON_NAME] ******* [PERSON_NAME] Abrir detalle Copie el nombre" at bounding box center [653, 400] width 325 height 358
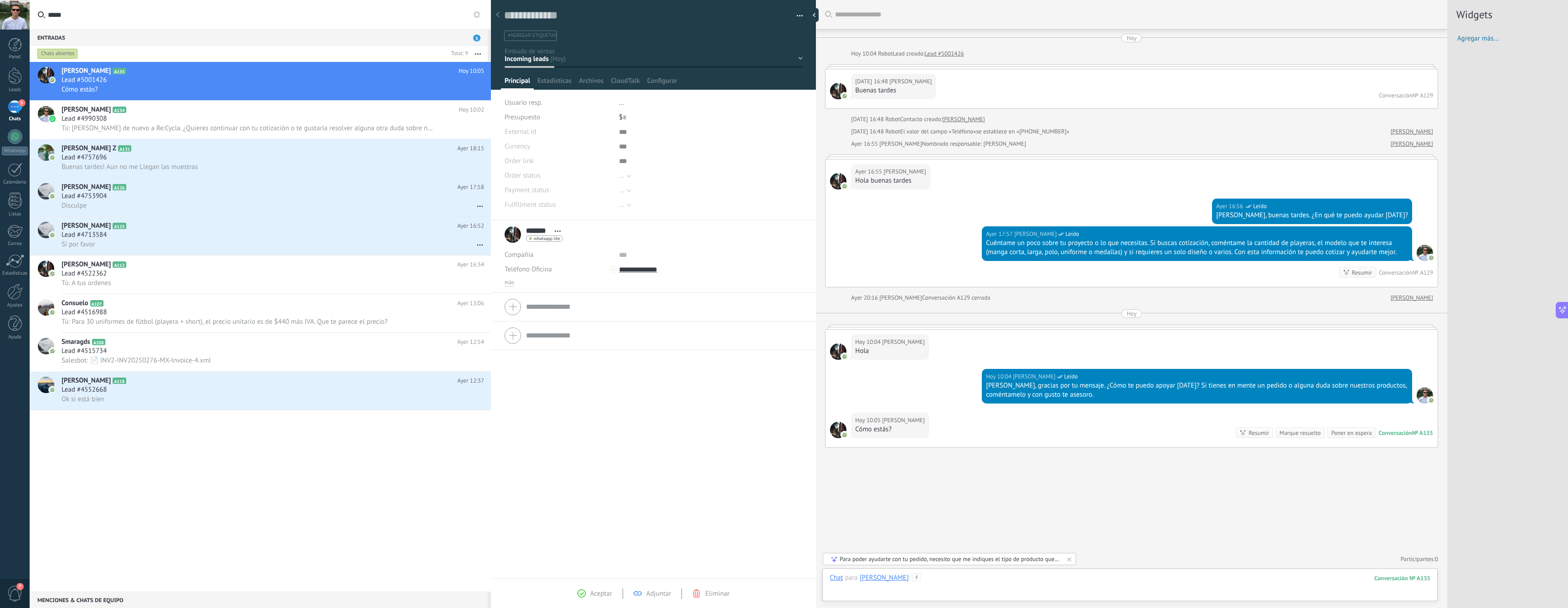
click at [946, 576] on div at bounding box center [1130, 587] width 601 height 28
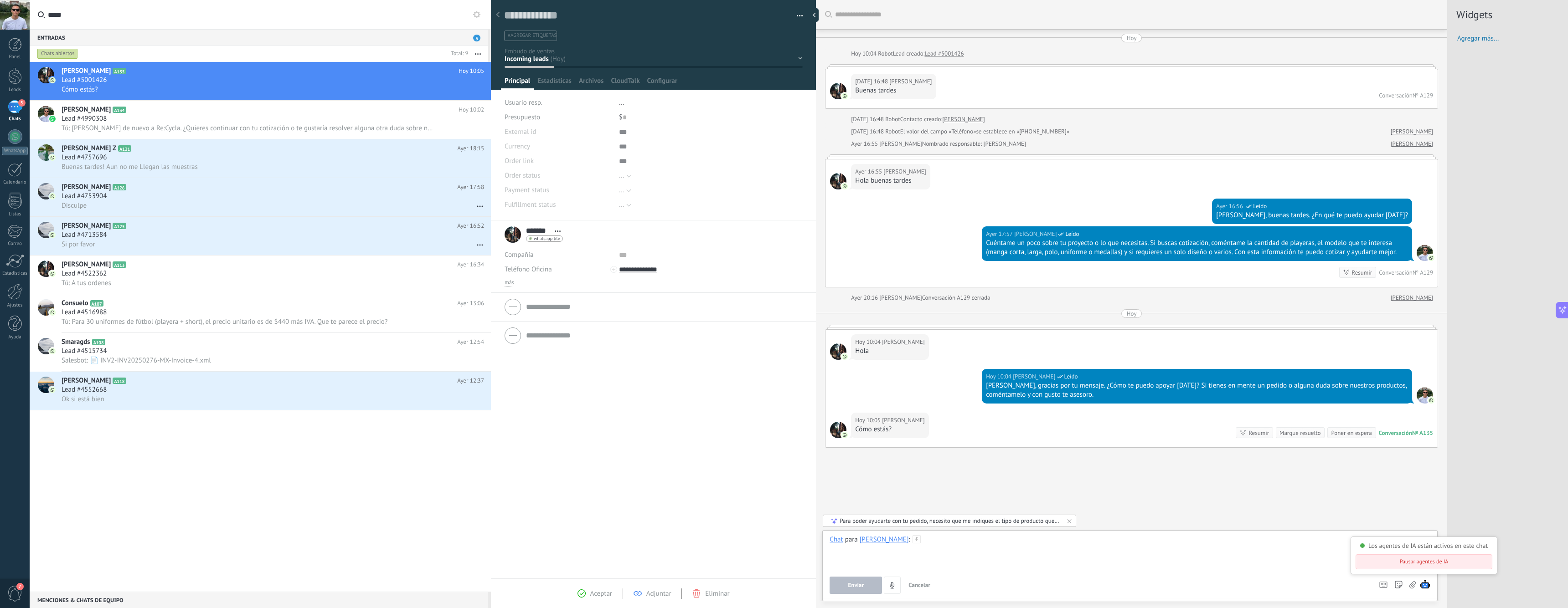
click at [1198, 560] on div at bounding box center [1130, 553] width 601 height 35
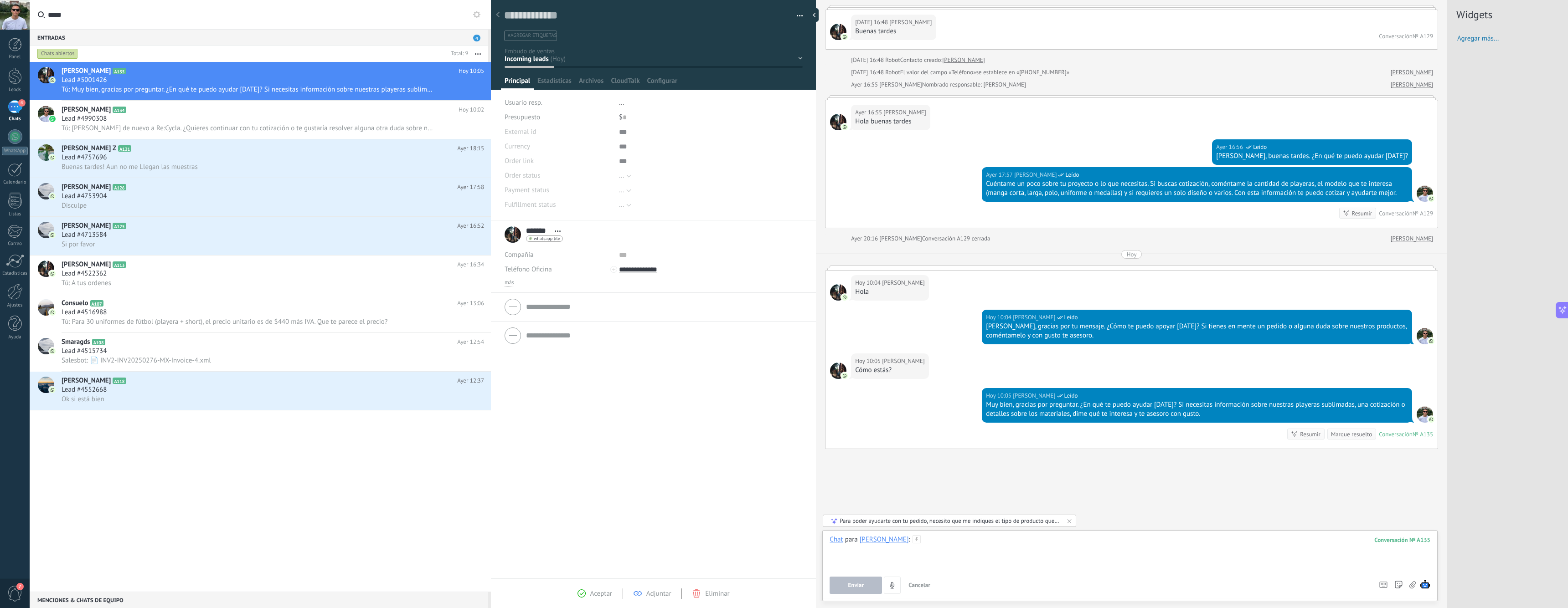
scroll to position [59, 0]
click at [877, 538] on div "[PERSON_NAME]" at bounding box center [884, 540] width 49 height 8
click at [1025, 454] on div "Buscar Carga más [DATE] [DATE] 10:04 Robot Lead creado: Lead #5001426 [DATE] 16…" at bounding box center [1132, 274] width 631 height 668
click at [1007, 455] on div "Buscar Carga más [DATE] [DATE] 10:04 Robot Lead creado: Lead #5001426 [DATE] 16…" at bounding box center [1132, 274] width 631 height 668
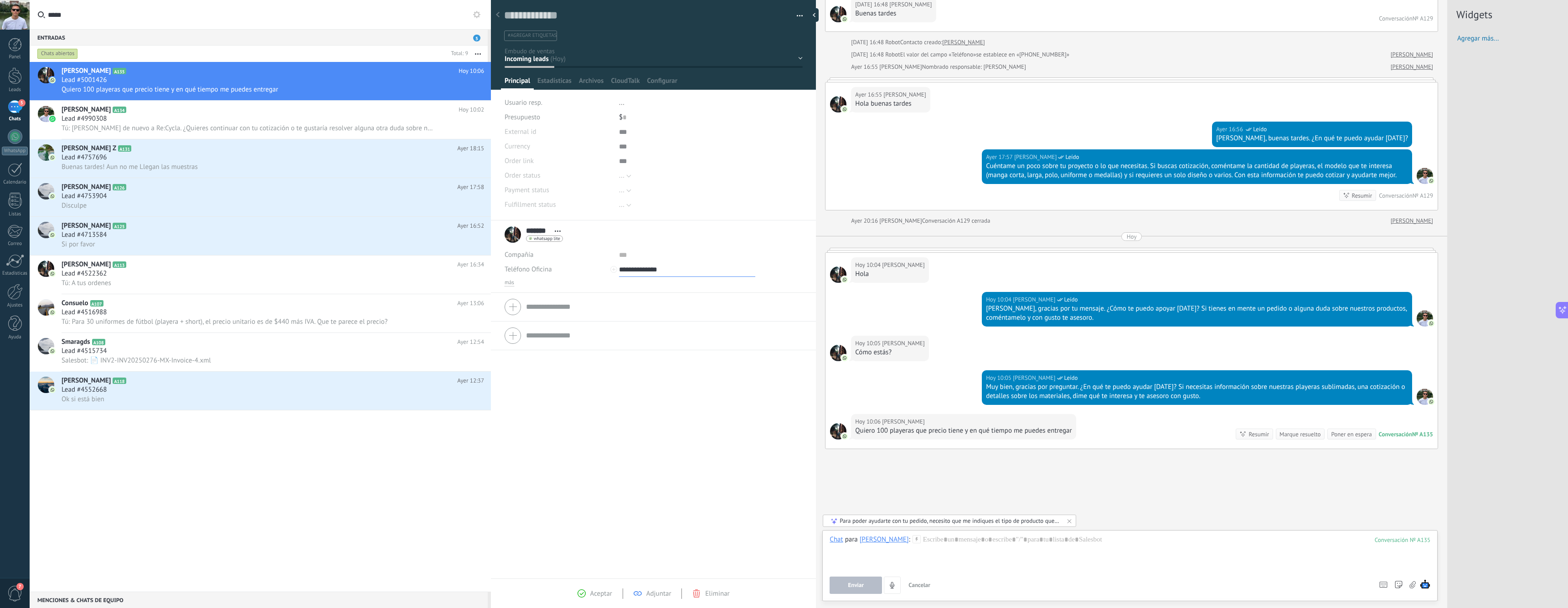
click at [652, 270] on input "**********" at bounding box center [687, 270] width 136 height 15
click at [666, 284] on div "Llamar usando CloudTalk" at bounding box center [676, 285] width 113 height 15
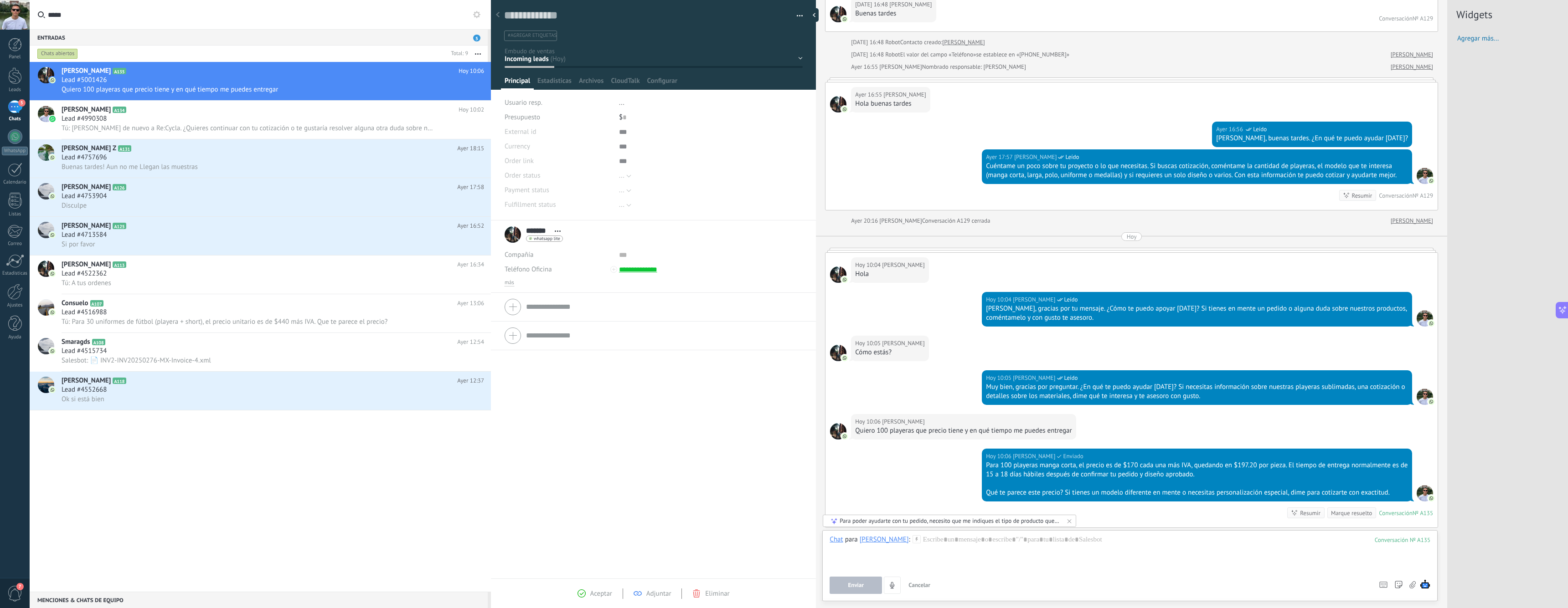
scroll to position [156, 0]
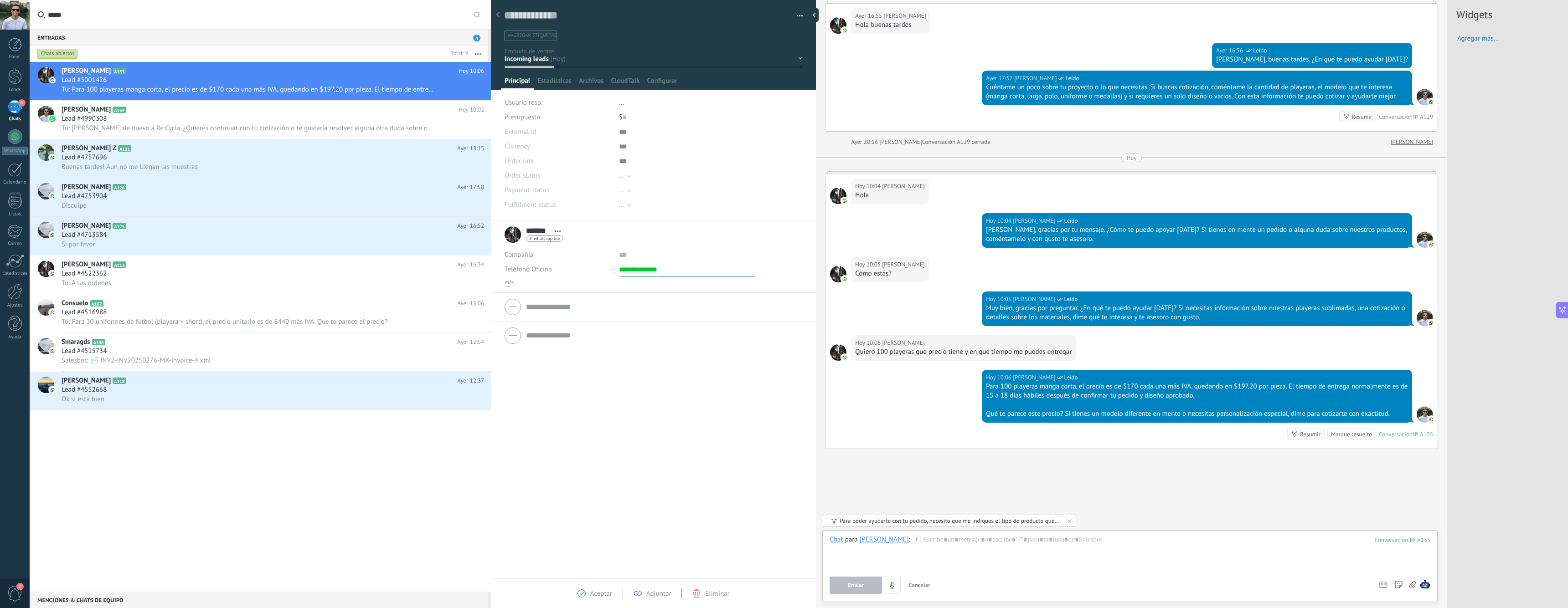
click at [656, 268] on input "**********" at bounding box center [687, 270] width 136 height 15
click at [674, 287] on div "Llamar usando CloudTalk" at bounding box center [676, 285] width 113 height 15
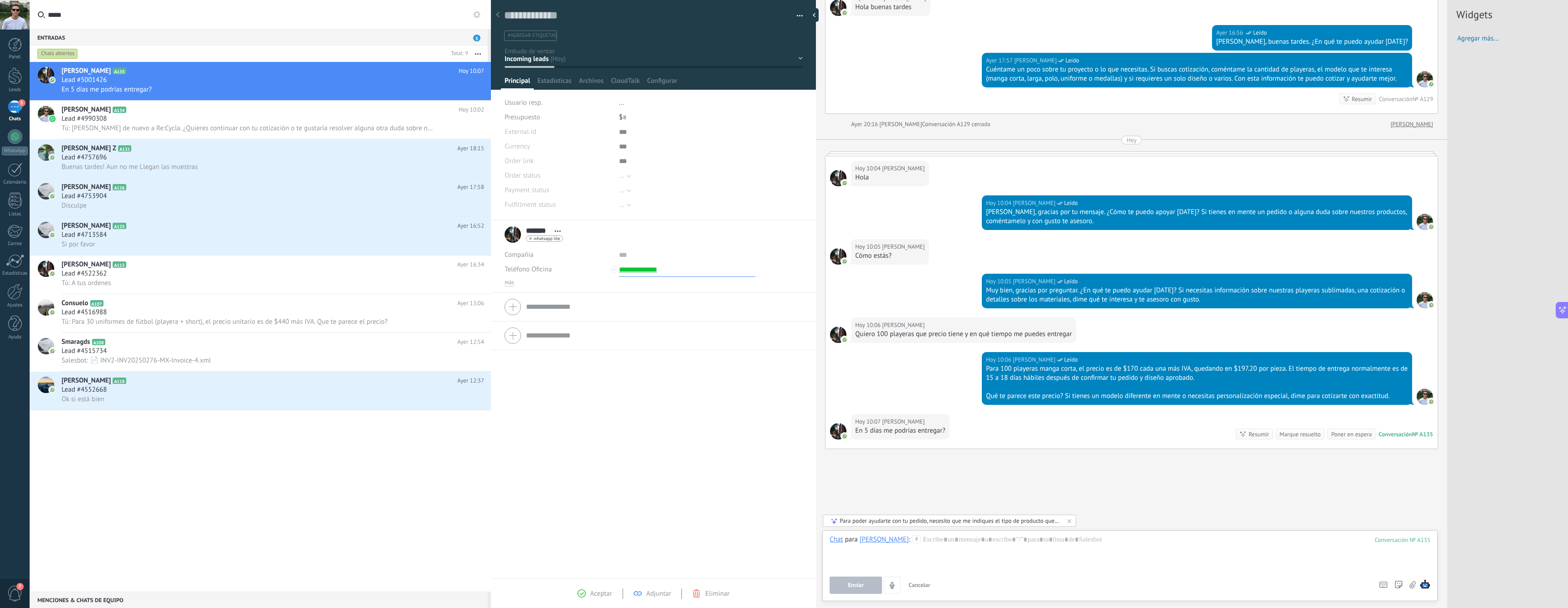
click at [651, 269] on input "**********" at bounding box center [687, 270] width 136 height 15
click at [658, 281] on div "Llamar usando CloudTalk" at bounding box center [676, 285] width 113 height 15
click at [640, 270] on input "**********" at bounding box center [687, 270] width 136 height 15
click at [687, 282] on div "Llamar usando CloudTalk" at bounding box center [676, 285] width 113 height 15
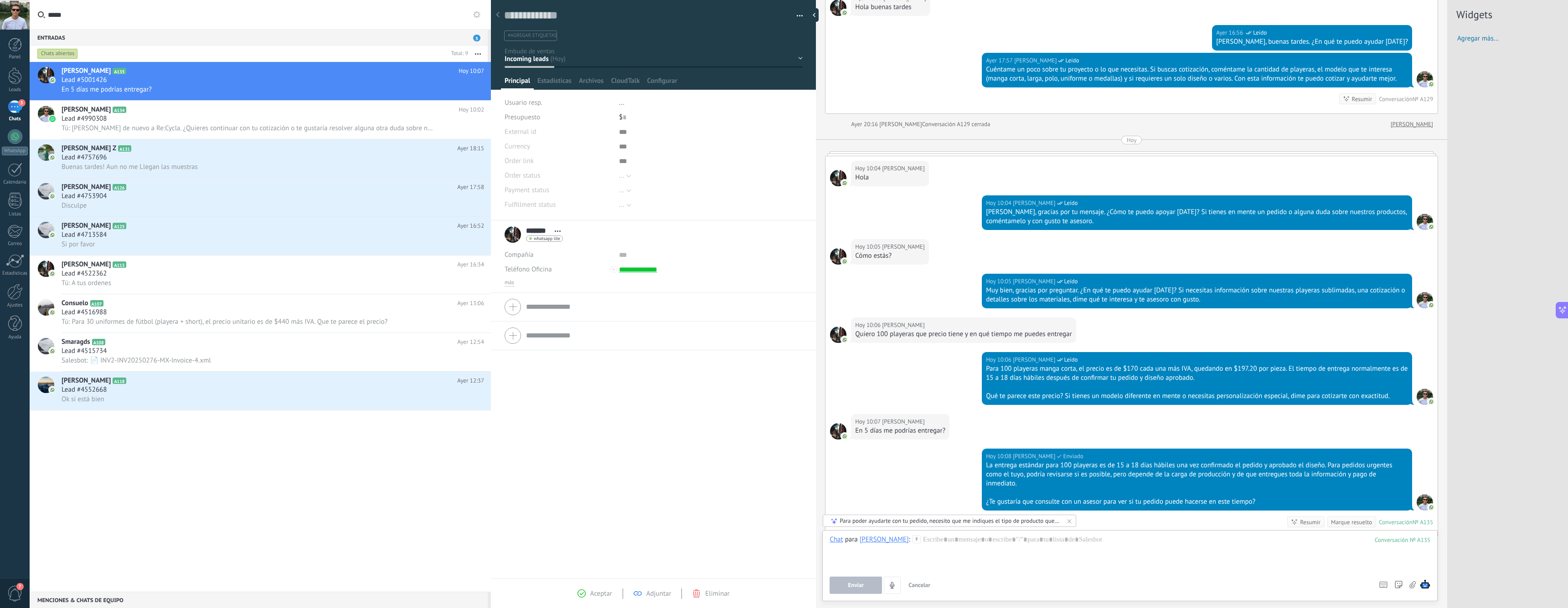
scroll to position [262, 0]
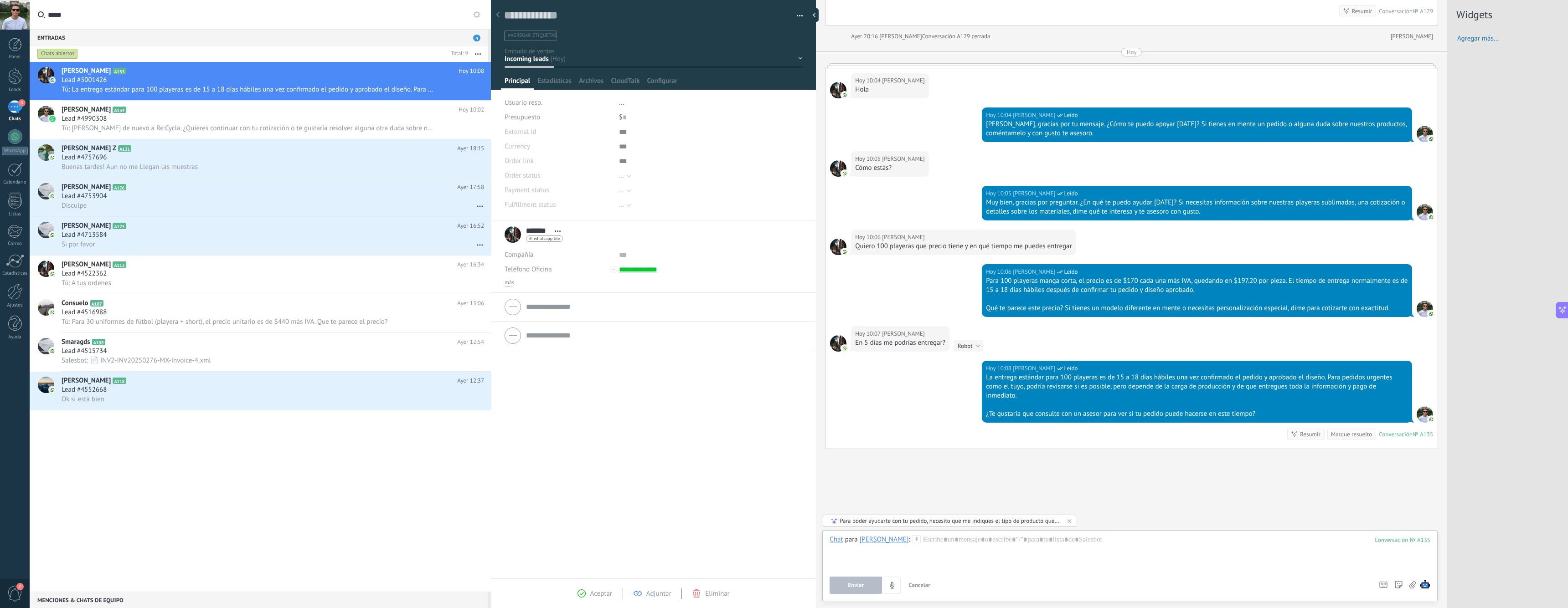
click at [1114, 330] on div "[DATE] 10:07 [PERSON_NAME] En 5 días me podrías entregar? Robot Interesado en p…" at bounding box center [1132, 344] width 612 height 35
click at [23, 291] on link "Ajustes" at bounding box center [15, 296] width 30 height 25
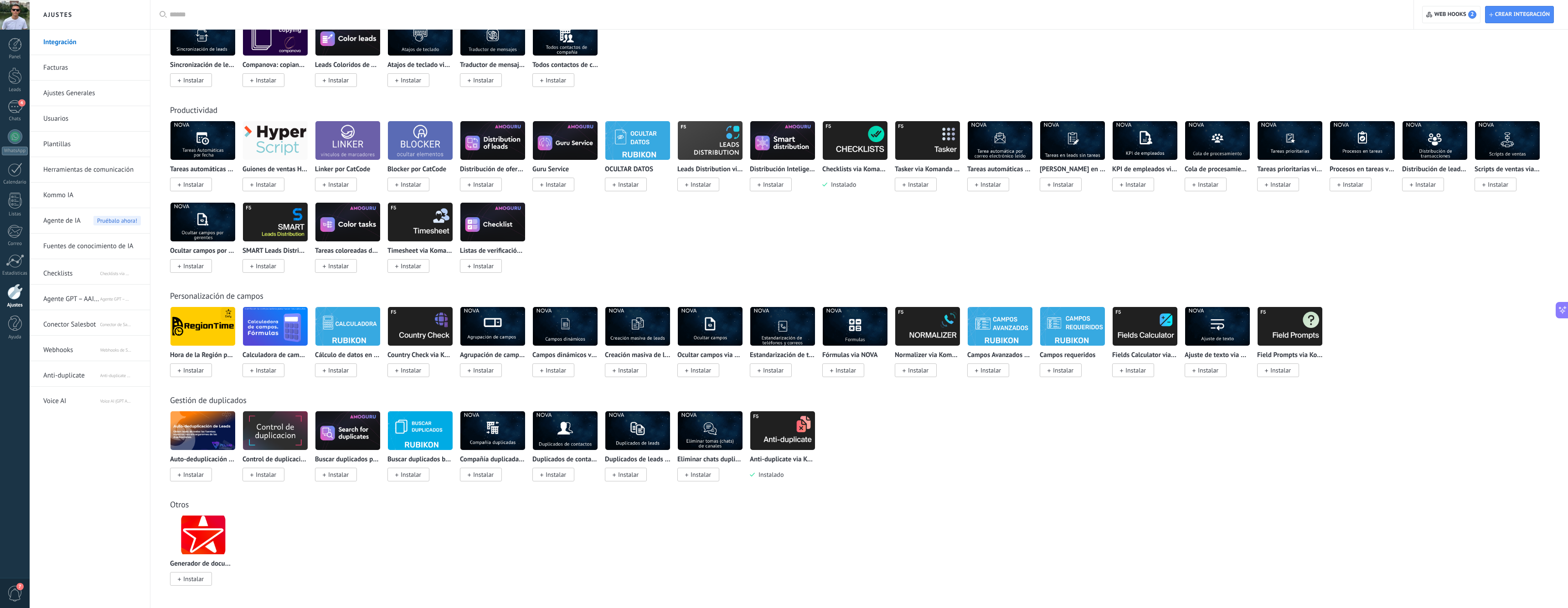
scroll to position [1945, 0]
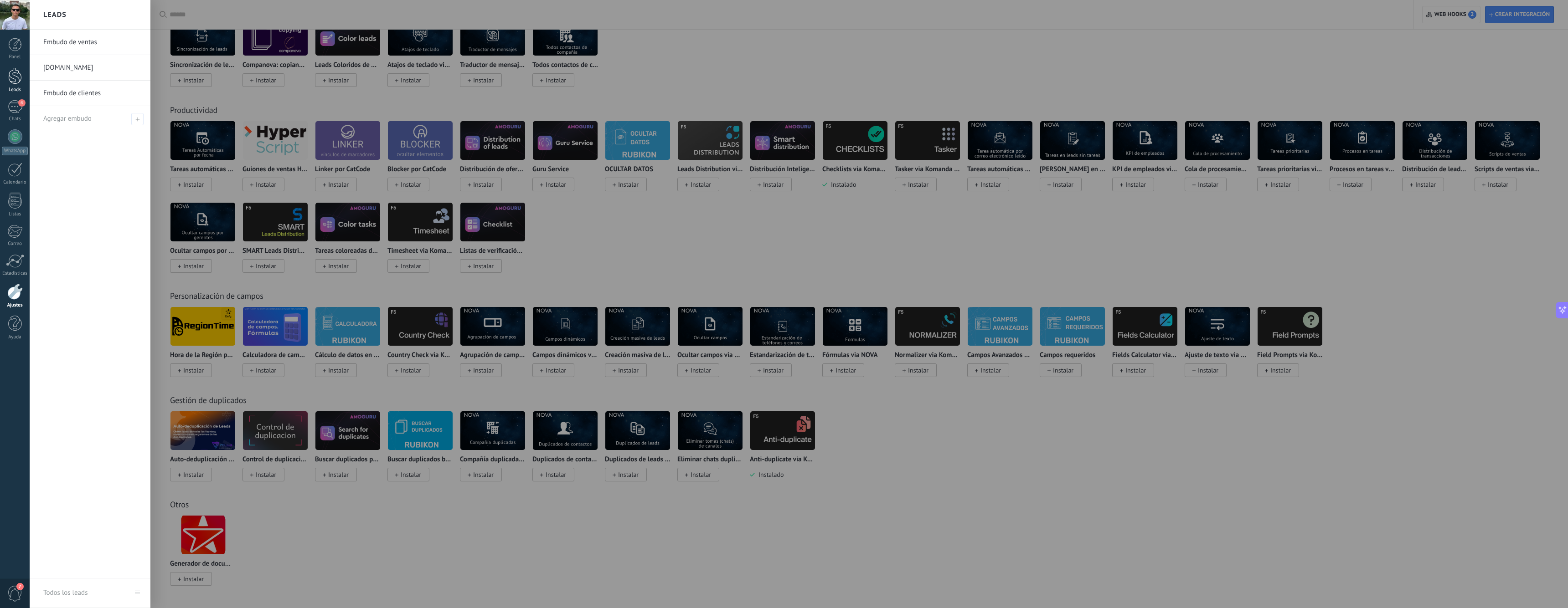
click at [15, 81] on div at bounding box center [15, 75] width 13 height 17
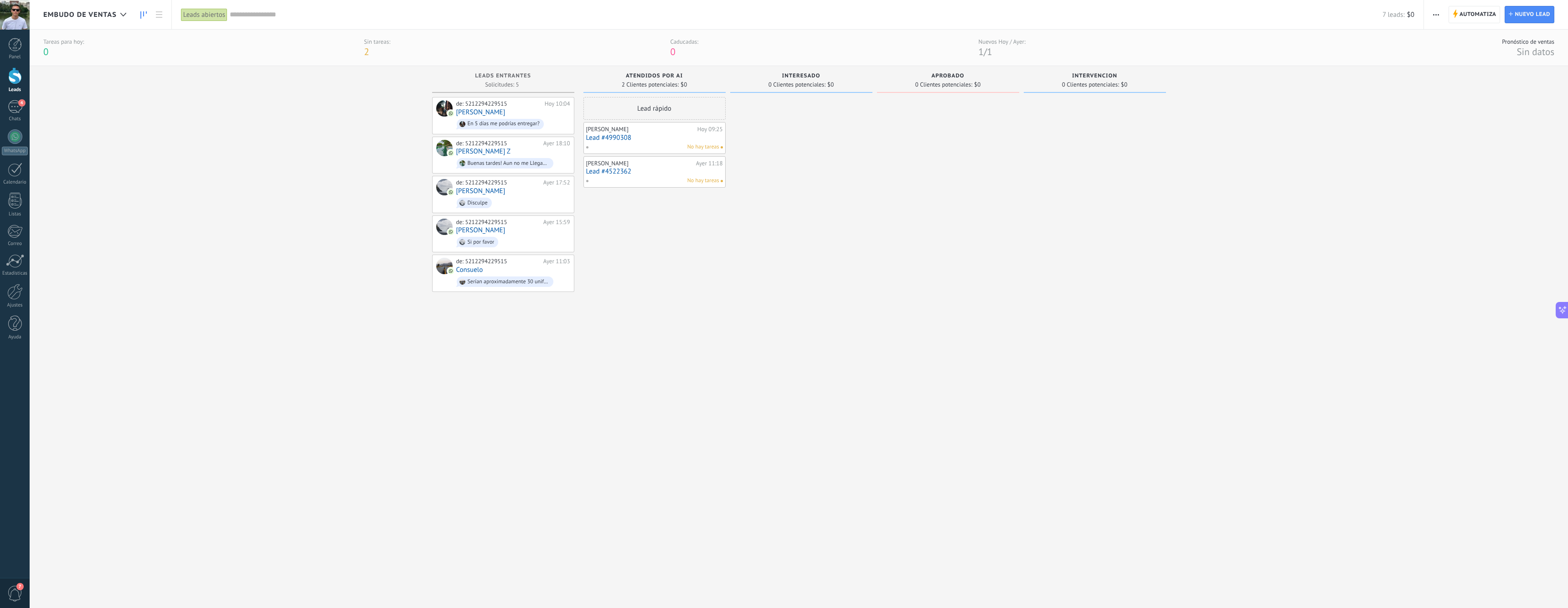
click at [60, 11] on span "Embudo de ventas" at bounding box center [79, 15] width 73 height 9
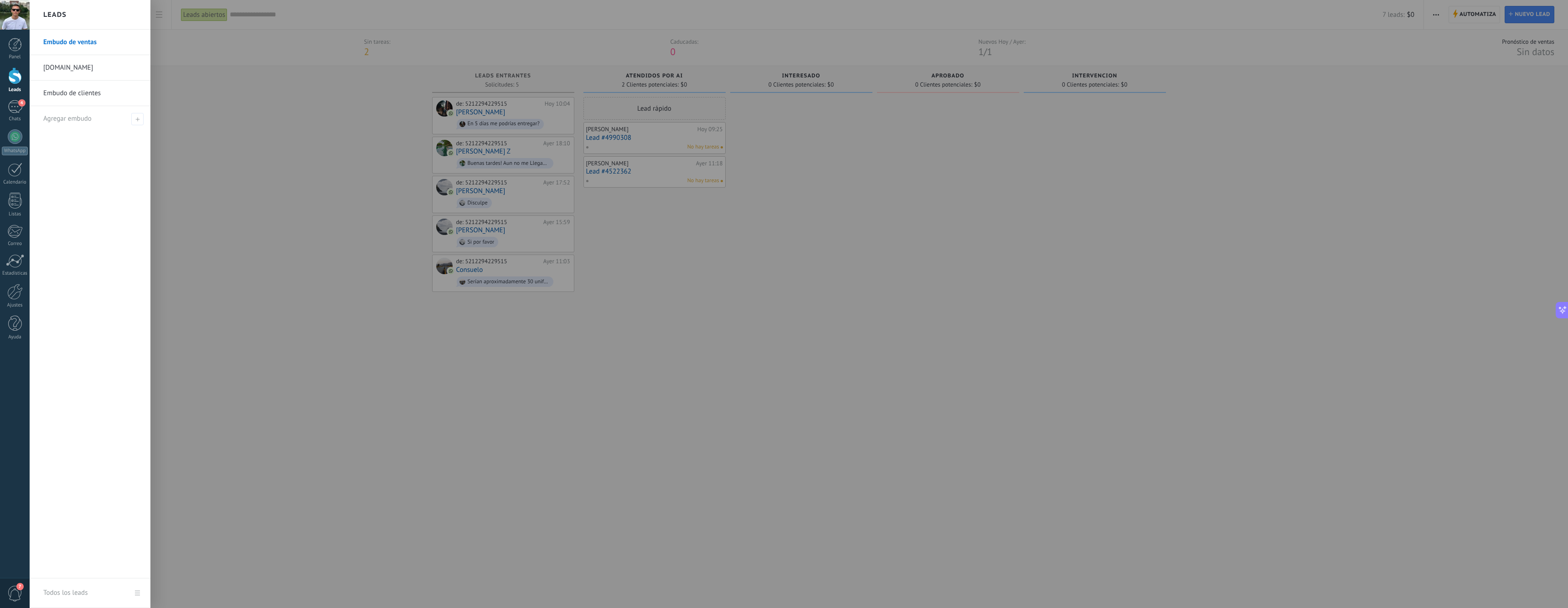
click at [83, 91] on link "Embudo de clientes" at bounding box center [92, 93] width 98 height 26
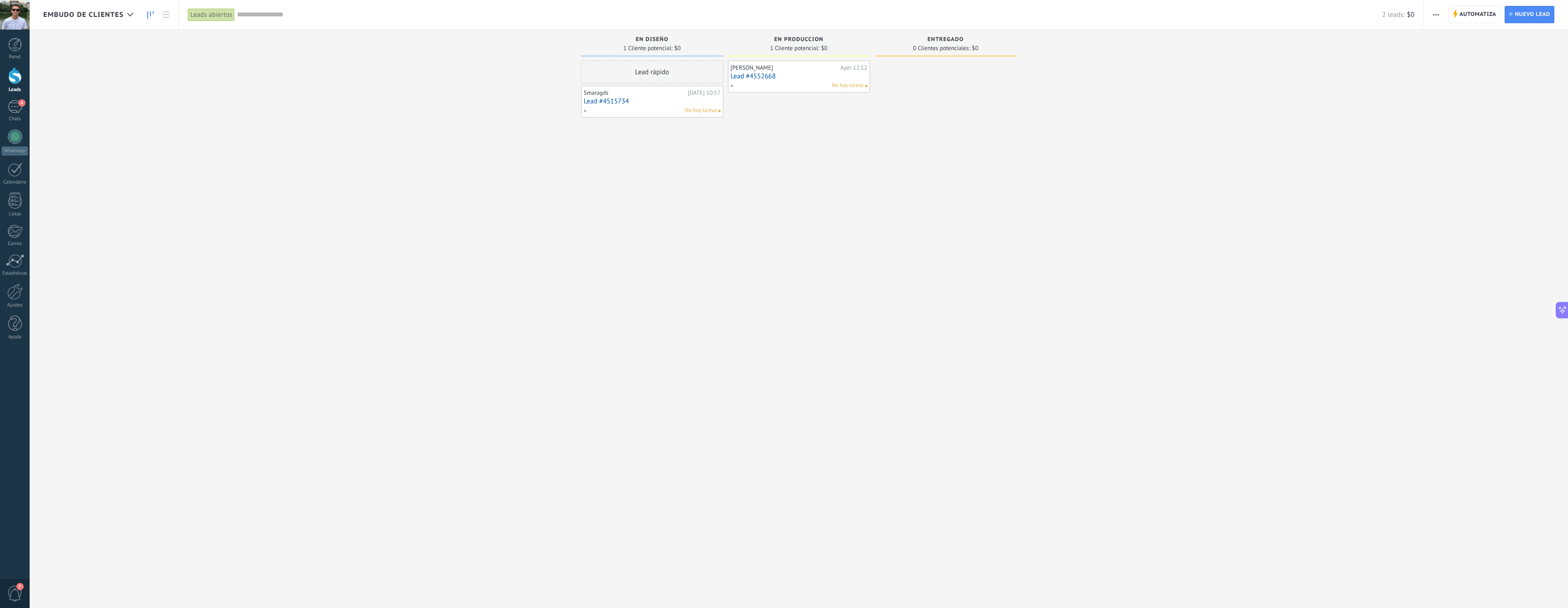
click at [654, 107] on div "No hay tareas" at bounding box center [650, 111] width 134 height 8
click at [21, 103] on span "4" at bounding box center [21, 103] width 7 height 7
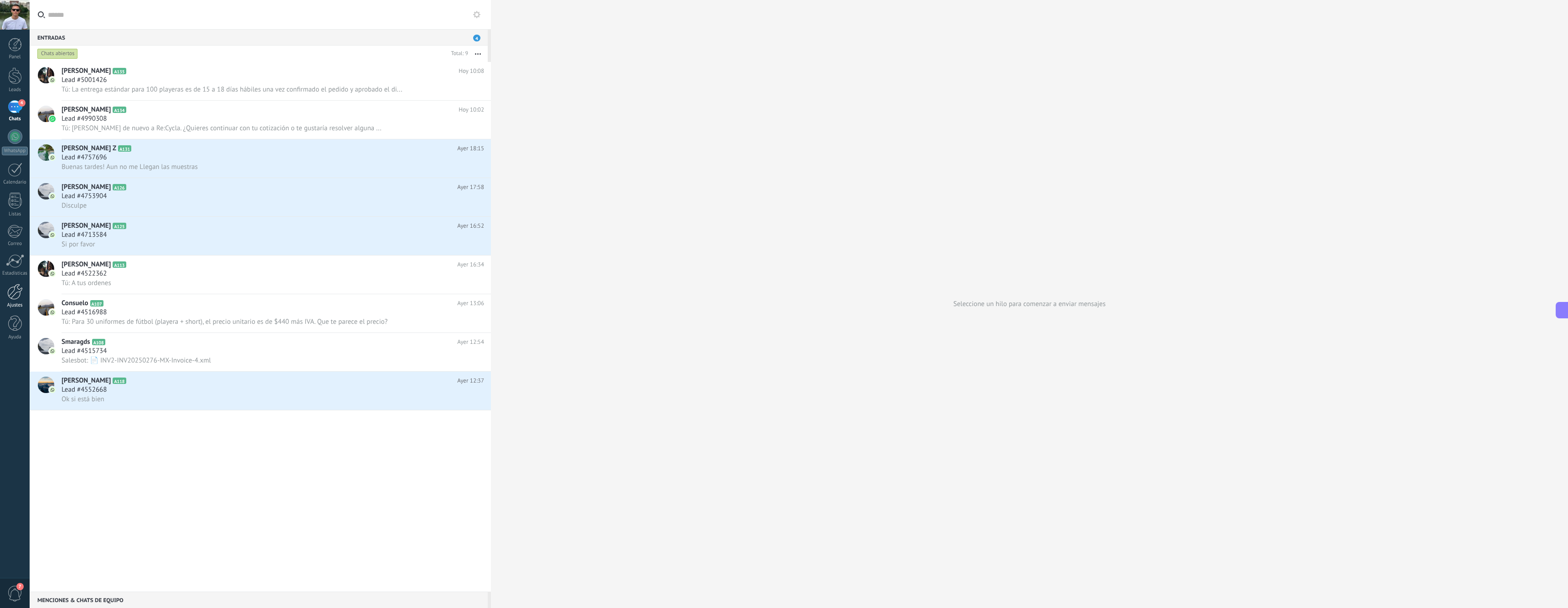
click at [15, 295] on div at bounding box center [15, 292] width 15 height 16
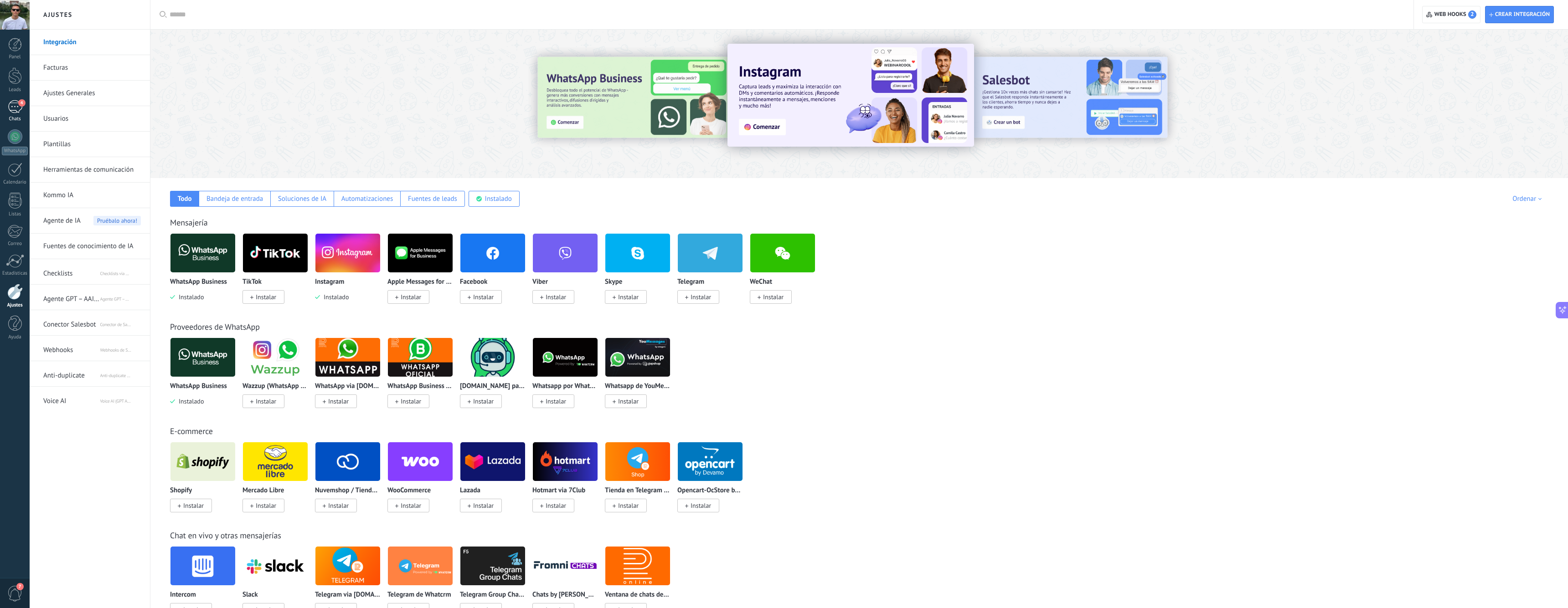
click at [21, 101] on span "4" at bounding box center [21, 103] width 7 height 7
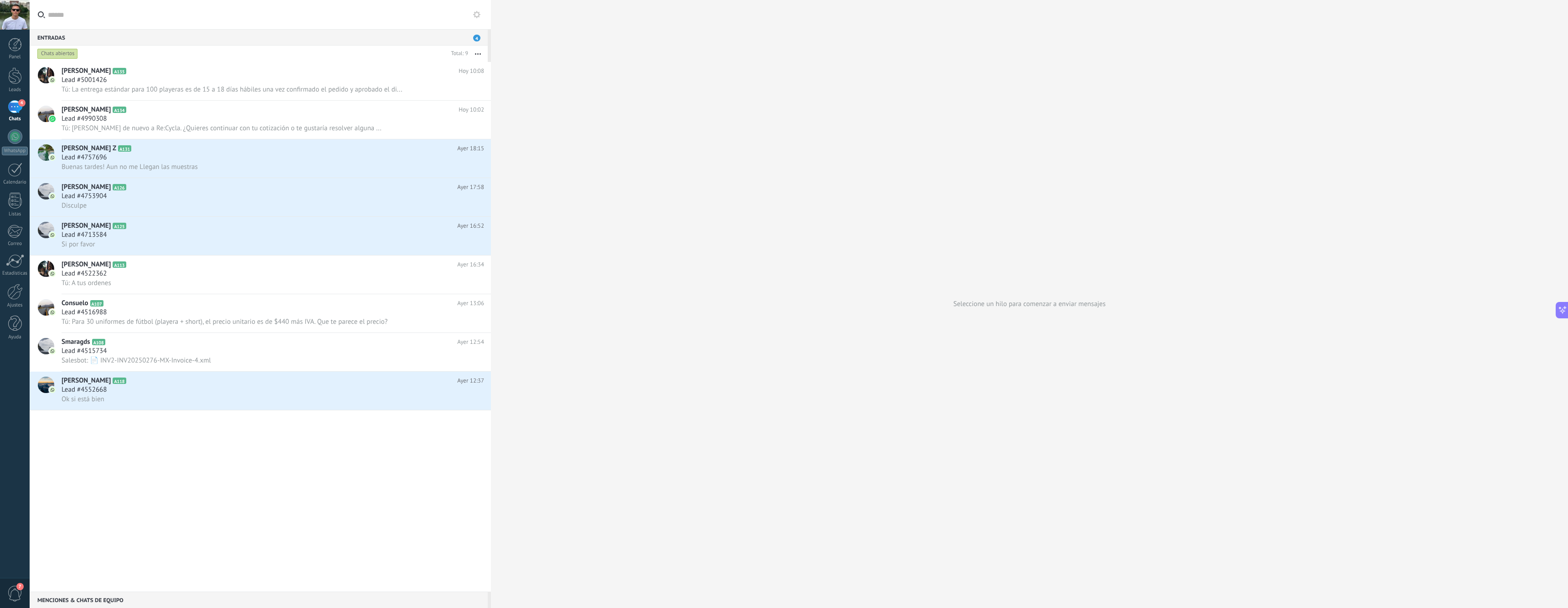
click at [1215, 415] on div "Seleccione un hilo para comenzar a enviar mensajes" at bounding box center [1029, 304] width 1077 height 608
click at [256, 1] on input "text" at bounding box center [265, 14] width 436 height 29
click at [263, 0] on input "text" at bounding box center [265, 14] width 436 height 29
click at [20, 238] on link "Correo" at bounding box center [15, 236] width 30 height 22
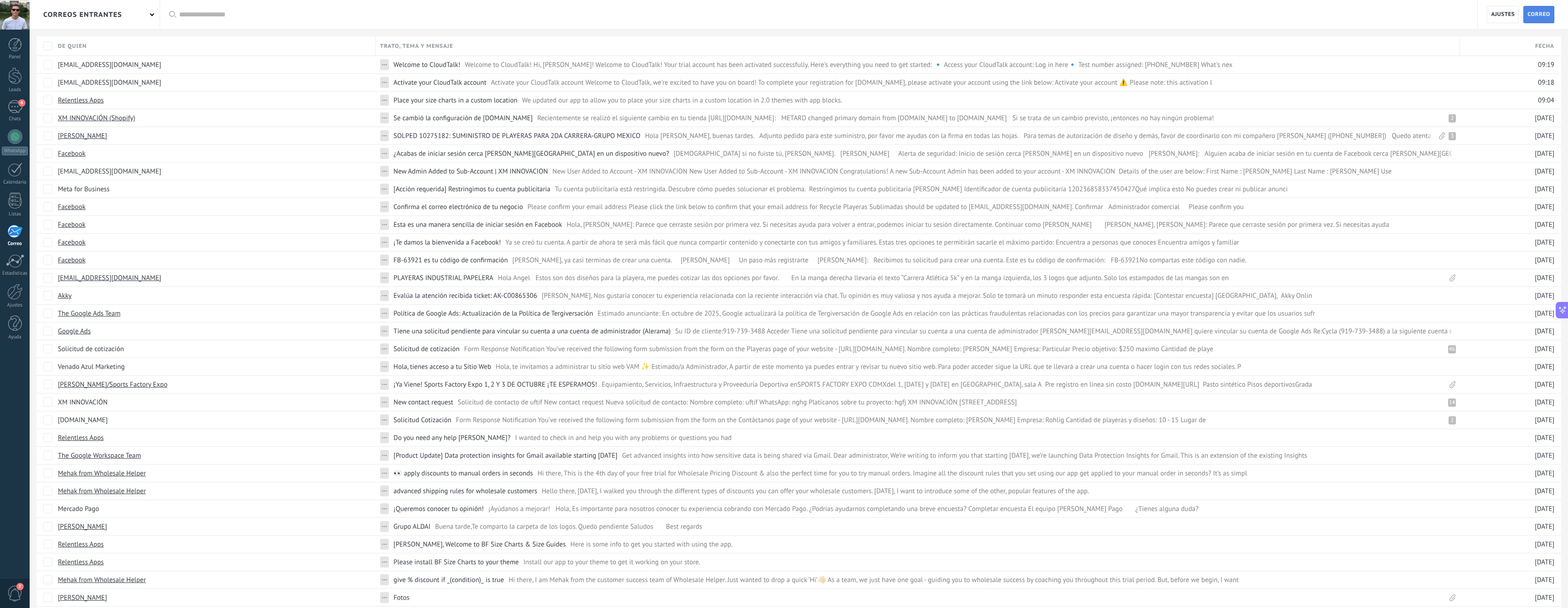
click at [1544, 16] on span "Correo" at bounding box center [1539, 15] width 23 height 16
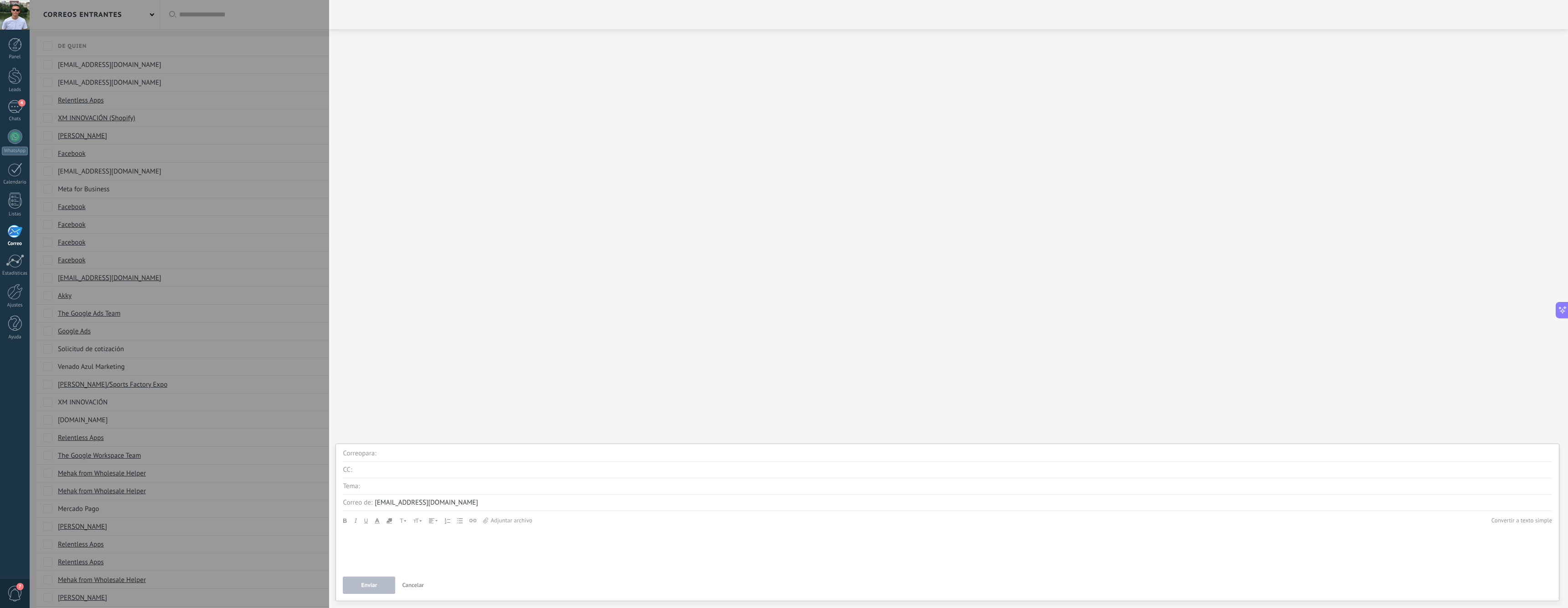
click at [420, 455] on input "text" at bounding box center [965, 454] width 1173 height 16
paste input "**********"
type input "**********"
click at [459, 486] on input "text" at bounding box center [957, 487] width 1191 height 16
type input "**********"
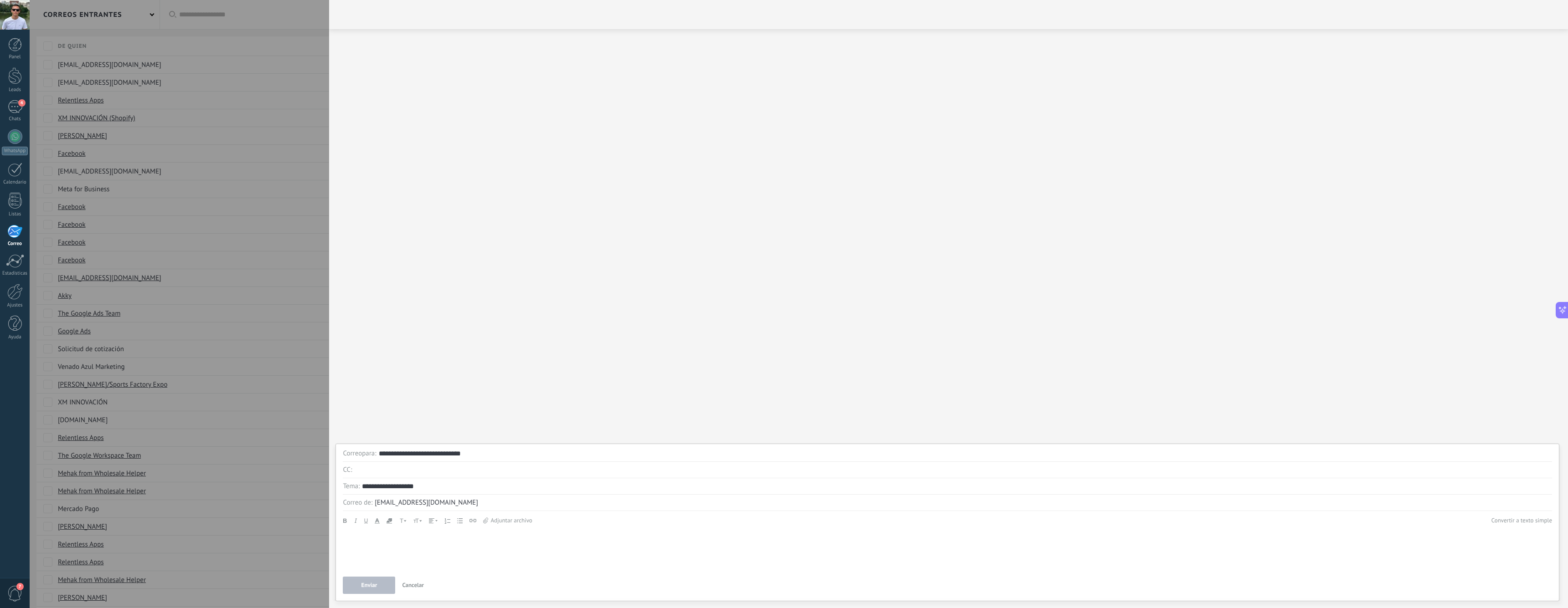
click at [387, 558] on div at bounding box center [948, 550] width 1209 height 40
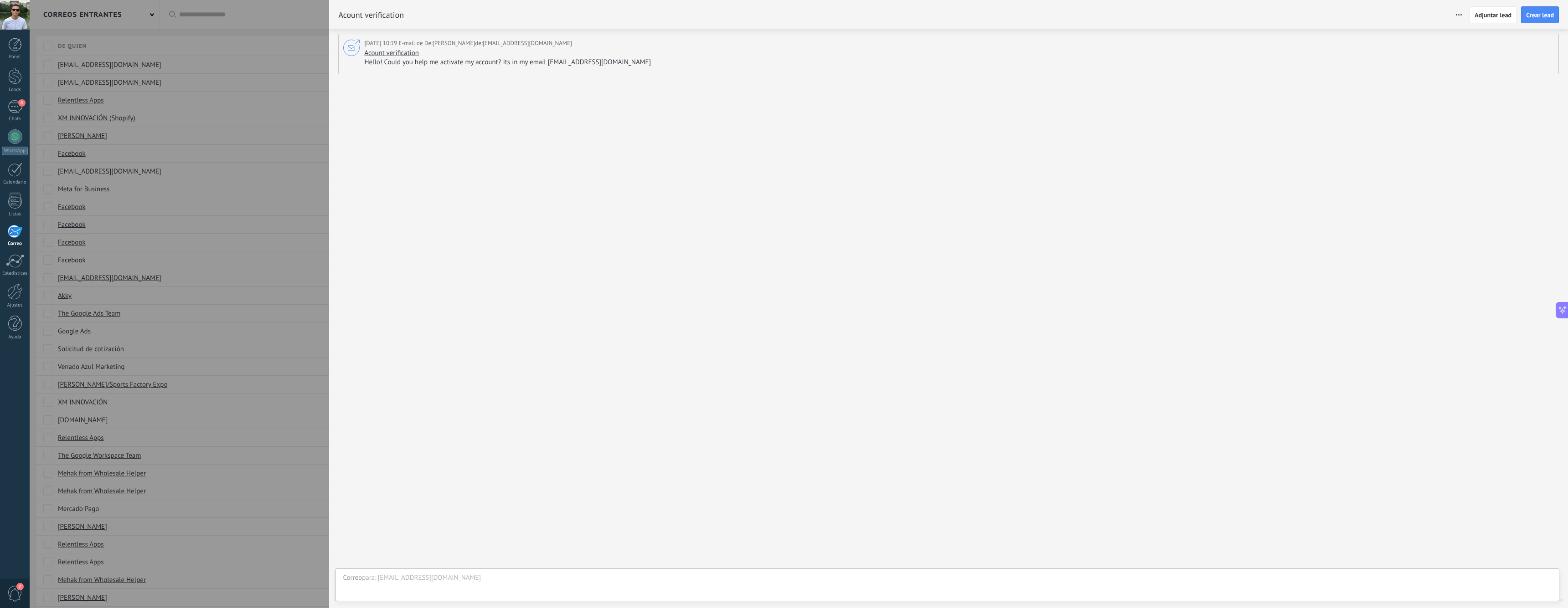
click at [251, 76] on div at bounding box center [784, 304] width 1568 height 608
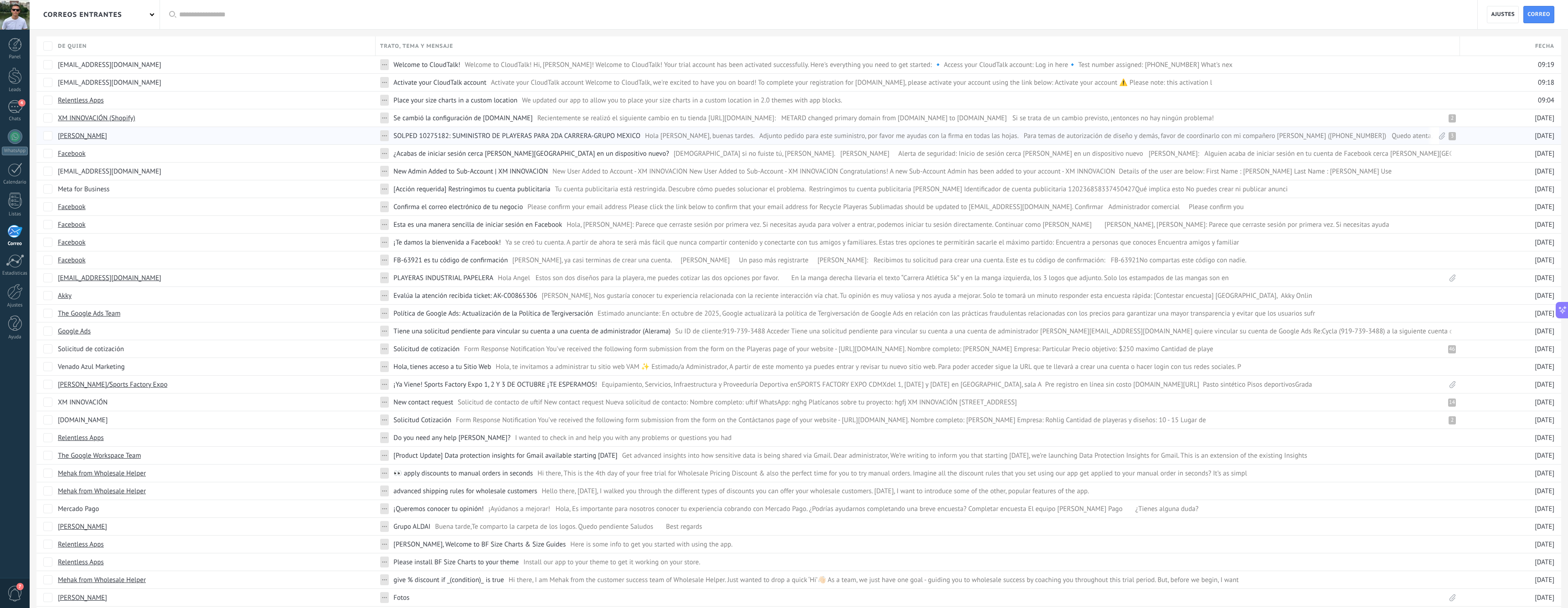
click at [140, 139] on div "[PERSON_NAME]" at bounding box center [212, 136] width 318 height 17
click at [493, 135] on span "SOLPED 10275182: SUMINISTRO DE PLAYERAS PARA 2DA CARRERA-GRUPO MEXICO" at bounding box center [517, 136] width 247 height 8
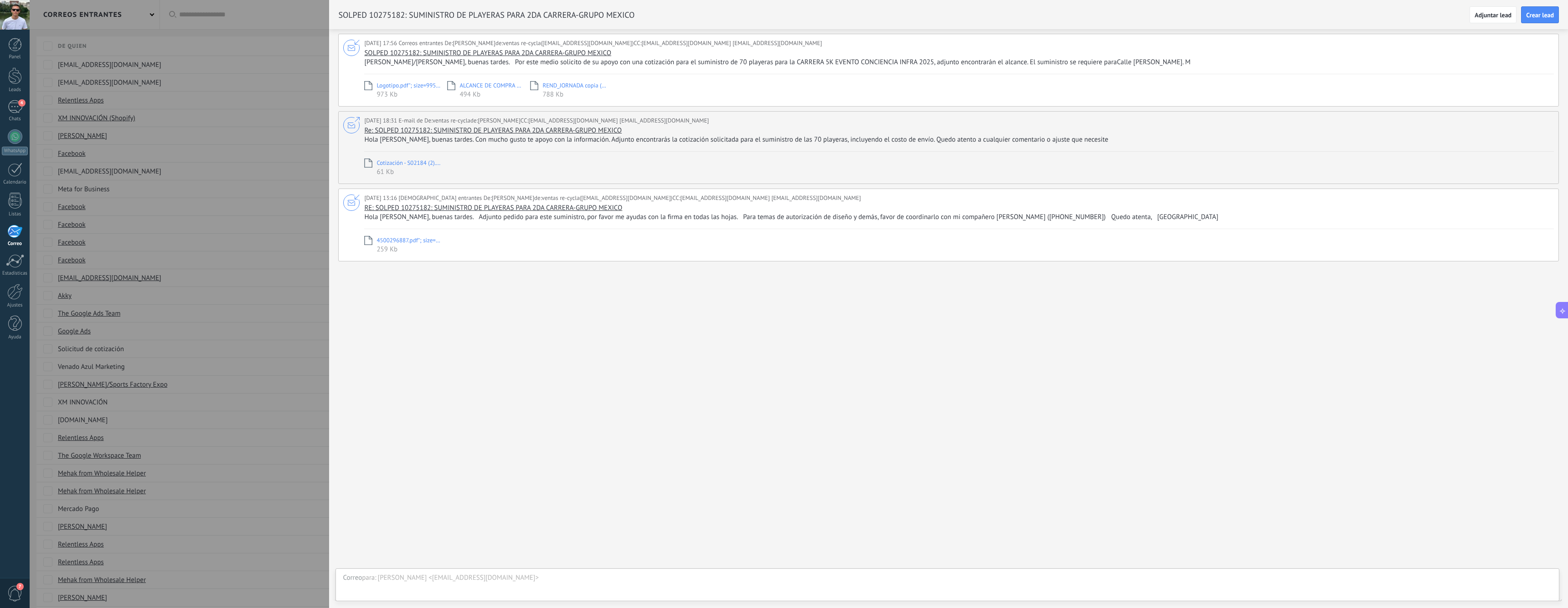
click at [516, 242] on div "4500296887.pdf"; size=264259; creation-date="[DATE] 18:54:13 GMT"; modification…" at bounding box center [959, 242] width 1190 height 26
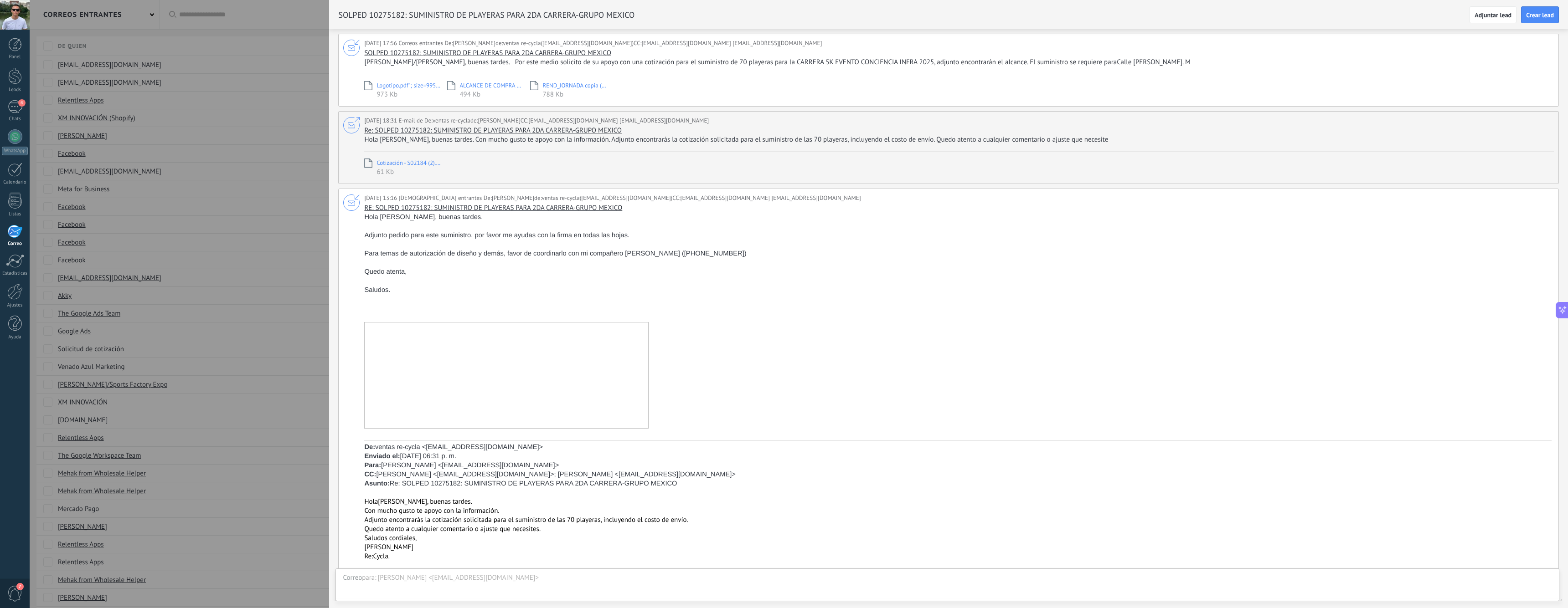
click at [667, 135] on div "Re: SOLPED 10275182: SUMINISTRO DE PLAYERAS PARA 2DA CARRERA-GRUPO MEXICO Hola …" at bounding box center [958, 135] width 1188 height 18
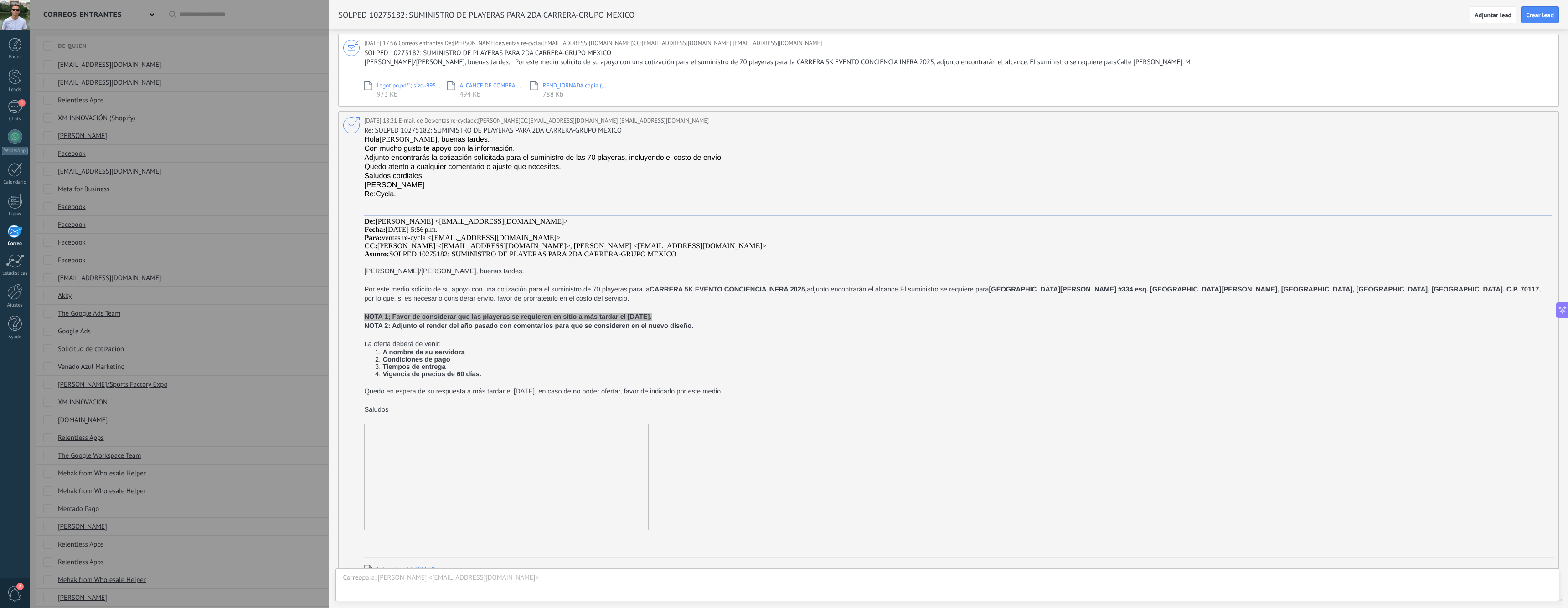
click at [670, 51] on div "SOLPED 10275182: SUMINISTRO DE PLAYERAS PARA 2DA CARRERA-GRUPO MEXICO [PERSON_N…" at bounding box center [958, 58] width 1188 height 18
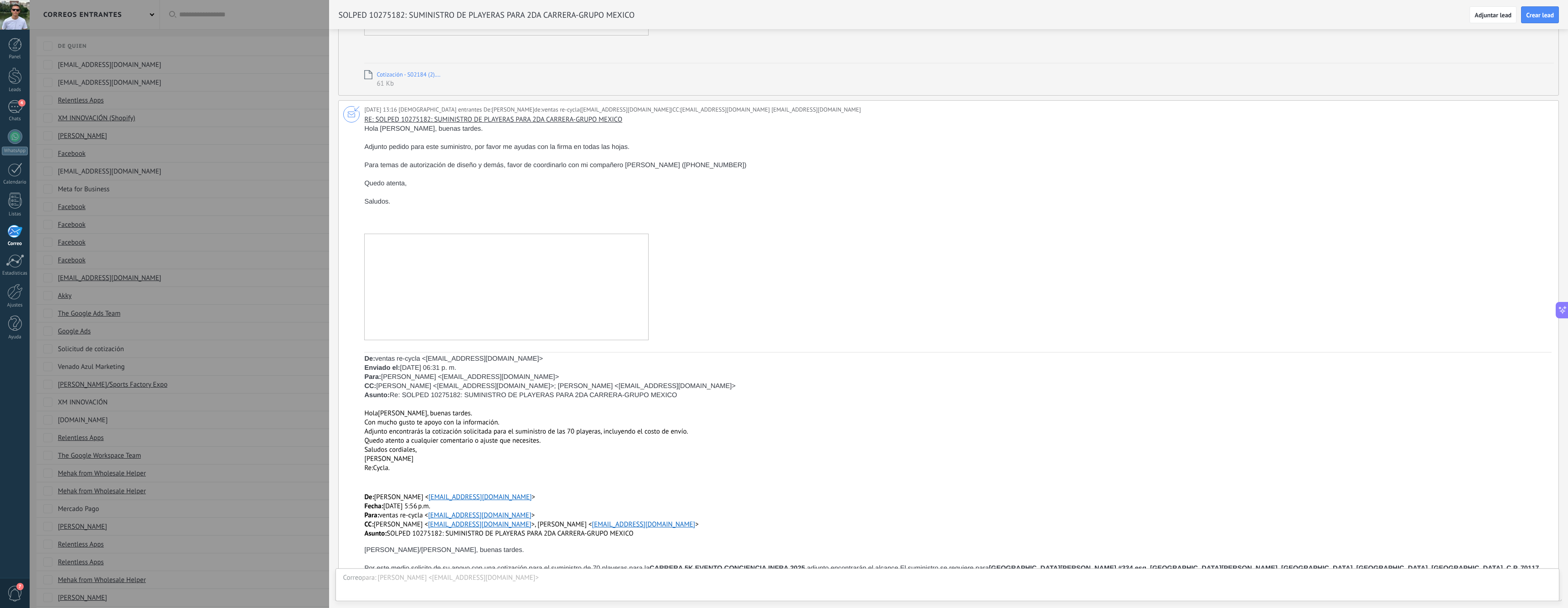
scroll to position [983, 0]
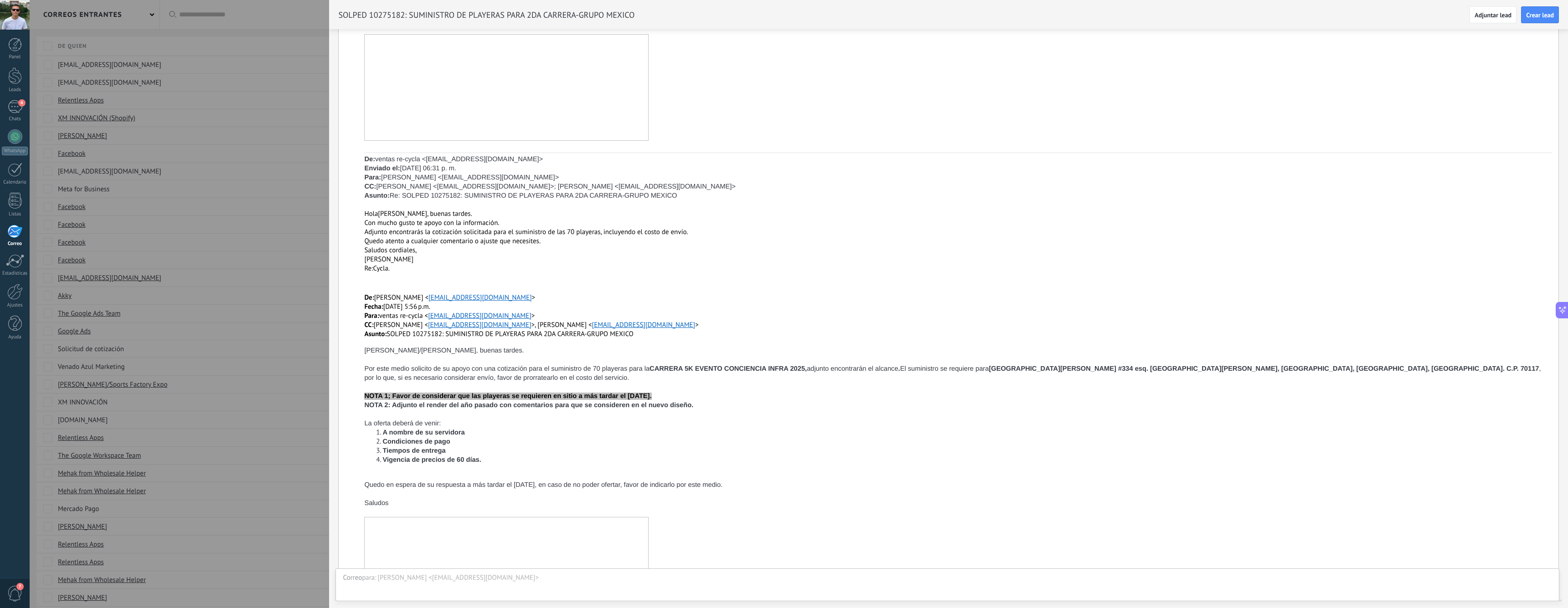
click at [232, 260] on div at bounding box center [784, 304] width 1568 height 608
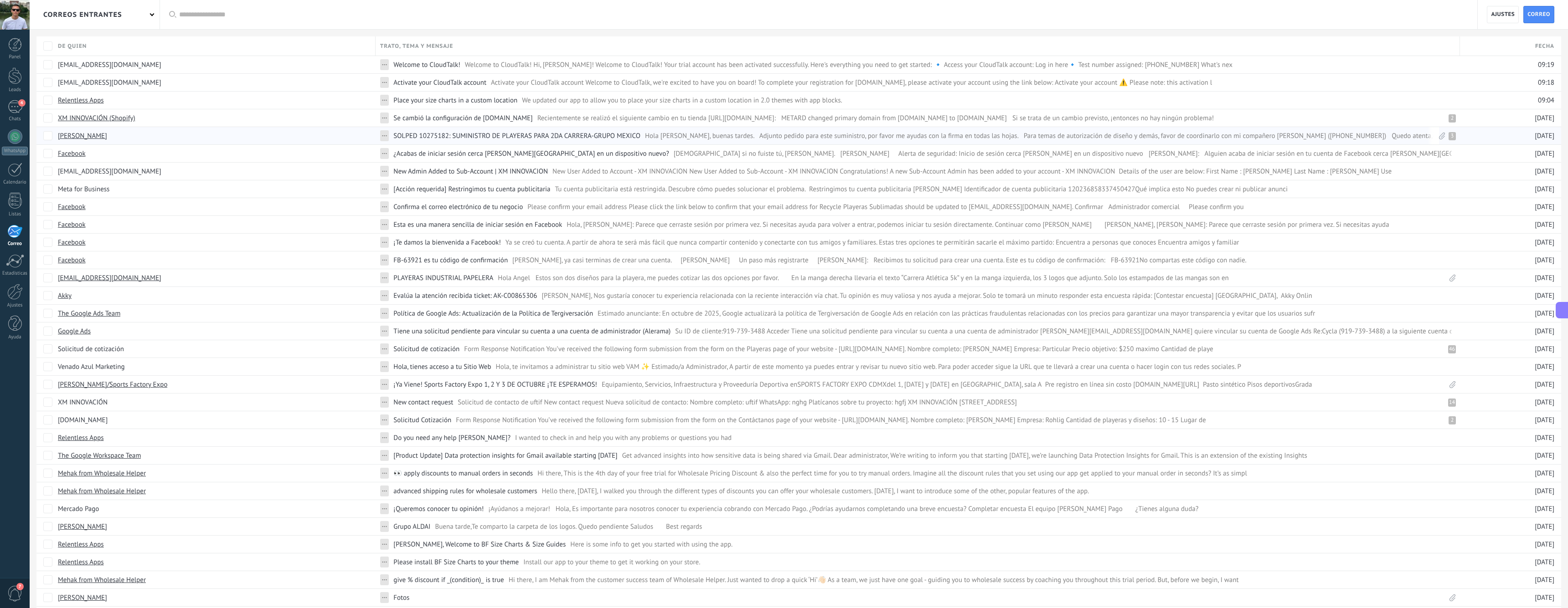
click at [442, 134] on span "SOLPED 10275182: SUMINISTRO DE PLAYERAS PARA 2DA CARRERA-GRUPO MEXICO" at bounding box center [517, 136] width 247 height 8
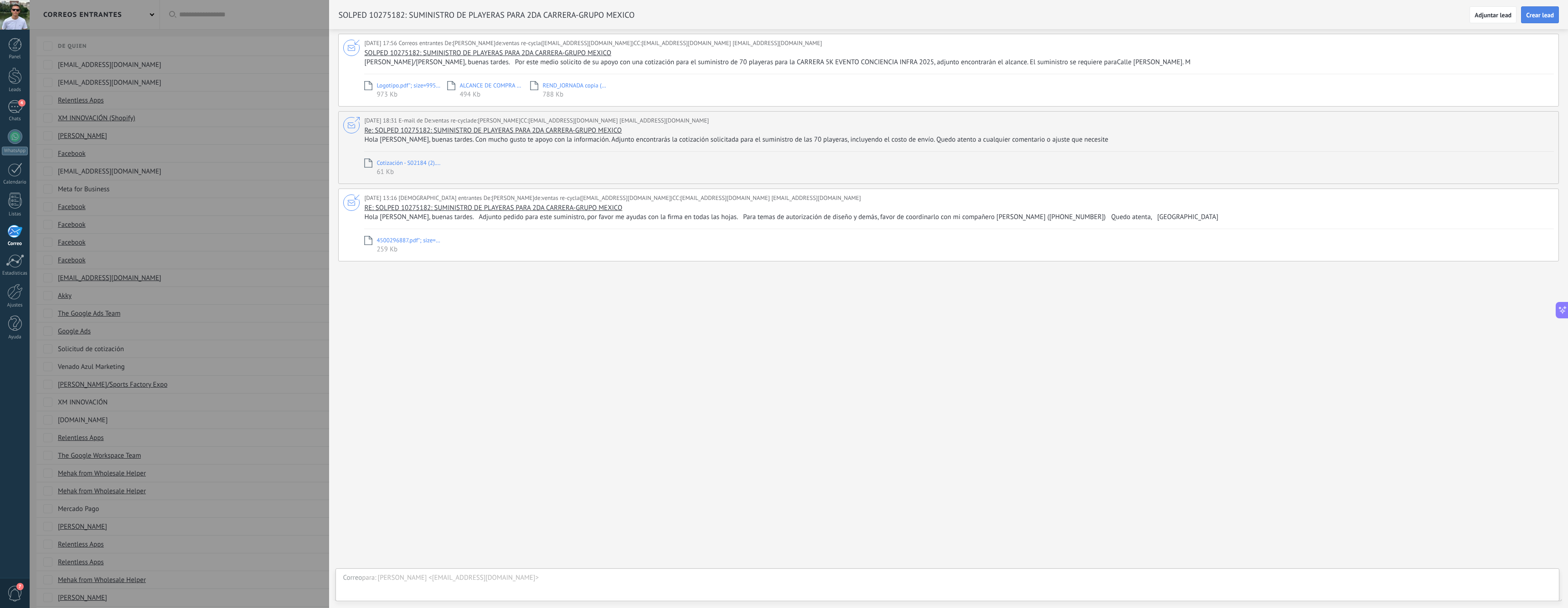
click at [1546, 15] on span "Crear lead" at bounding box center [1540, 15] width 28 height 7
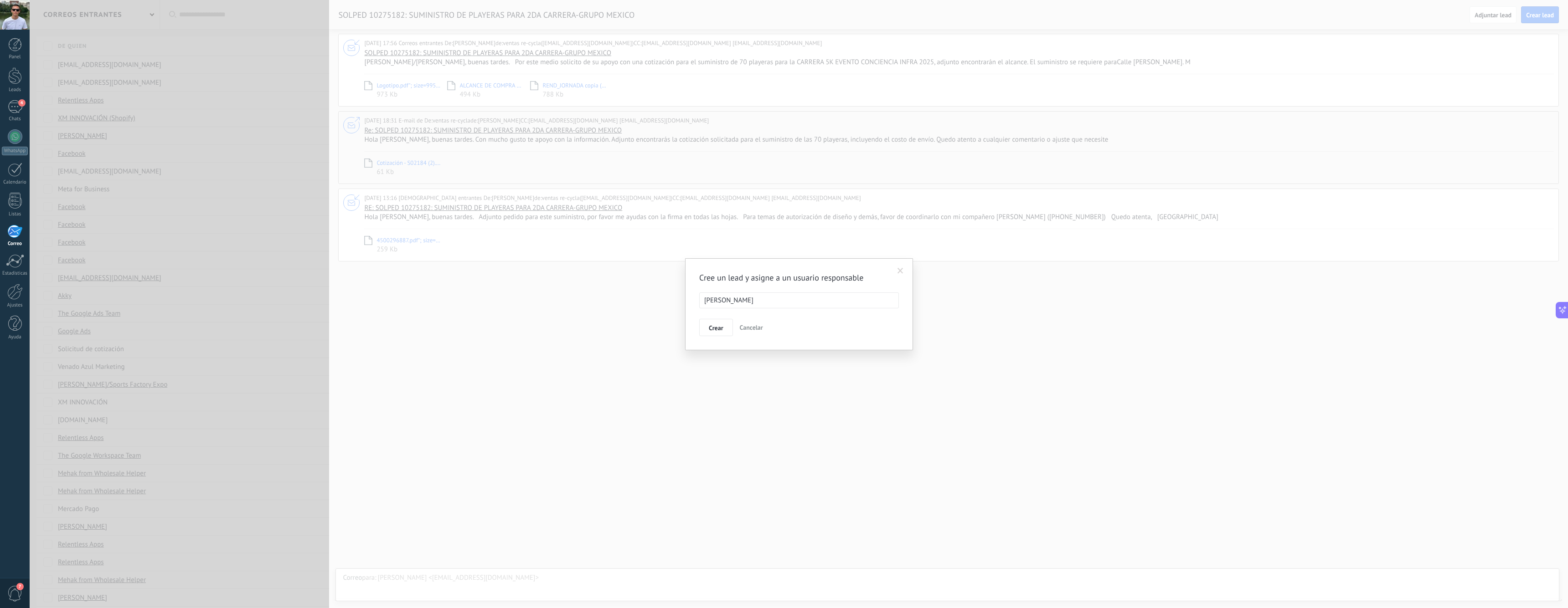
click at [742, 297] on li "[PERSON_NAME]" at bounding box center [729, 301] width 56 height 13
click at [605, 336] on div "Cree un lead y asigne a un usuario responsable [PERSON_NAME] [PERSON_NAME] Canc…" at bounding box center [798, 304] width 1538 height 608
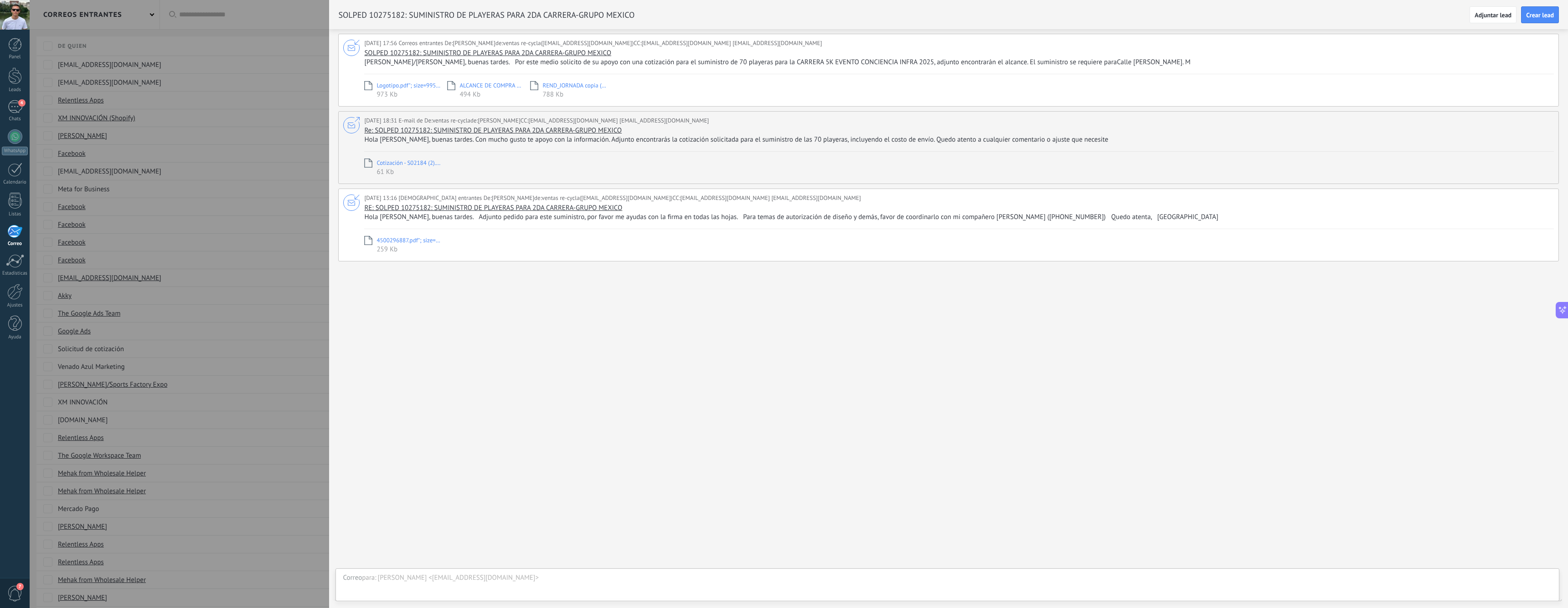
click at [307, 211] on div at bounding box center [784, 304] width 1568 height 608
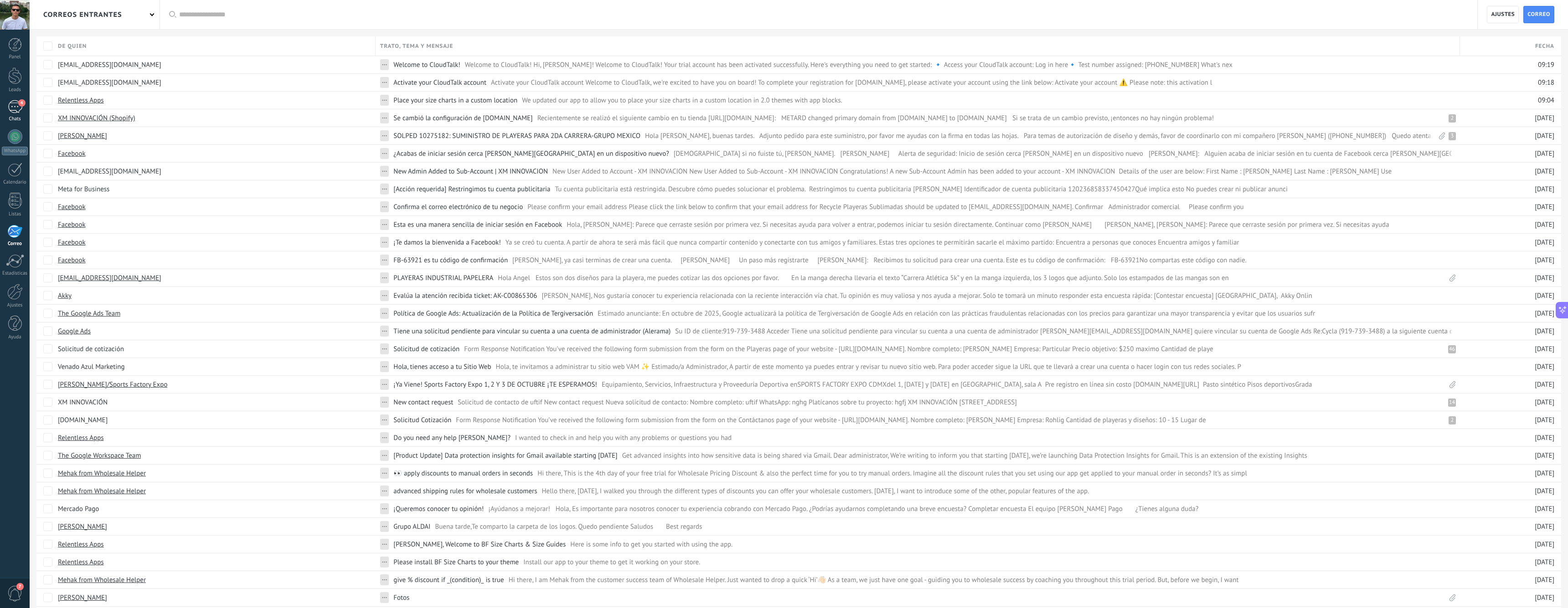
click at [12, 113] on div "4" at bounding box center [15, 107] width 15 height 13
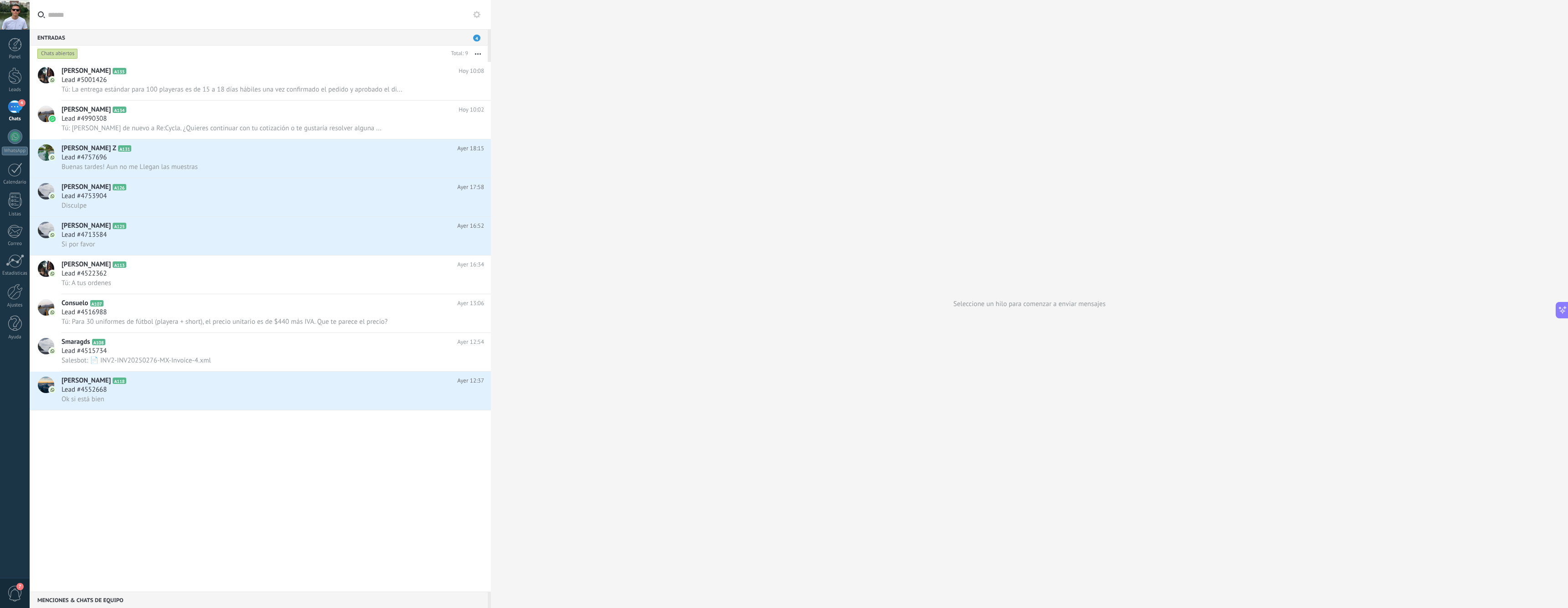
click at [10, 112] on div "4" at bounding box center [15, 107] width 15 height 13
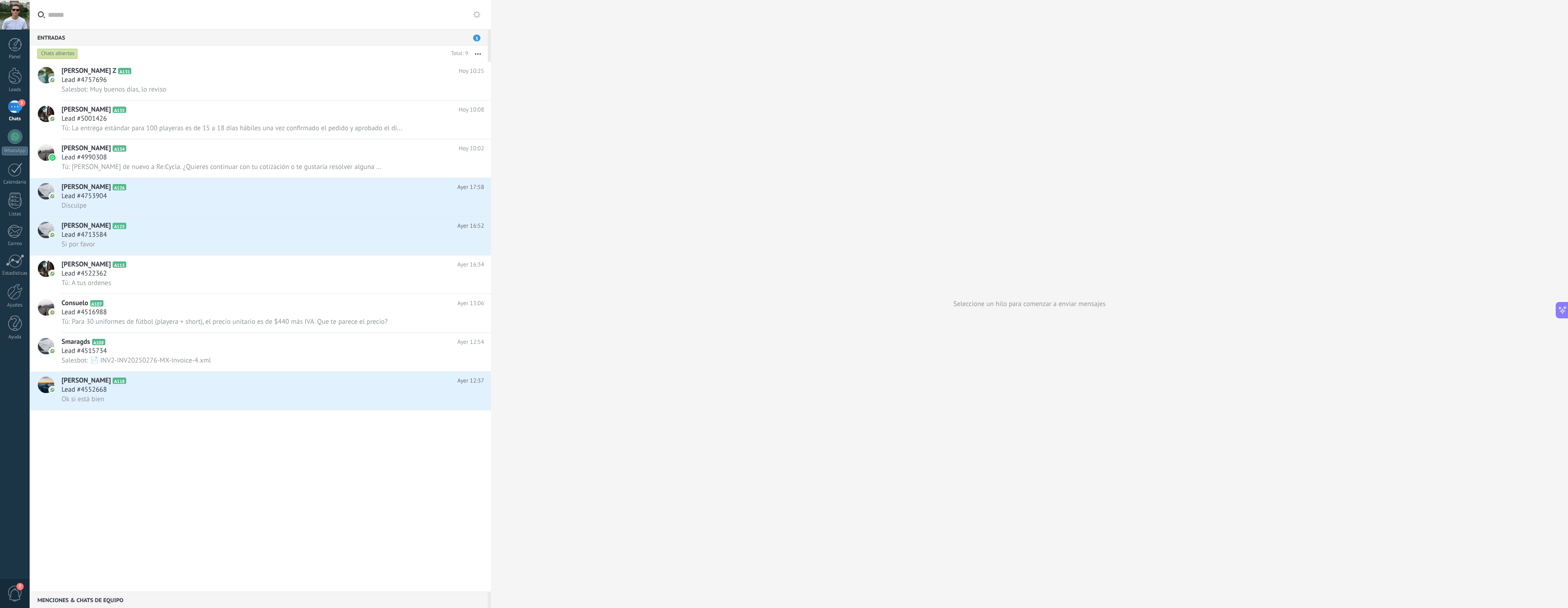
click at [12, 101] on div "3" at bounding box center [15, 107] width 15 height 13
click at [12, 103] on div "3" at bounding box center [15, 107] width 15 height 13
click at [87, 81] on span "Lead #4757696" at bounding box center [84, 81] width 45 height 9
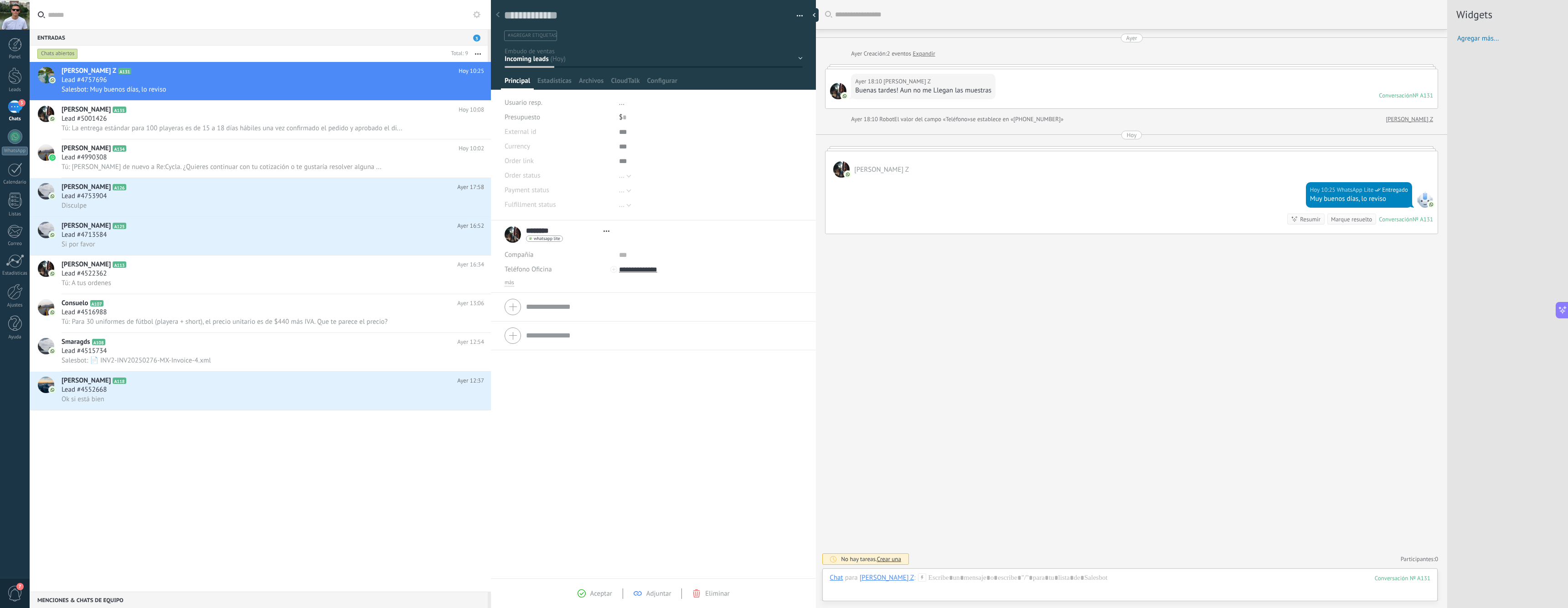
scroll to position [13, 0]
click at [1142, 203] on div "[DATE] 10:25 WhatsApp Lite Entregado Muy buenos días, lo reviso Robot Interesad…" at bounding box center [1132, 206] width 612 height 56
click at [1034, 576] on div at bounding box center [1130, 587] width 601 height 28
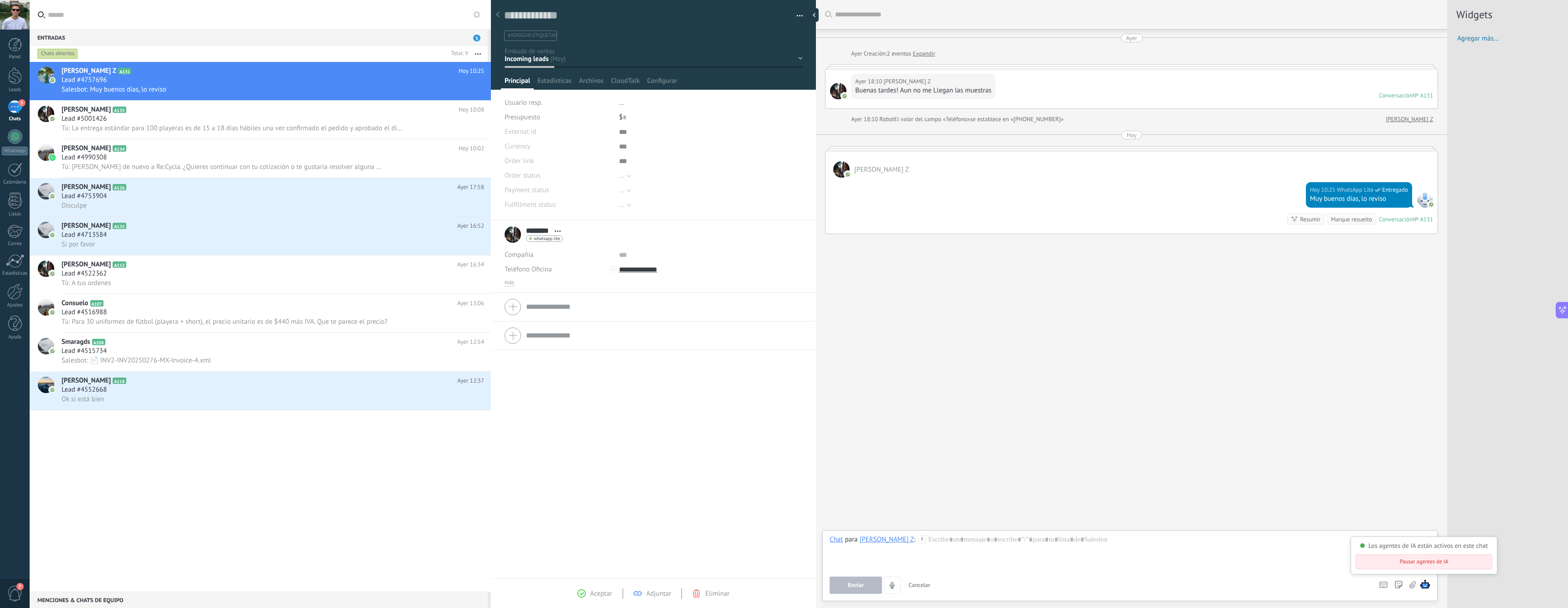
click at [1126, 327] on div "Buscar Carga más [DATE] [DATE] Creación: 2 eventos Expandir [DATE] 18:10 [PERSO…" at bounding box center [1132, 304] width 631 height 608
click at [1086, 187] on div "[DATE] 10:25 WhatsApp Lite Entregado Muy buenos días, lo reviso Robot Interesad…" at bounding box center [1132, 206] width 612 height 56
click at [1127, 134] on div "Hoy" at bounding box center [1132, 135] width 10 height 9
click at [995, 117] on span "se establece en «[PHONE_NUMBER]»" at bounding box center [1017, 119] width 93 height 9
click at [995, 118] on span "se establece en «[PHONE_NUMBER]»" at bounding box center [1017, 119] width 93 height 9
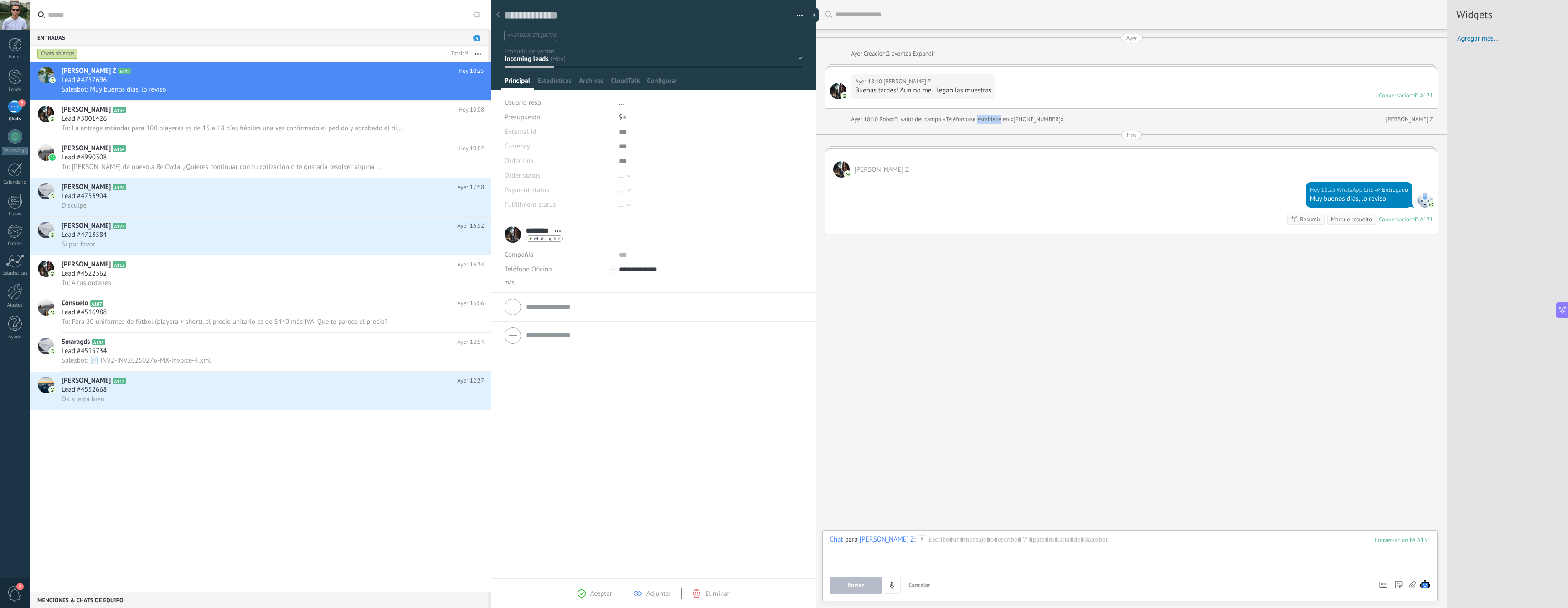
click at [995, 118] on span "se establece en «[PHONE_NUMBER]»" at bounding box center [1017, 119] width 93 height 9
click at [958, 124] on div "[DATE] [DATE] Creación: 2 eventos Expandir [DATE] 18:10 [PERSON_NAME] Z Buenas …" at bounding box center [1132, 134] width 613 height 201
click at [188, 85] on div "Salesbot: Muy buenos días, lo reviso" at bounding box center [273, 89] width 422 height 9
click at [1473, 41] on span "Agregar más..." at bounding box center [1512, 38] width 111 height 9
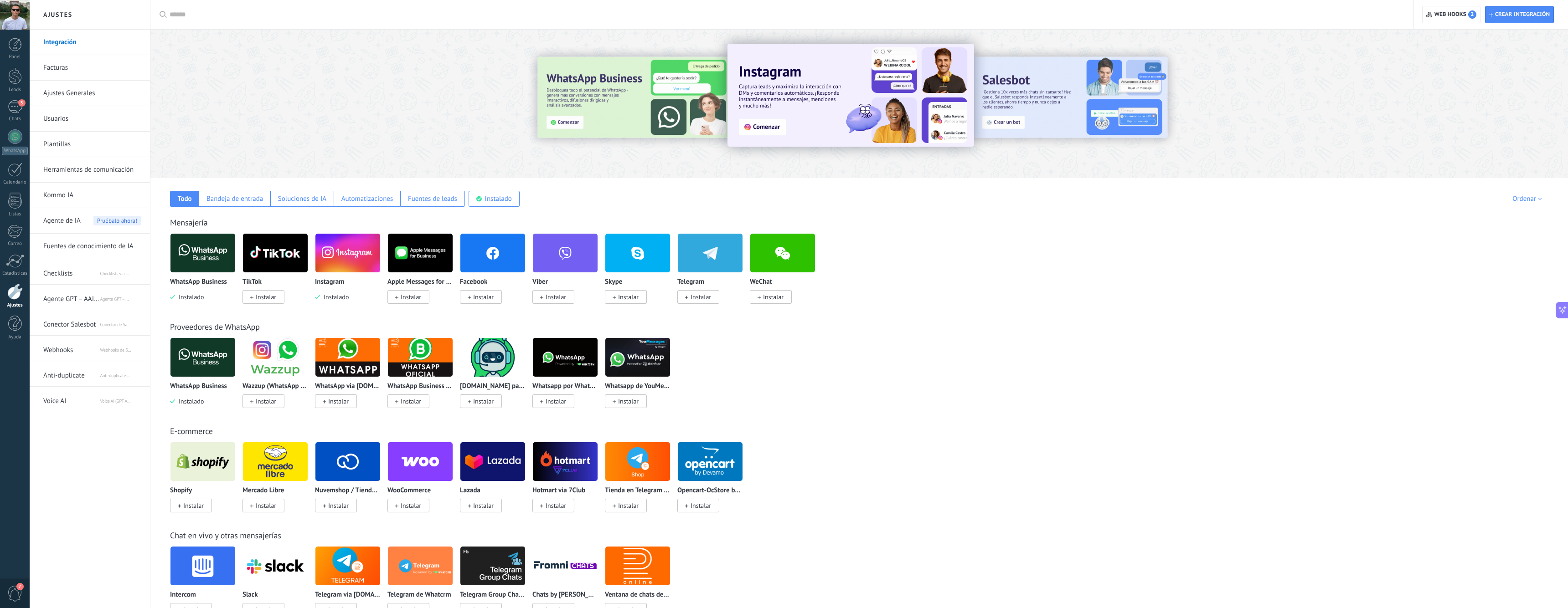
click at [488, 209] on div "Mensajería WhatsApp Business Instalado TikTok Instalar Instagram Instalado Appl…" at bounding box center [860, 251] width 1399 height 104
click at [492, 203] on div "Instalado" at bounding box center [498, 199] width 27 height 9
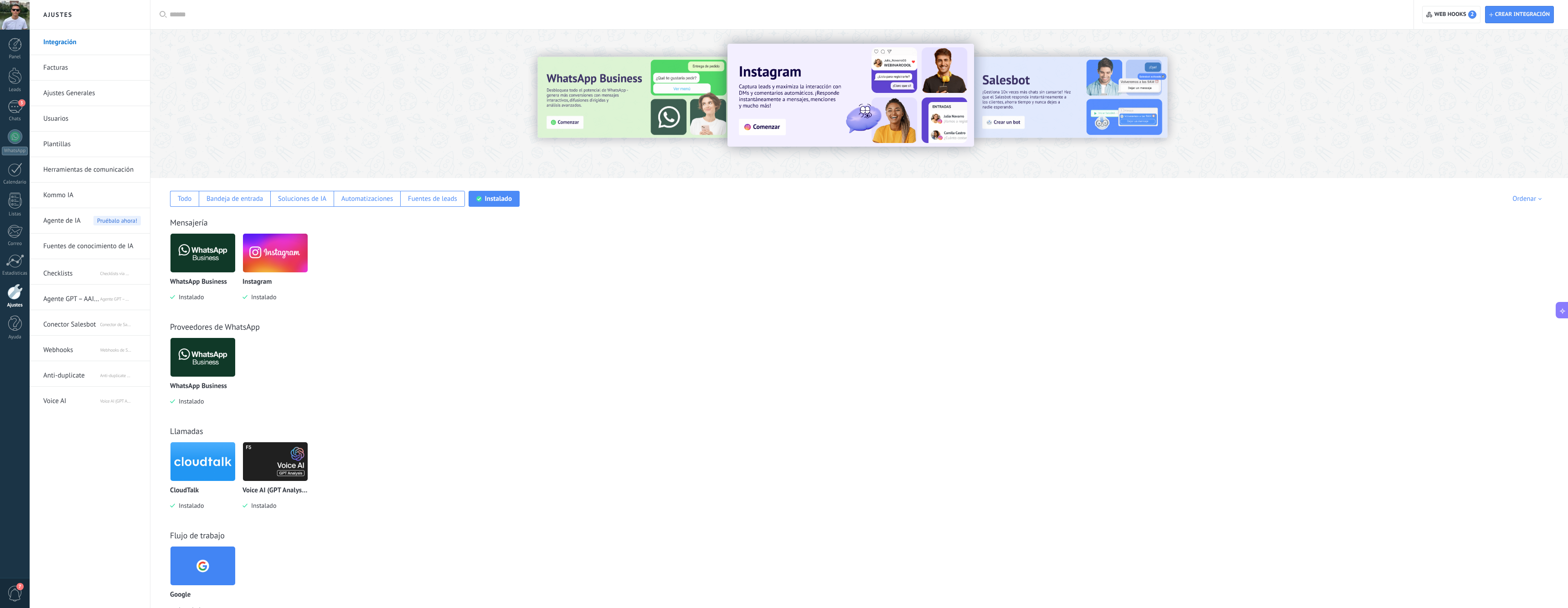
click at [197, 464] on img at bounding box center [203, 462] width 64 height 44
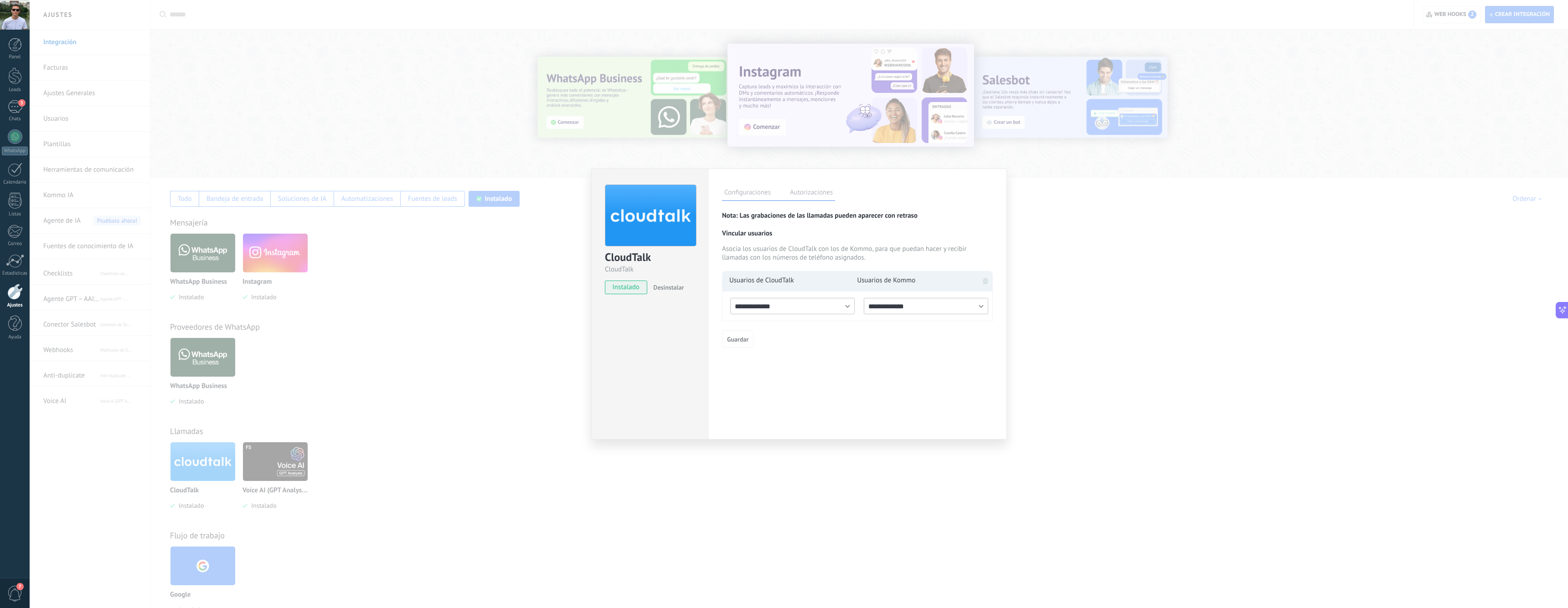
click at [863, 219] on h3 "Nota: Las grabaciones de las llamadas pueden aparecer con retraso" at bounding box center [857, 215] width 271 height 9
click at [831, 219] on h3 "Nota: Las grabaciones de las llamadas pueden aparecer con retraso" at bounding box center [857, 215] width 271 height 9
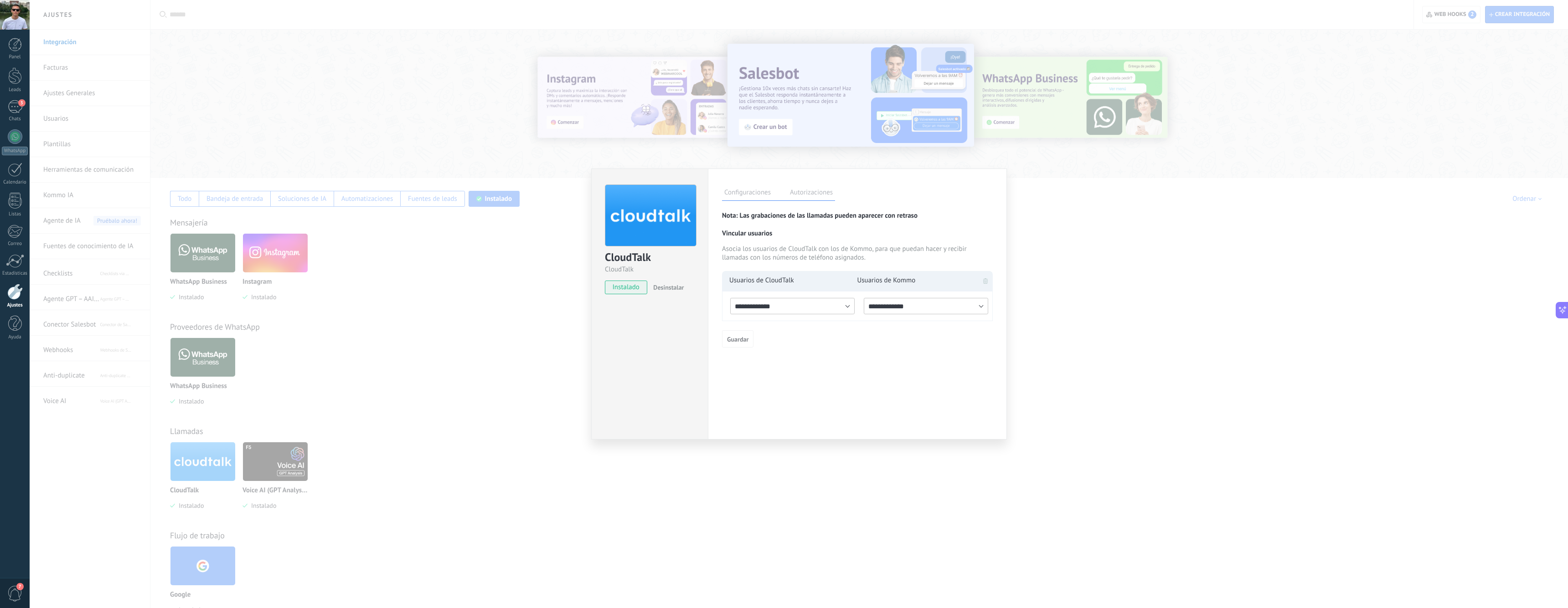
click at [830, 261] on div "Asocia los usuarios de CloudTalk con los de Kommo, para que puedan hacer y reci…" at bounding box center [851, 254] width 260 height 17
click at [830, 260] on div "Asocia los usuarios de CloudTalk con los de Kommo, para que puedan hacer y reci…" at bounding box center [851, 254] width 260 height 17
click at [564, 225] on div "**********" at bounding box center [798, 304] width 1538 height 608
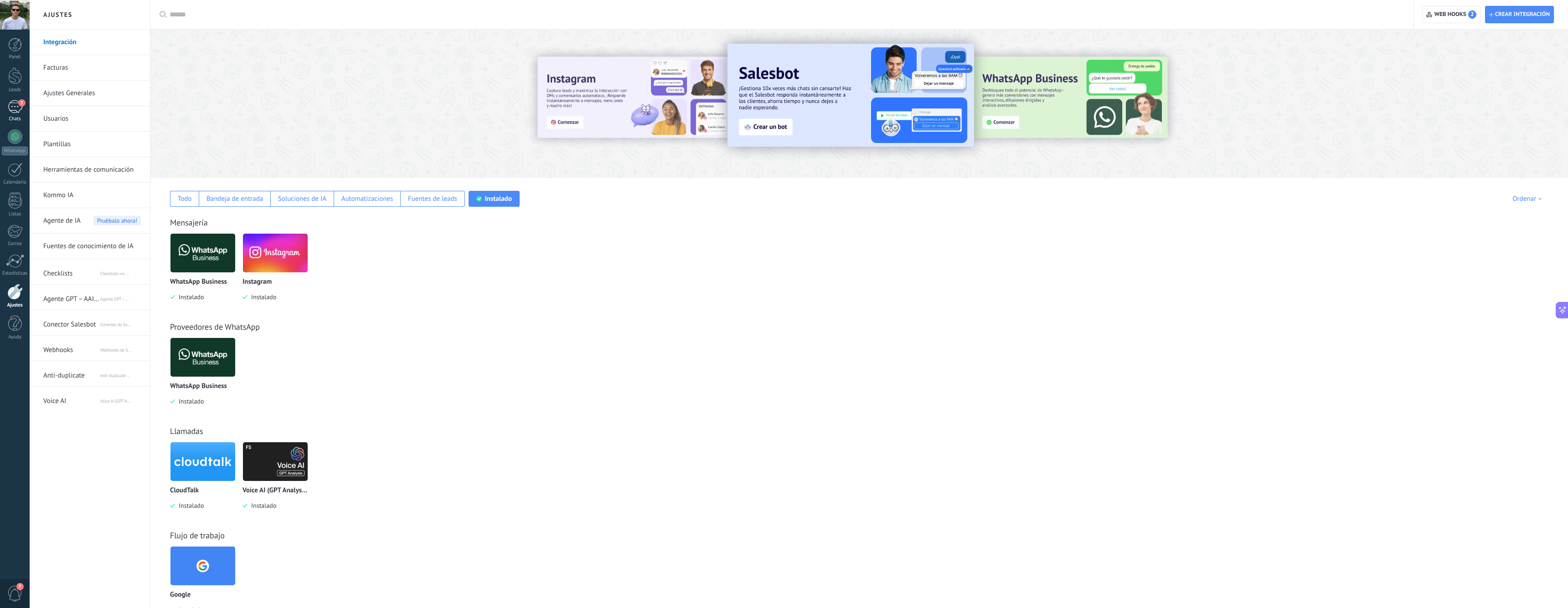
click at [16, 112] on div "3" at bounding box center [15, 107] width 15 height 13
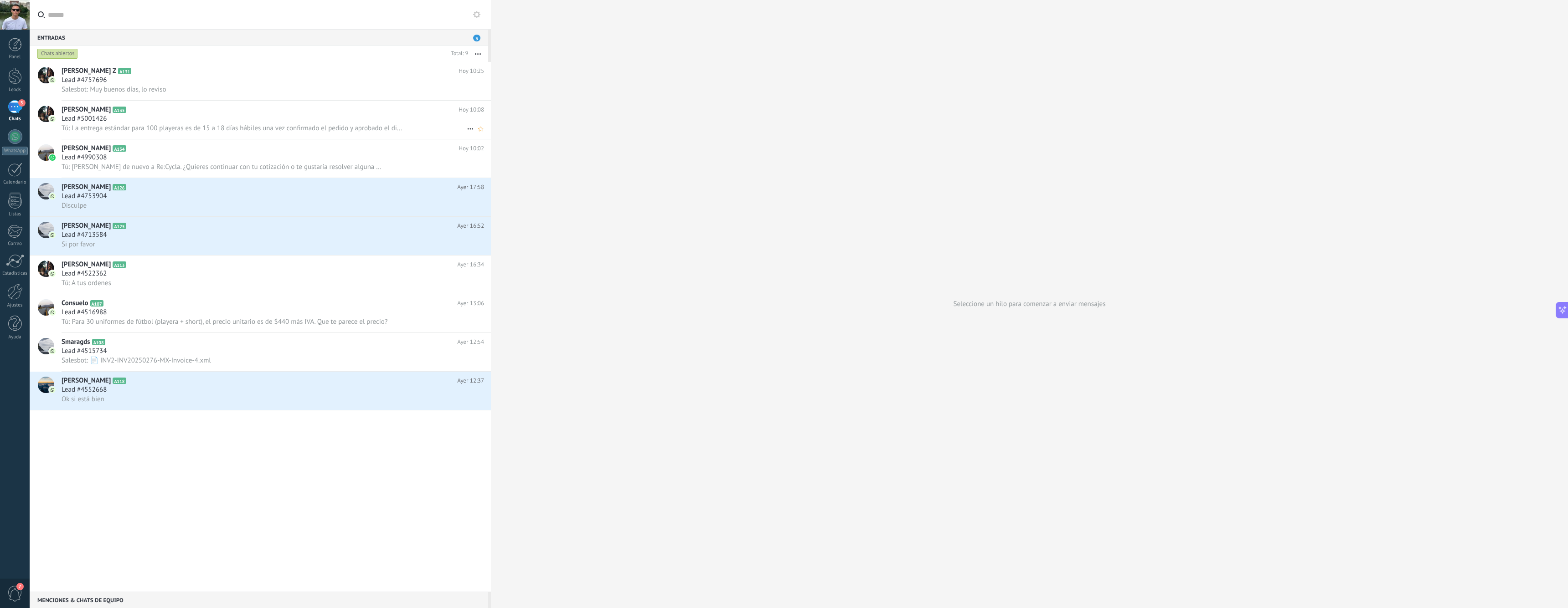
click at [163, 114] on h2 "[PERSON_NAME] A135" at bounding box center [260, 110] width 397 height 9
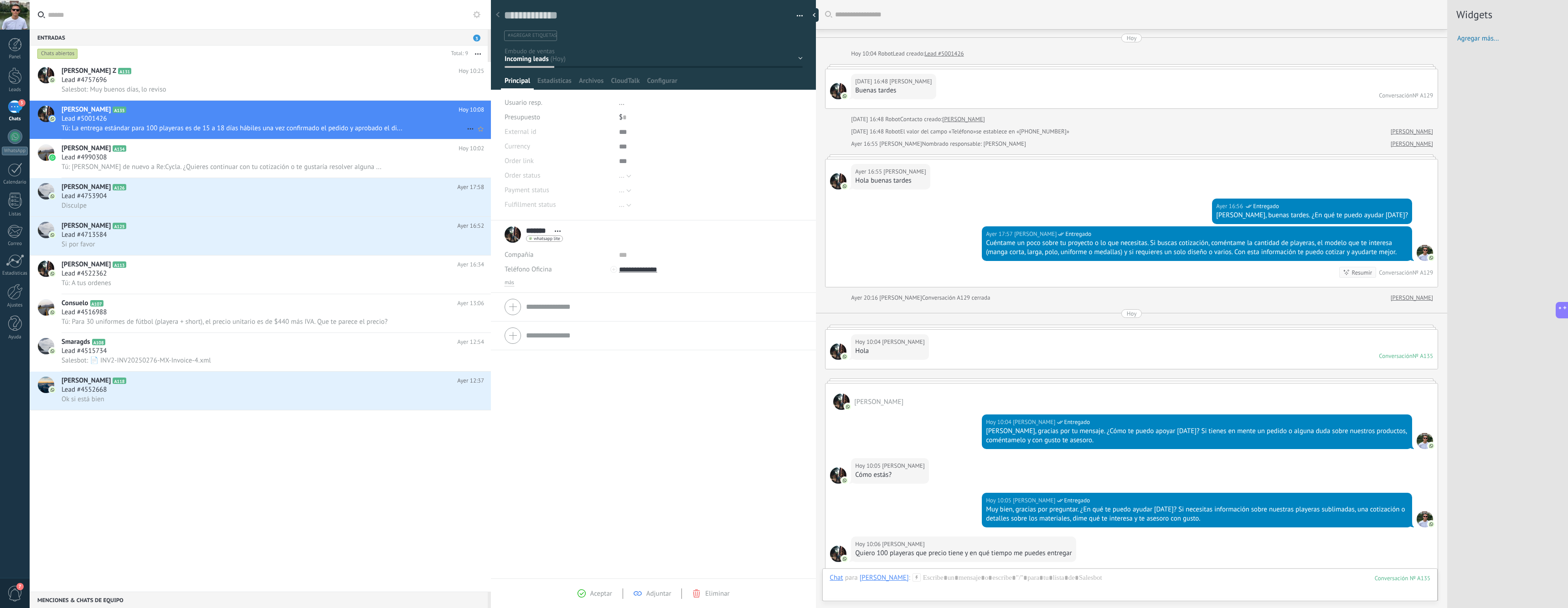
scroll to position [307, 0]
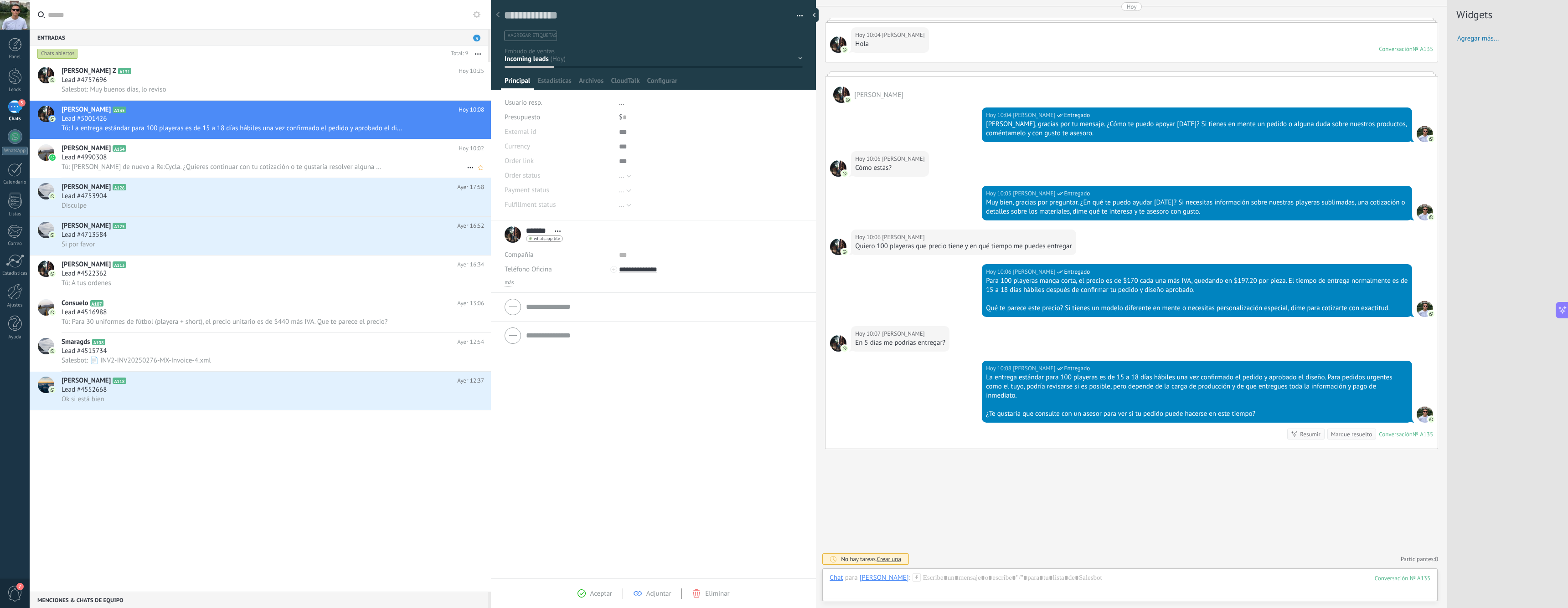
click at [173, 142] on div "[PERSON_NAME] A134 [DATE] 10:02 Lead #4990308 Tú: [PERSON_NAME] de nuevo a Re:C…" at bounding box center [277, 158] width 430 height 38
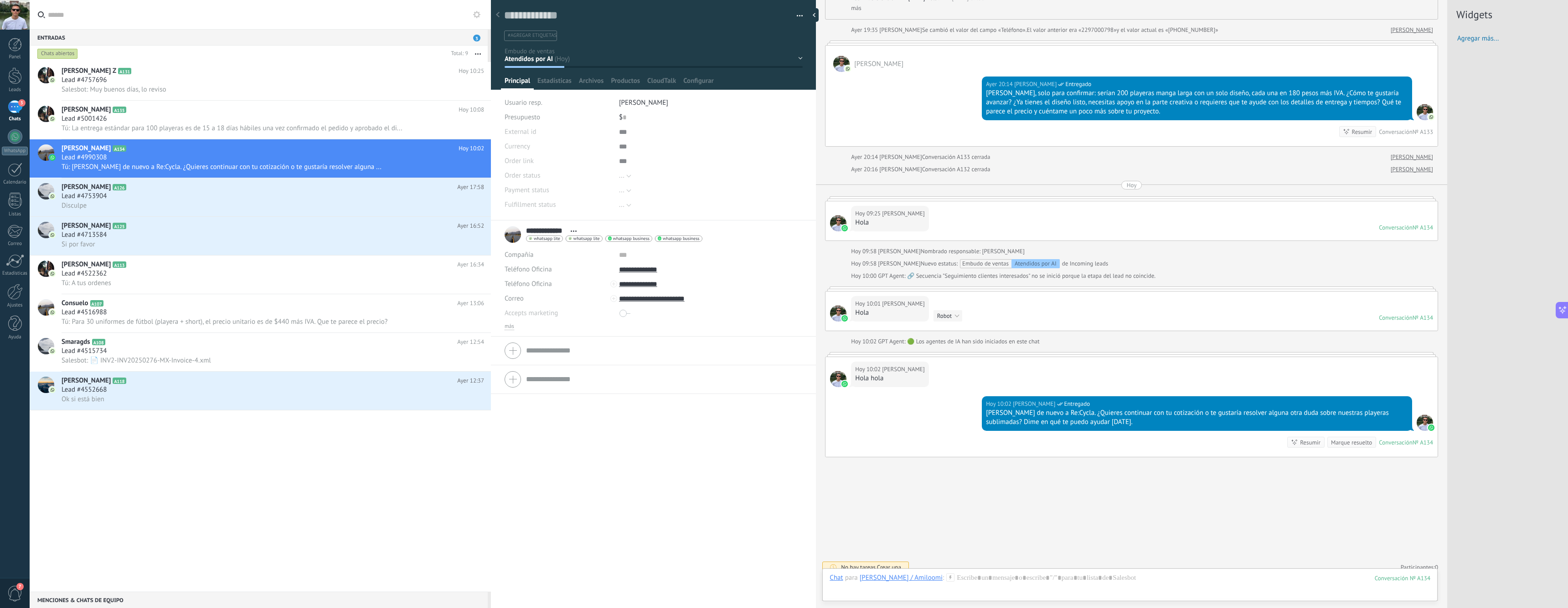
scroll to position [1943, 0]
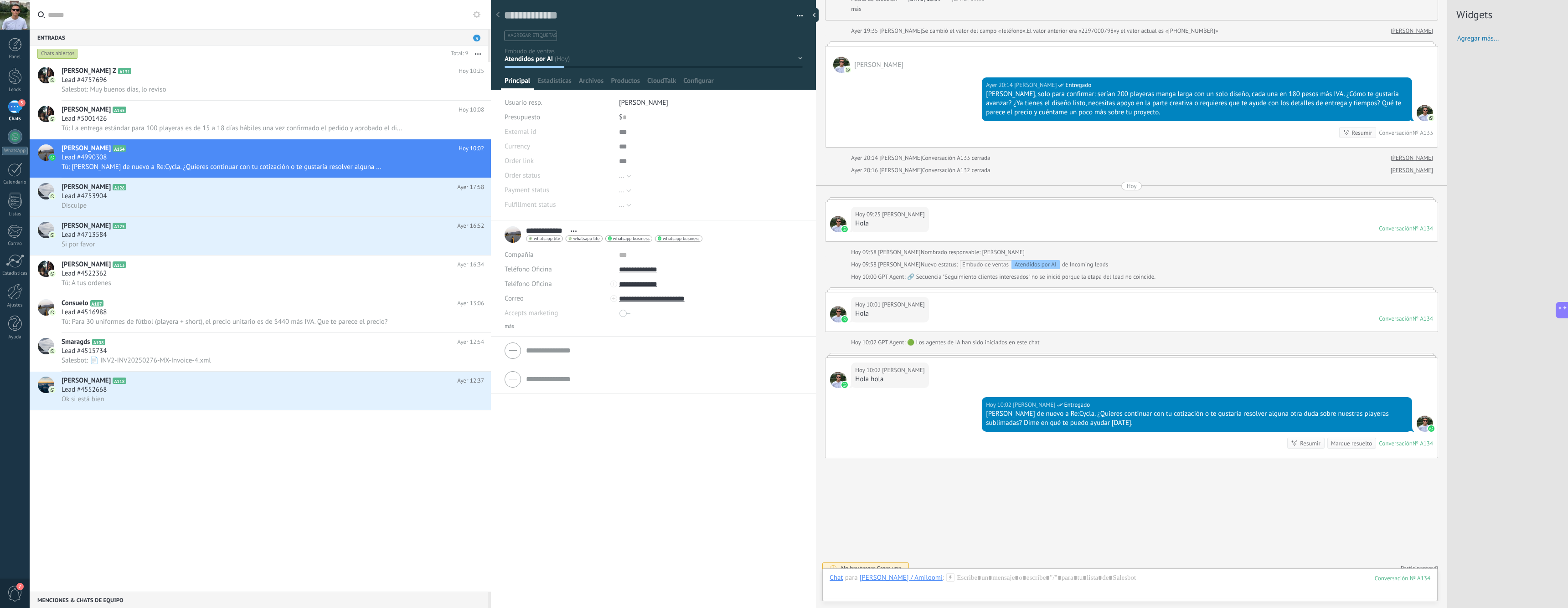
click at [549, 313] on span "Accepts marketing" at bounding box center [531, 313] width 53 height 7
click at [661, 79] on span "CloudTalk" at bounding box center [661, 83] width 29 height 13
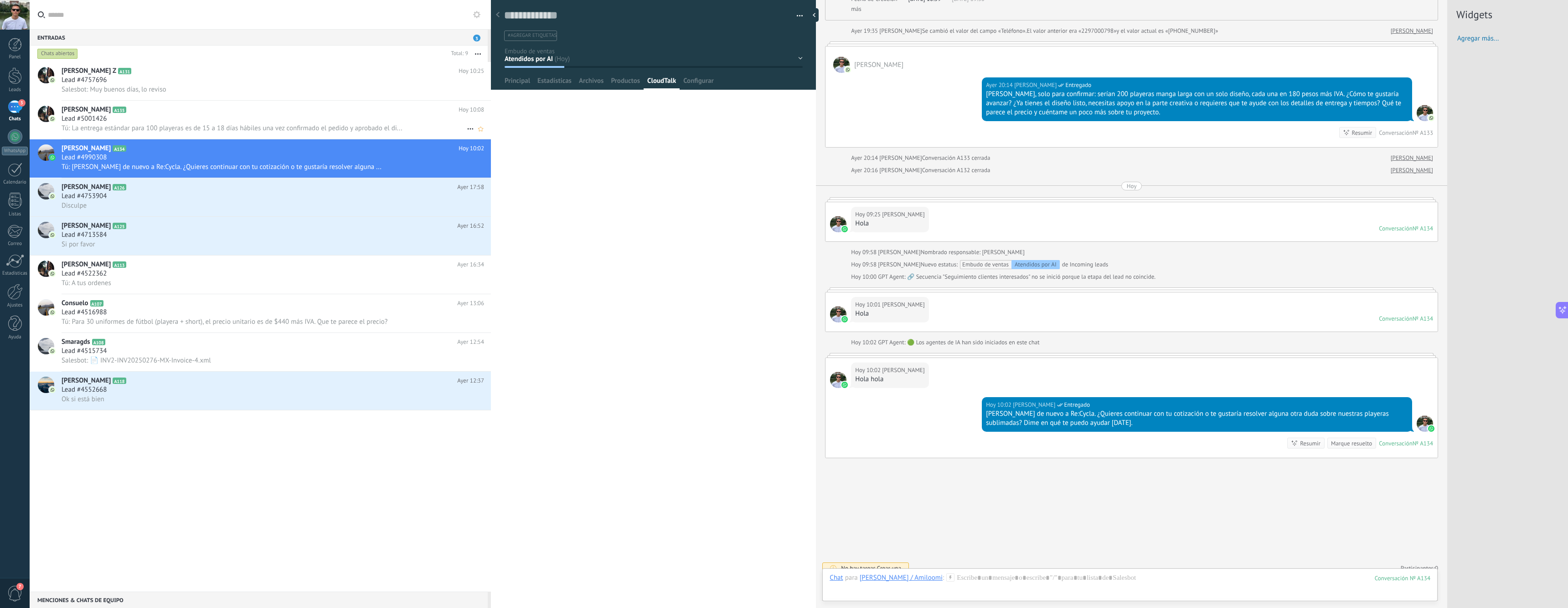
click at [291, 121] on div "Lead #5001426" at bounding box center [273, 119] width 422 height 9
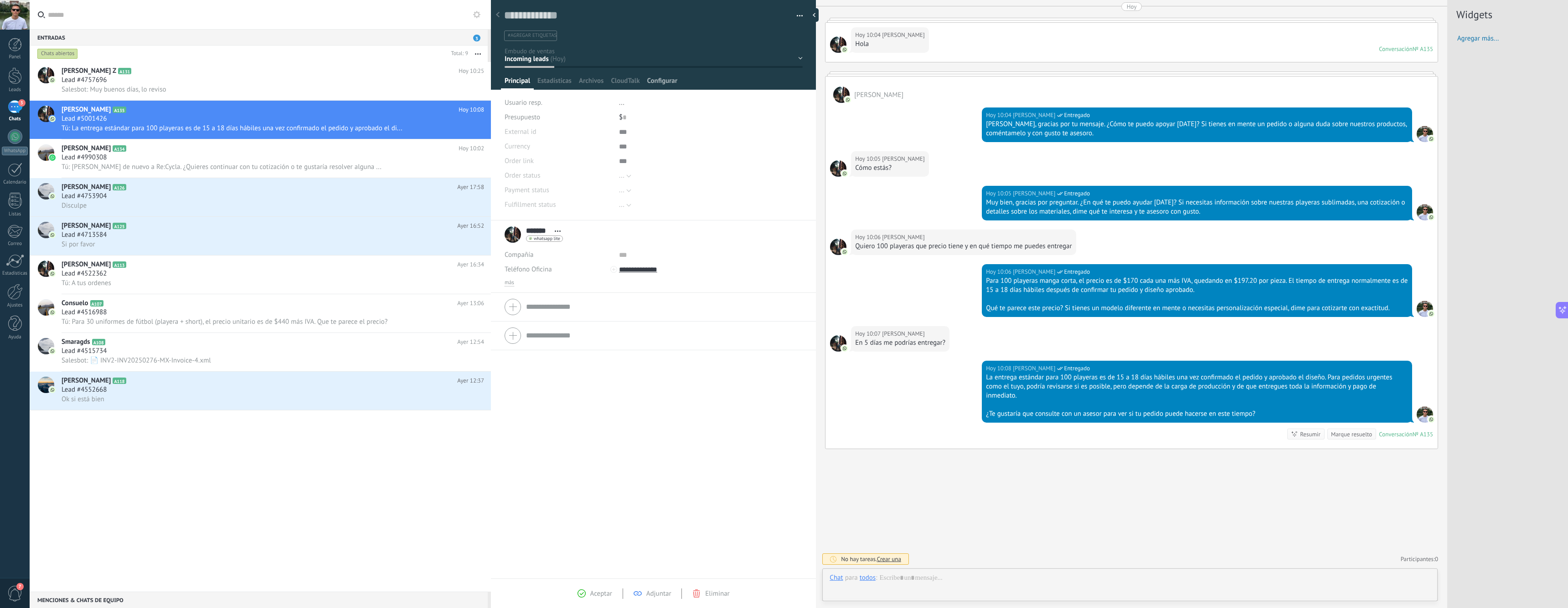
scroll to position [13, 0]
click at [631, 81] on span "CloudTalk" at bounding box center [625, 83] width 29 height 13
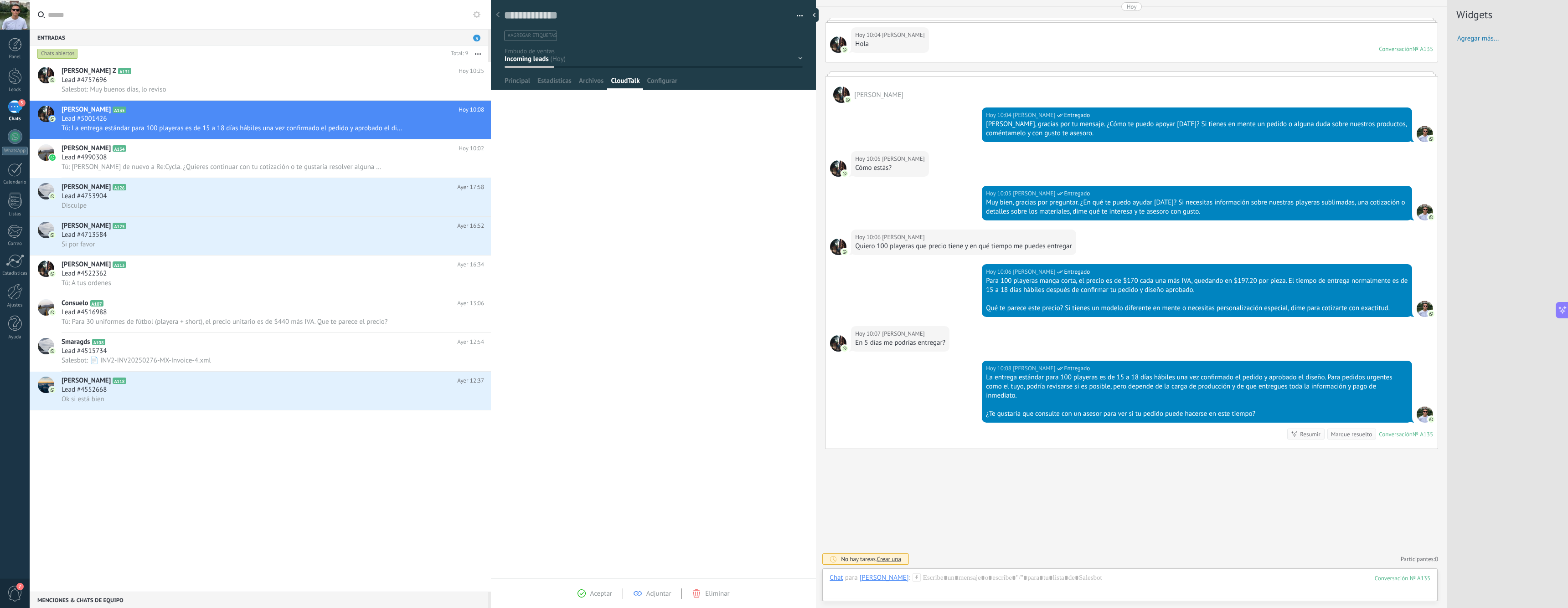
click at [630, 152] on div "******* [PERSON_NAME] ******* [PERSON_NAME] Abrir detalle Copie el nombre" at bounding box center [653, 338] width 325 height 483
click at [578, 81] on div "Archivos" at bounding box center [592, 83] width 32 height 13
click at [614, 81] on span "CloudTalk" at bounding box center [625, 83] width 29 height 13
click at [0, 0] on div "Atendidos por AI Interesado aprobado Intervencion ganado perdido" at bounding box center [0, 0] width 0 height 0
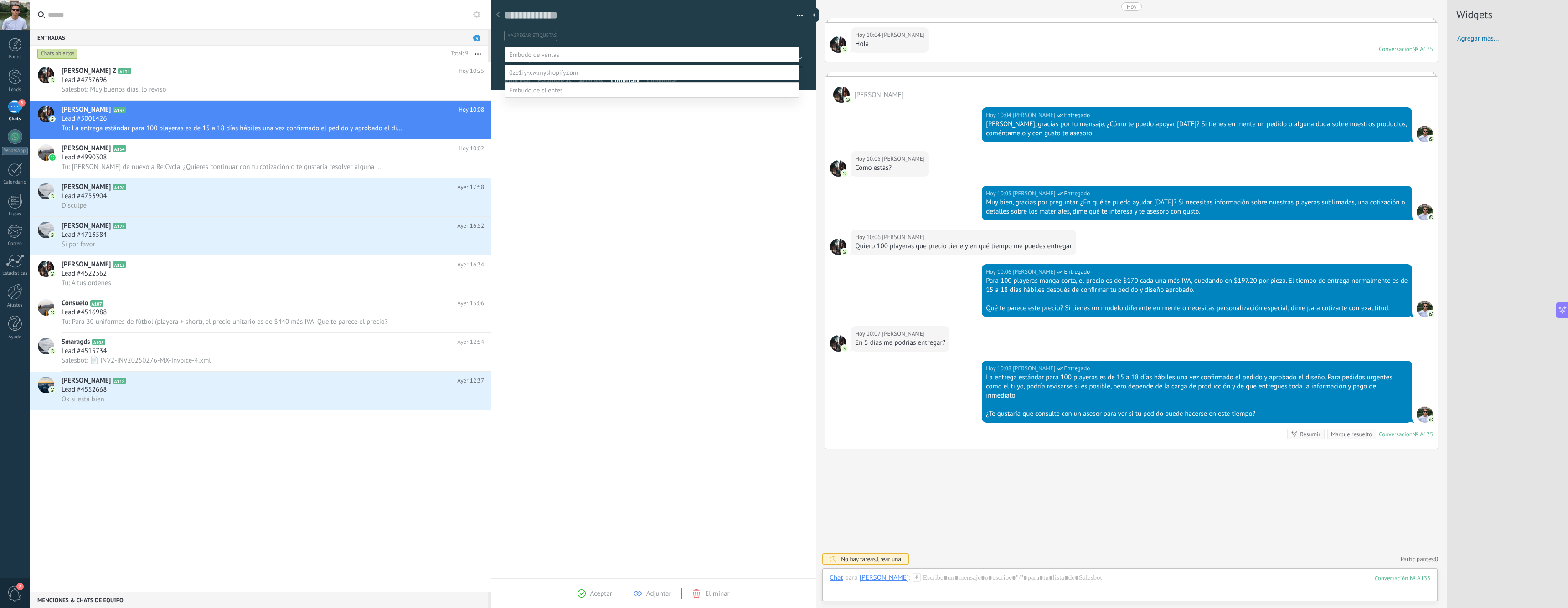
click at [751, 30] on div at bounding box center [798, 304] width 1538 height 608
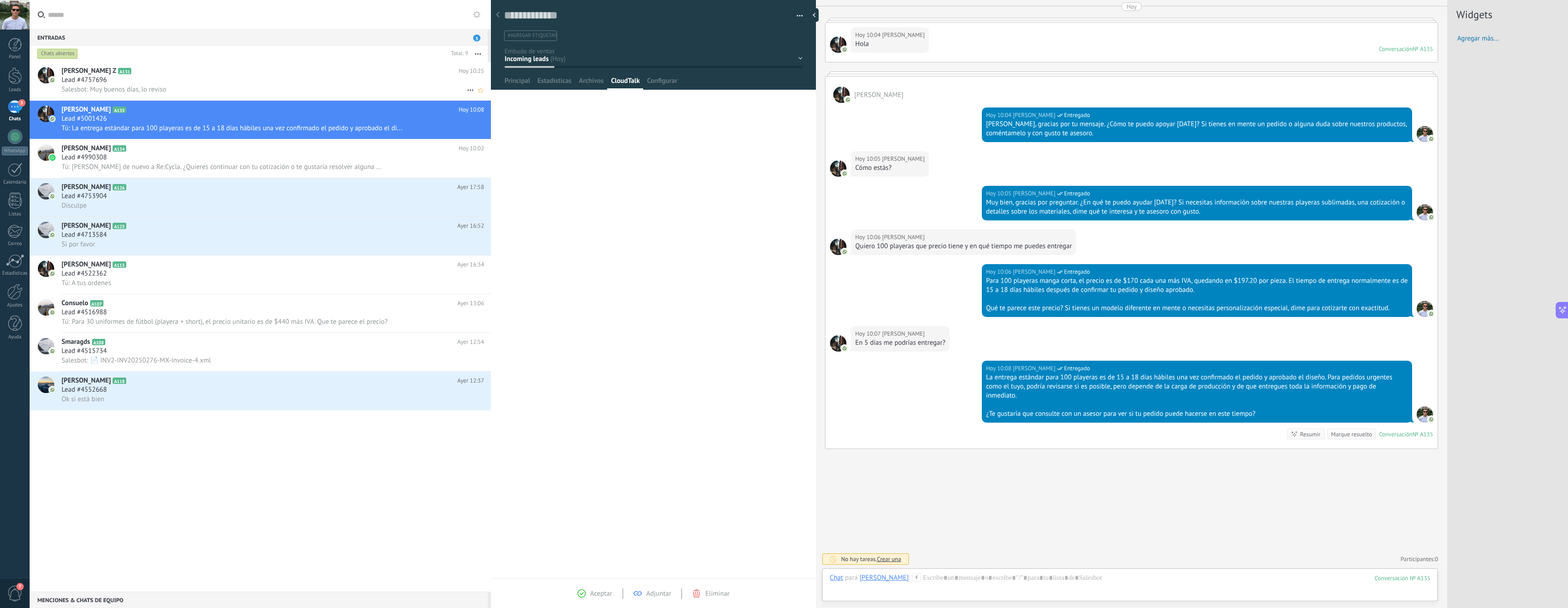
click at [163, 89] on span "Salesbot: Muy buenos días, lo reviso" at bounding box center [114, 89] width 105 height 9
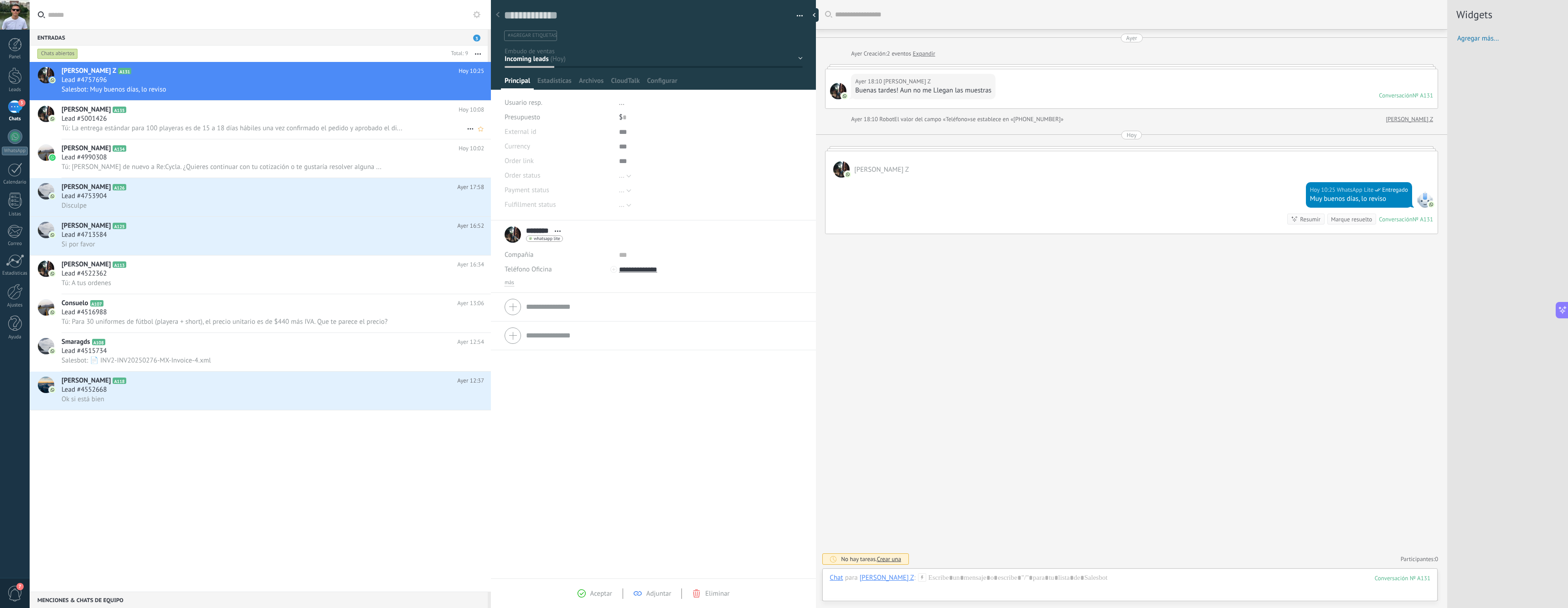
scroll to position [13, 0]
click at [202, 125] on span "Tú: La entrega estándar para 100 playeras es de 15 a 18 días hábiles una vez co…" at bounding box center [232, 128] width 340 height 9
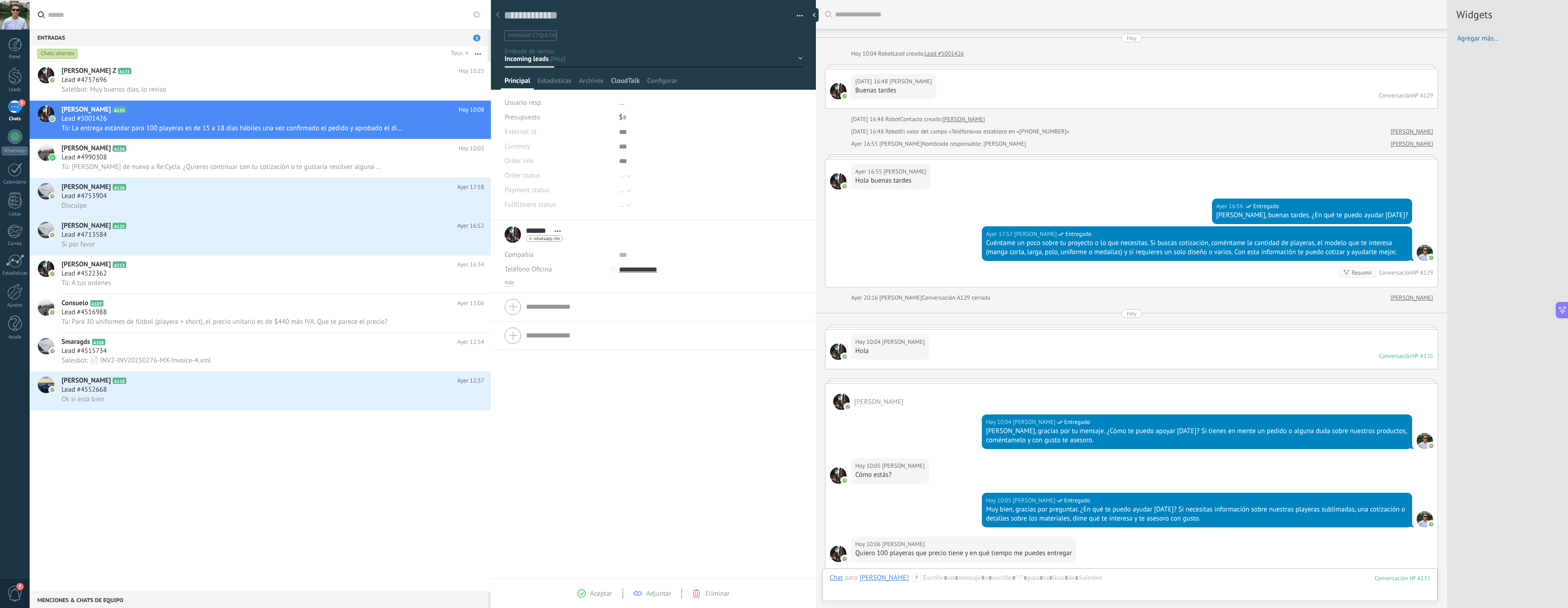
scroll to position [13, 0]
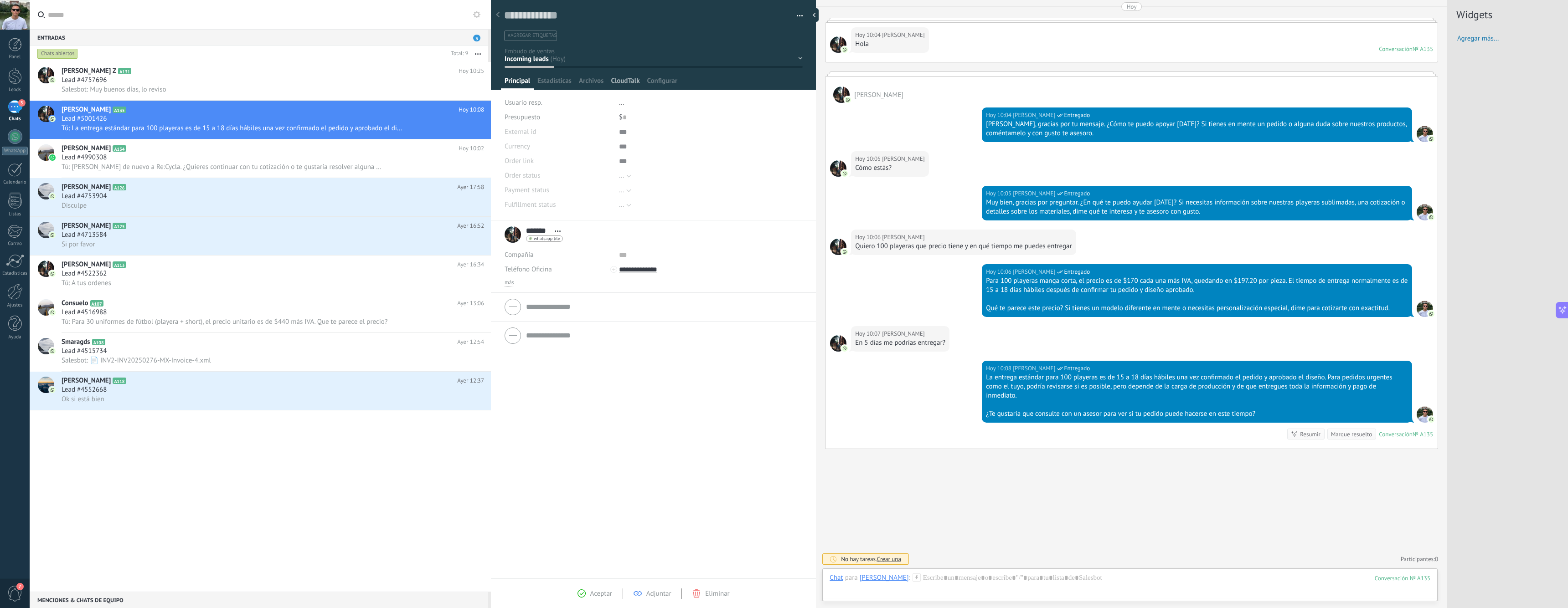
click at [620, 82] on span "CloudTalk" at bounding box center [625, 83] width 29 height 13
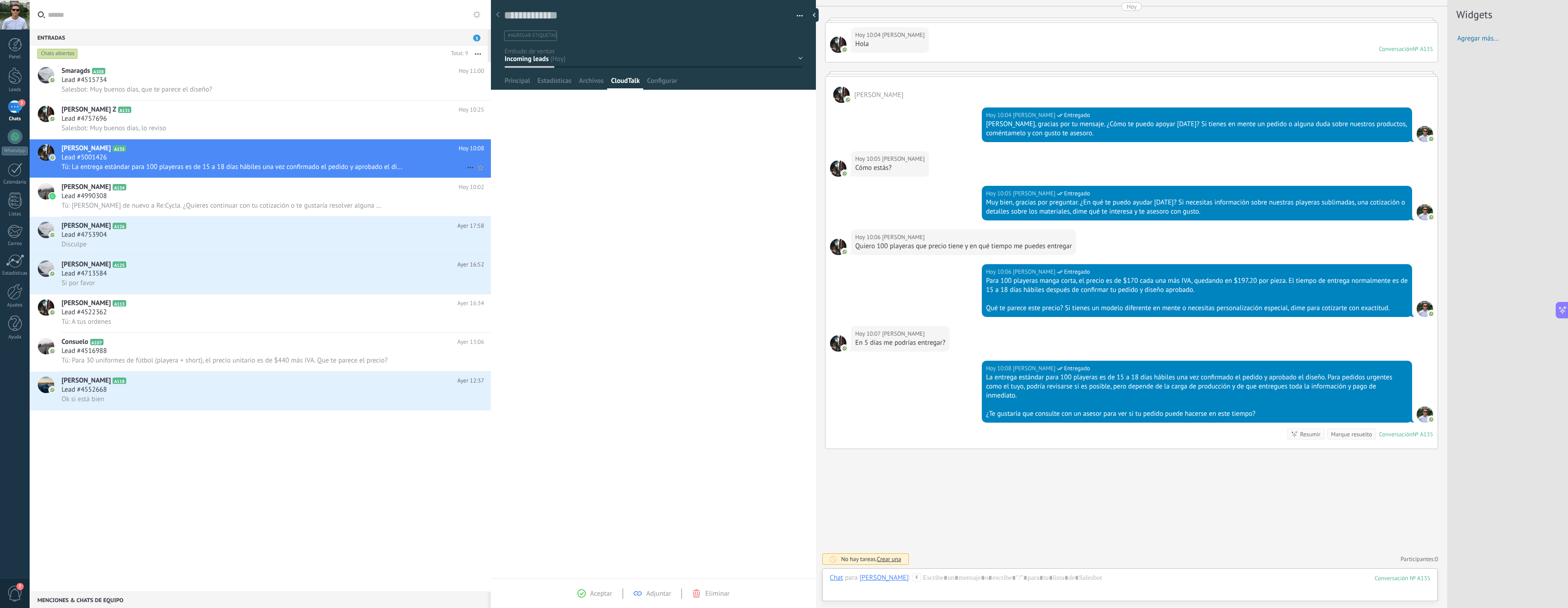
click at [232, 161] on div "Lead #5001426" at bounding box center [273, 158] width 422 height 9
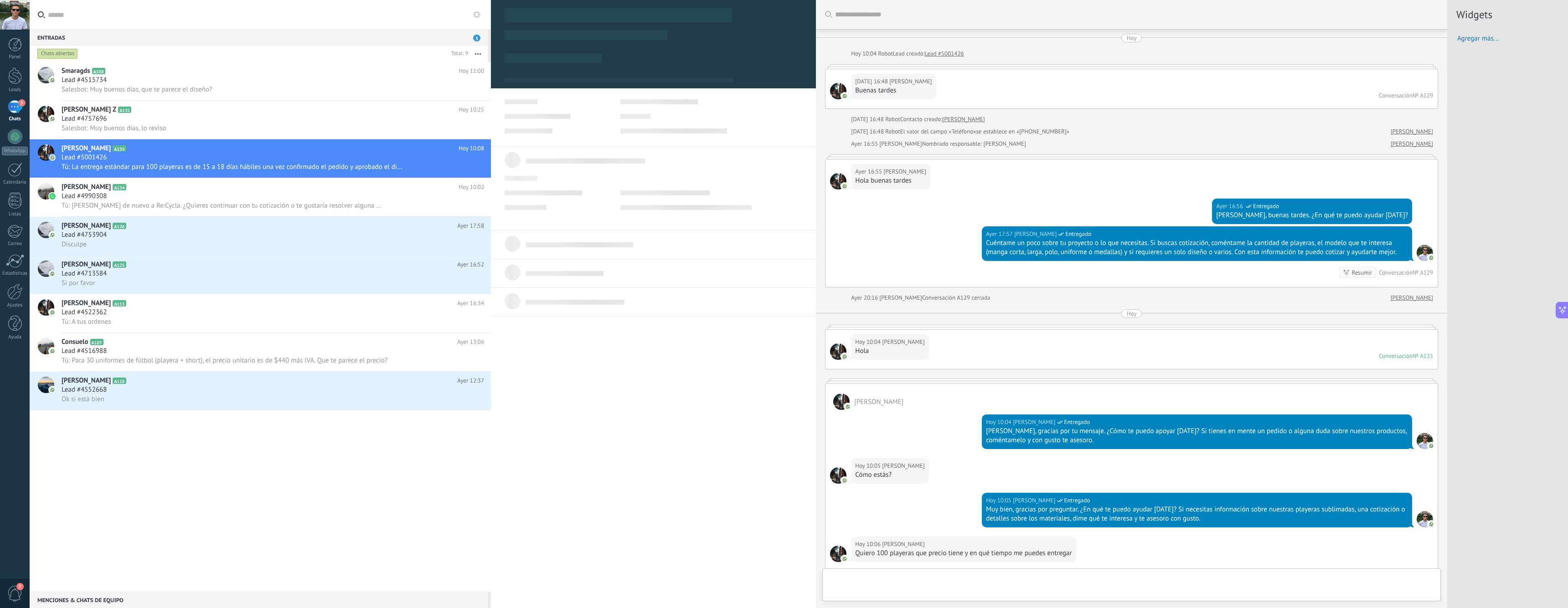
type textarea "**********"
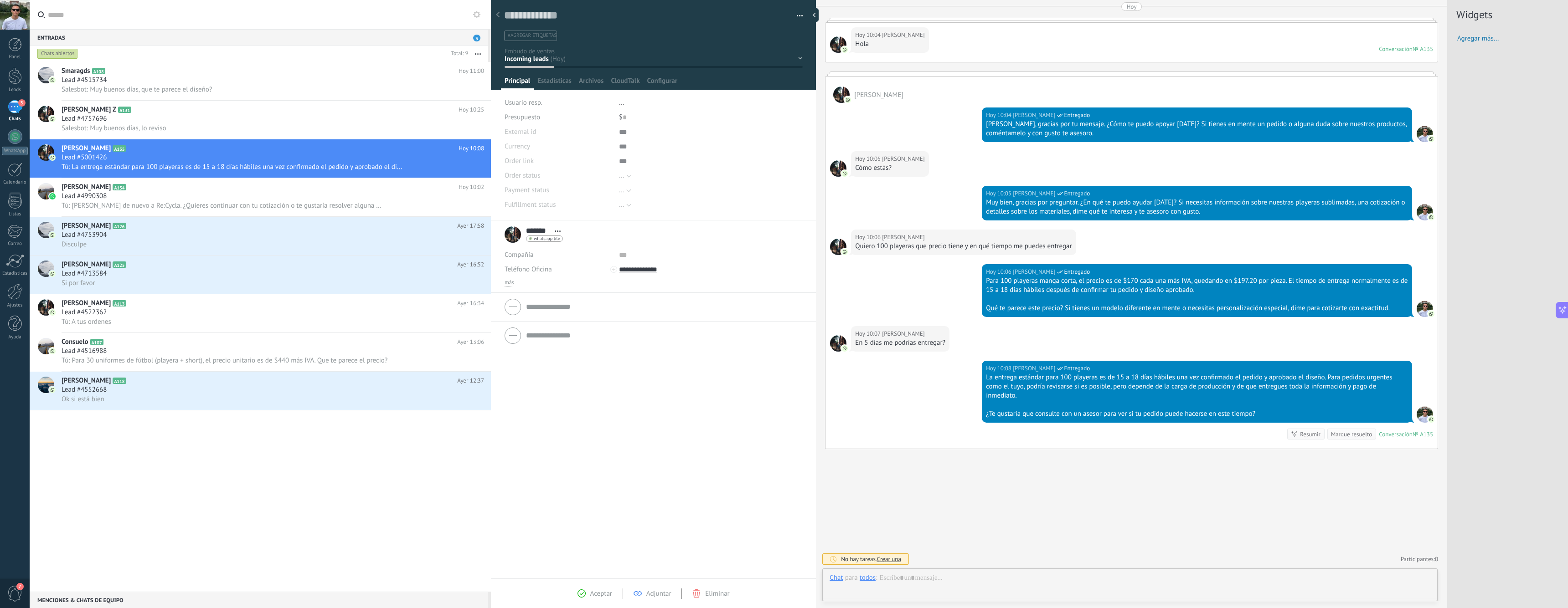
scroll to position [307, 0]
click at [661, 270] on input "**********" at bounding box center [687, 270] width 136 height 15
click at [649, 365] on div "Editar" at bounding box center [676, 362] width 113 height 15
click at [633, 270] on input "**********" at bounding box center [687, 270] width 136 height 15
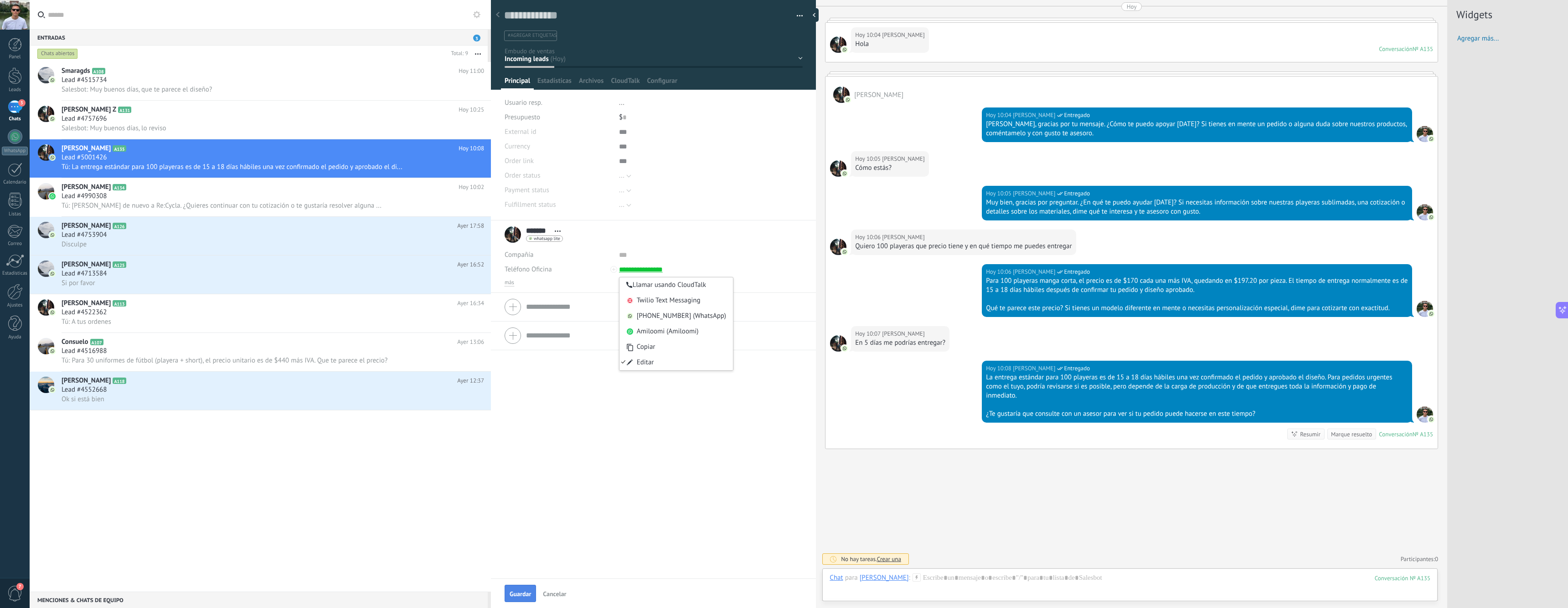
type input "**********"
click at [528, 589] on button "Guardar" at bounding box center [520, 594] width 32 height 17
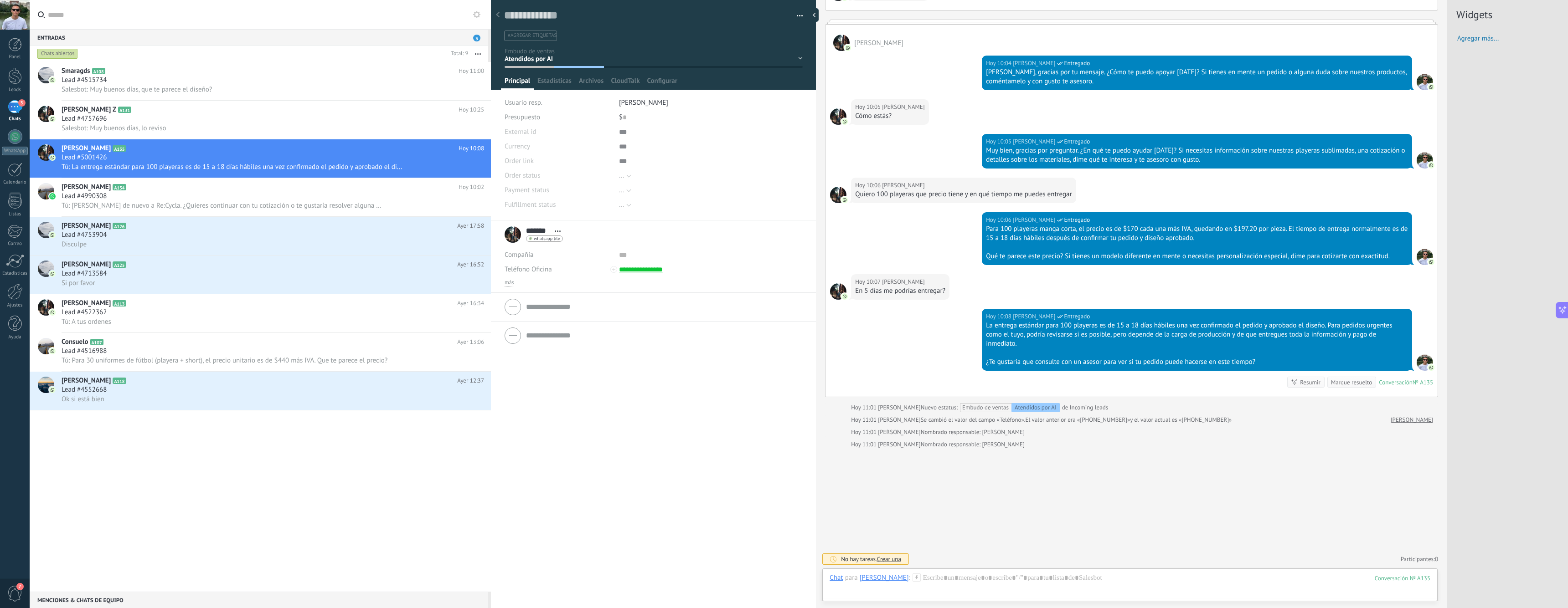
scroll to position [359, 0]
click at [550, 416] on div "******* [PERSON_NAME] ******* [PERSON_NAME] Abrir detalle Copie el nombre" at bounding box center [653, 415] width 325 height 388
click at [621, 76] on div at bounding box center [653, 42] width 326 height 96
click at [622, 86] on span "CloudTalk" at bounding box center [625, 83] width 29 height 13
click at [518, 82] on span "Principal" at bounding box center [518, 83] width 26 height 13
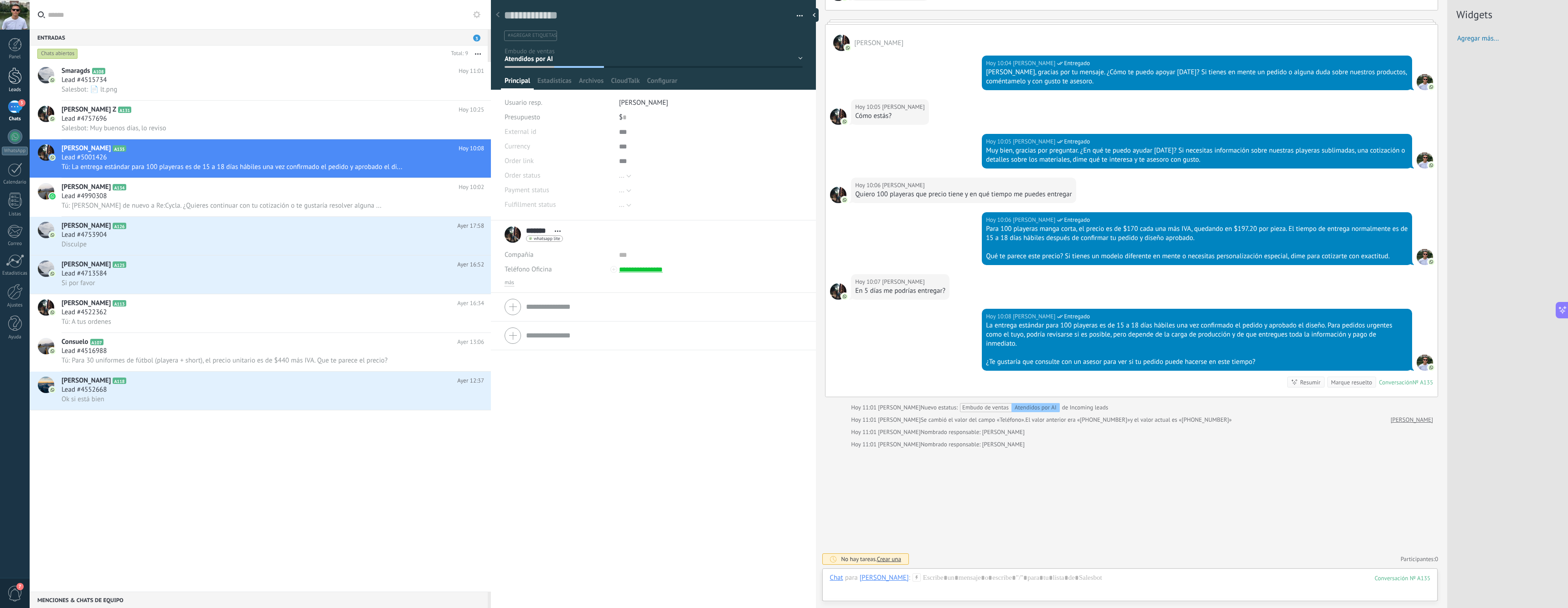
click at [14, 73] on div at bounding box center [15, 75] width 13 height 17
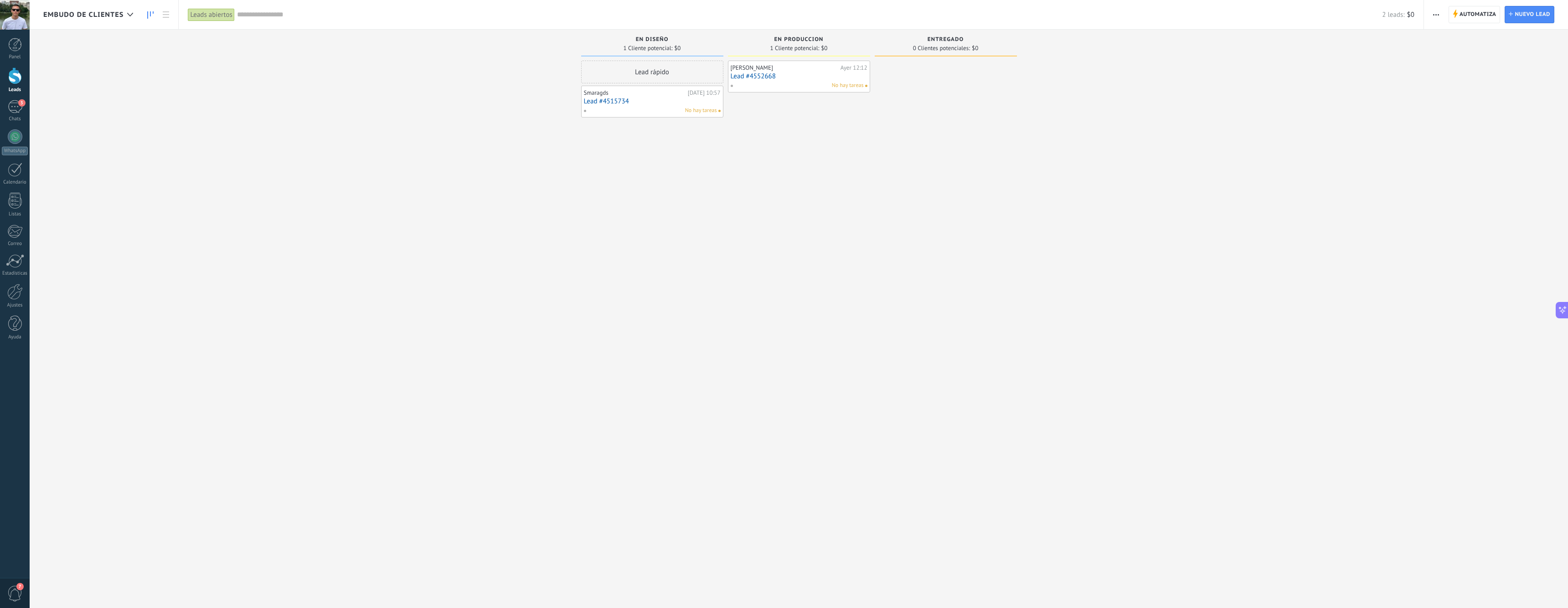
click at [119, 13] on span "Embudo de clientes" at bounding box center [83, 15] width 80 height 9
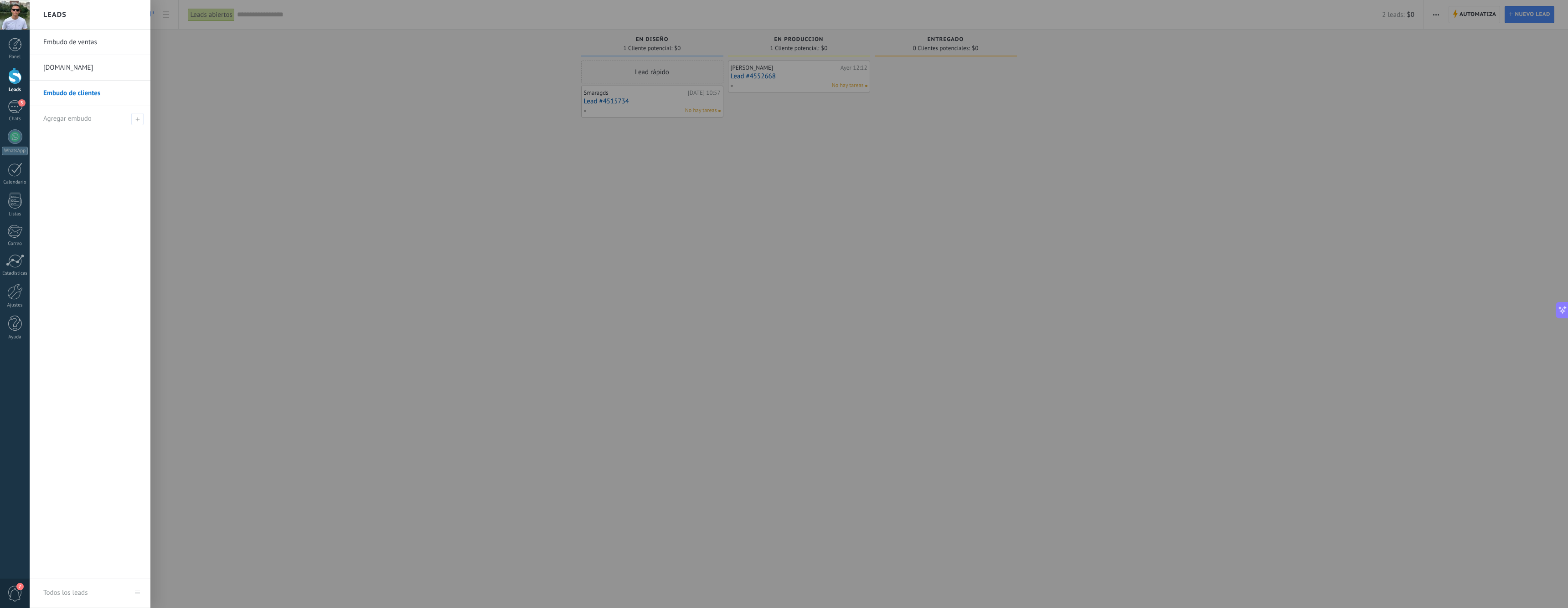
click at [108, 45] on link "Embudo de ventas" at bounding box center [92, 42] width 98 height 26
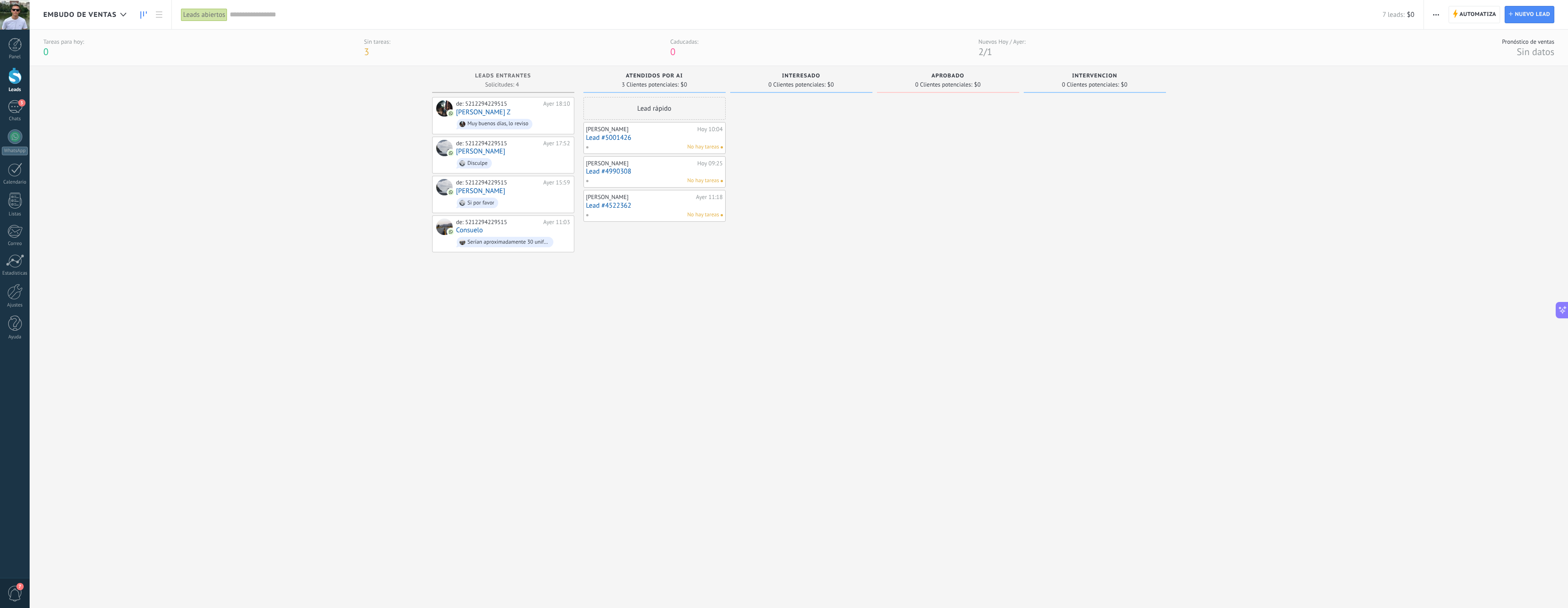
click at [637, 138] on link "Lead #5001426" at bounding box center [655, 138] width 137 height 8
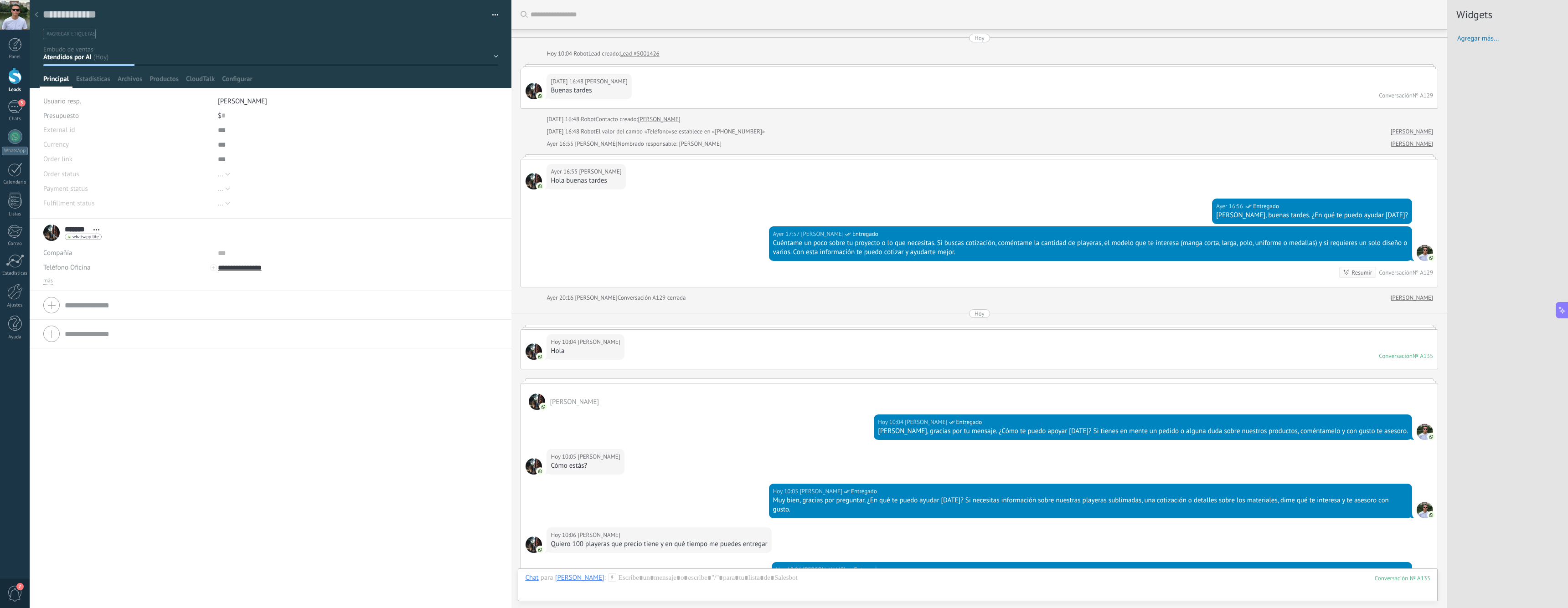
scroll to position [310, 0]
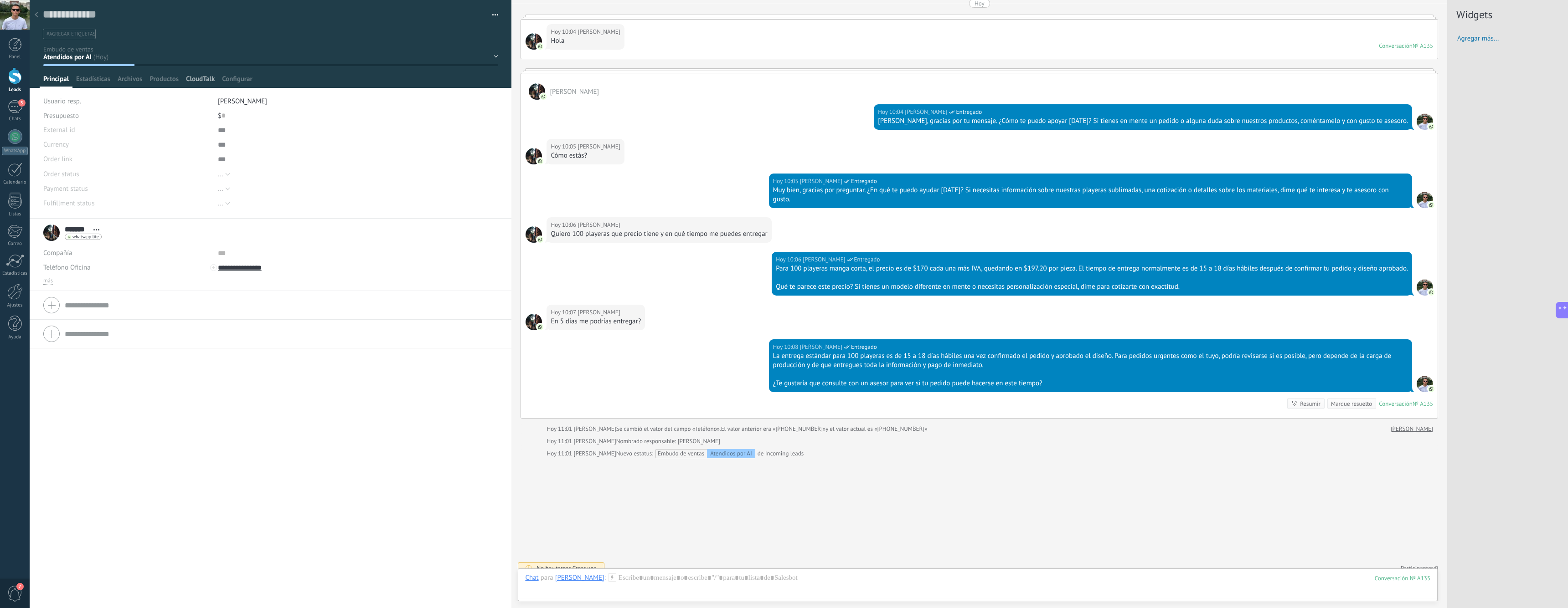
click at [203, 82] on span "CloudTalk" at bounding box center [200, 81] width 29 height 13
click at [50, 81] on span "Principal" at bounding box center [56, 81] width 26 height 13
click at [17, 104] on div "3" at bounding box center [15, 107] width 15 height 13
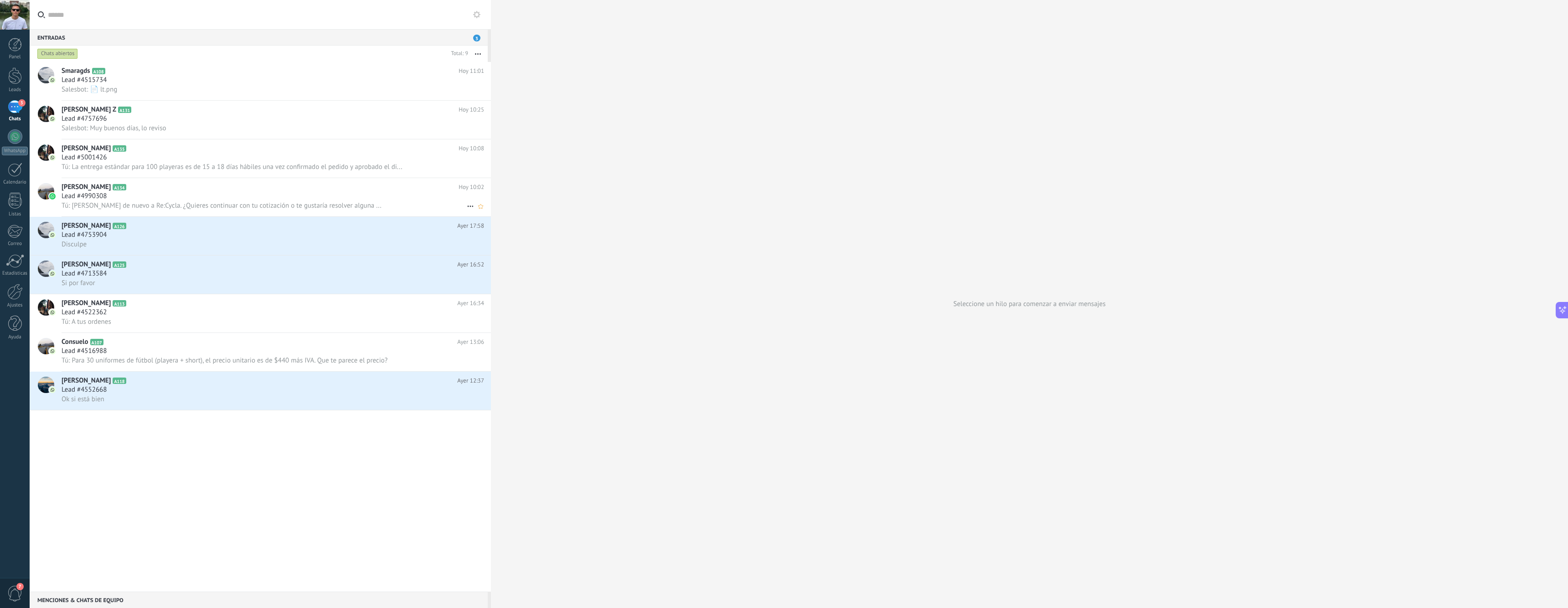
click at [191, 198] on div "Lead #4990308" at bounding box center [273, 197] width 422 height 9
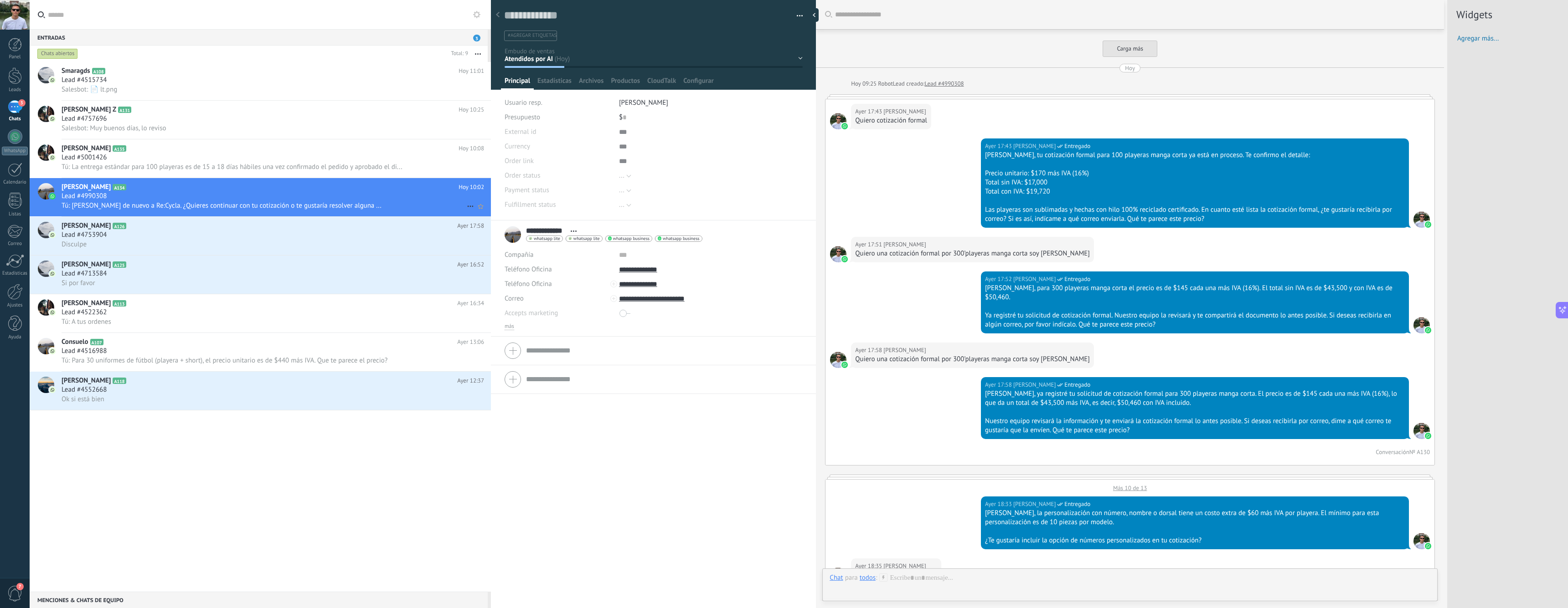
type textarea "**********"
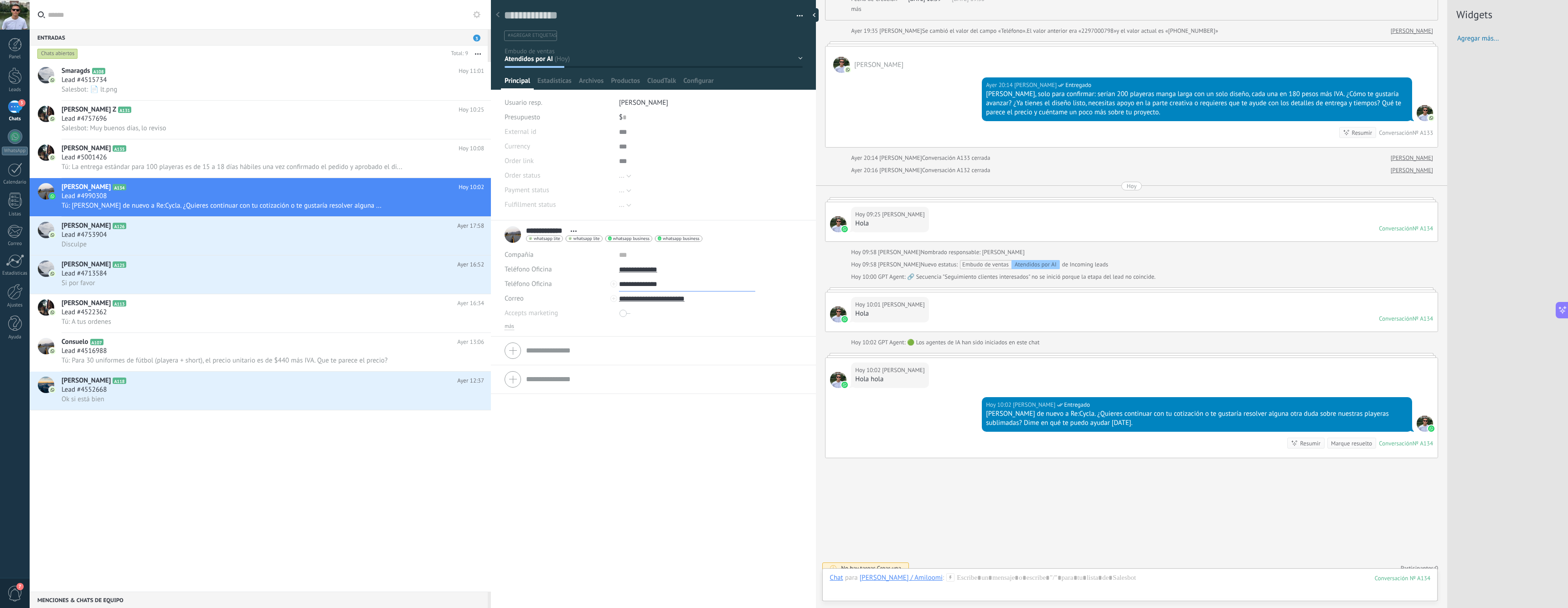
click at [650, 285] on input "**********" at bounding box center [687, 285] width 136 height 15
click at [653, 299] on div "Llamar usando CloudTalk" at bounding box center [676, 299] width 113 height 15
click at [754, 225] on div "**********" at bounding box center [653, 235] width 297 height 23
click at [659, 77] on span "CloudTalk" at bounding box center [661, 83] width 29 height 13
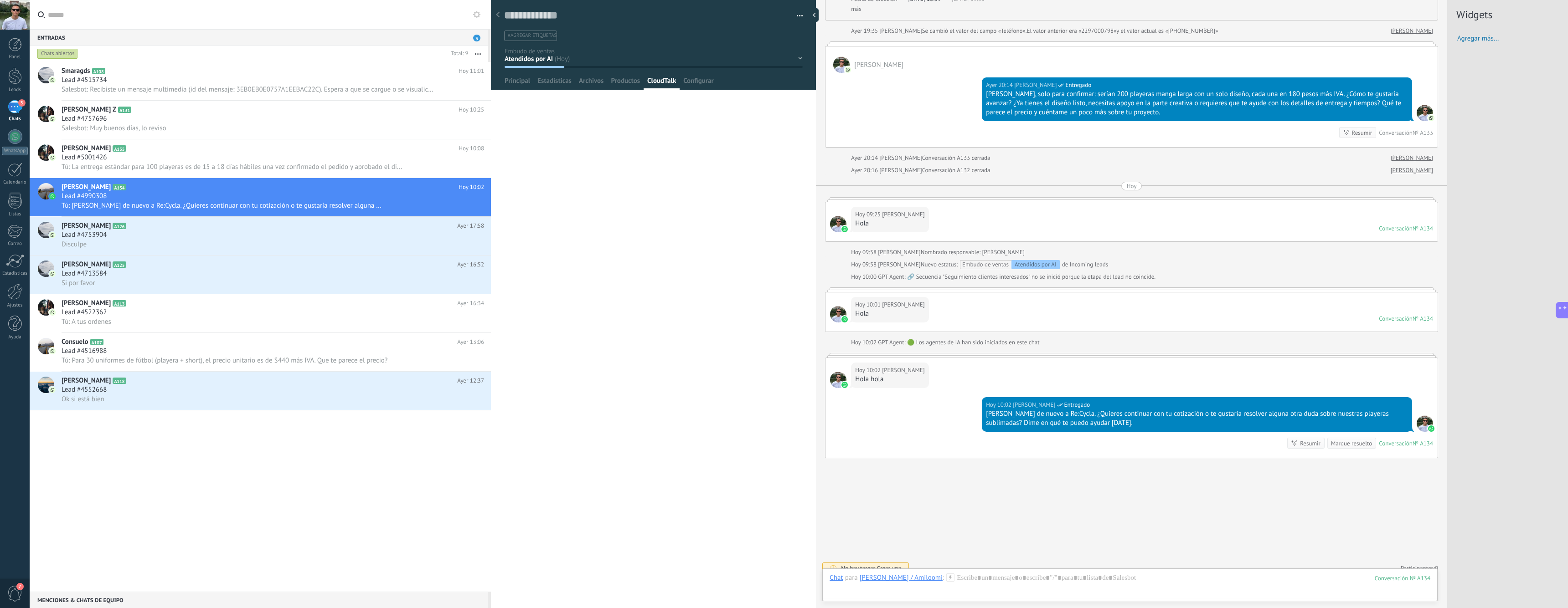
click at [659, 77] on span "CloudTalk" at bounding box center [661, 83] width 29 height 13
click at [705, 82] on span "Configurar" at bounding box center [698, 83] width 30 height 13
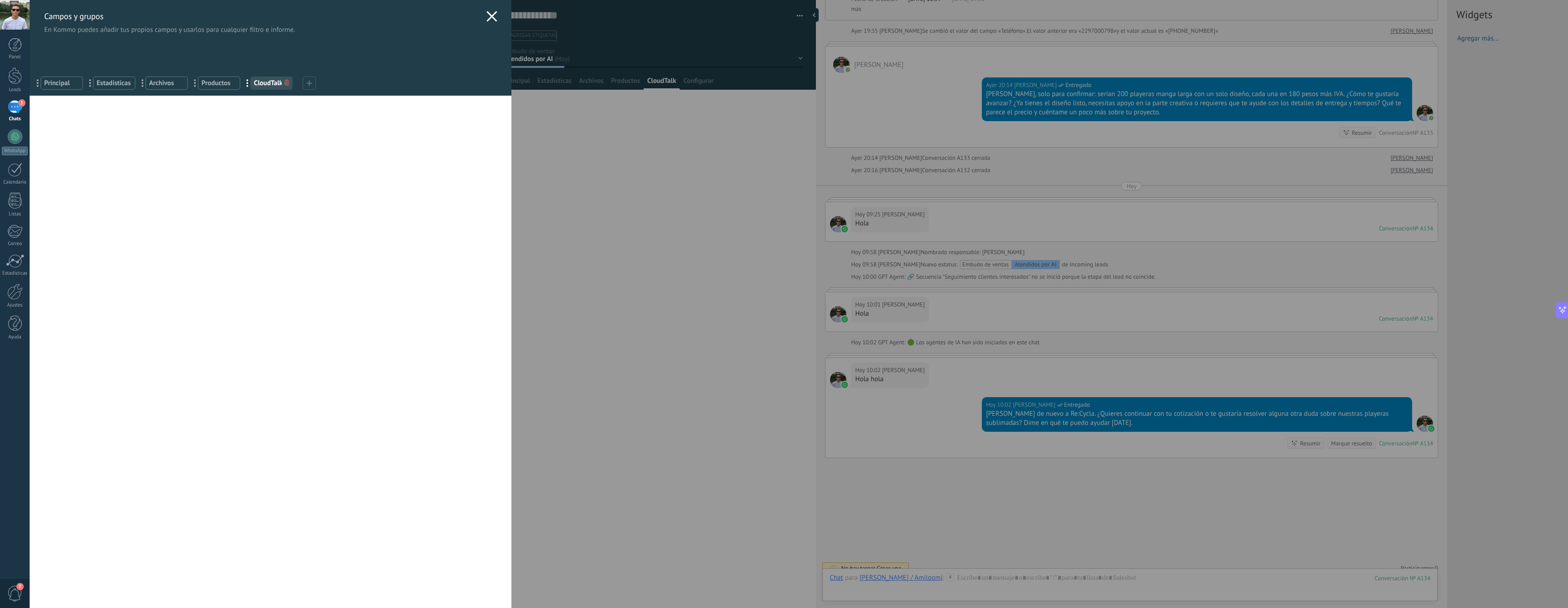
click at [486, 17] on icon at bounding box center [492, 16] width 11 height 11
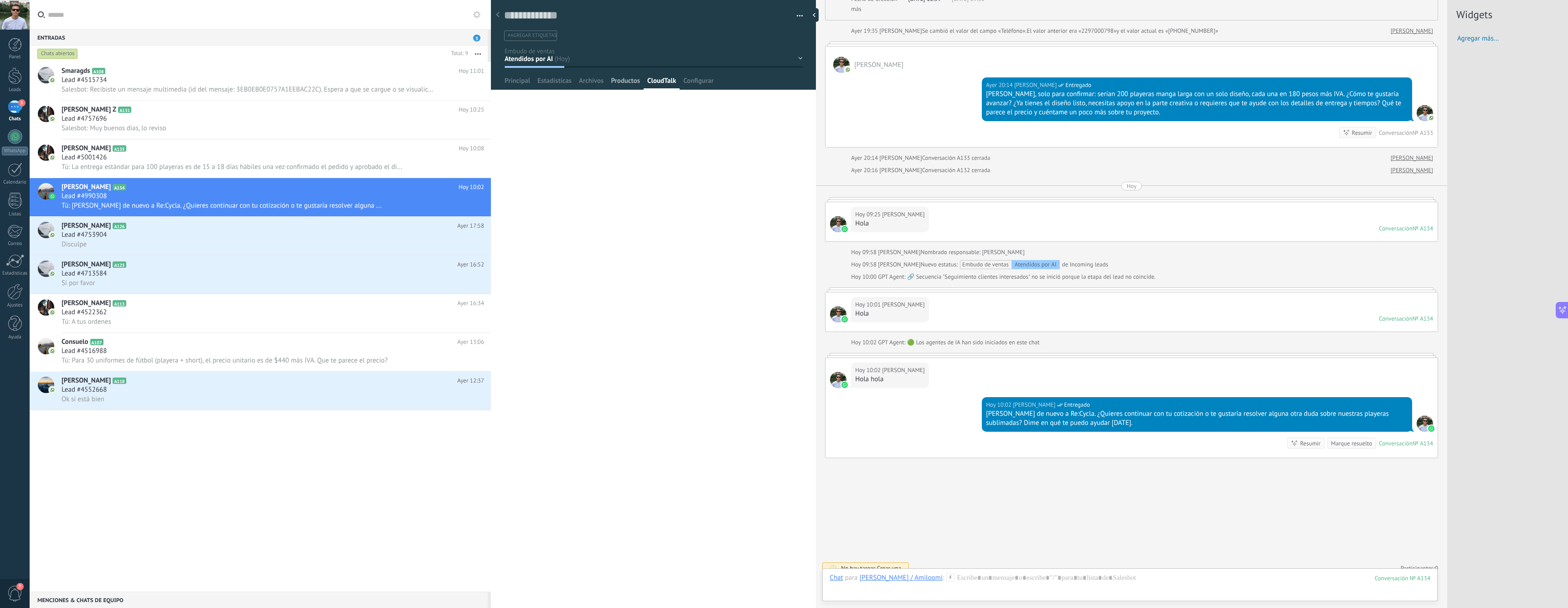
click at [630, 87] on span "Productos" at bounding box center [625, 83] width 29 height 13
click at [659, 80] on span "CloudTalk" at bounding box center [661, 83] width 29 height 13
click at [518, 81] on span "Principal" at bounding box center [518, 83] width 26 height 13
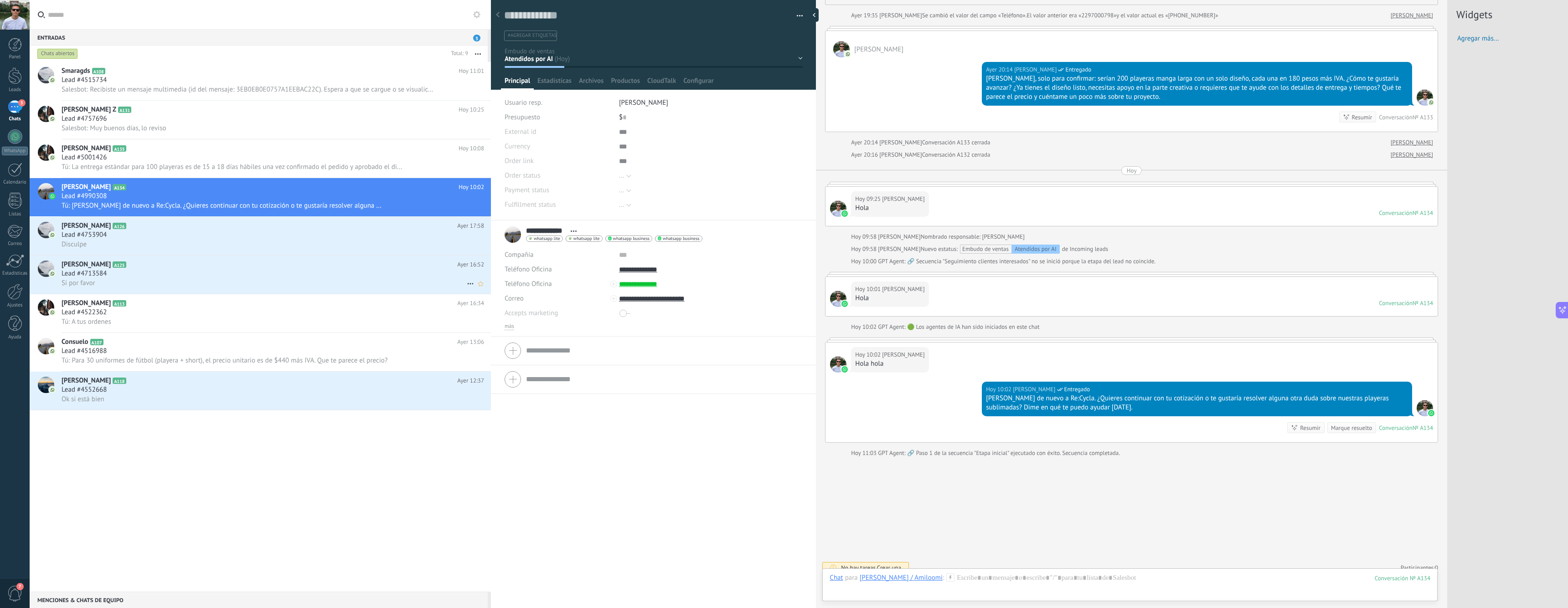
scroll to position [1958, 0]
click at [4, 303] on div "Ajustes" at bounding box center [15, 305] width 26 height 6
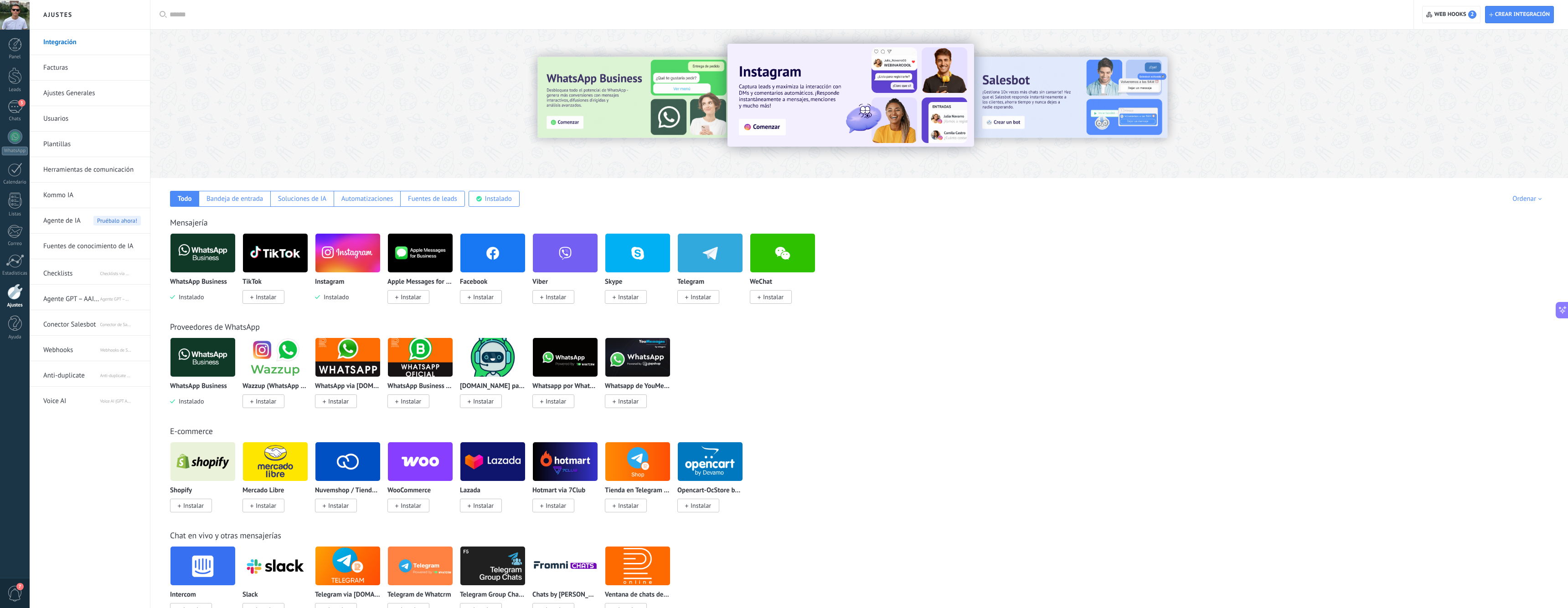
click at [56, 401] on span "Voice AI" at bounding box center [71, 399] width 56 height 22
